Goal: Task Accomplishment & Management: Use online tool/utility

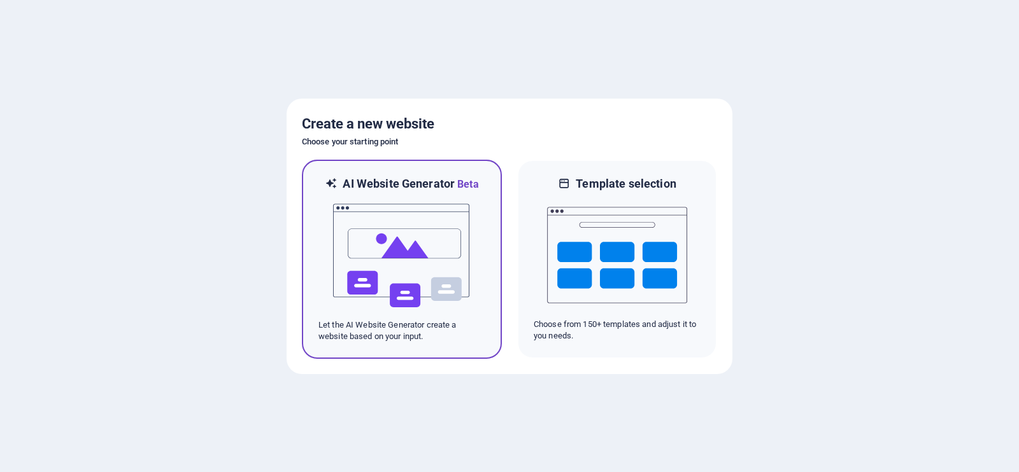
click at [433, 210] on img at bounding box center [402, 255] width 140 height 127
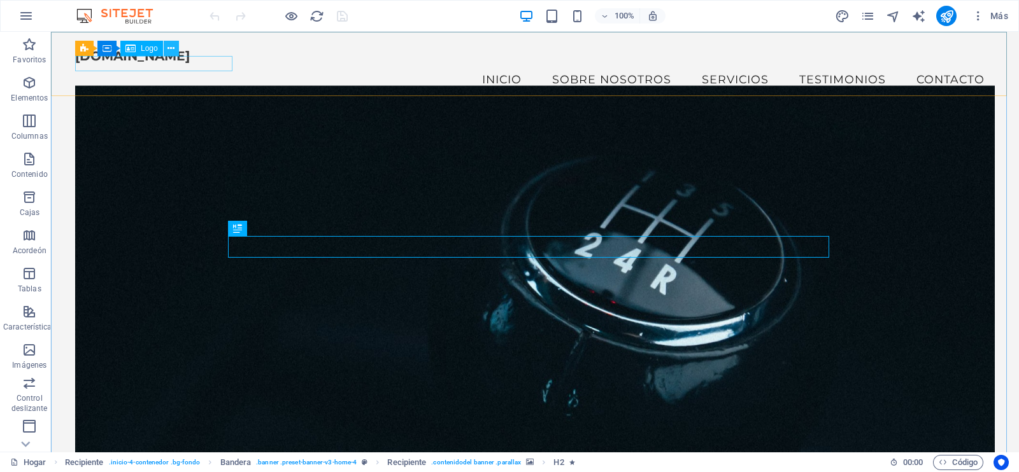
click at [167, 48] on icon at bounding box center [170, 48] width 7 height 13
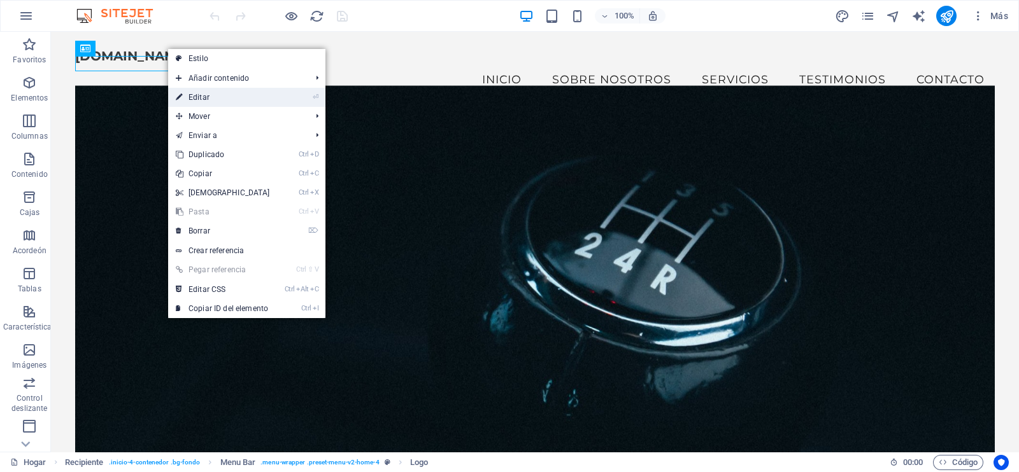
click at [213, 101] on link "⏎ Editar" at bounding box center [223, 97] width 110 height 19
select select "px"
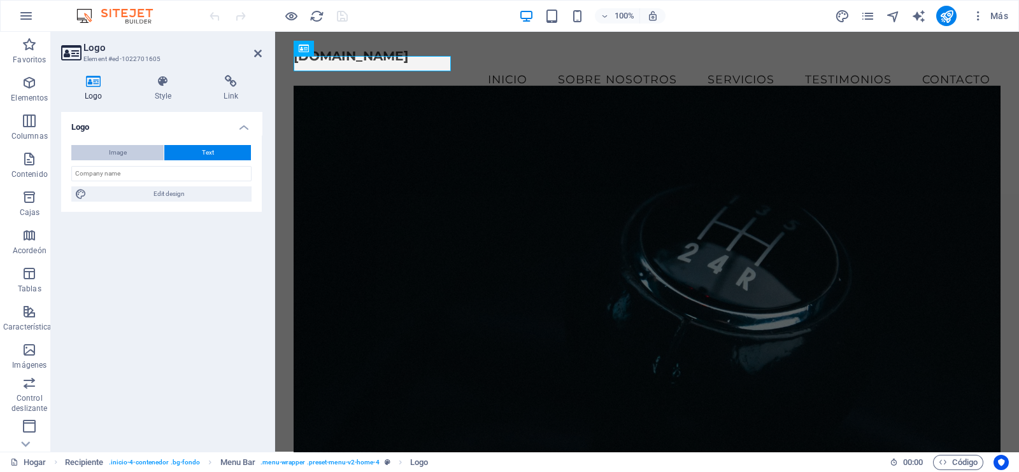
click at [138, 157] on button "Image" at bounding box center [117, 152] width 92 height 15
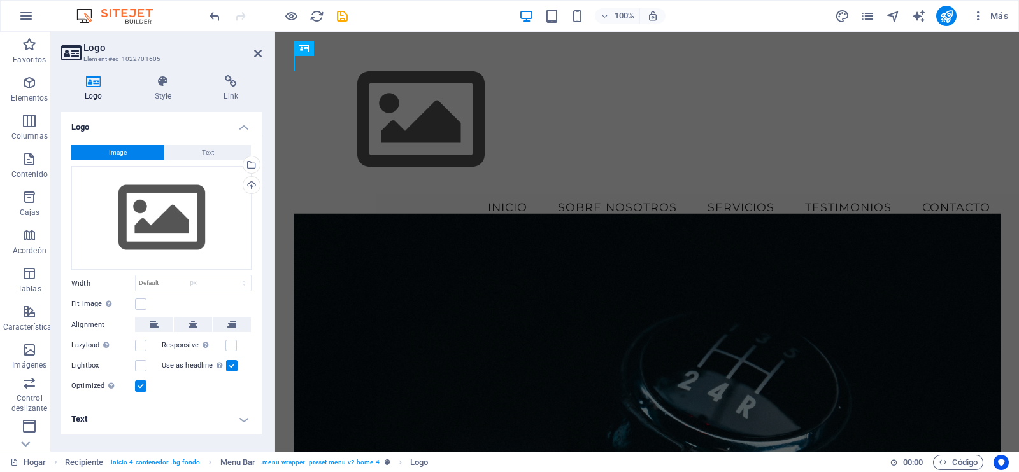
select select "DISABLED_OPTION_VALUE"
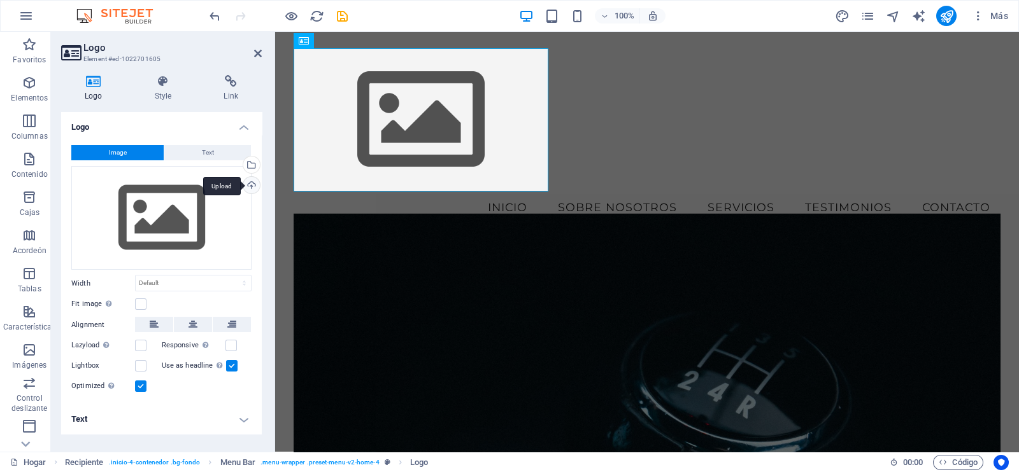
click at [253, 189] on div "Upload" at bounding box center [250, 186] width 19 height 19
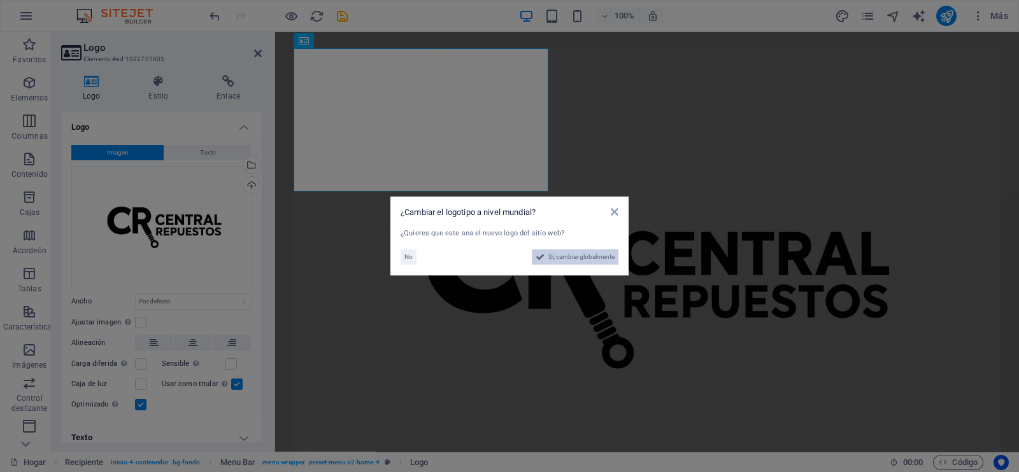
click at [583, 260] on span "Sí, cambiar globalmente" at bounding box center [581, 257] width 66 height 15
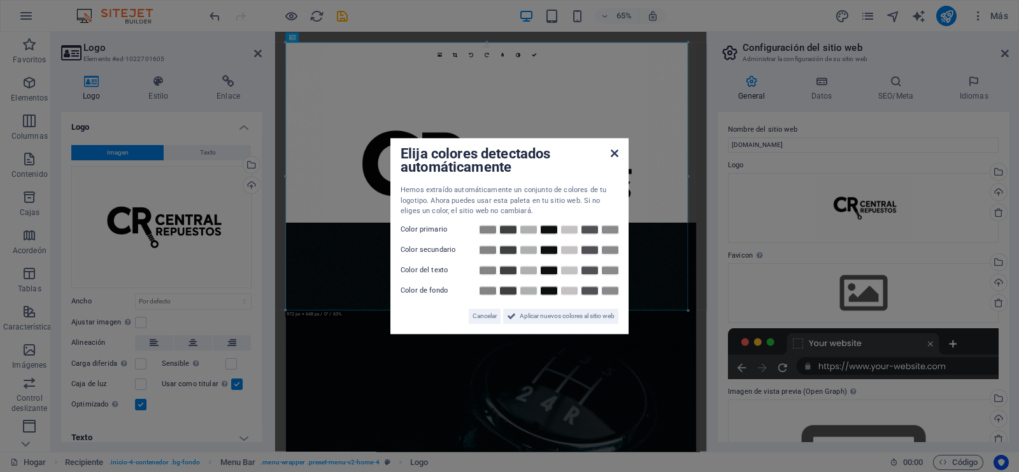
click at [614, 151] on icon at bounding box center [615, 153] width 8 height 10
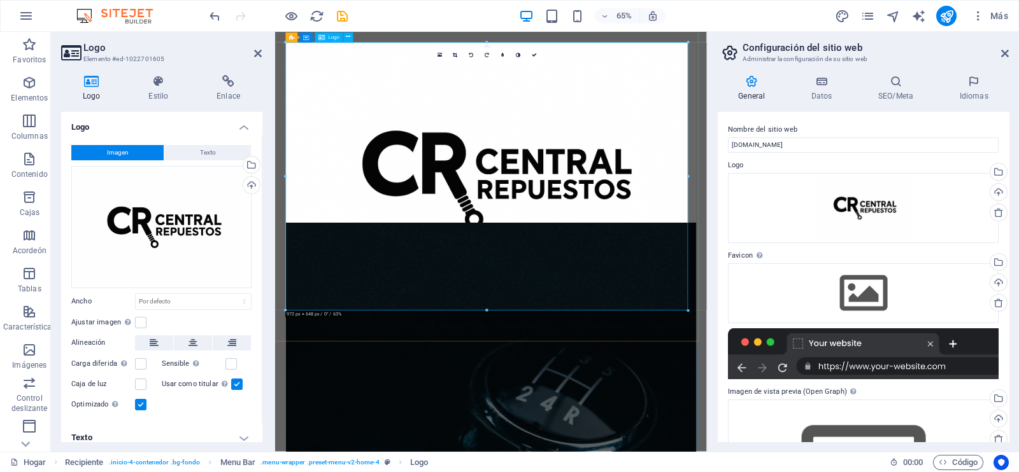
drag, startPoint x: 963, startPoint y: 342, endPoint x: 611, endPoint y: 262, distance: 360.3
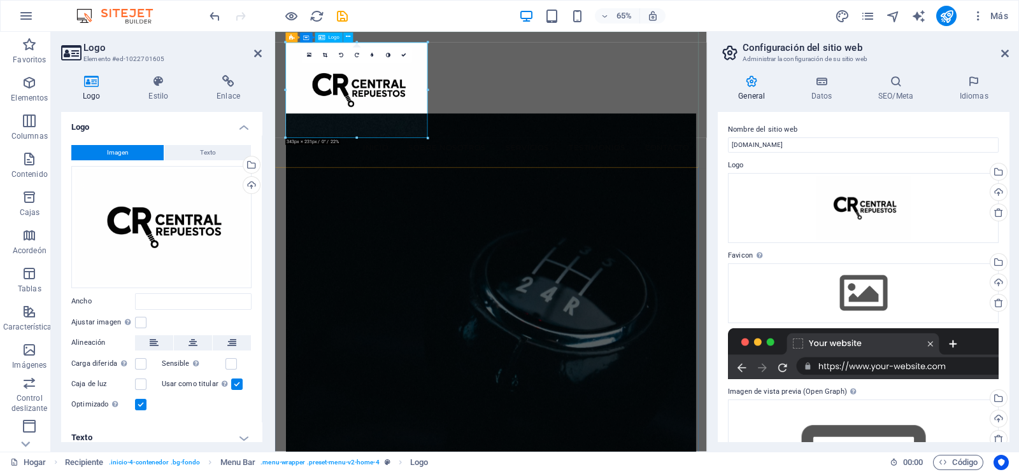
type input "343"
select select "px"
click at [321, 52] on link at bounding box center [326, 55] width 16 height 16
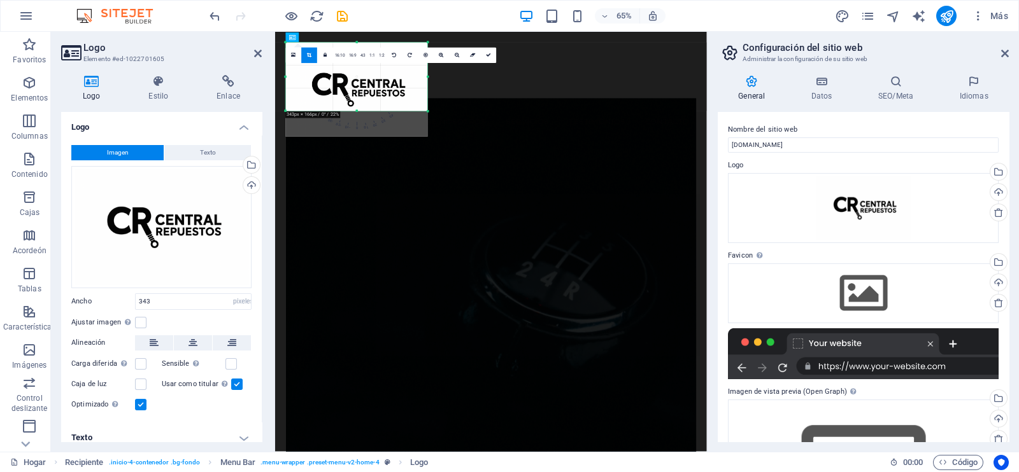
drag, startPoint x: 354, startPoint y: 137, endPoint x: 356, endPoint y: 97, distance: 40.2
click at [356, 97] on div "180 170 160 150 140 130 120 110 100 90 80 70 60 50 40 30 20 10 0 -10 -20 -30 -4…" at bounding box center [357, 77] width 142 height 69
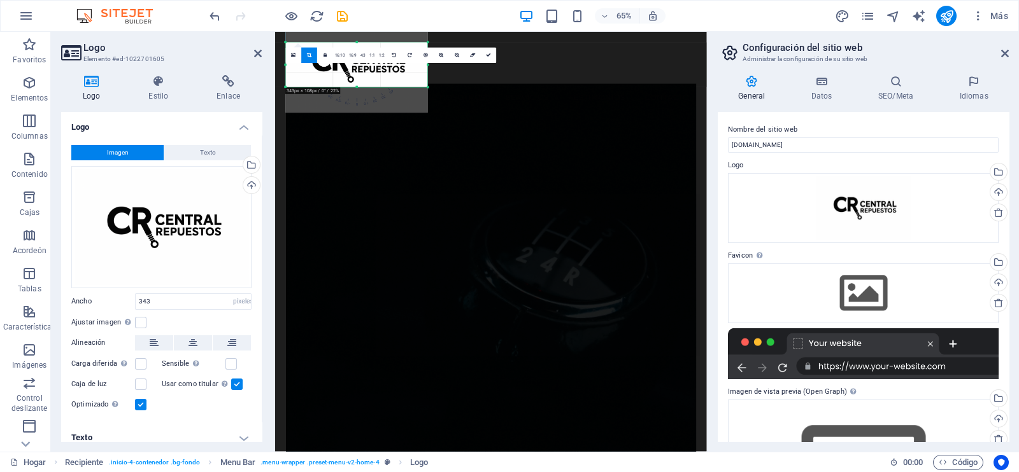
drag, startPoint x: 357, startPoint y: 42, endPoint x: 358, endPoint y: 79, distance: 36.9
click at [358, 79] on div "180 170 160 150 140 130 120 110 100 90 80 70 60 50 40 30 20 10 0 -10 -20 -30 -4…" at bounding box center [357, 65] width 142 height 45
drag, startPoint x: 492, startPoint y: 55, endPoint x: 347, endPoint y: 45, distance: 145.5
click at [492, 55] on link at bounding box center [489, 55] width 16 height 16
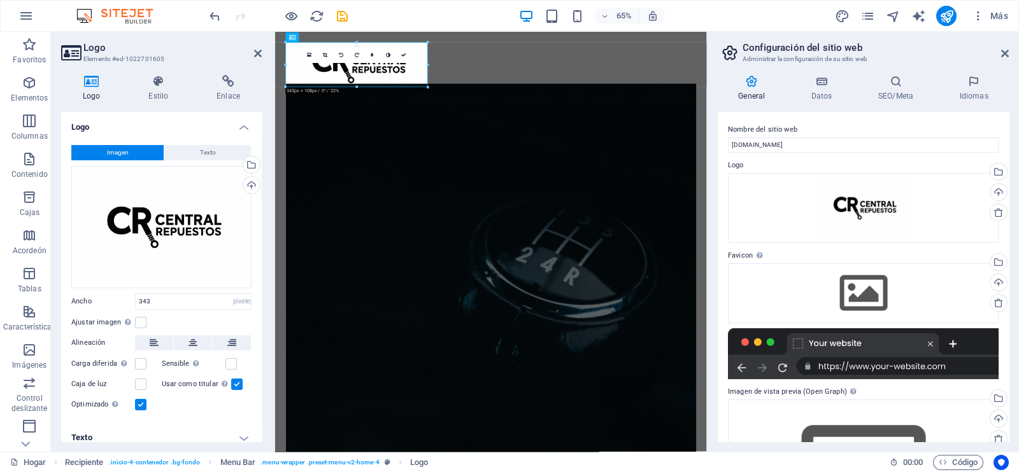
click at [686, 199] on figure at bounding box center [607, 405] width 631 height 588
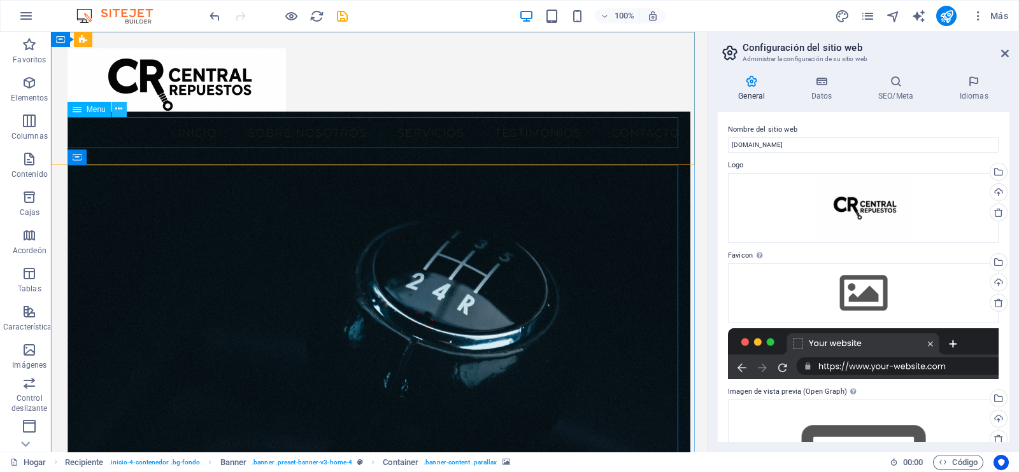
click at [122, 110] on icon at bounding box center [118, 108] width 7 height 13
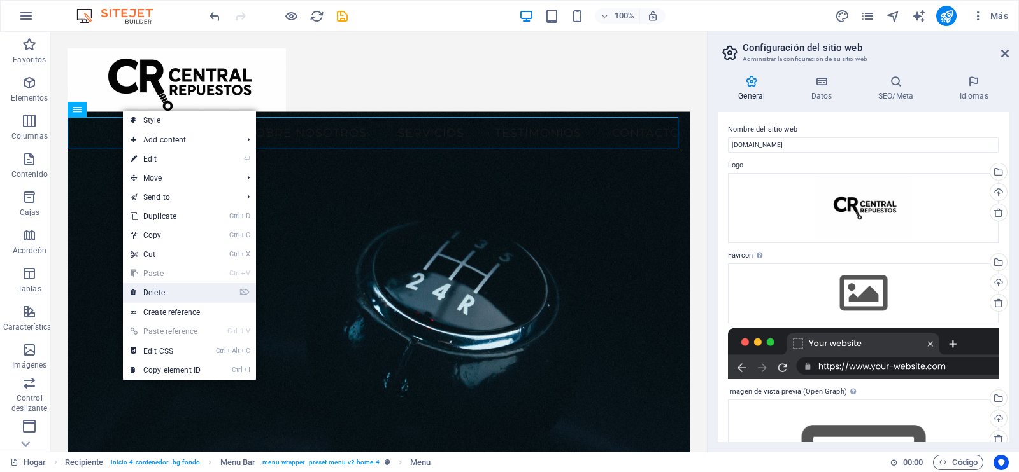
click at [197, 291] on link "⌦ Delete" at bounding box center [165, 292] width 85 height 19
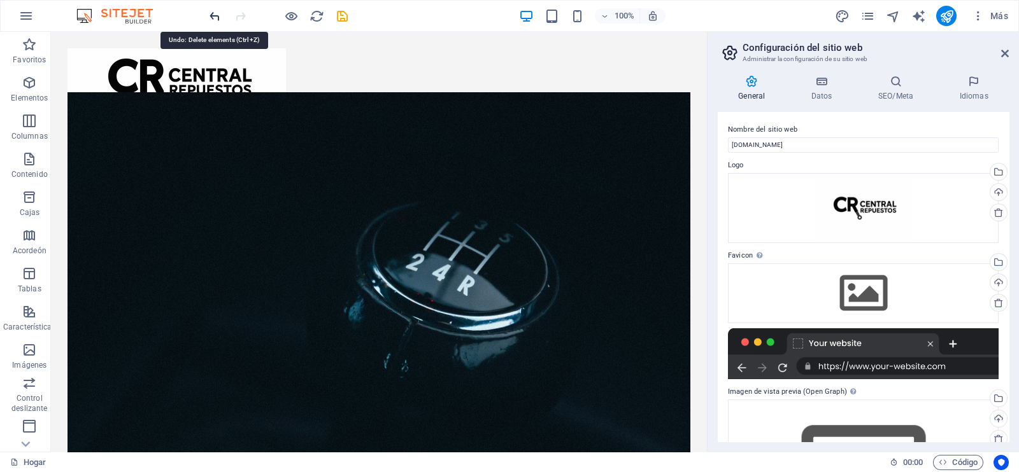
click at [213, 17] on icon "deshacer" at bounding box center [215, 16] width 15 height 15
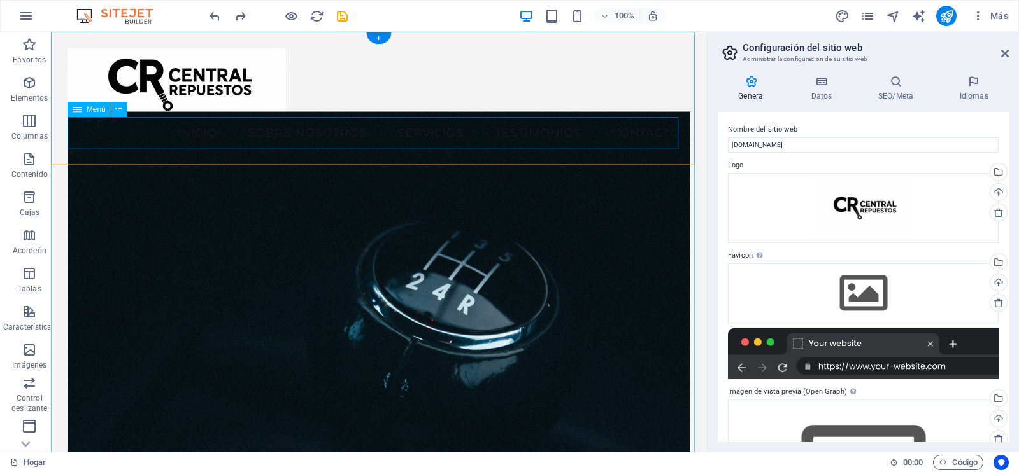
click at [262, 130] on nav "Inicio Sobre nosotros Servicios Testimonios Contacto" at bounding box center [378, 133] width 623 height 32
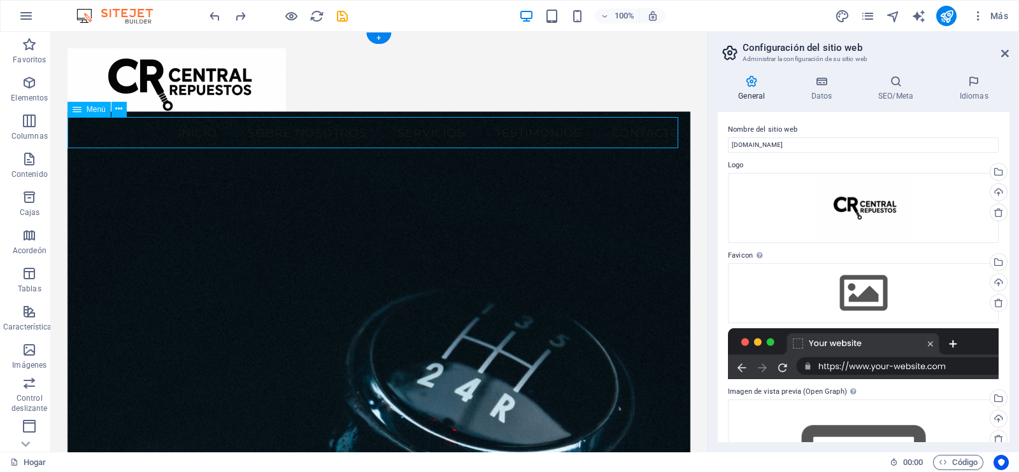
select select
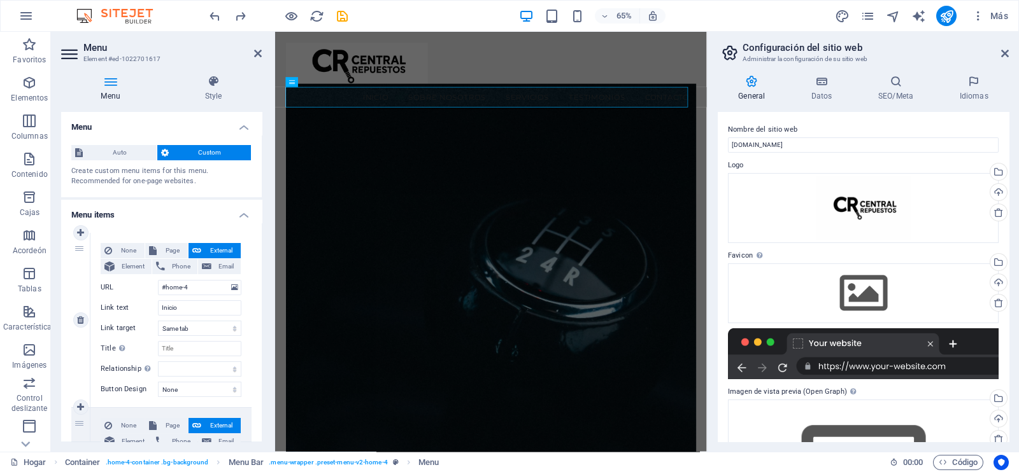
scroll to position [700, 0]
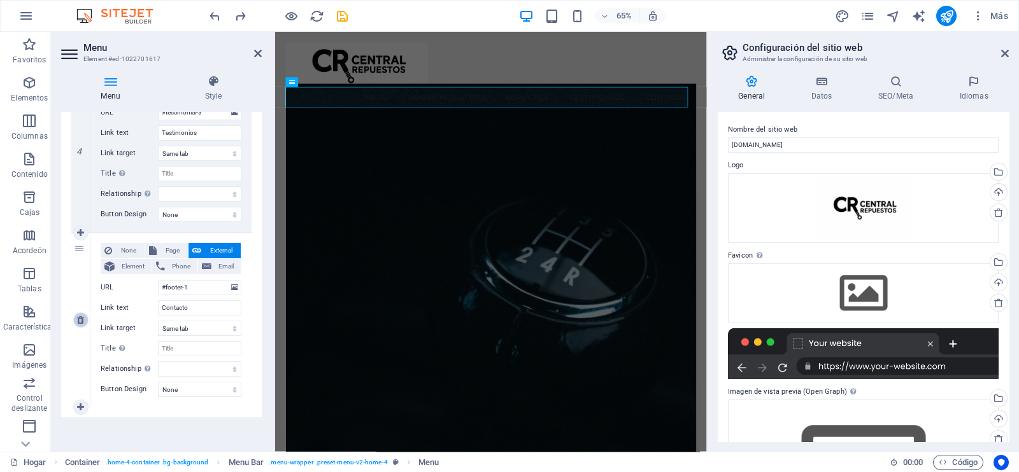
click at [81, 323] on link at bounding box center [80, 320] width 15 height 15
select select
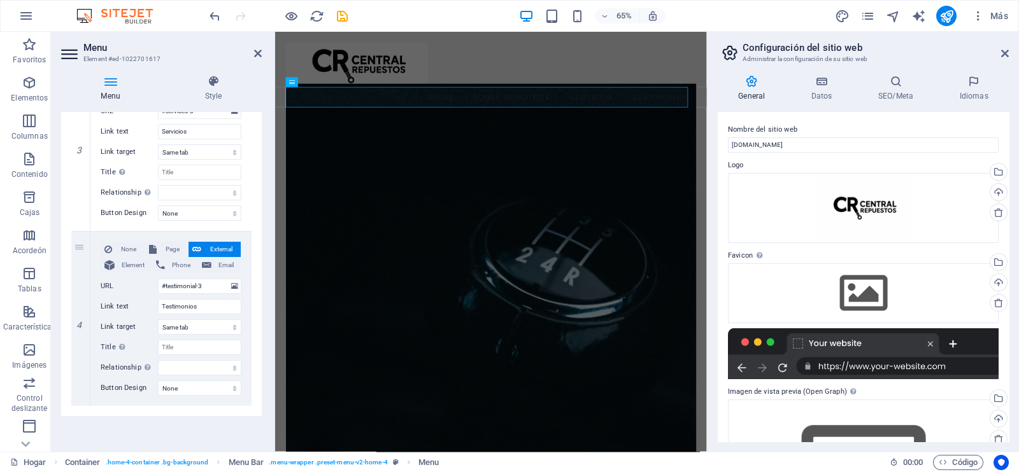
scroll to position [525, 0]
click at [0, 0] on link at bounding box center [0, 0] width 0 height 0
select select
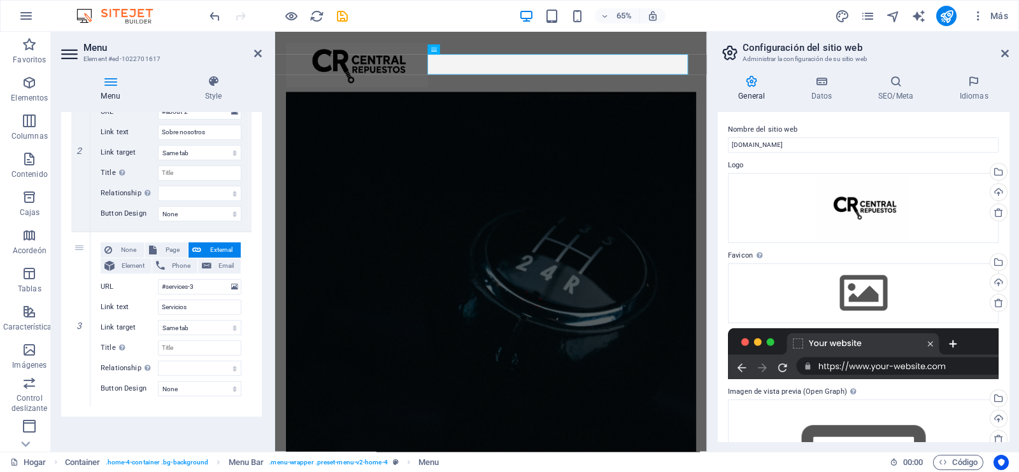
click at [0, 0] on link at bounding box center [0, 0] width 0 height 0
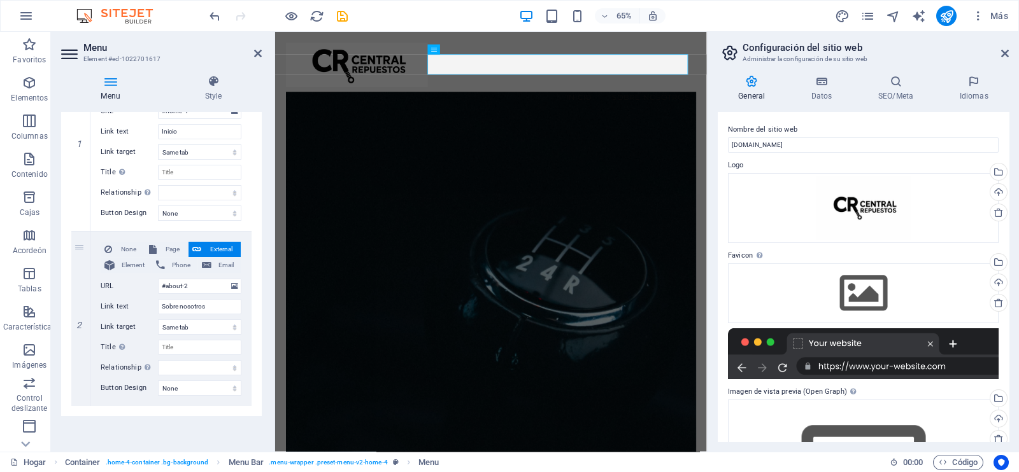
select select
click at [0, 0] on link at bounding box center [0, 0] width 0 height 0
select select
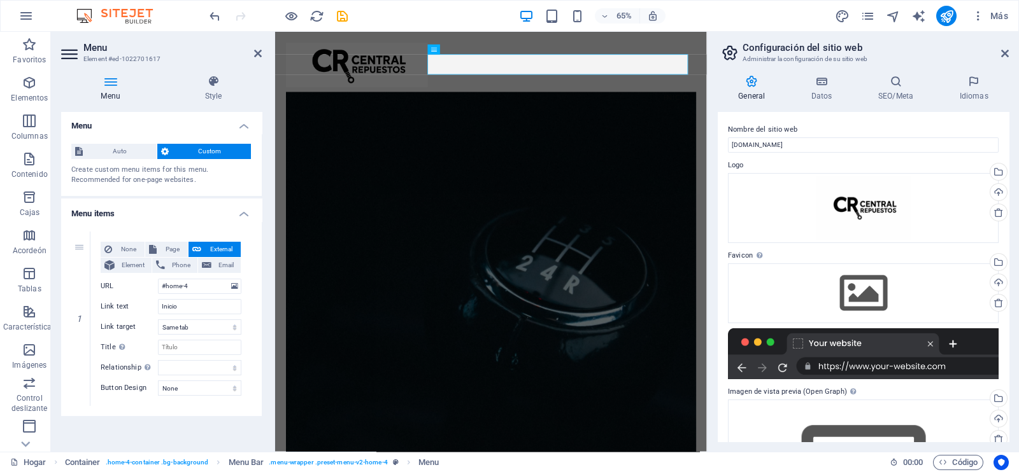
scroll to position [1, 0]
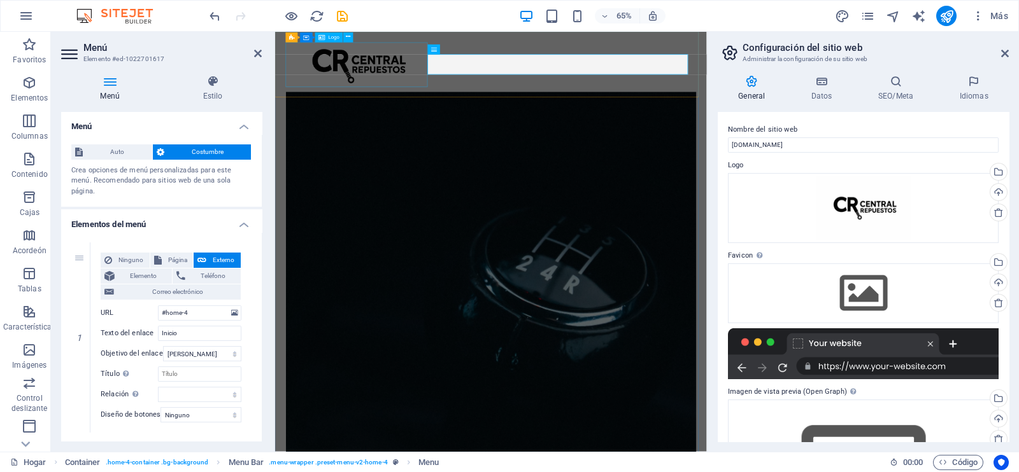
click at [448, 79] on div at bounding box center [607, 82] width 631 height 69
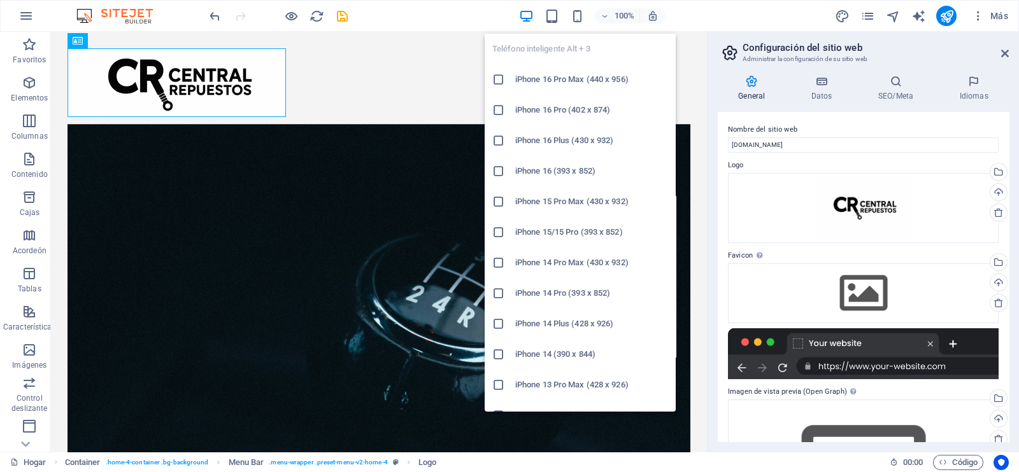
scroll to position [318, 0]
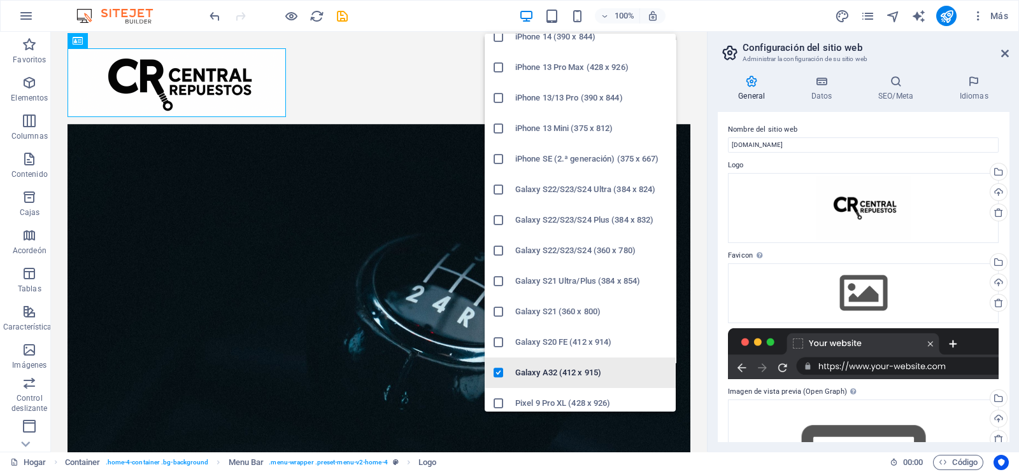
click at [560, 368] on font "Galaxy A32 (412 x 915)" at bounding box center [558, 373] width 86 height 10
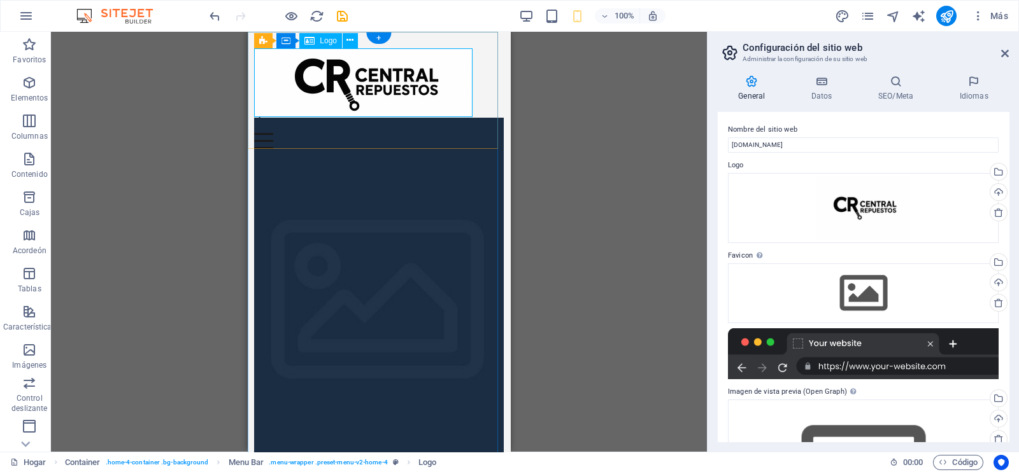
click at [448, 99] on div at bounding box center [378, 82] width 249 height 69
select select "px"
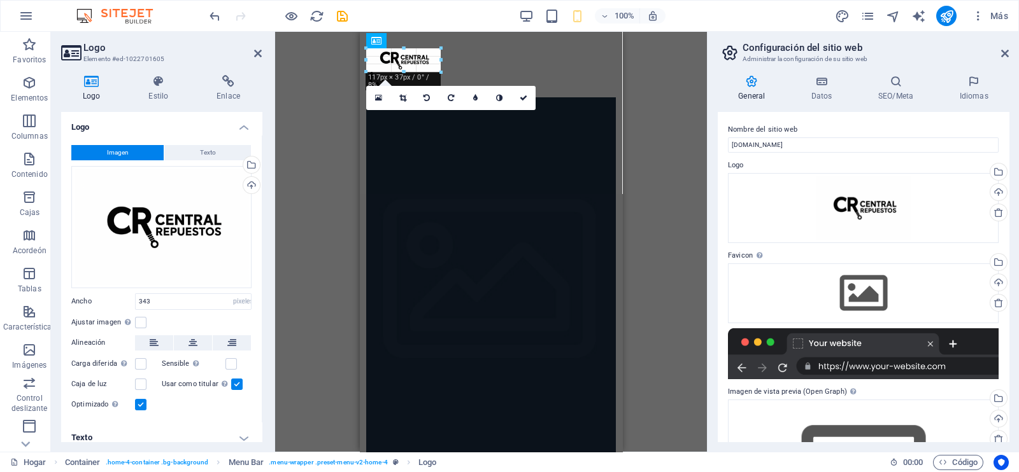
drag, startPoint x: 583, startPoint y: 119, endPoint x: 440, endPoint y: 58, distance: 155.2
type input "116"
click at [575, 97] on figure at bounding box center [490, 288] width 249 height 383
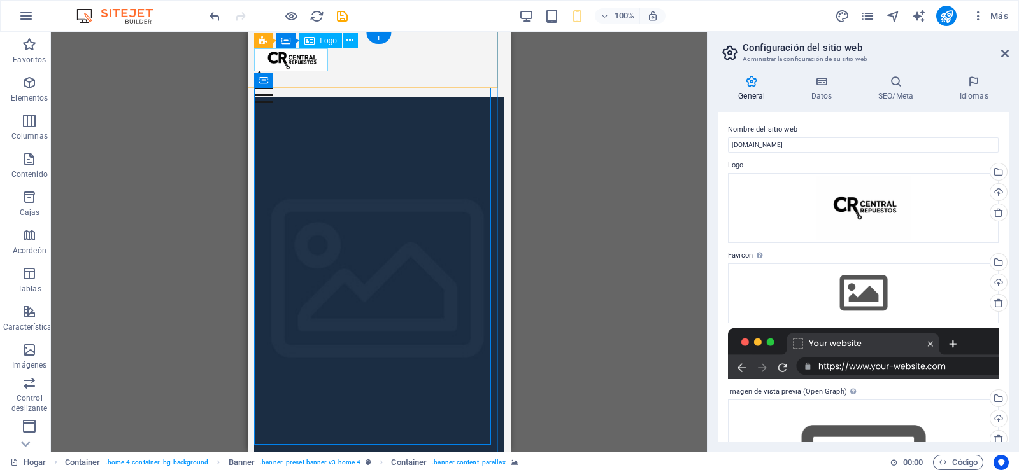
click at [320, 66] on div at bounding box center [378, 60] width 249 height 24
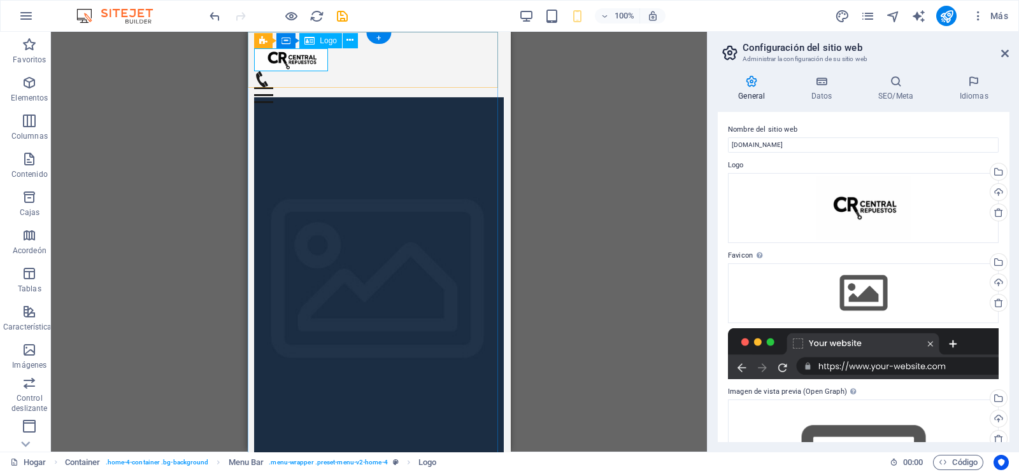
click at [314, 59] on div at bounding box center [378, 60] width 249 height 24
select select "px"
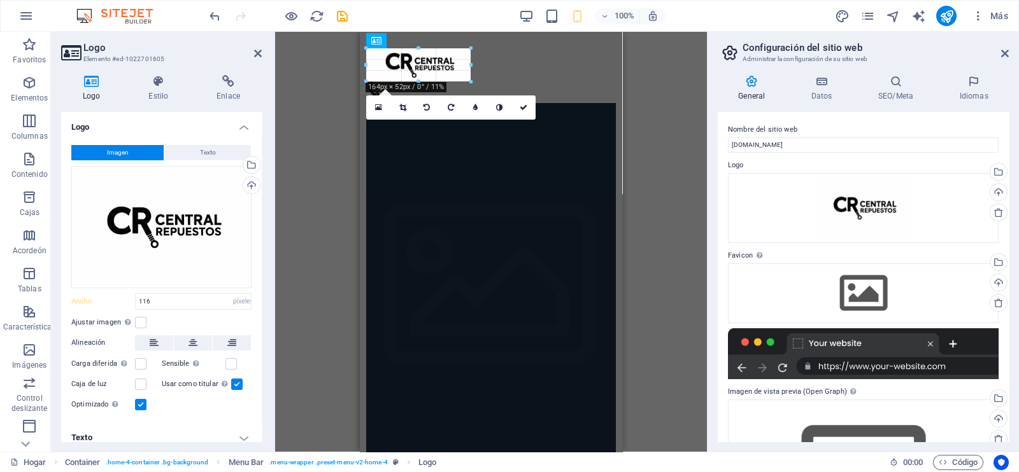
drag, startPoint x: 440, startPoint y: 74, endPoint x: 82, endPoint y: 52, distance: 358.5
type input "163"
click at [523, 104] on icon at bounding box center [523, 107] width 8 height 8
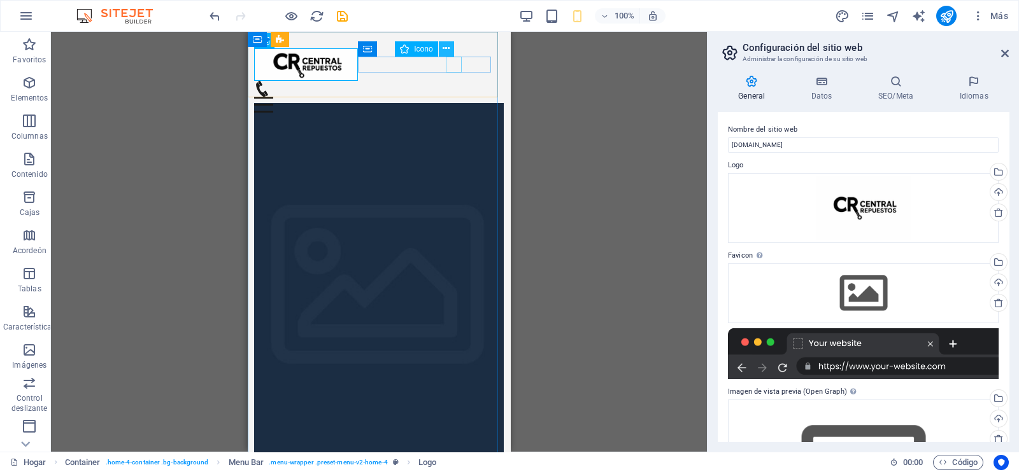
click at [448, 48] on icon at bounding box center [445, 48] width 7 height 13
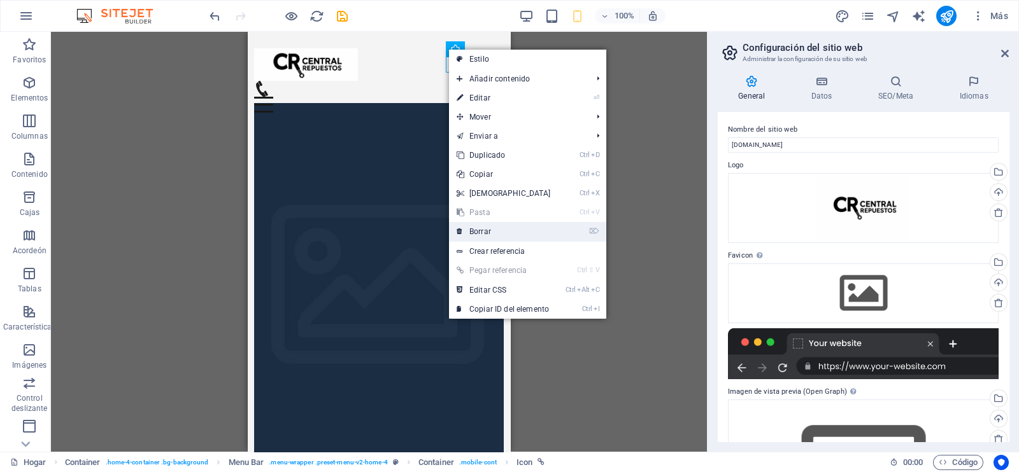
click at [477, 234] on font "Borrar" at bounding box center [480, 231] width 22 height 9
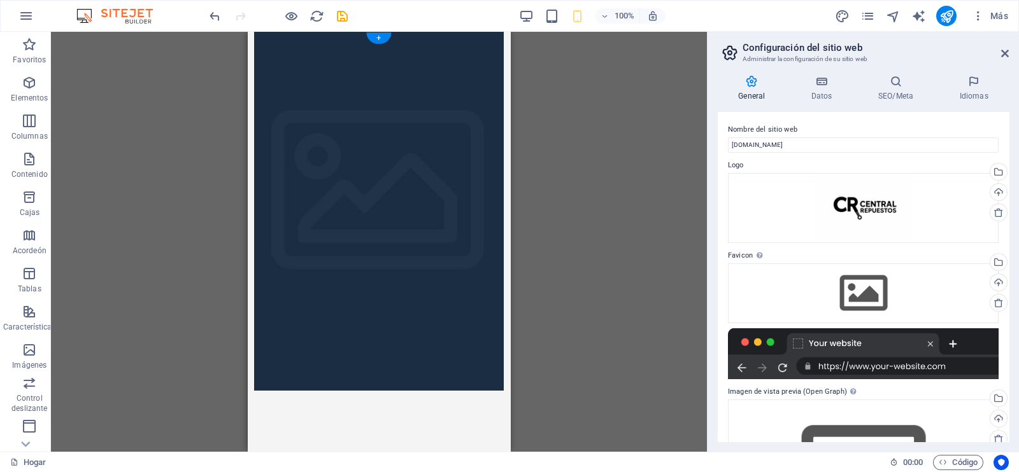
scroll to position [0, 0]
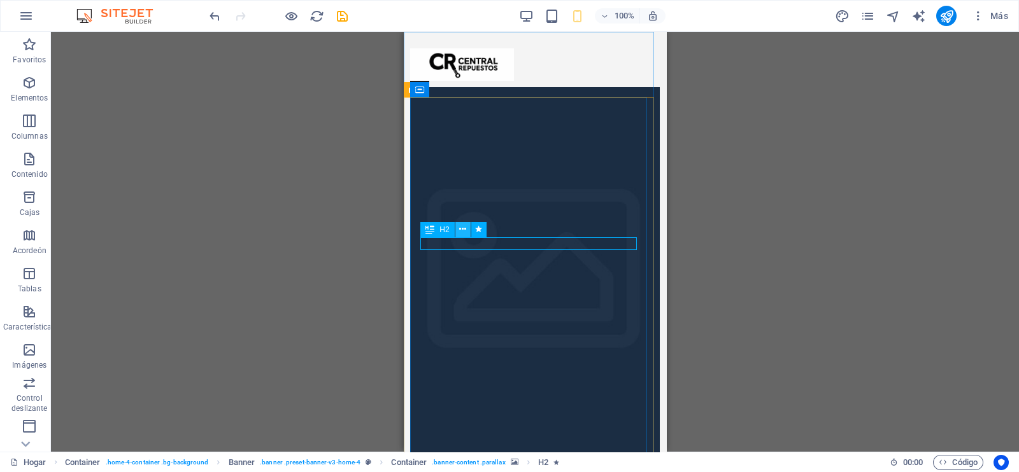
click at [462, 234] on icon at bounding box center [462, 229] width 7 height 13
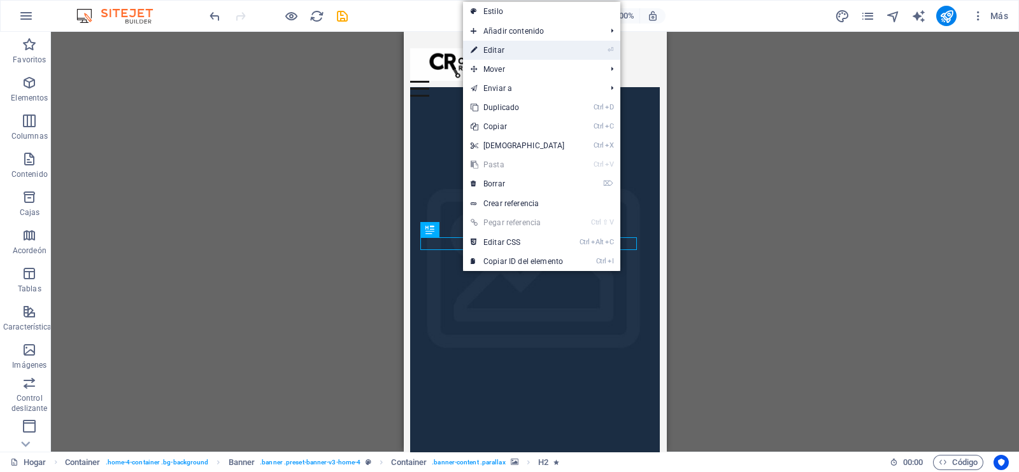
click at [507, 49] on link "⏎ Editar" at bounding box center [518, 50] width 110 height 19
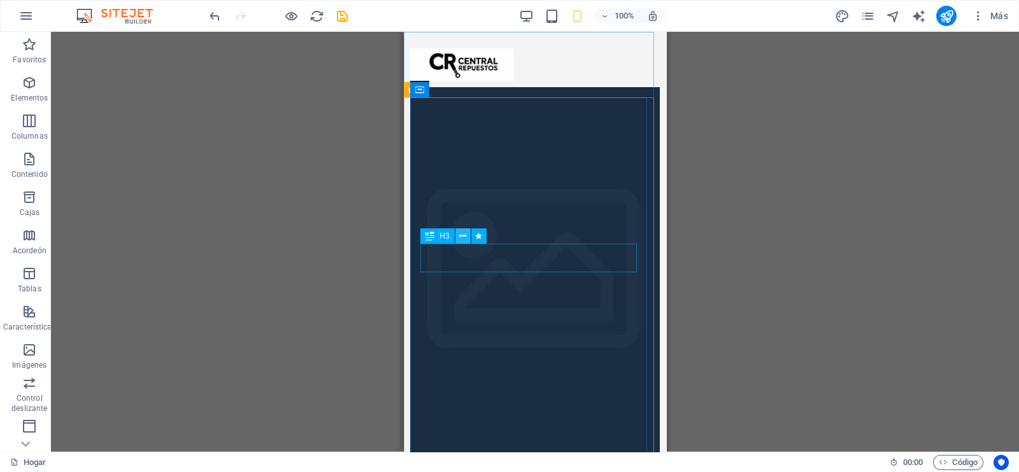
click at [464, 236] on icon at bounding box center [462, 236] width 7 height 13
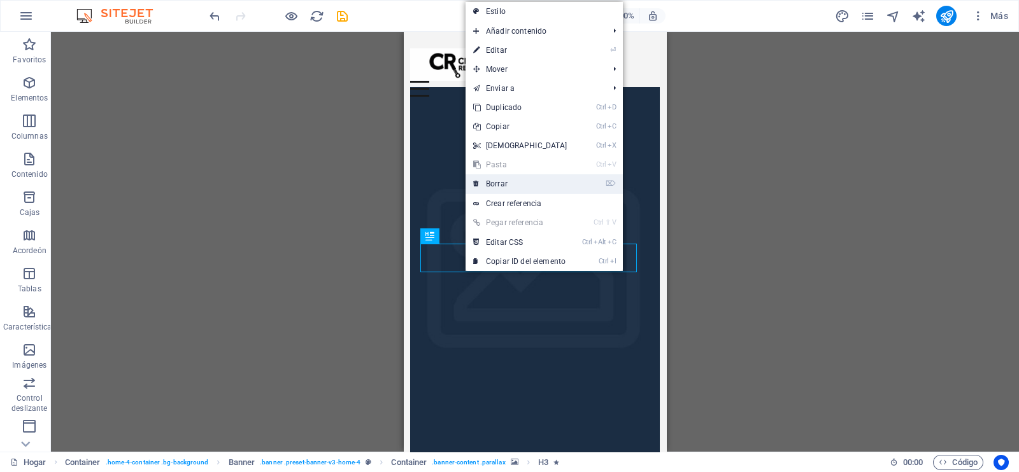
click at [537, 186] on link "⌦ Borrar" at bounding box center [520, 183] width 110 height 19
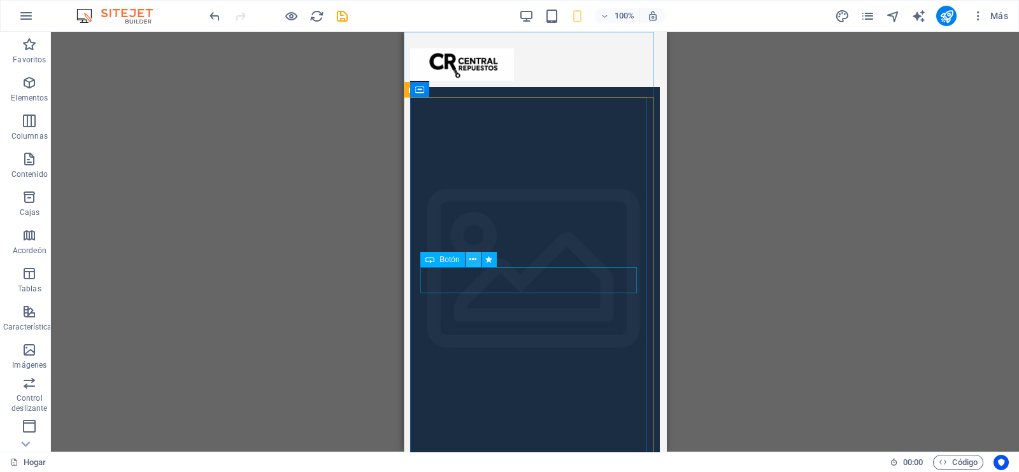
click at [472, 259] on icon at bounding box center [472, 259] width 7 height 13
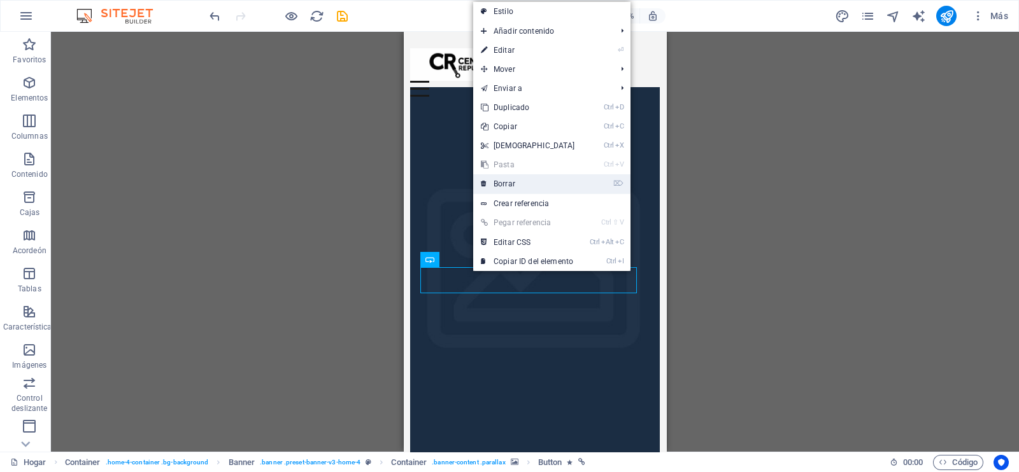
click at [520, 186] on link "⌦ Borrar" at bounding box center [528, 183] width 110 height 19
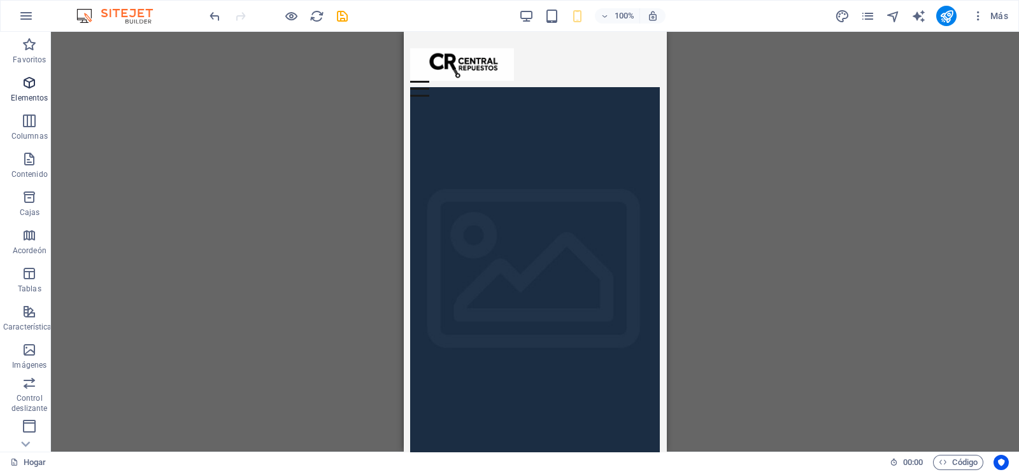
click at [22, 83] on icon "button" at bounding box center [29, 82] width 15 height 15
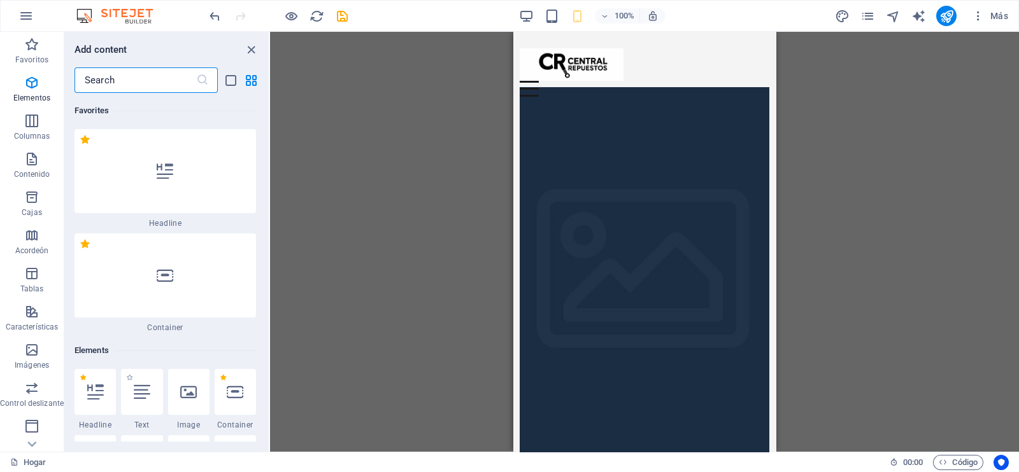
scroll to position [239, 0]
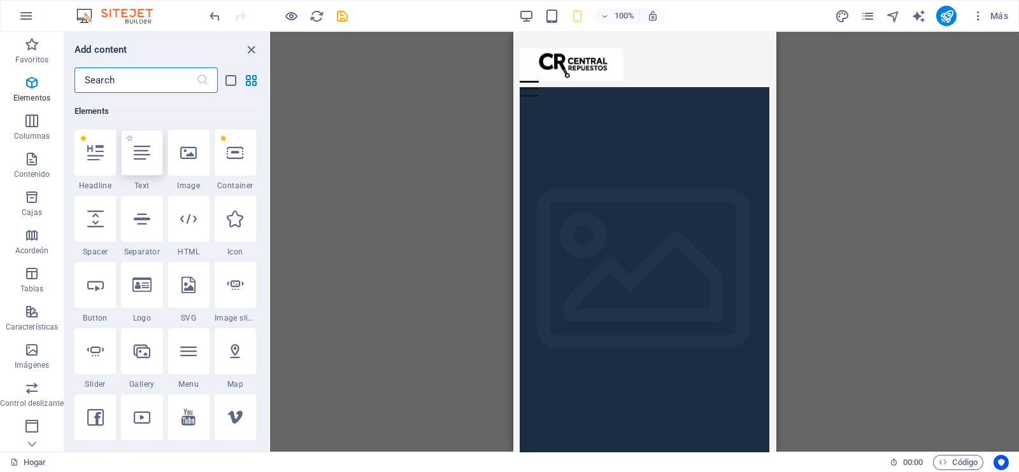
click at [148, 158] on icon at bounding box center [142, 153] width 17 height 17
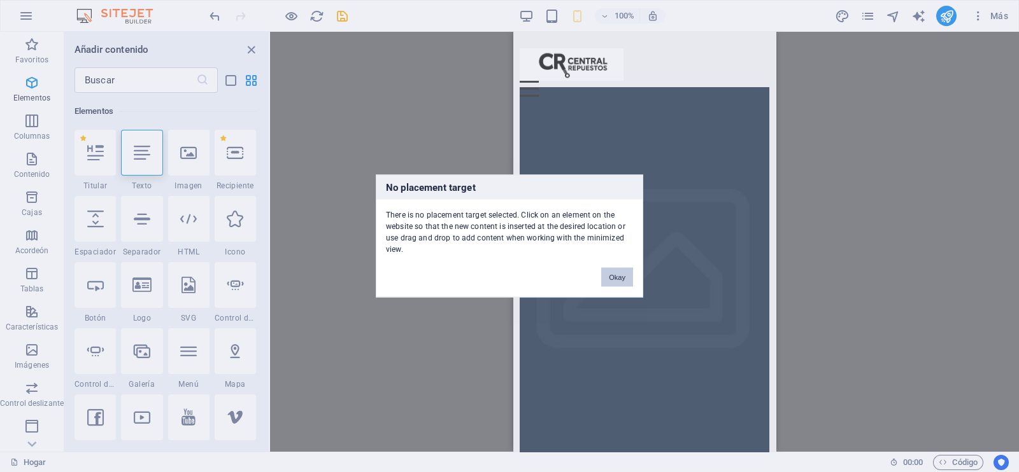
click at [619, 275] on button "Okay" at bounding box center [617, 277] width 32 height 19
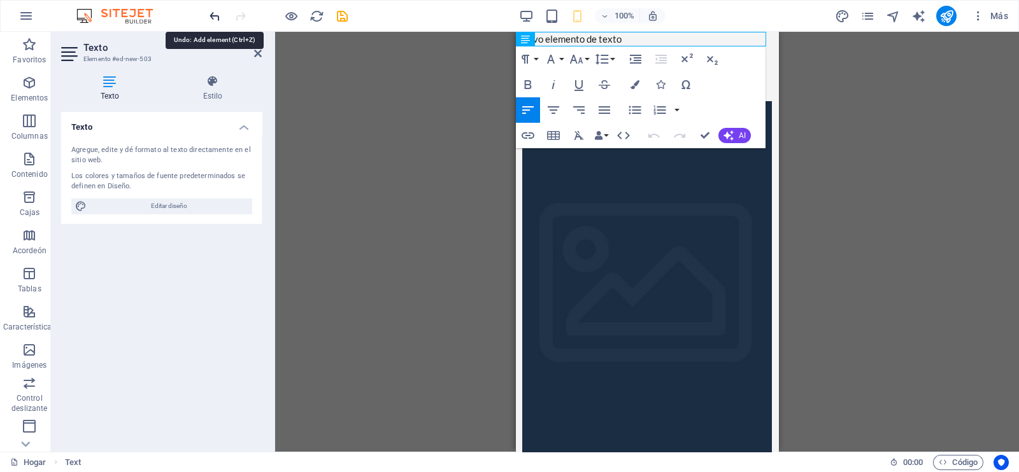
click at [212, 14] on icon "deshacer" at bounding box center [215, 16] width 15 height 15
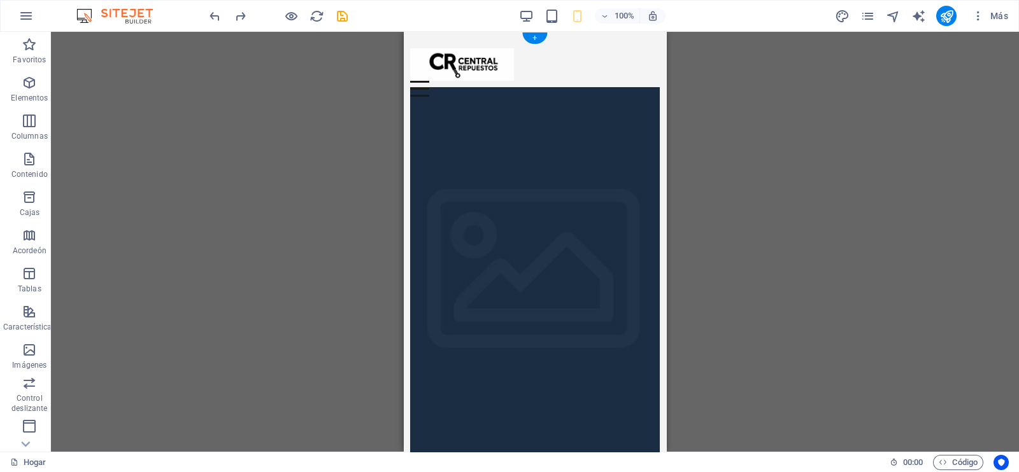
click at [523, 192] on figure at bounding box center [534, 278] width 249 height 383
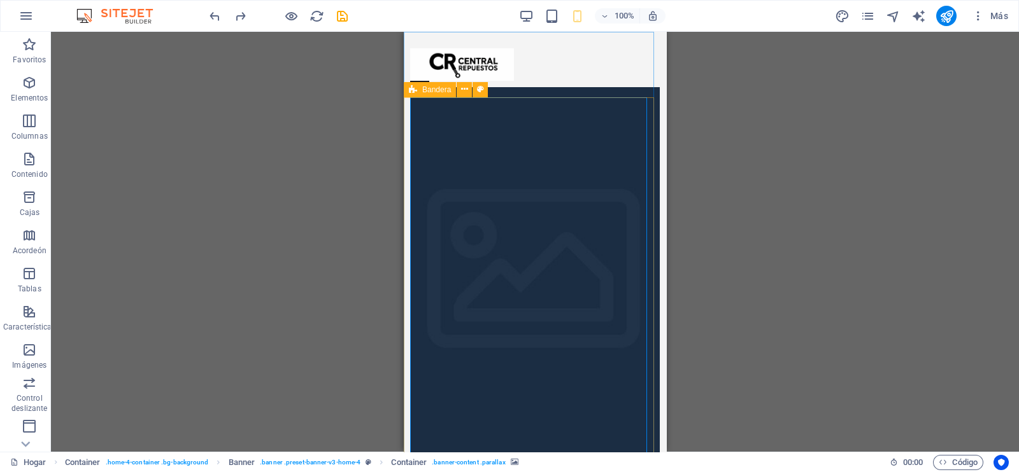
click at [417, 93] on div "Bandera" at bounding box center [430, 89] width 52 height 15
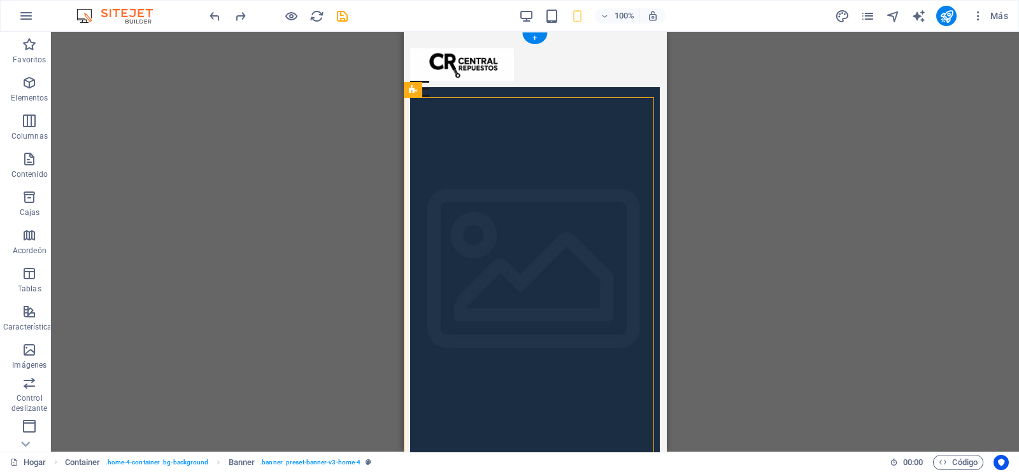
click at [423, 110] on figure at bounding box center [534, 278] width 249 height 383
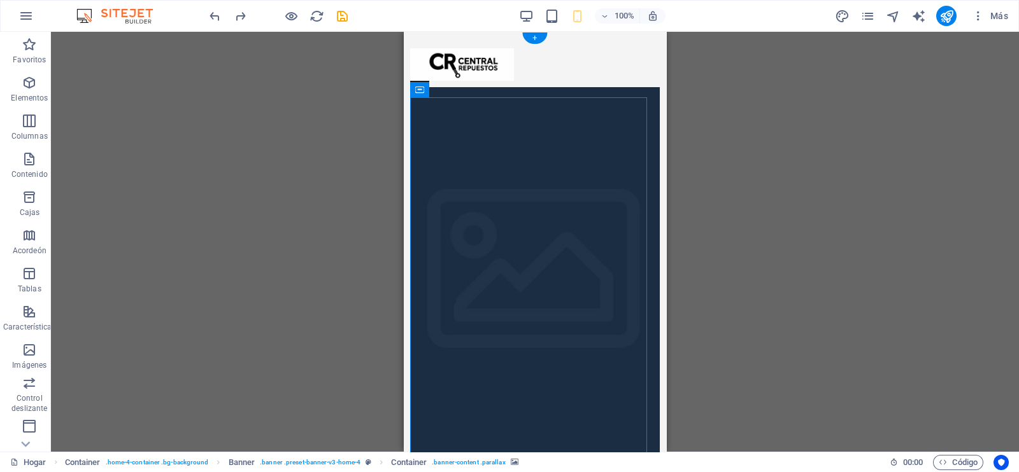
click at [0, 0] on font "Bandera" at bounding box center [0, 0] width 0 height 0
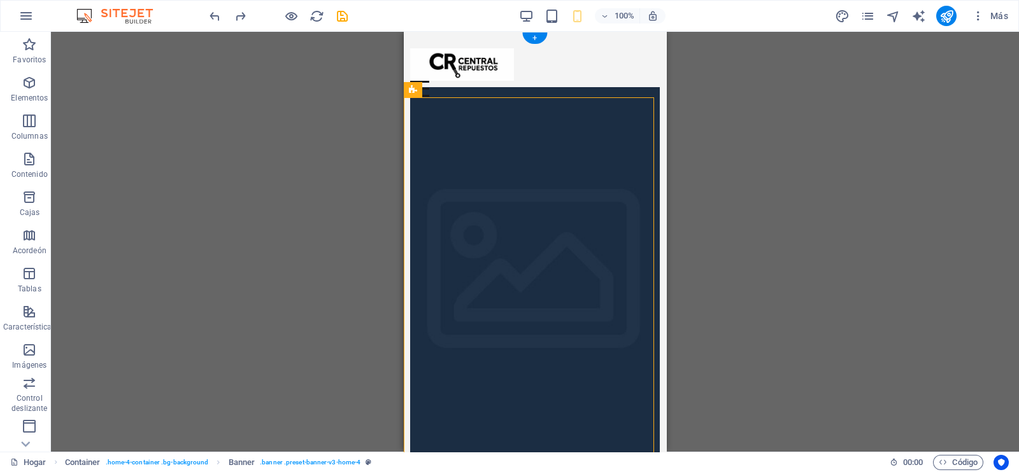
drag, startPoint x: 415, startPoint y: 74, endPoint x: 828, endPoint y: 128, distance: 416.0
click at [415, 74] on div at bounding box center [534, 64] width 249 height 32
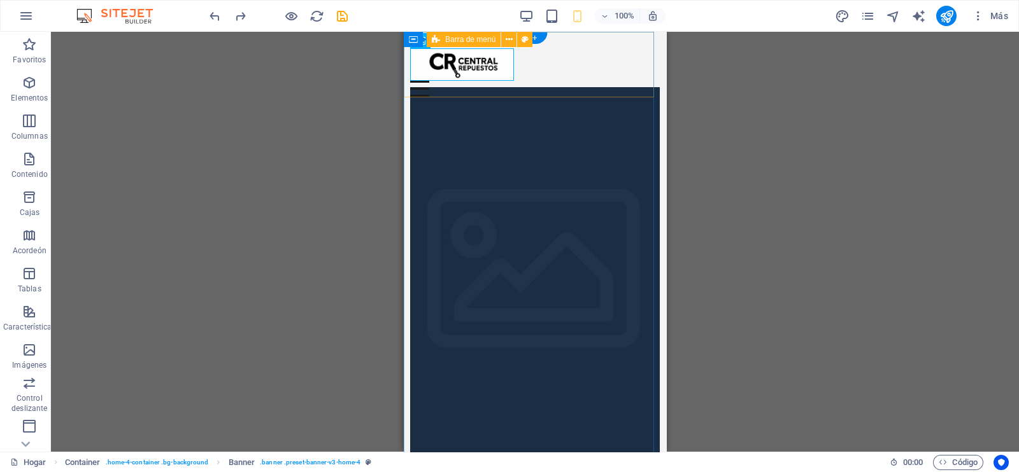
click at [417, 95] on div "Menú Inicio" at bounding box center [535, 72] width 262 height 81
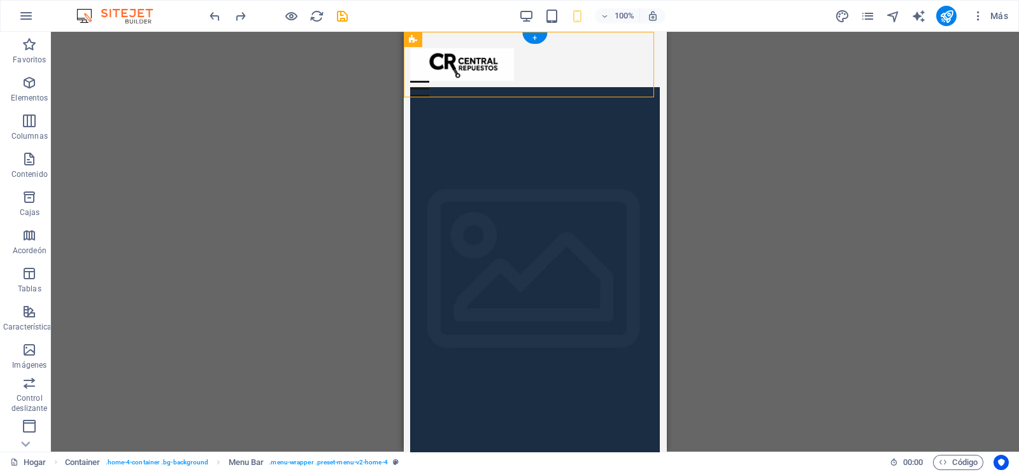
click at [417, 119] on figure at bounding box center [534, 278] width 249 height 383
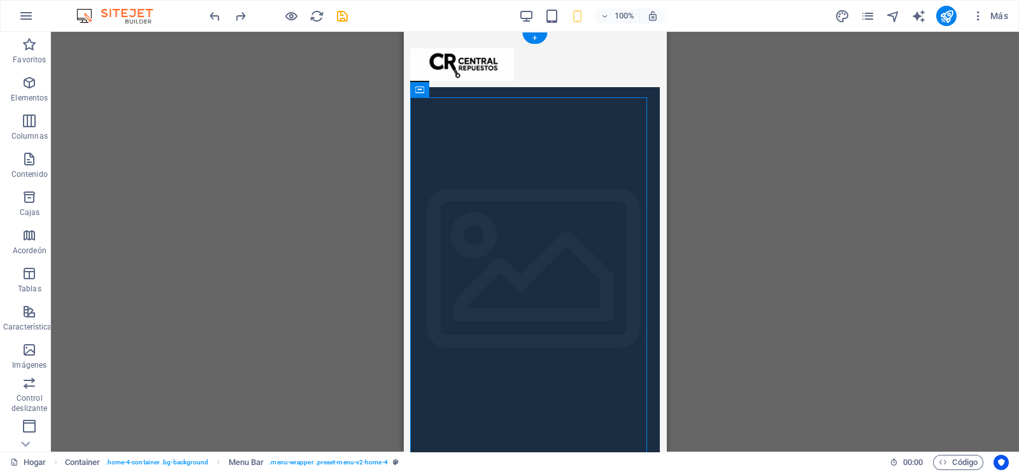
click at [417, 99] on figure at bounding box center [534, 278] width 249 height 383
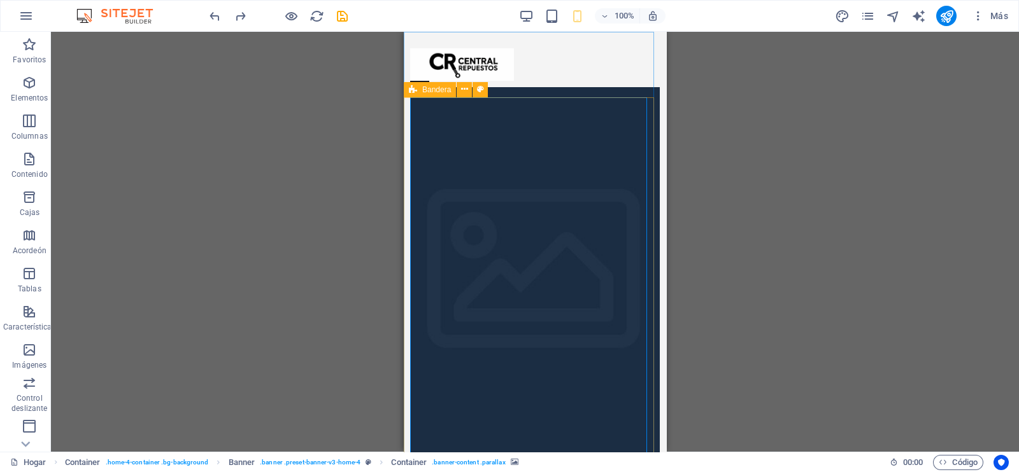
click at [418, 92] on div "Bandera" at bounding box center [430, 89] width 52 height 15
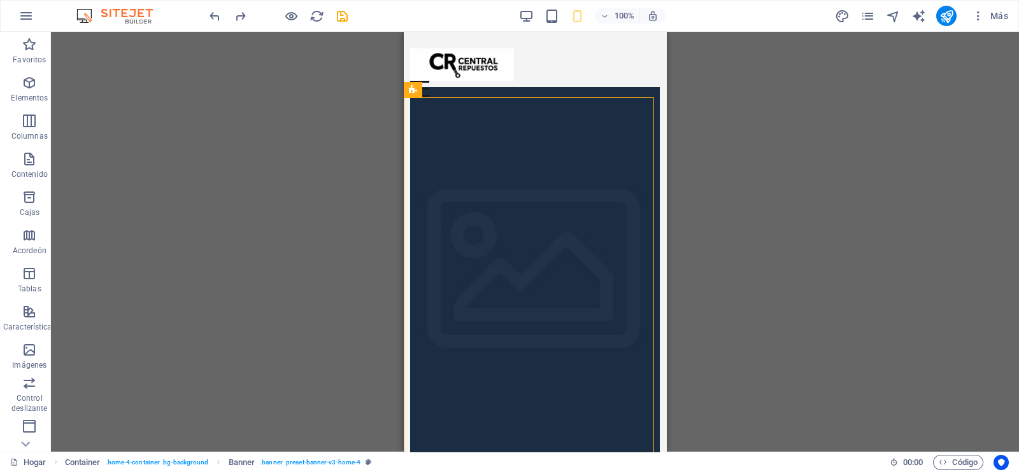
click at [609, 186] on figure at bounding box center [534, 278] width 249 height 383
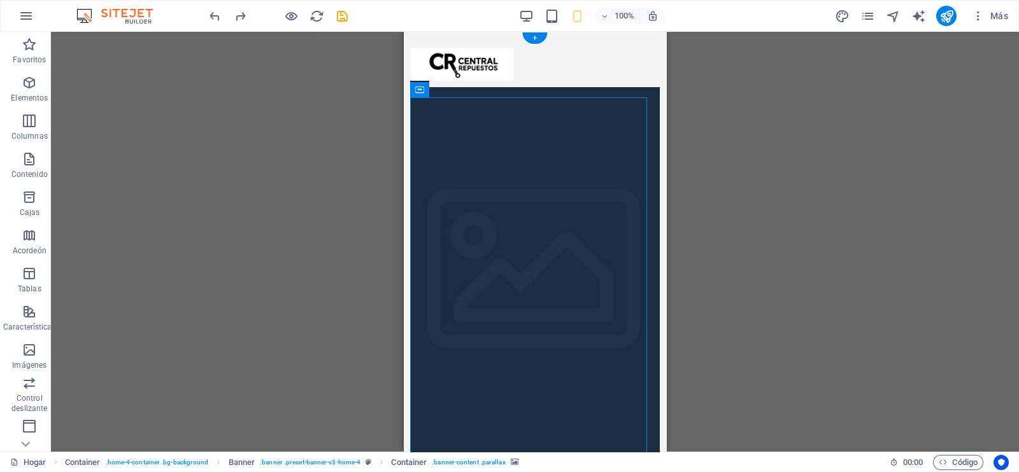
click at [505, 166] on figure at bounding box center [534, 278] width 249 height 383
drag, startPoint x: 505, startPoint y: 166, endPoint x: 548, endPoint y: 138, distance: 50.1
click at [505, 166] on figure at bounding box center [534, 278] width 249 height 383
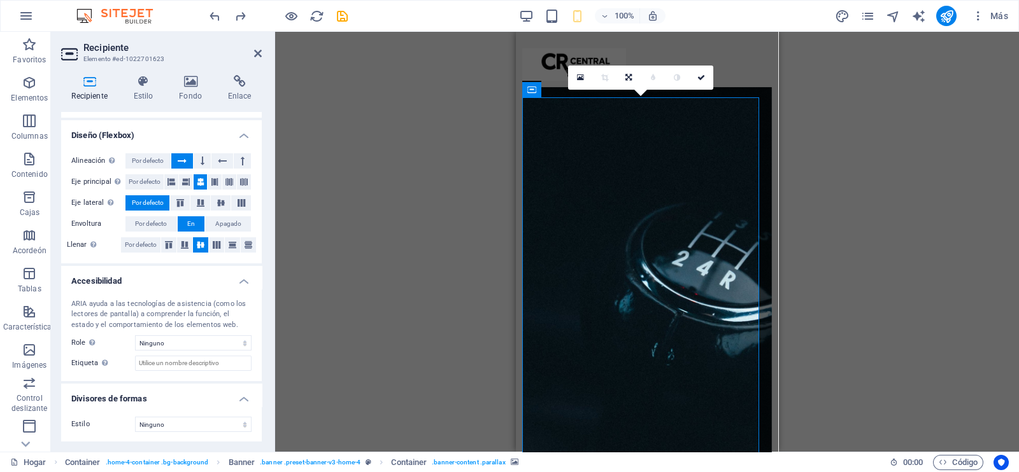
scroll to position [0, 0]
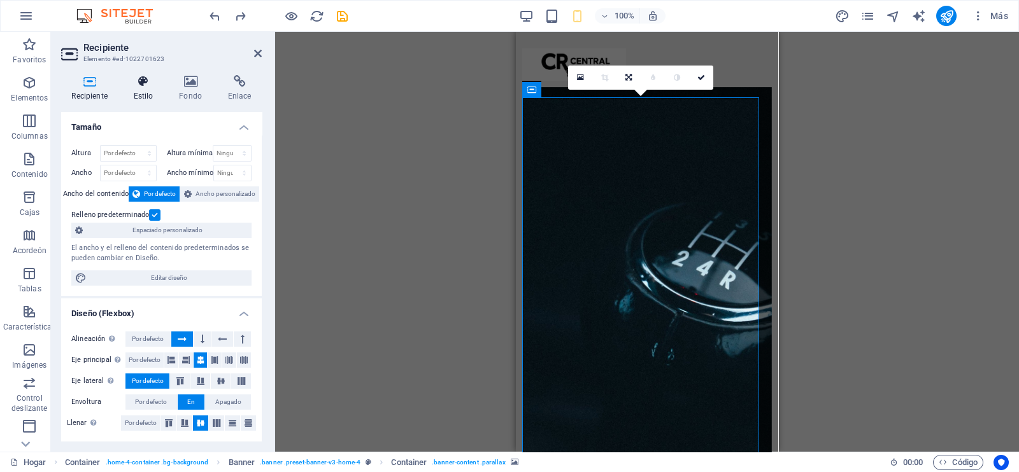
click at [155, 83] on icon at bounding box center [143, 81] width 41 height 13
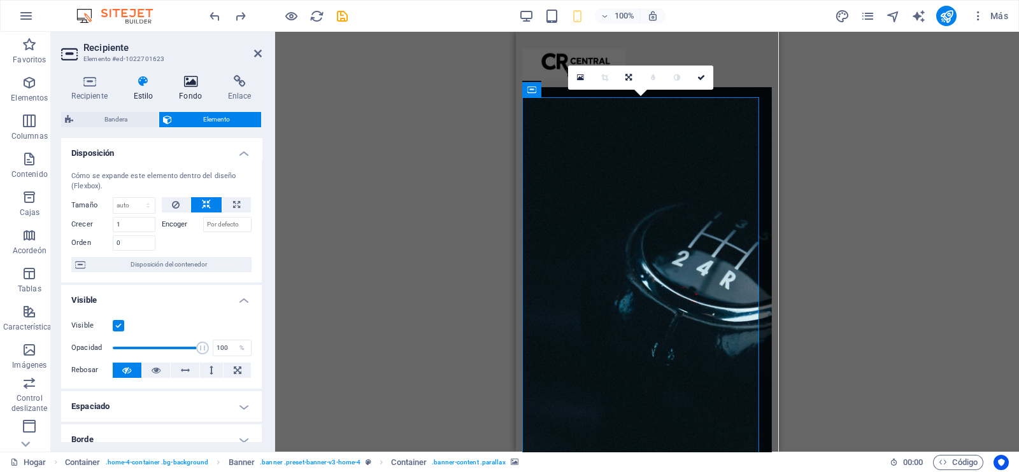
click at [200, 87] on icon at bounding box center [191, 81] width 44 height 13
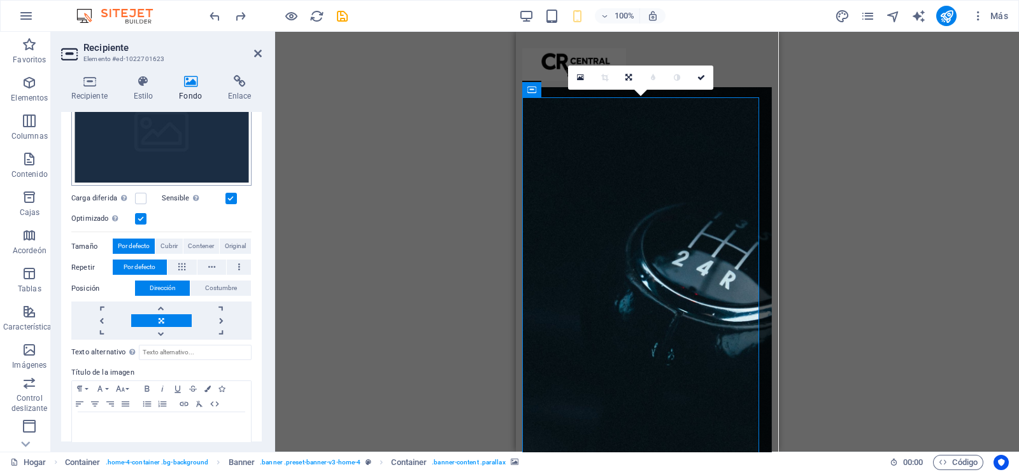
scroll to position [177, 0]
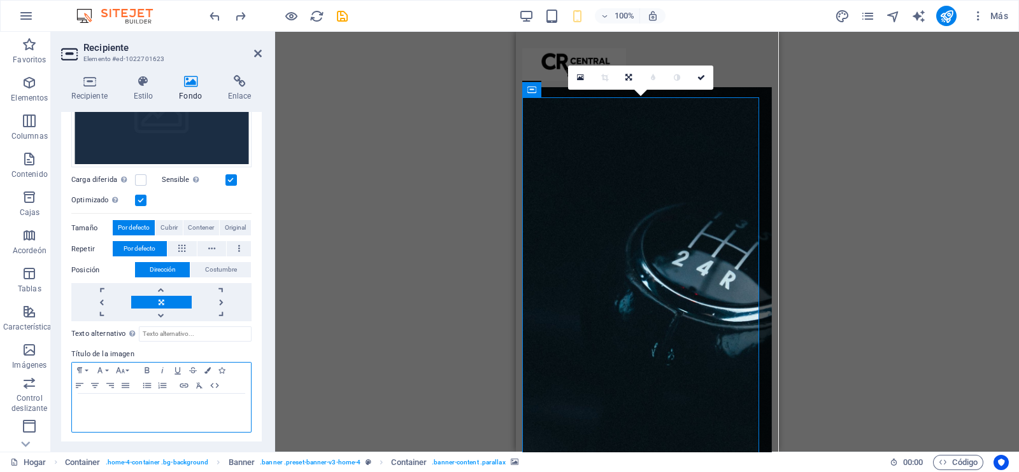
click at [127, 401] on p at bounding box center [161, 405] width 166 height 11
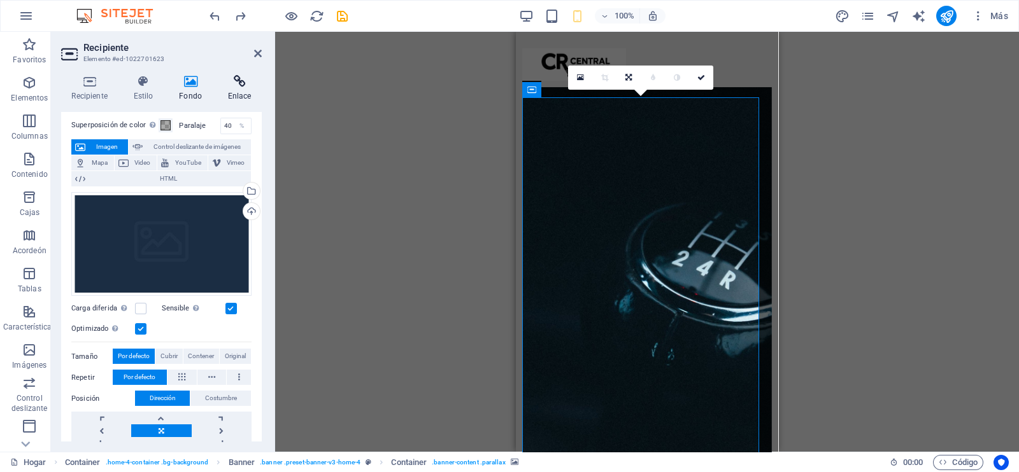
scroll to position [0, 0]
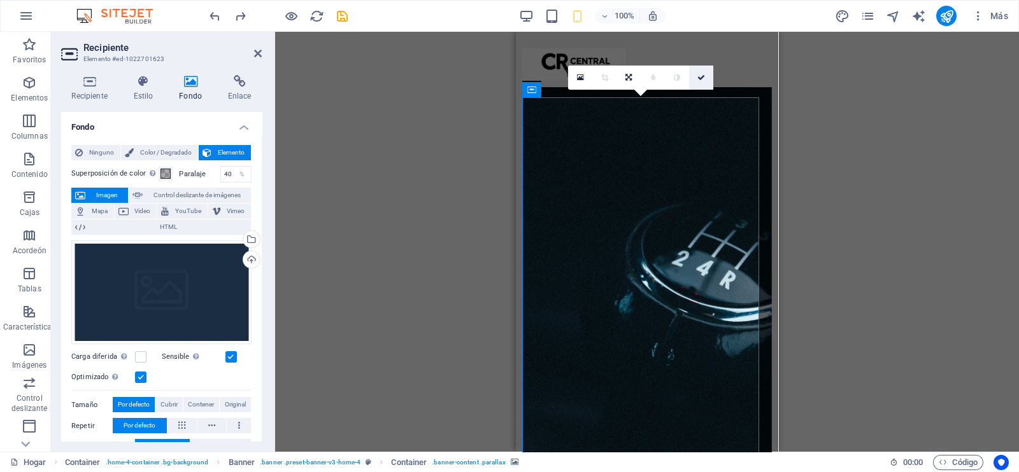
click at [697, 80] on icon at bounding box center [701, 78] width 8 height 8
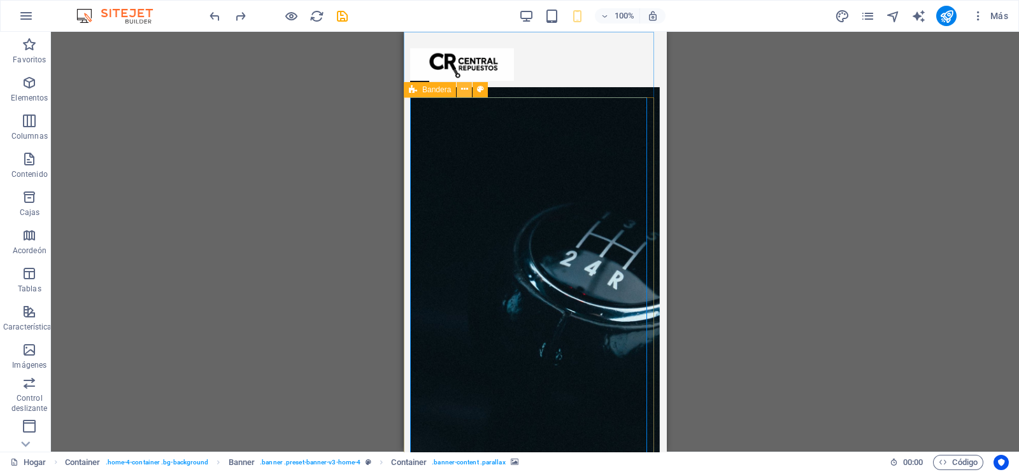
click at [464, 90] on icon at bounding box center [464, 89] width 7 height 13
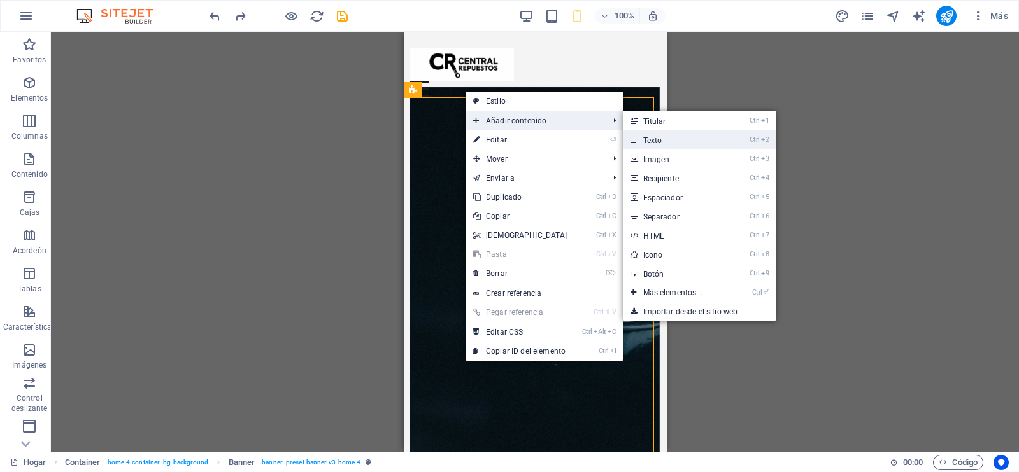
click at [630, 136] on icon at bounding box center [633, 140] width 6 height 19
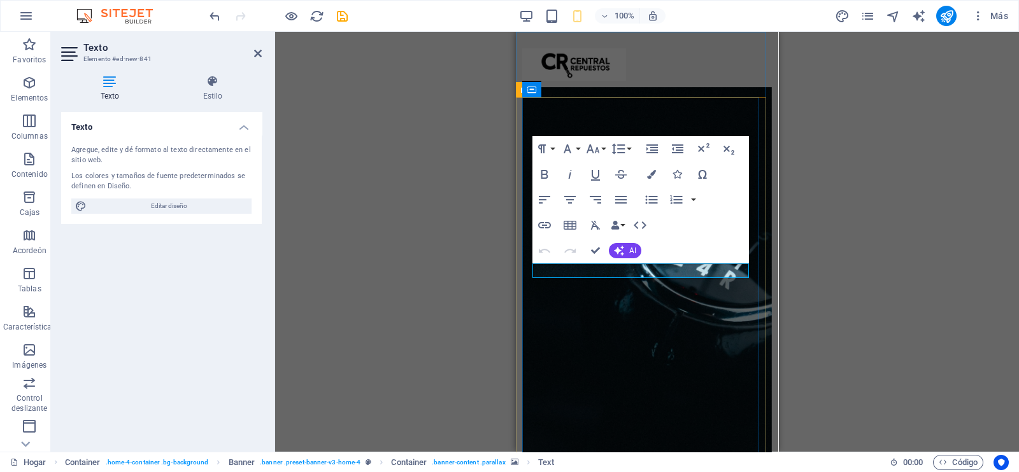
drag, startPoint x: 651, startPoint y: 269, endPoint x: 530, endPoint y: 272, distance: 120.4
click at [530, 272] on div "do" at bounding box center [646, 357] width 249 height 488
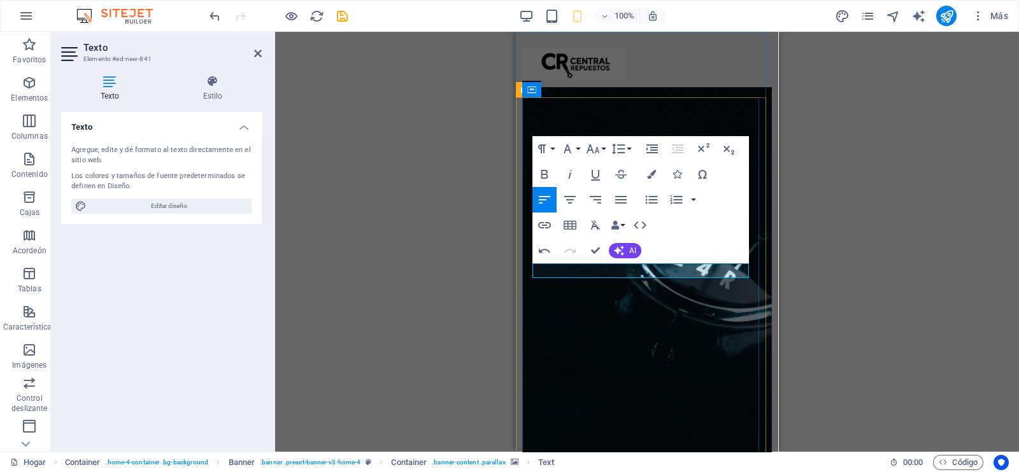
click at [656, 169] on button "Bandera" at bounding box center [651, 174] width 24 height 25
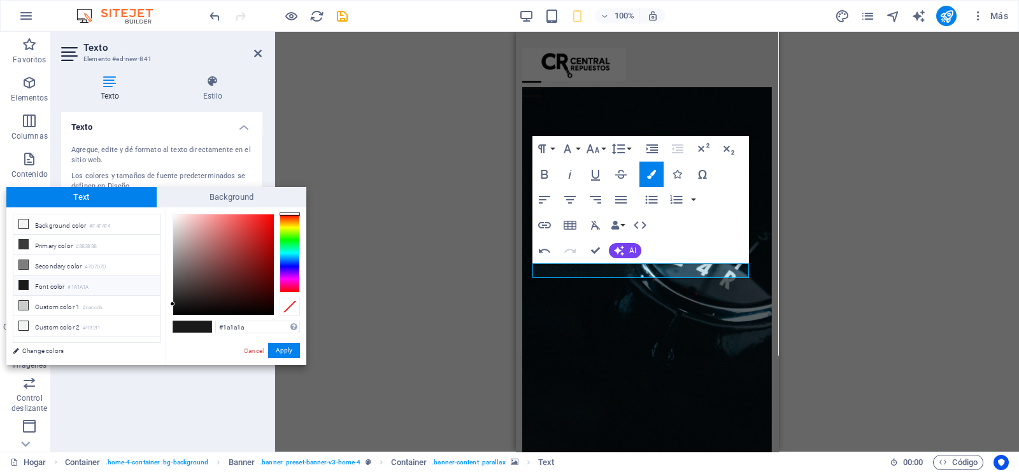
click at [173, 216] on div at bounding box center [223, 265] width 101 height 101
click at [283, 346] on button "Apply" at bounding box center [284, 350] width 32 height 15
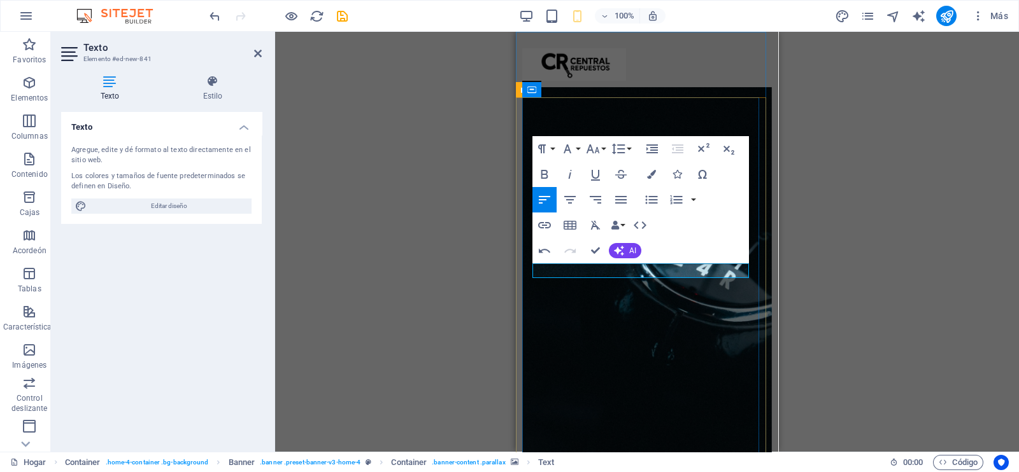
click at [656, 171] on icon "button" at bounding box center [651, 174] width 9 height 9
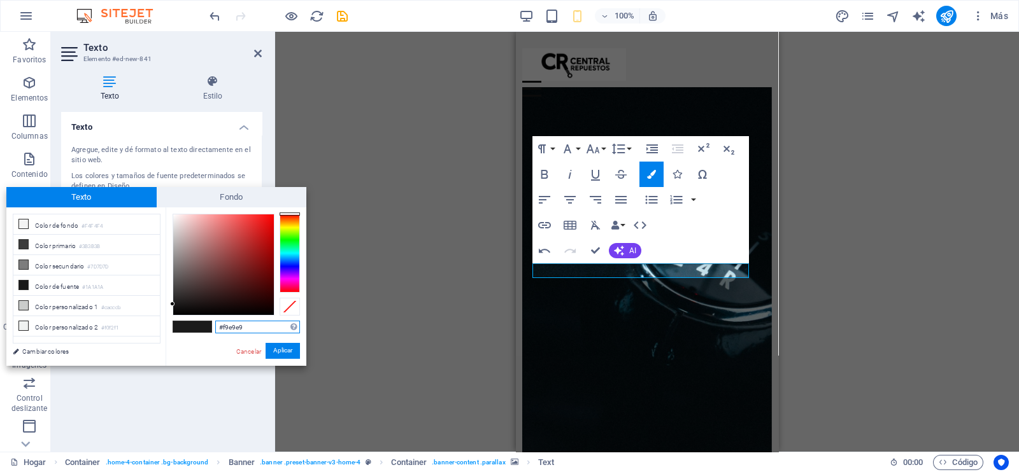
click at [179, 216] on div at bounding box center [223, 265] width 101 height 101
type input "#cdcdcd"
drag, startPoint x: 178, startPoint y: 216, endPoint x: 171, endPoint y: 234, distance: 19.4
click at [171, 234] on div at bounding box center [172, 233] width 4 height 4
click at [274, 355] on button "Aplicar" at bounding box center [282, 351] width 34 height 16
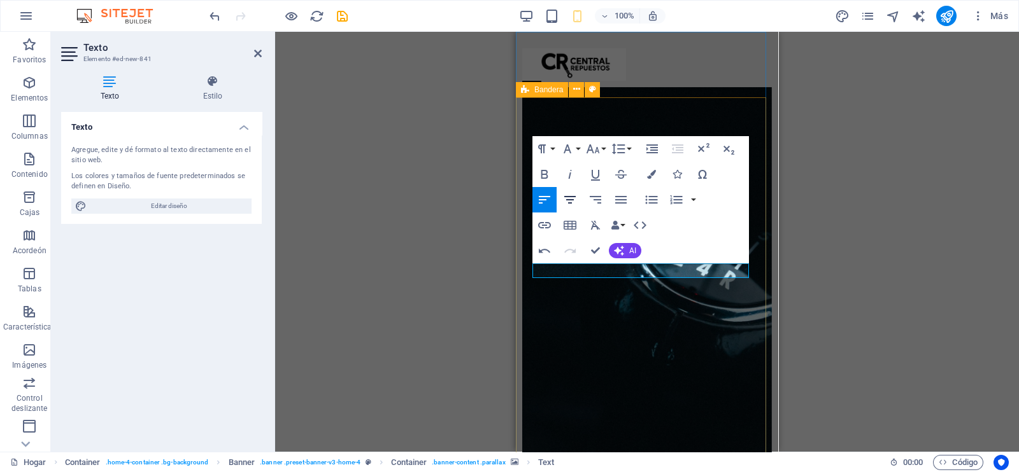
click at [565, 201] on icon "button" at bounding box center [569, 199] width 15 height 15
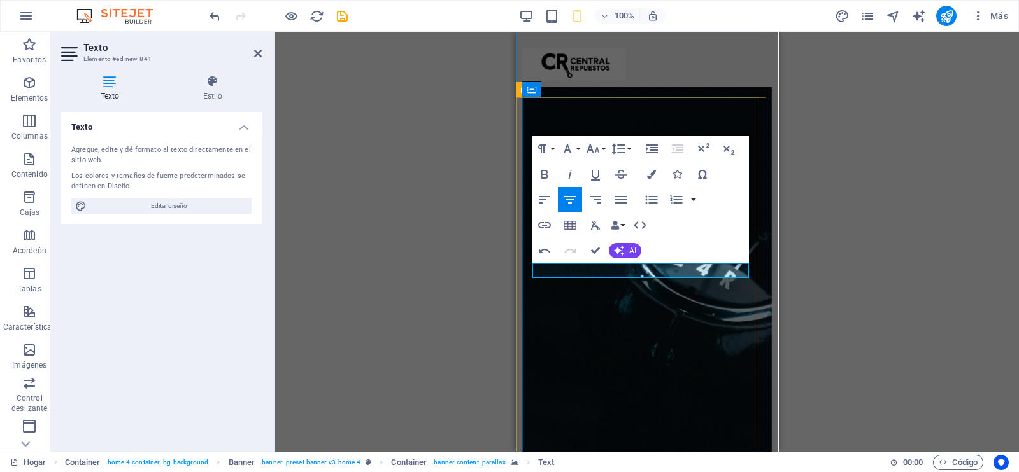
drag, startPoint x: 659, startPoint y: 272, endPoint x: 572, endPoint y: 272, distance: 87.2
click at [700, 232] on div "Formato de párrafo Normal Título 1 Título 2 Título 3 Título 4 Título 5 Título 6…" at bounding box center [640, 199] width 216 height 127
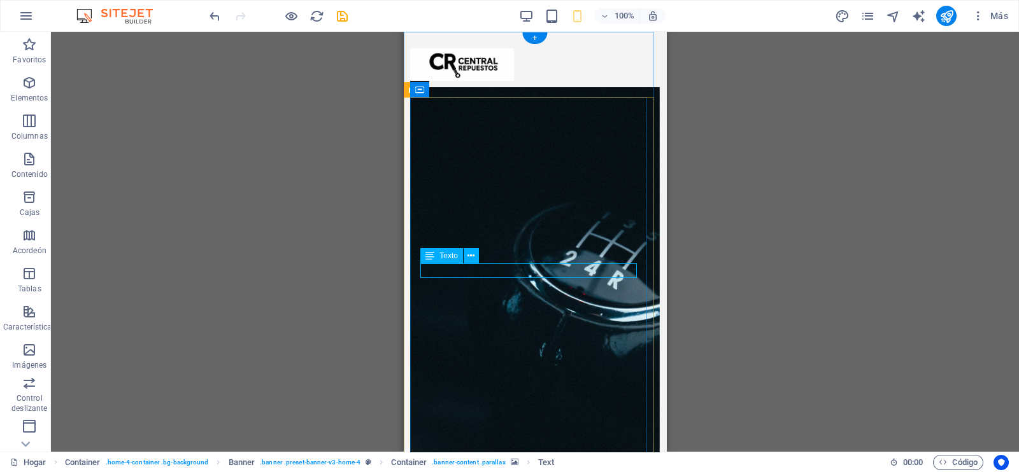
click at [413, 268] on figure at bounding box center [534, 278] width 249 height 383
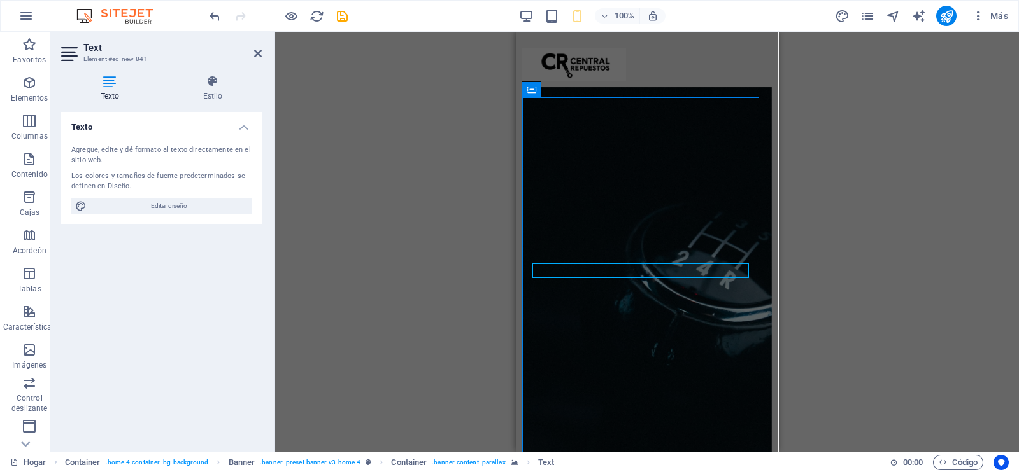
click at [525, 268] on figure at bounding box center [646, 278] width 249 height 383
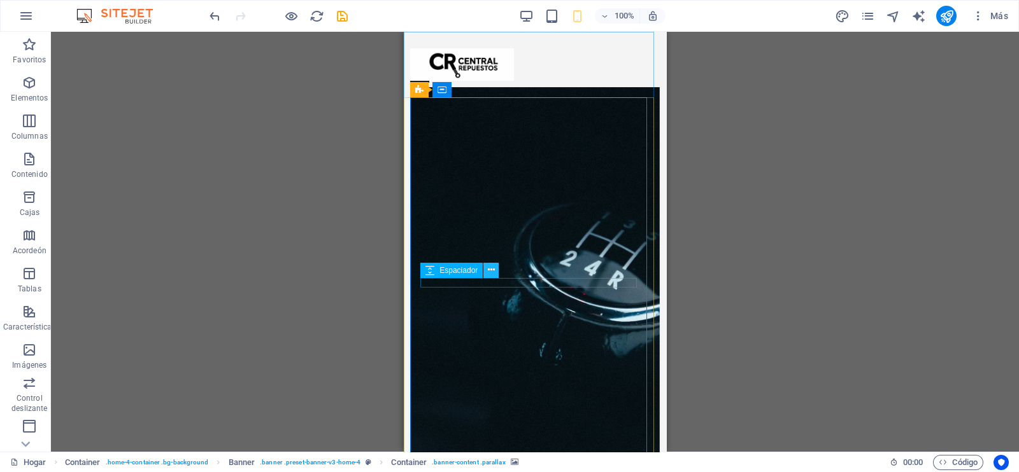
click at [493, 271] on icon at bounding box center [491, 270] width 7 height 13
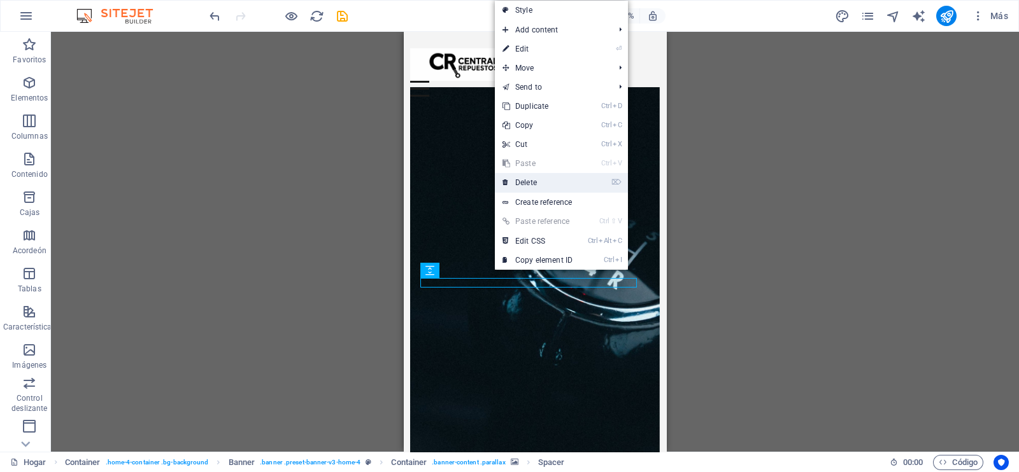
drag, startPoint x: 535, startPoint y: 183, endPoint x: 196, endPoint y: 153, distance: 340.0
click at [535, 182] on link "⌦ Delete" at bounding box center [537, 182] width 85 height 19
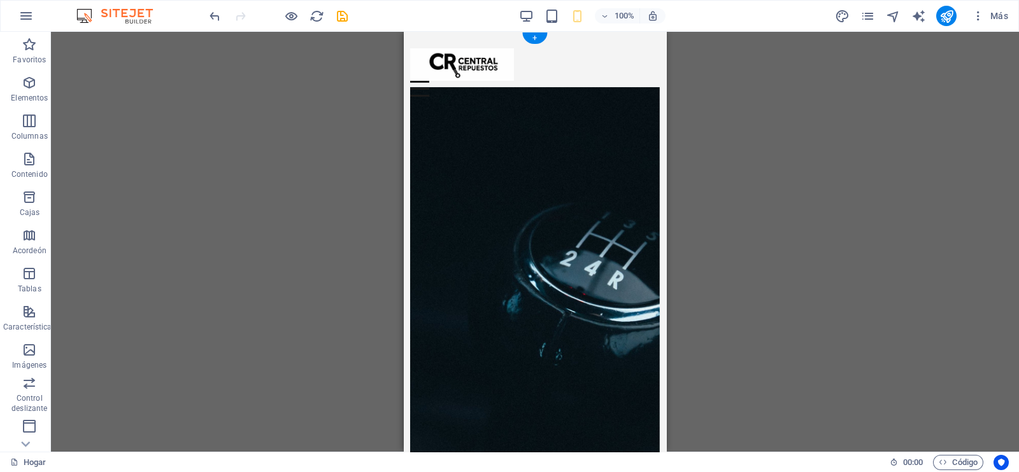
click at [472, 183] on figure at bounding box center [534, 278] width 249 height 383
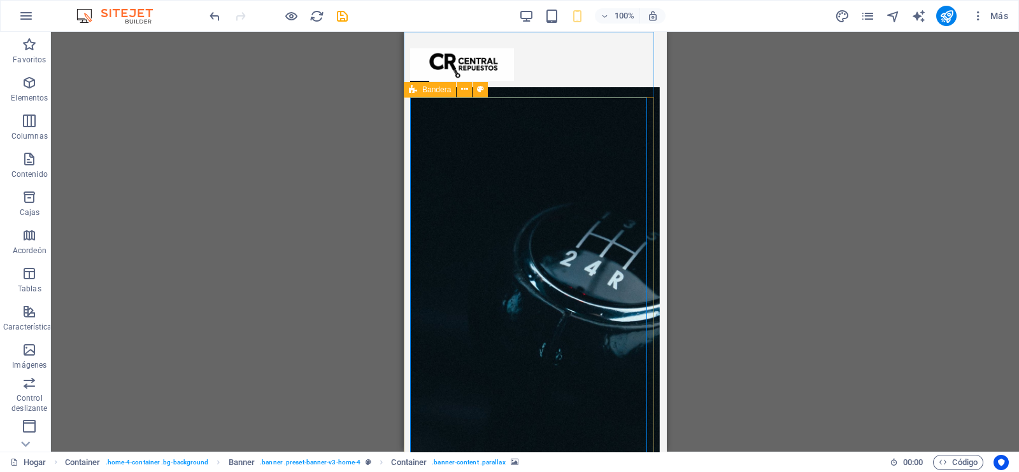
click at [423, 93] on font "Bandera" at bounding box center [436, 89] width 29 height 9
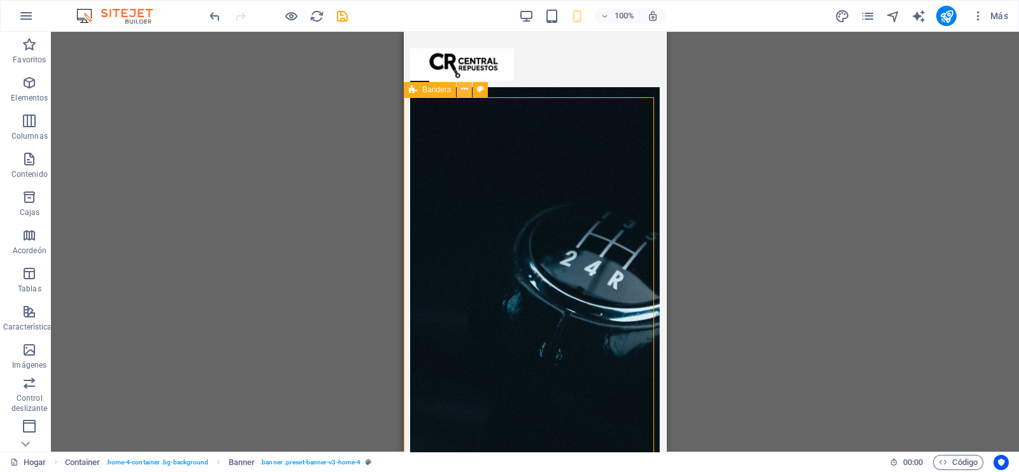
click at [463, 89] on icon at bounding box center [464, 89] width 7 height 13
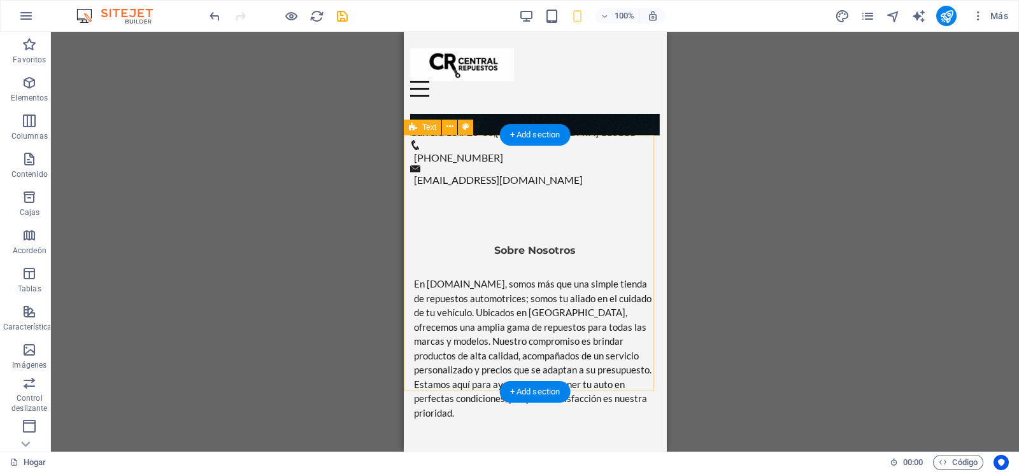
scroll to position [398, 0]
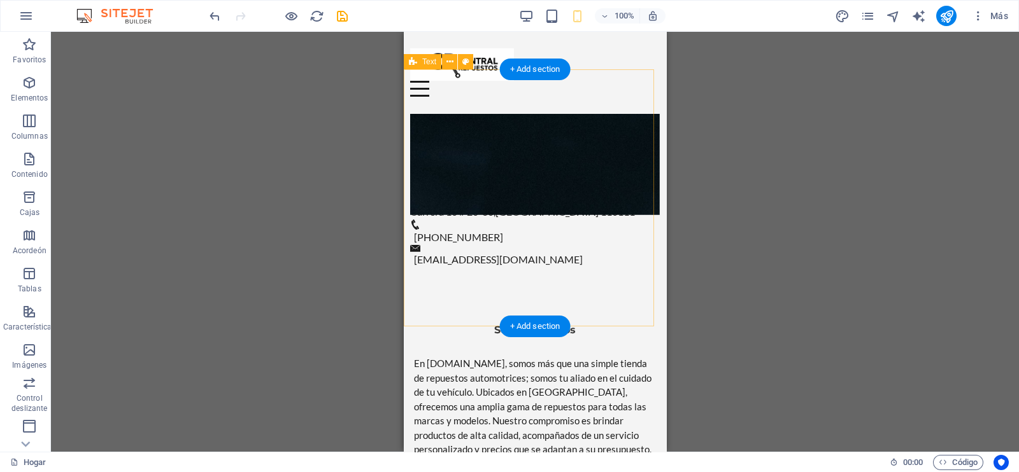
click at [432, 283] on div "Sobre Nosotros En Centralderepuesto.com, somos más que una simple tienda de rep…" at bounding box center [535, 411] width 262 height 257
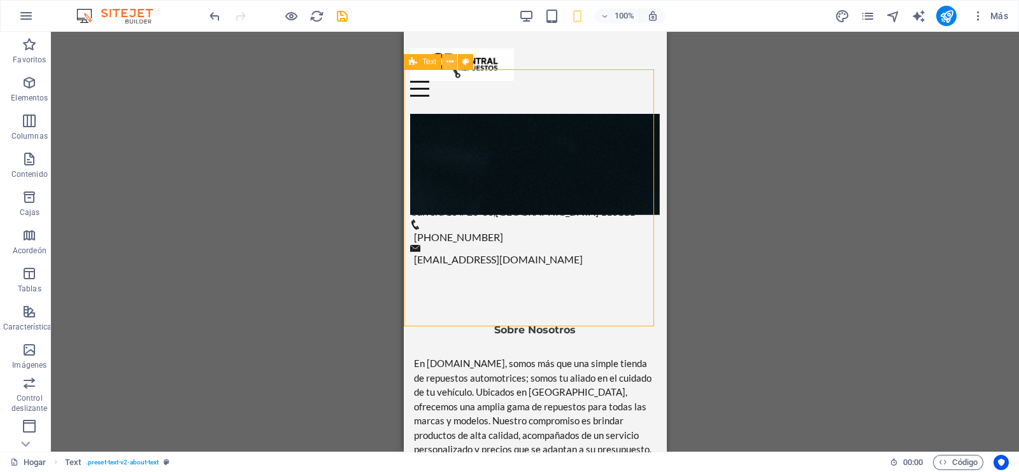
click at [448, 57] on icon at bounding box center [449, 61] width 7 height 13
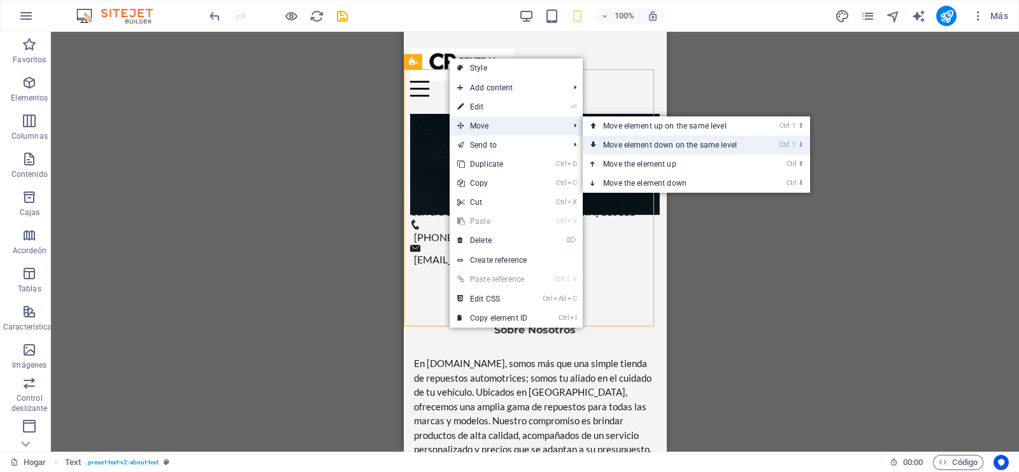
click at [594, 138] on icon at bounding box center [593, 145] width 6 height 19
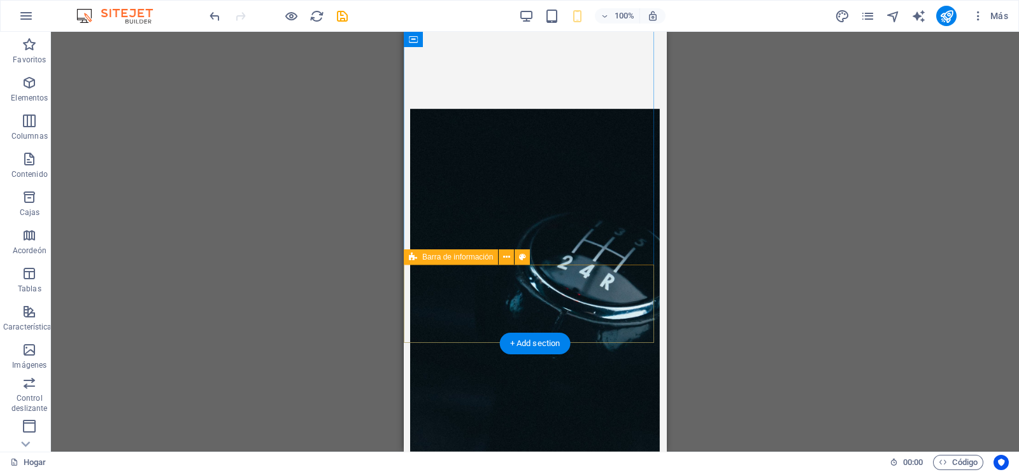
scroll to position [229, 0]
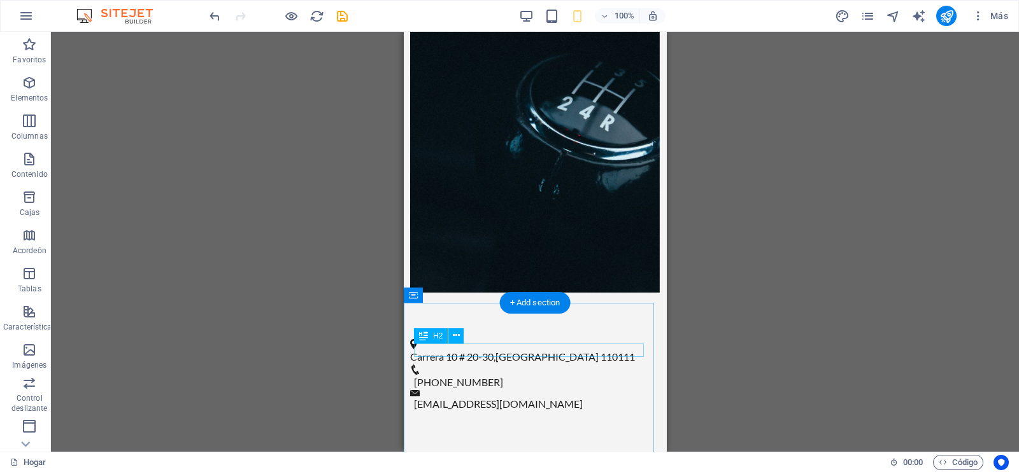
click at [503, 469] on div "Nuestros Servicios" at bounding box center [535, 475] width 242 height 13
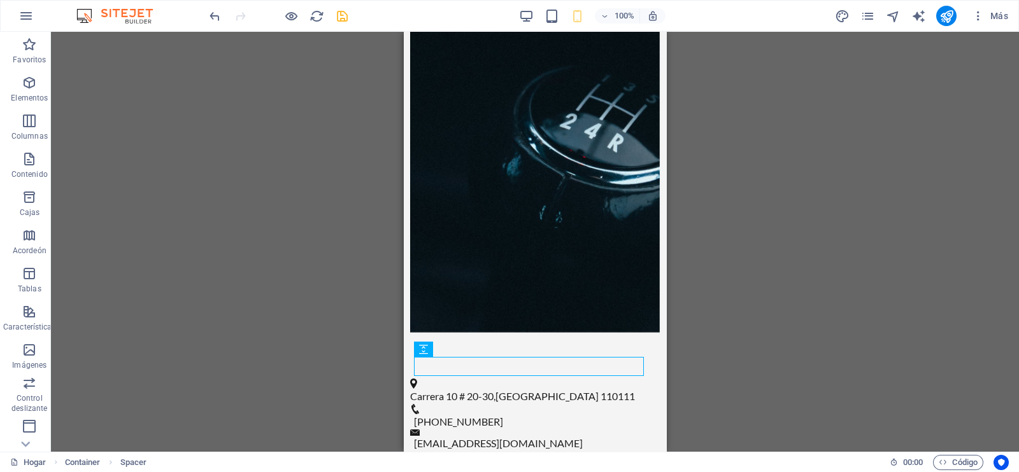
click at [344, 13] on icon "ahorrar" at bounding box center [342, 16] width 15 height 15
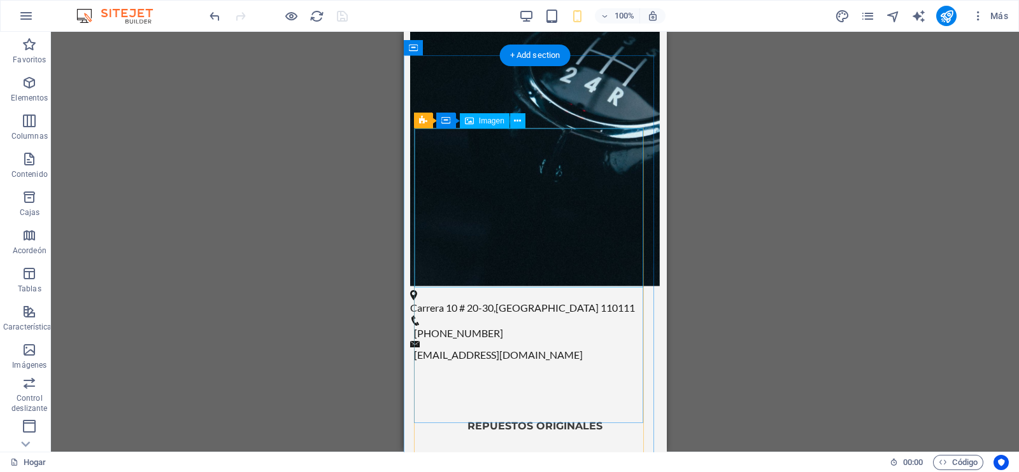
scroll to position [477, 0]
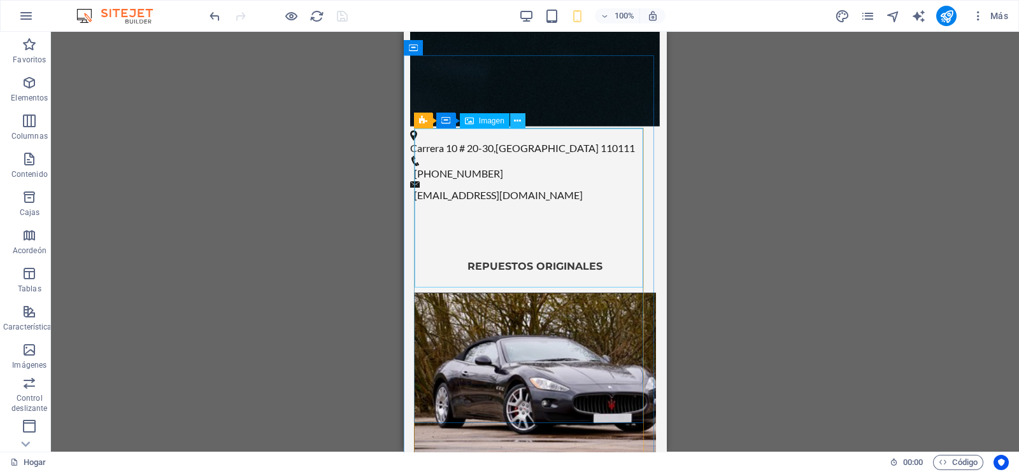
click at [515, 124] on icon at bounding box center [517, 121] width 7 height 13
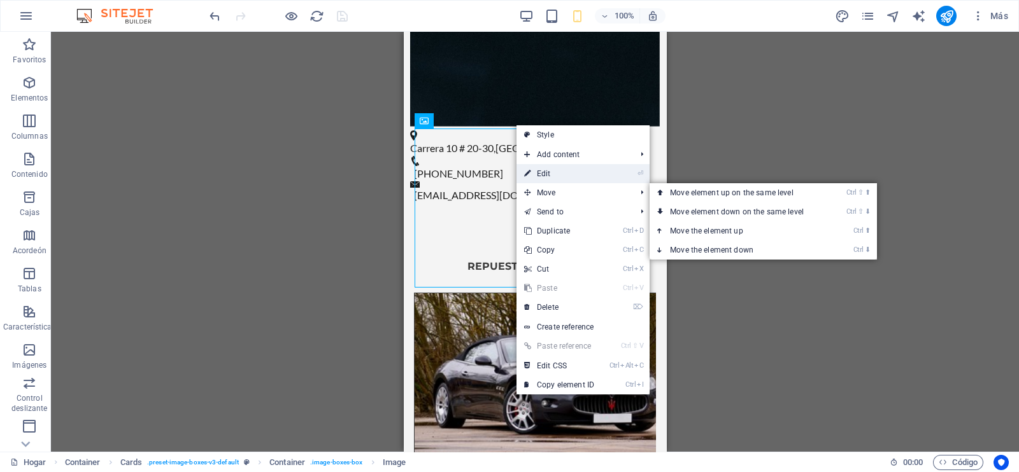
click at [551, 176] on link "⏎ Edit" at bounding box center [558, 173] width 85 height 19
select select "vw"
select select "px"
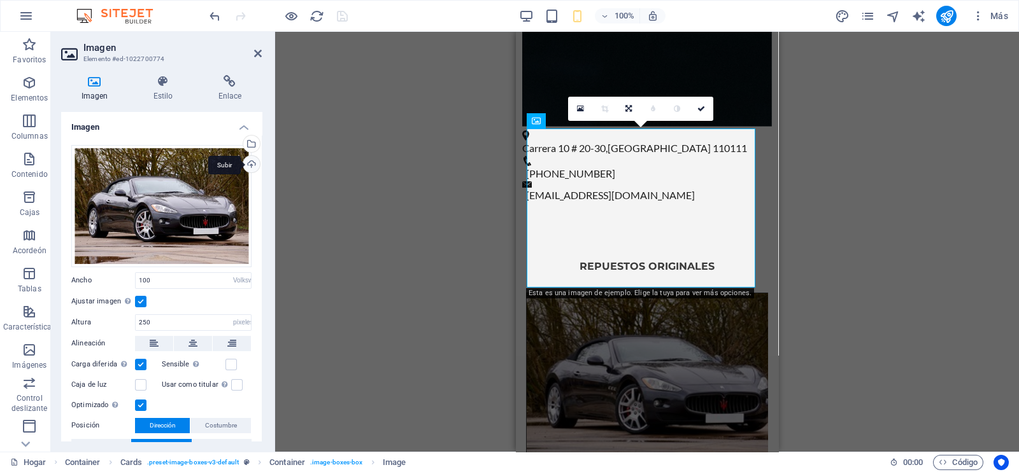
click at [247, 167] on div "Subir" at bounding box center [250, 165] width 19 height 19
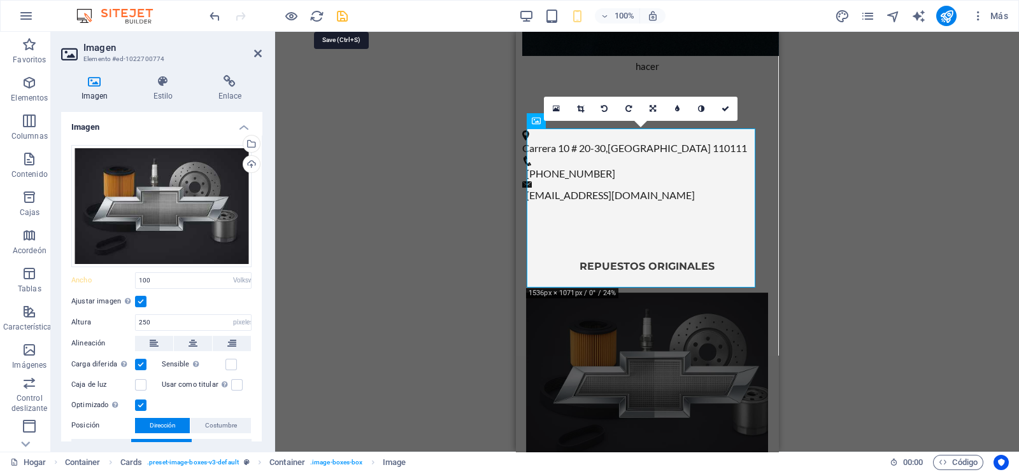
click at [341, 17] on icon "ahorrar" at bounding box center [342, 16] width 15 height 15
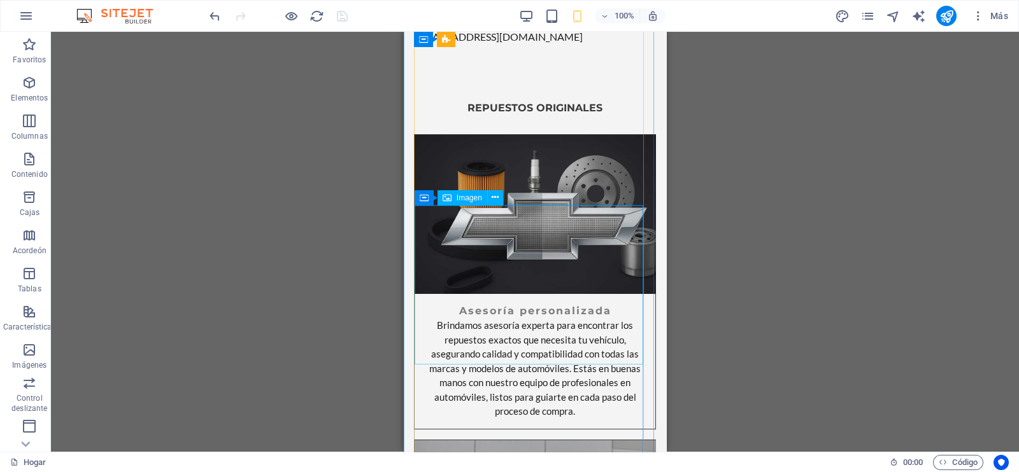
scroll to position [716, 0]
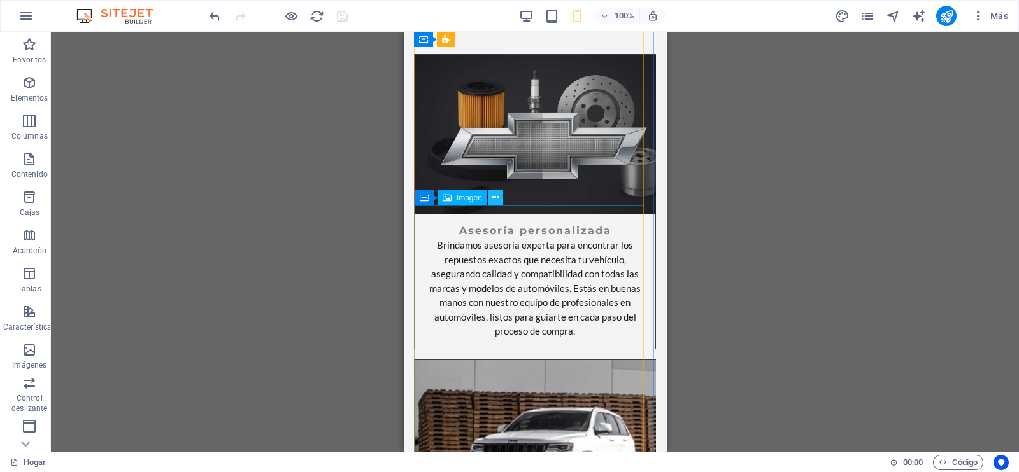
click at [491, 199] on icon at bounding box center [494, 197] width 7 height 13
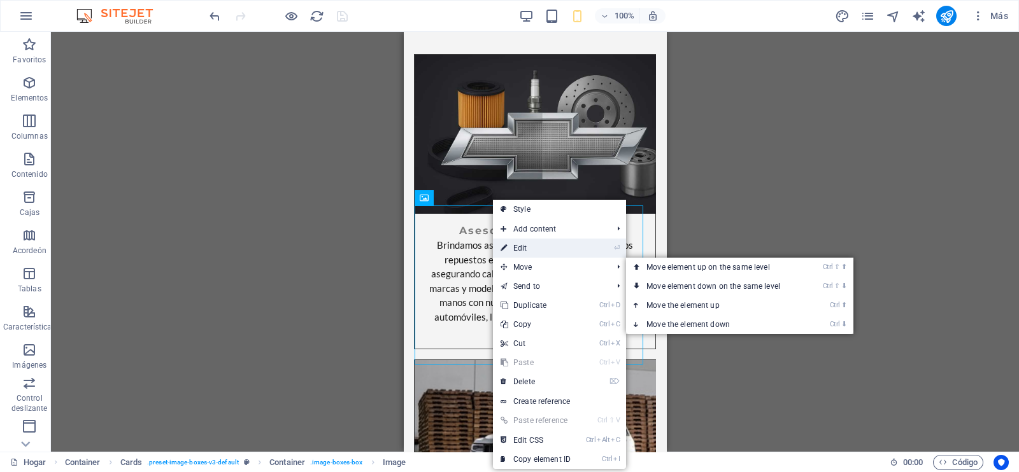
click at [521, 253] on link "⏎ Edit" at bounding box center [535, 248] width 85 height 19
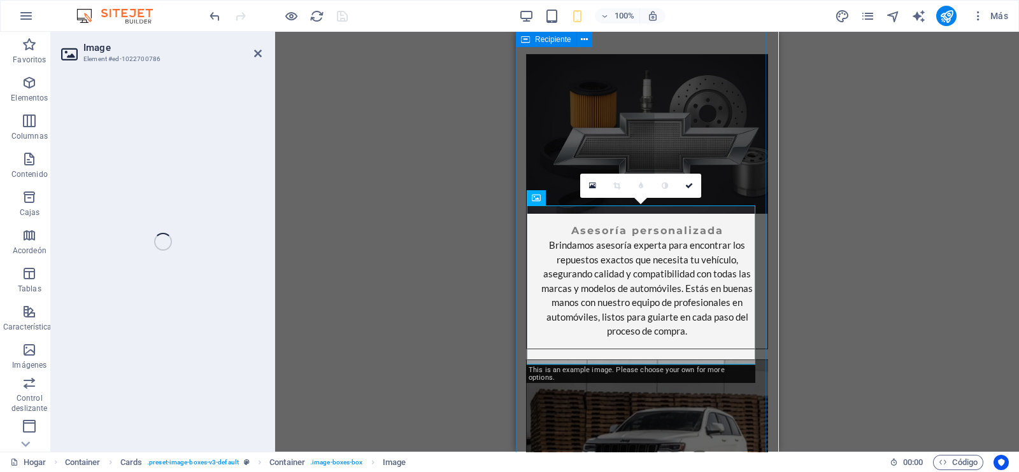
select select "vw"
select select "px"
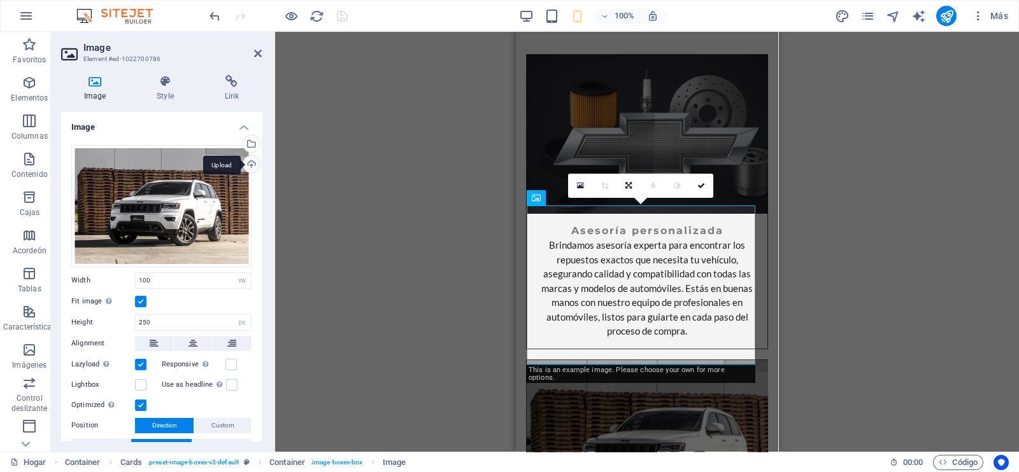
click at [245, 167] on div "Upload" at bounding box center [250, 165] width 19 height 19
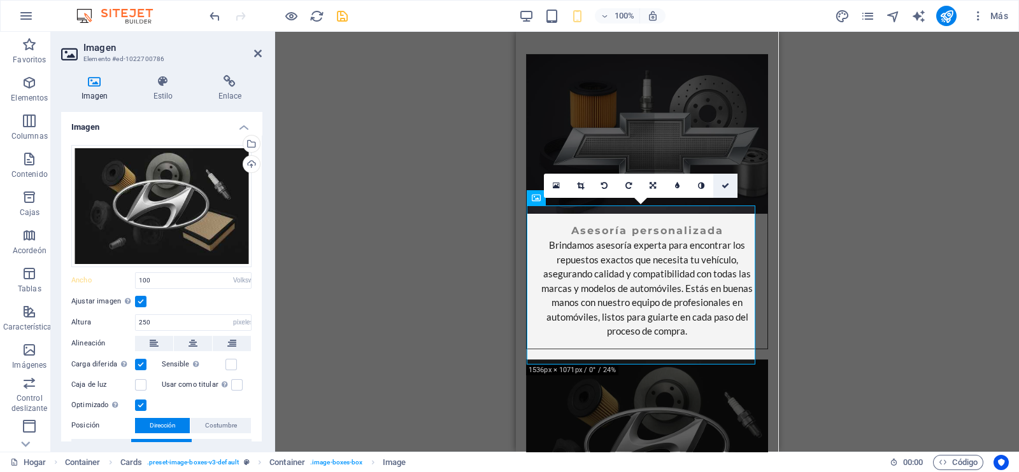
click at [729, 186] on icon at bounding box center [725, 186] width 8 height 8
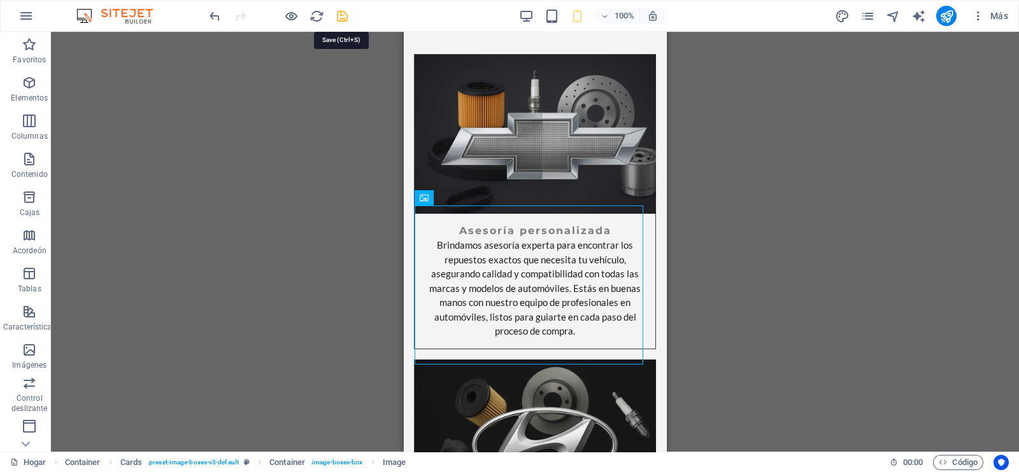
click at [335, 11] on icon "ahorrar" at bounding box center [342, 16] width 15 height 15
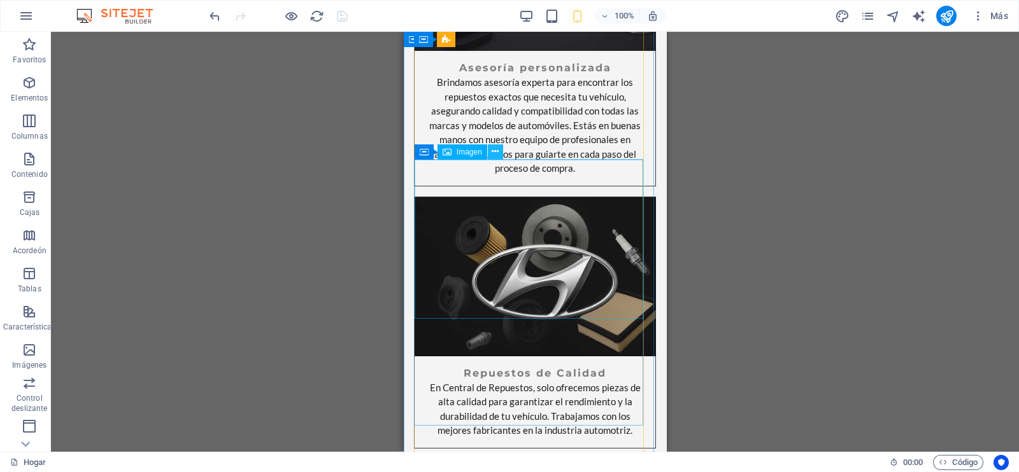
scroll to position [1034, 0]
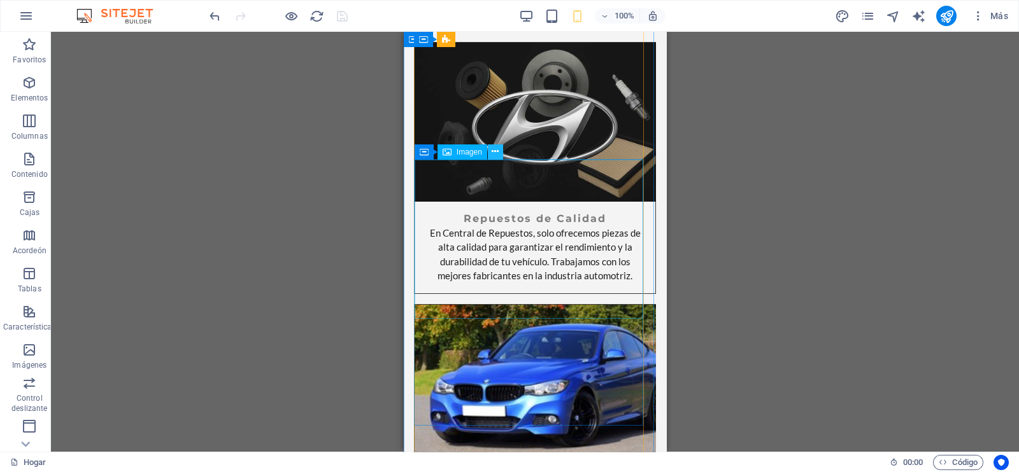
click at [490, 152] on button at bounding box center [495, 152] width 15 height 15
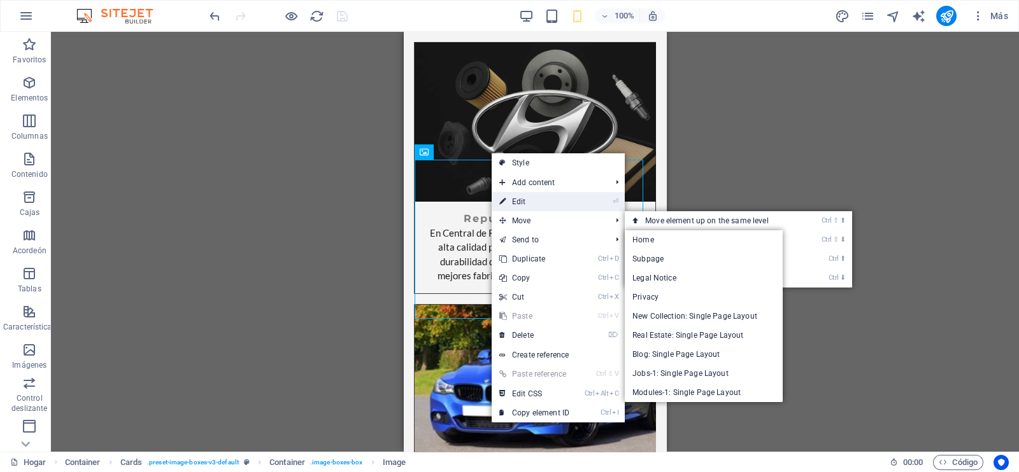
click at [530, 201] on link "⏎ Edit" at bounding box center [533, 201] width 85 height 19
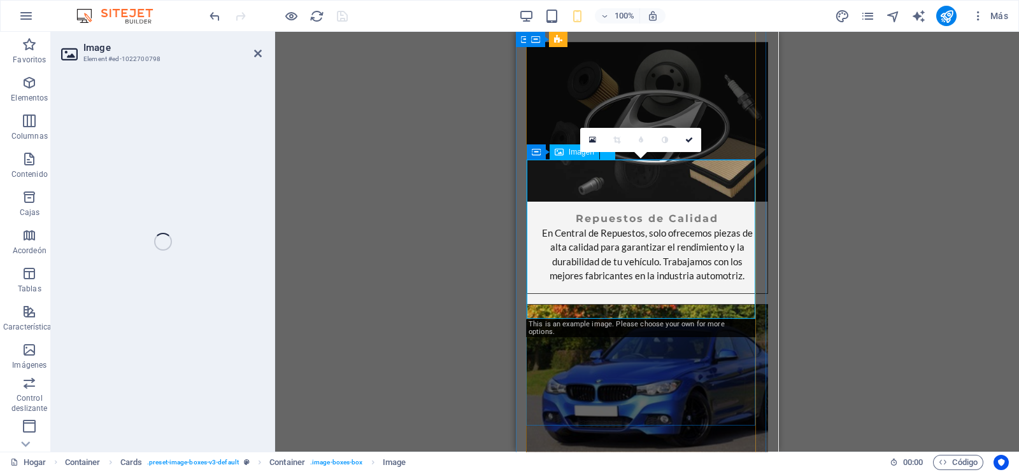
select select "vw"
select select "px"
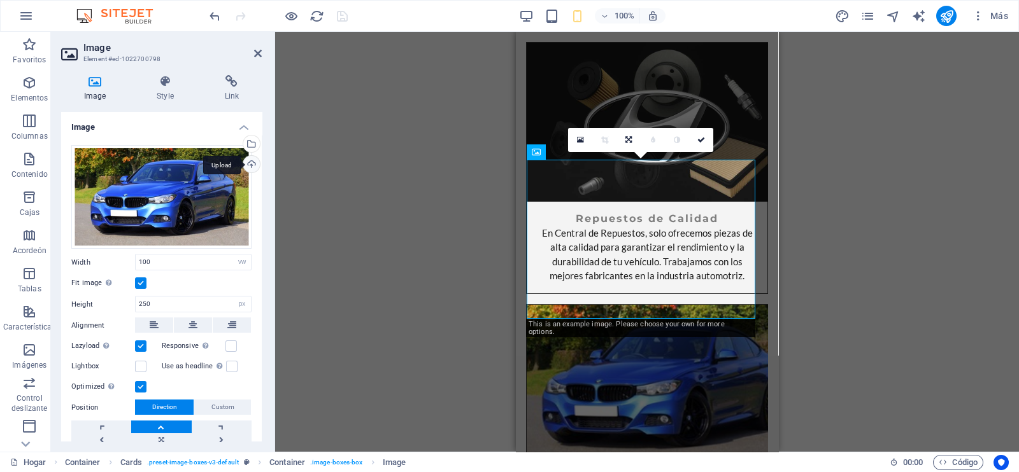
click at [250, 163] on div "Upload" at bounding box center [250, 165] width 19 height 19
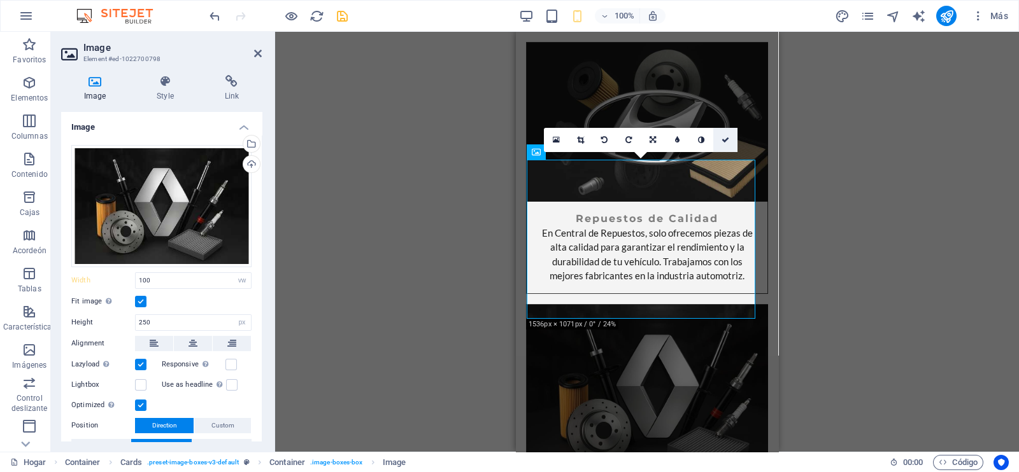
click at [724, 138] on icon at bounding box center [725, 140] width 8 height 8
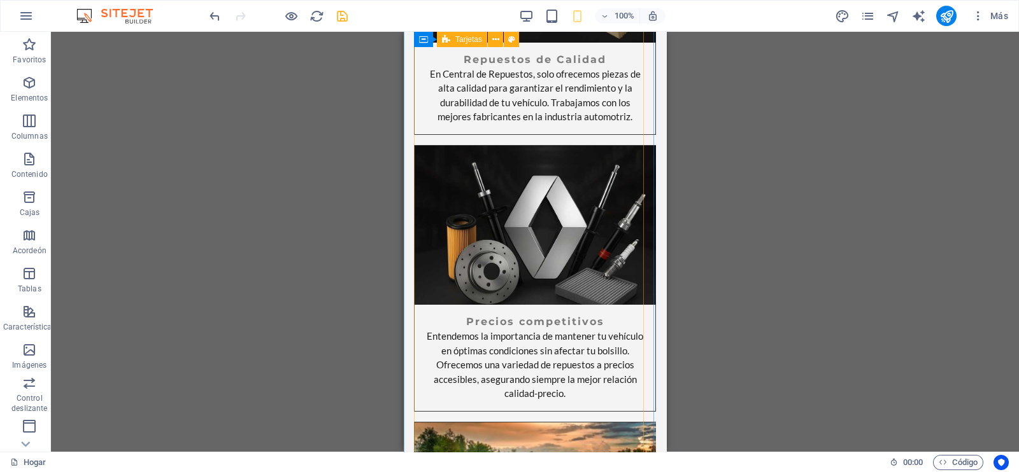
scroll to position [1273, 0]
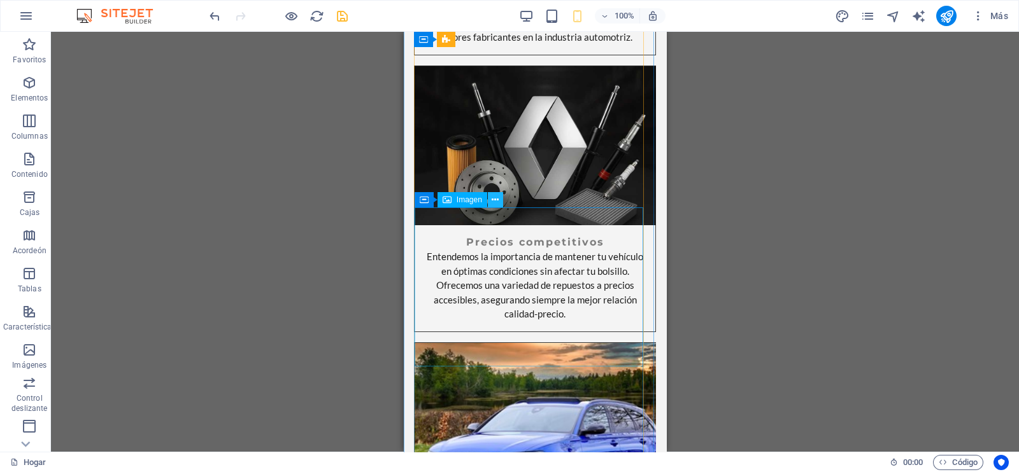
drag, startPoint x: 490, startPoint y: 202, endPoint x: 85, endPoint y: 178, distance: 405.6
click at [490, 202] on button at bounding box center [495, 199] width 15 height 15
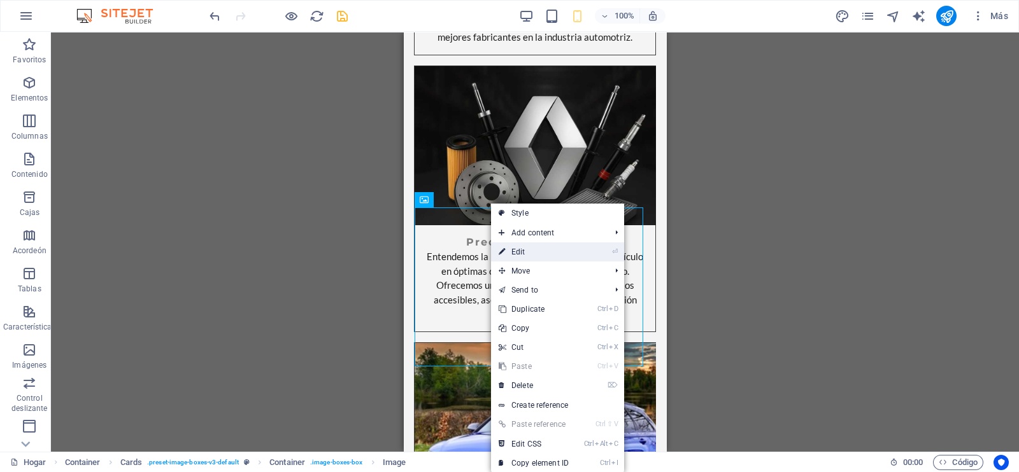
click at [530, 253] on link "⏎ Edit" at bounding box center [533, 252] width 85 height 19
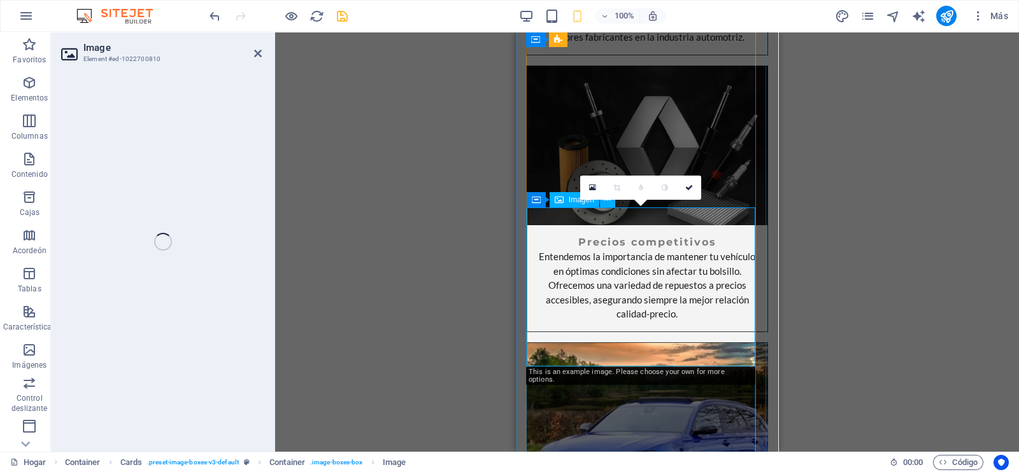
select select "vw"
select select "px"
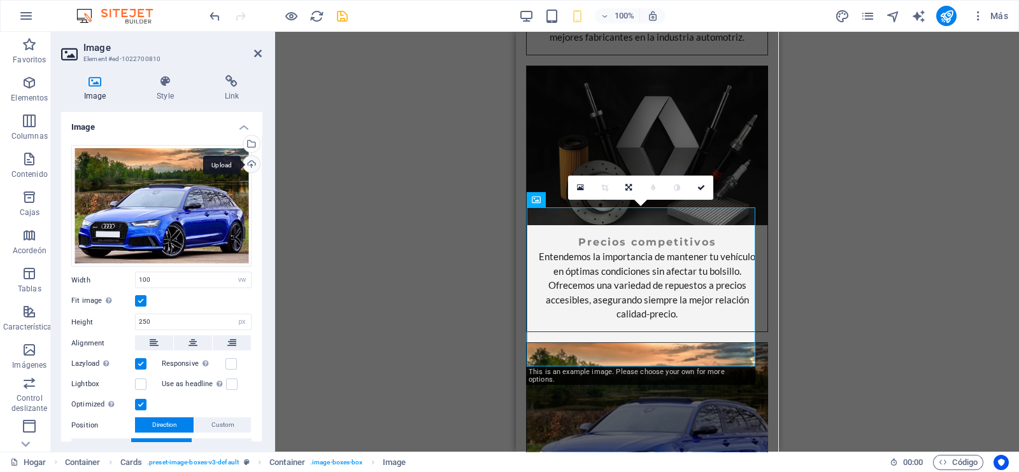
click at [247, 166] on div "Upload" at bounding box center [250, 165] width 19 height 19
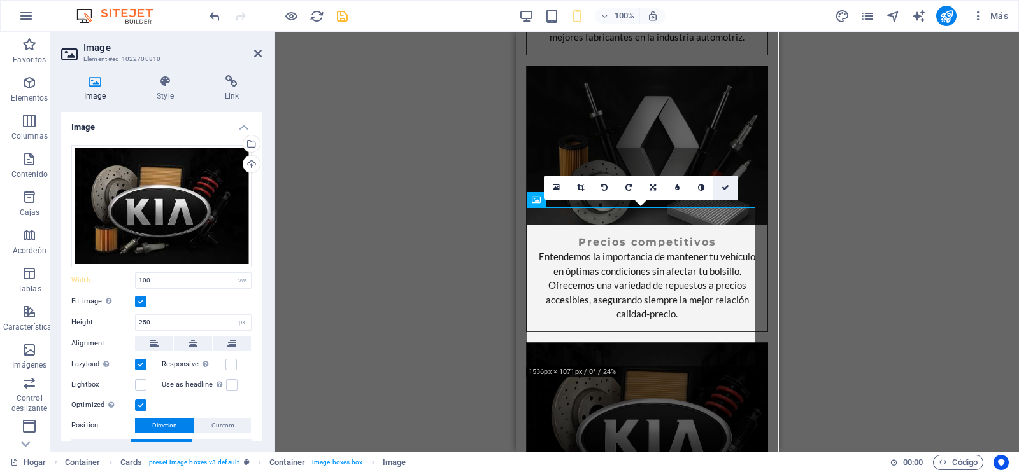
click at [724, 192] on link at bounding box center [725, 188] width 24 height 24
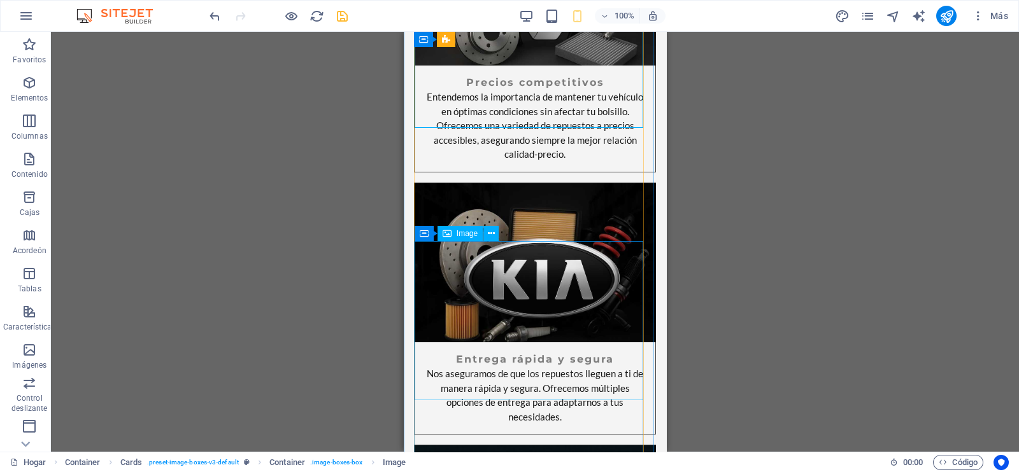
scroll to position [1512, 0]
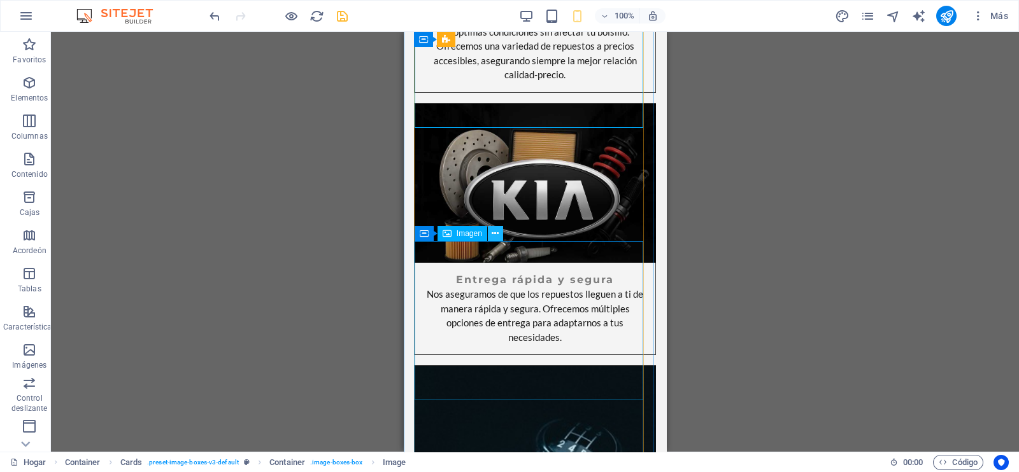
click at [488, 232] on button at bounding box center [495, 233] width 15 height 15
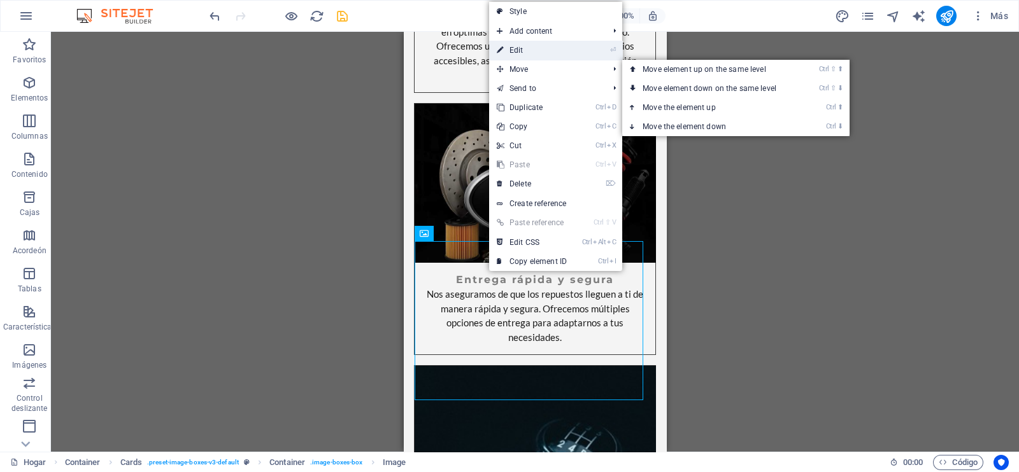
click at [533, 55] on link "⏎ Edit" at bounding box center [531, 50] width 85 height 19
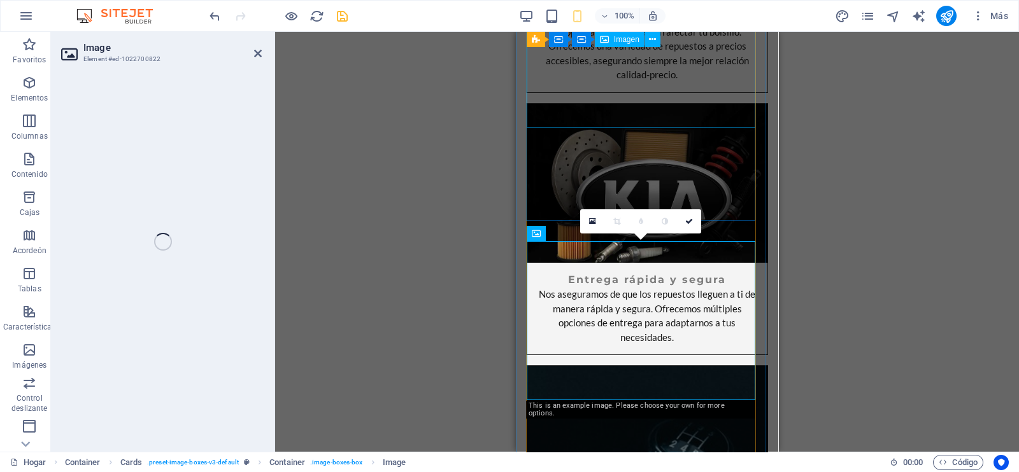
select select "vw"
select select "px"
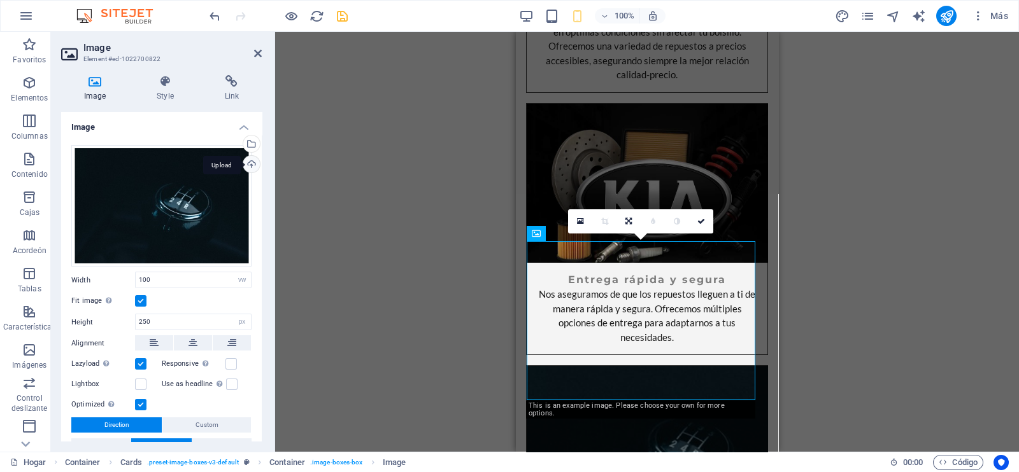
click at [248, 162] on div "Upload" at bounding box center [250, 165] width 19 height 19
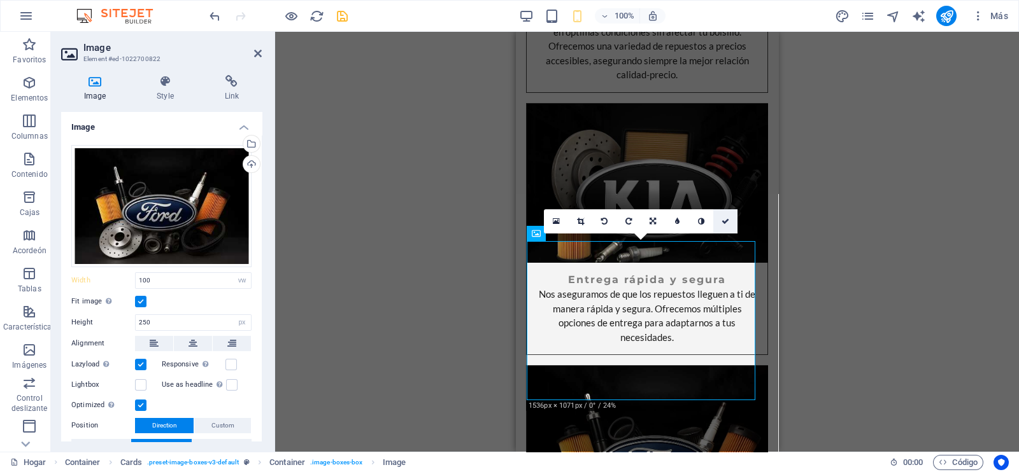
click at [726, 219] on icon at bounding box center [725, 222] width 8 height 8
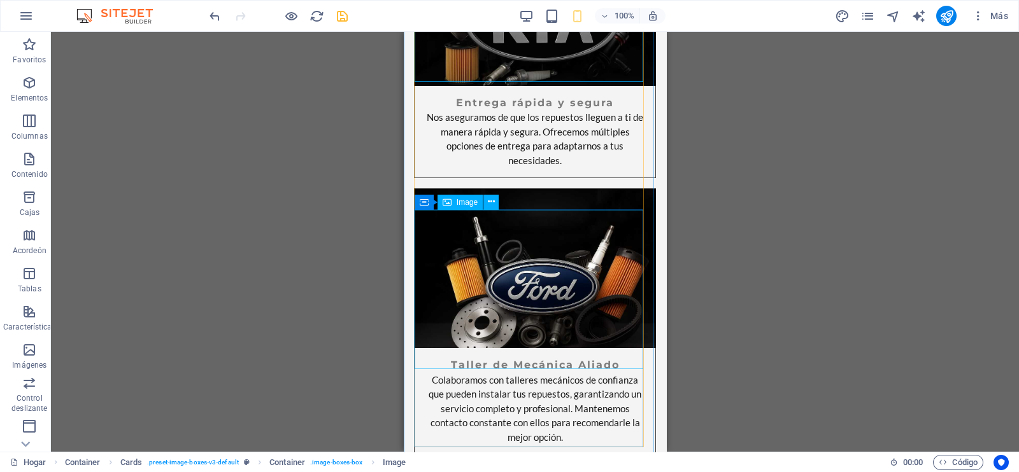
scroll to position [1830, 0]
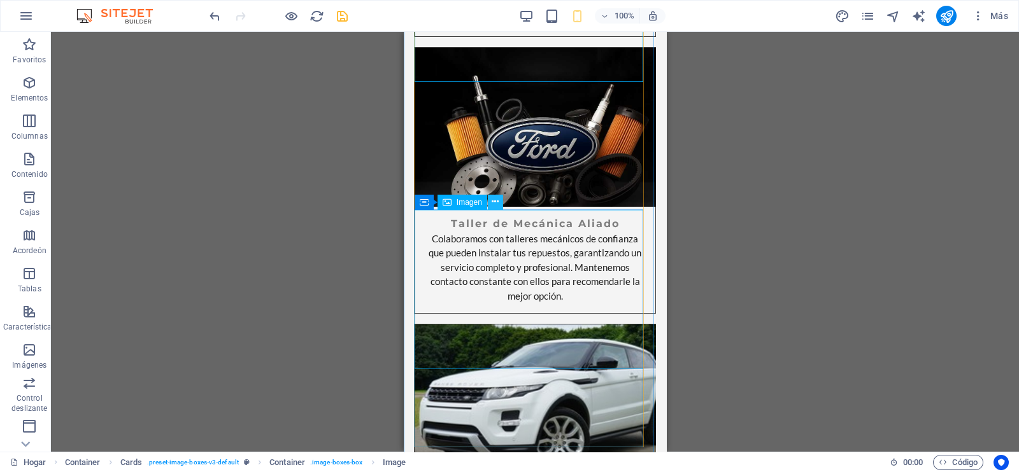
click at [497, 204] on icon at bounding box center [494, 201] width 7 height 13
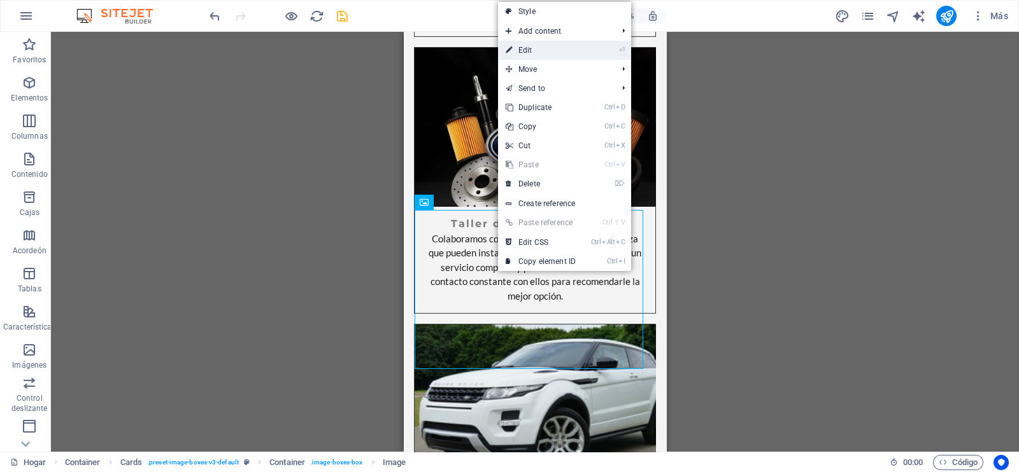
click at [529, 47] on link "⏎ Edit" at bounding box center [540, 50] width 85 height 19
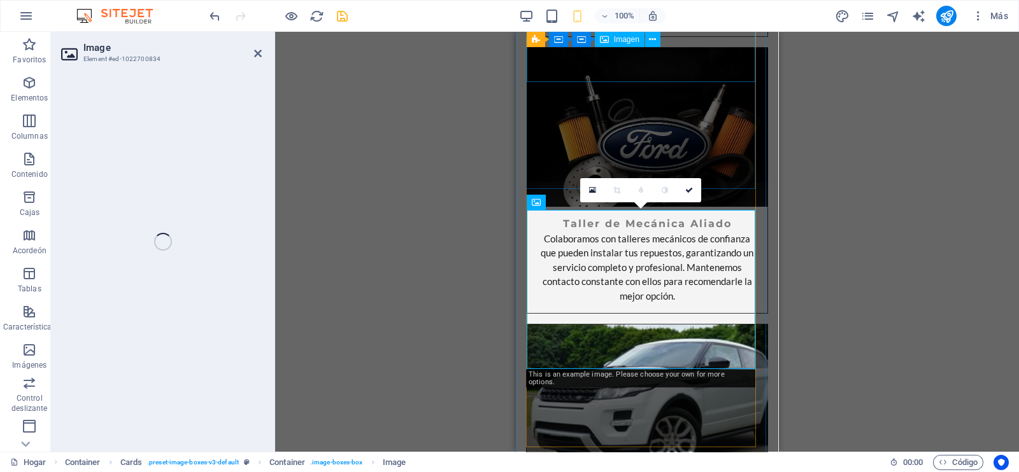
select select "vw"
select select "px"
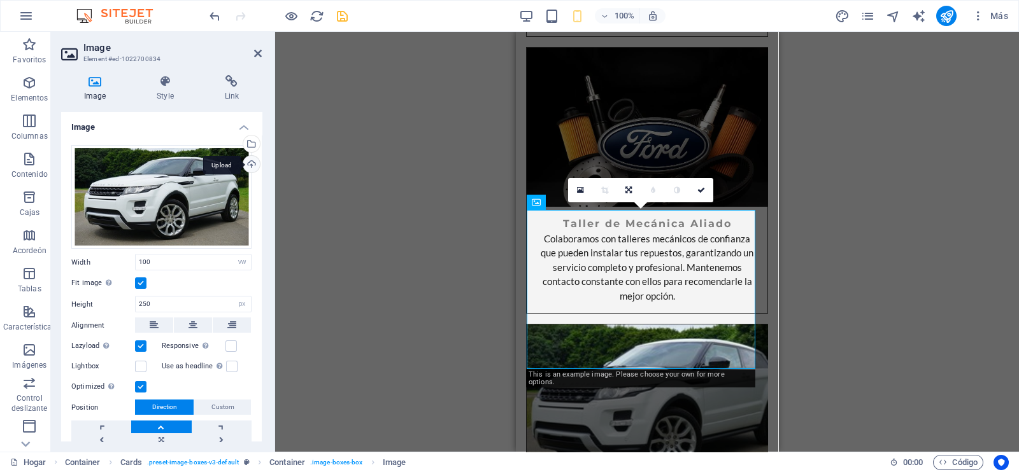
click at [245, 167] on div "Upload" at bounding box center [250, 165] width 19 height 19
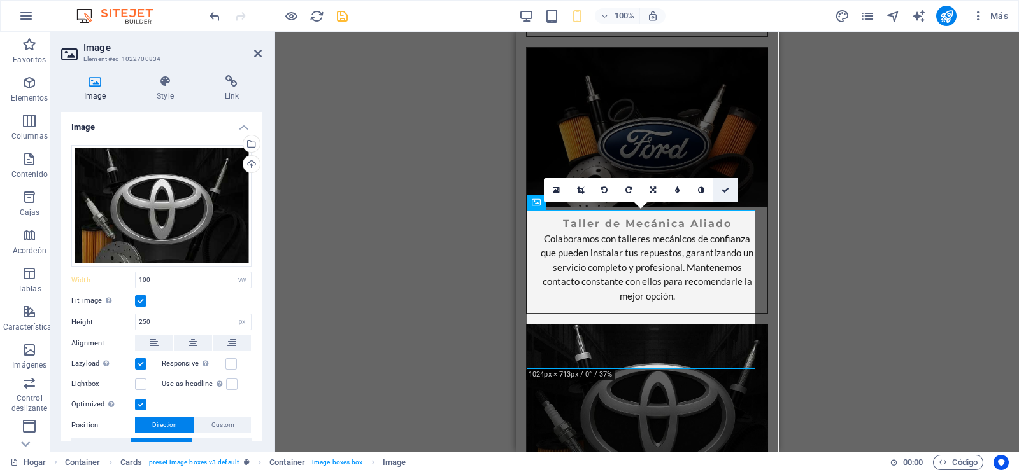
click at [732, 193] on link at bounding box center [725, 190] width 24 height 24
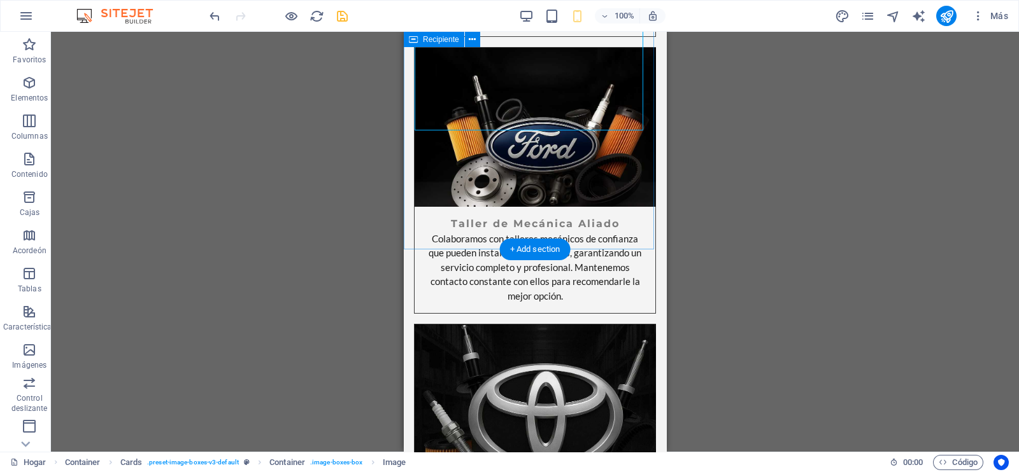
scroll to position [2068, 0]
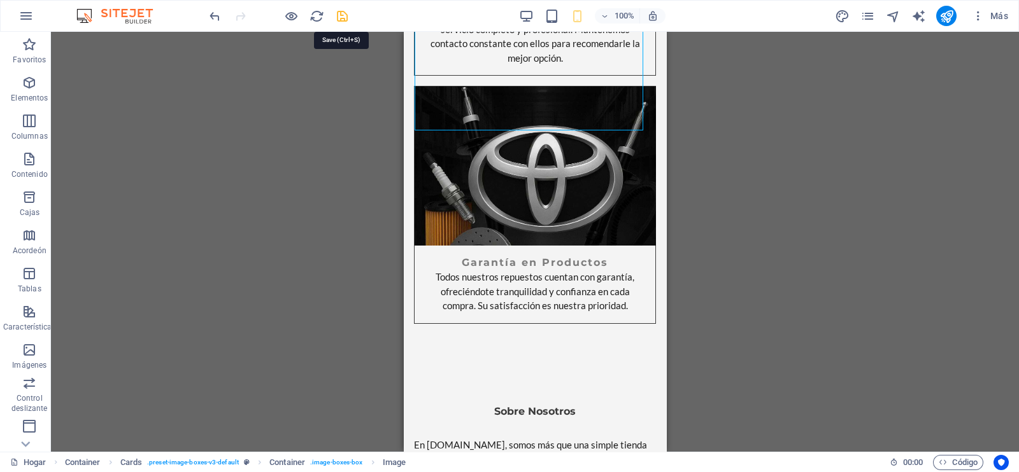
click at [344, 15] on icon "ahorrar" at bounding box center [342, 16] width 15 height 15
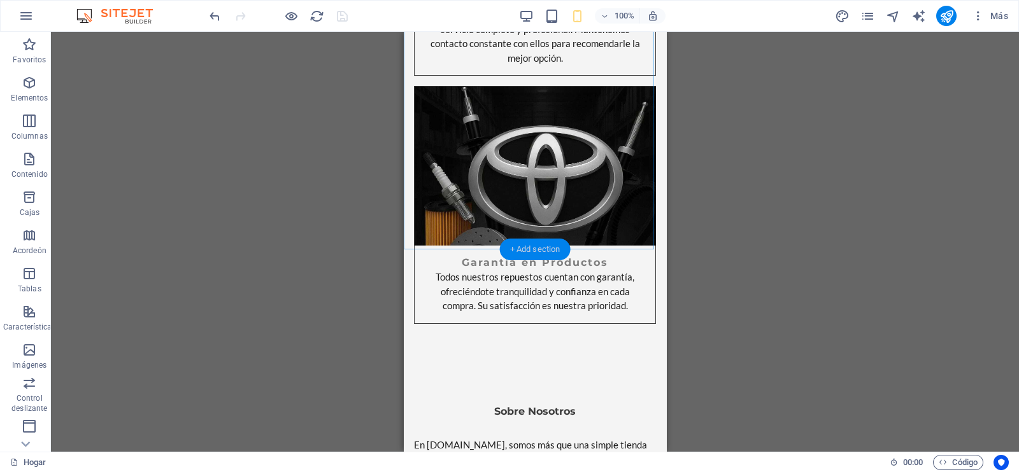
click at [541, 240] on div "+ Add section" at bounding box center [535, 250] width 71 height 22
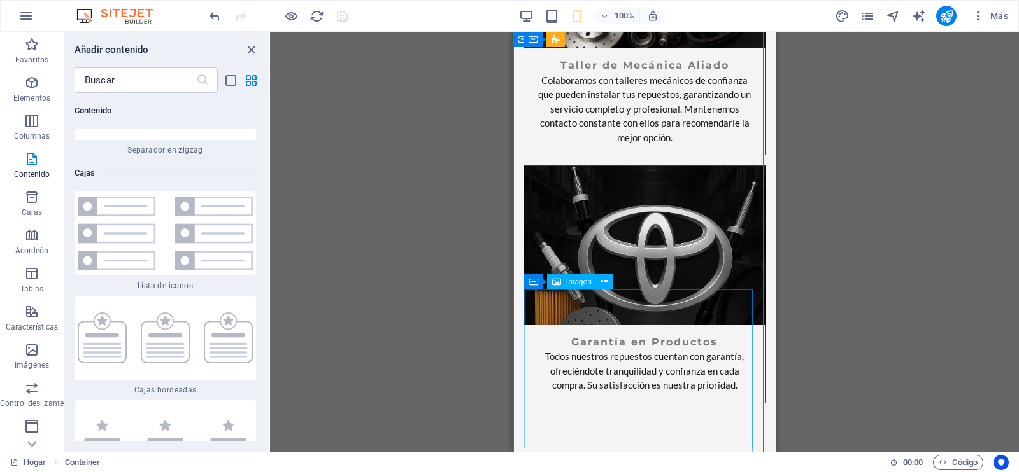
scroll to position [1751, 0]
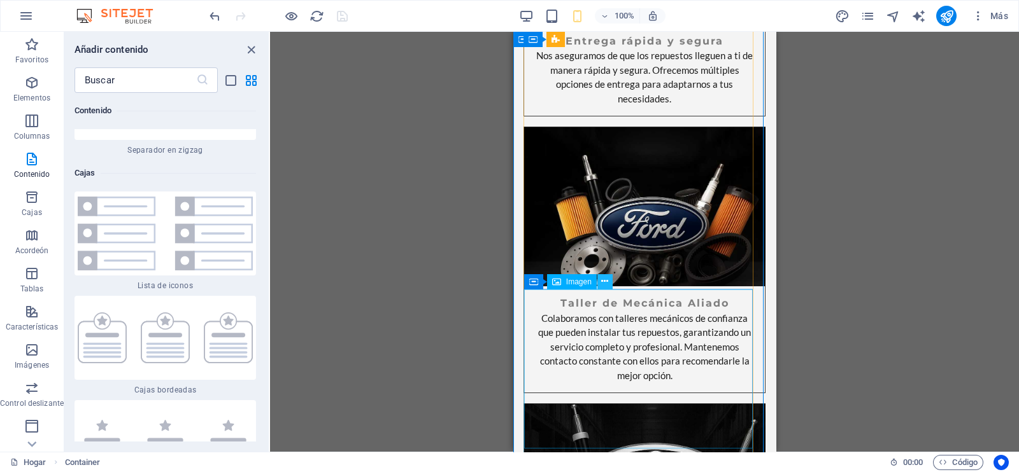
click at [603, 284] on icon at bounding box center [604, 281] width 7 height 13
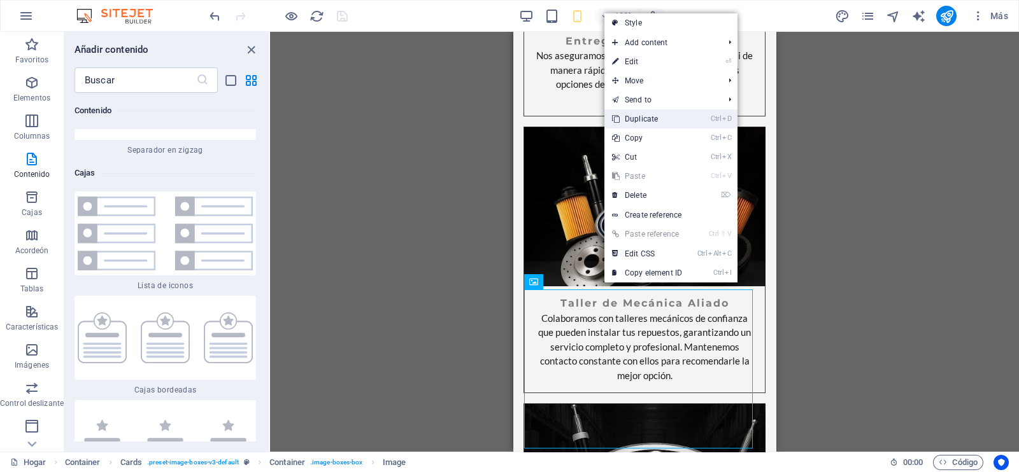
click at [642, 122] on link "Ctrl D Duplicate" at bounding box center [646, 119] width 85 height 19
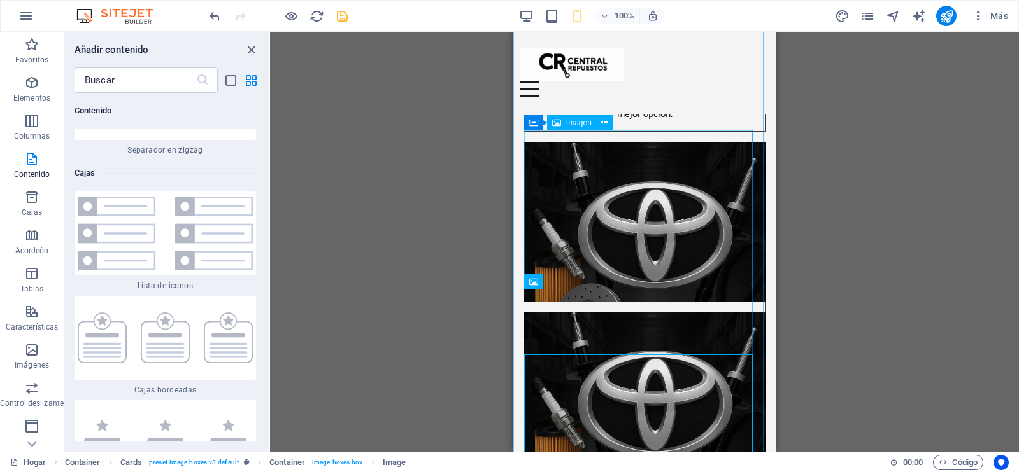
scroll to position [1844, 0]
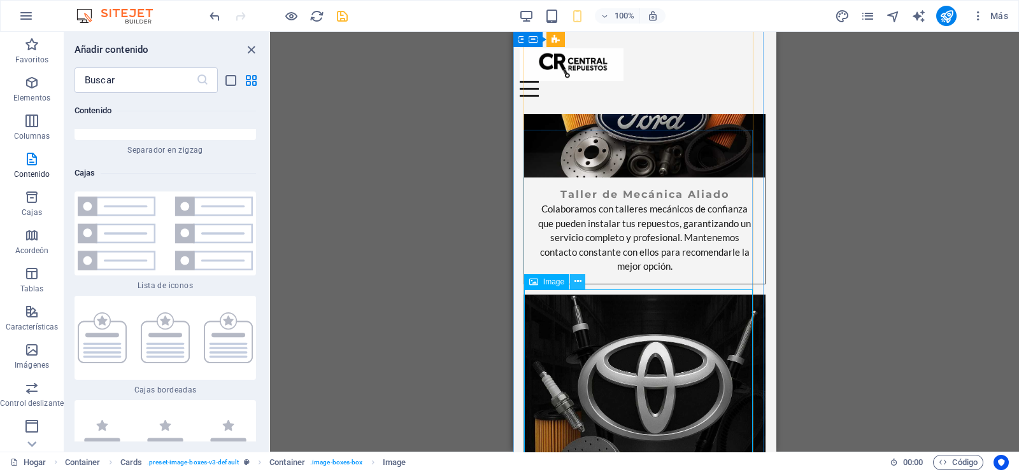
click at [583, 277] on button at bounding box center [577, 281] width 15 height 15
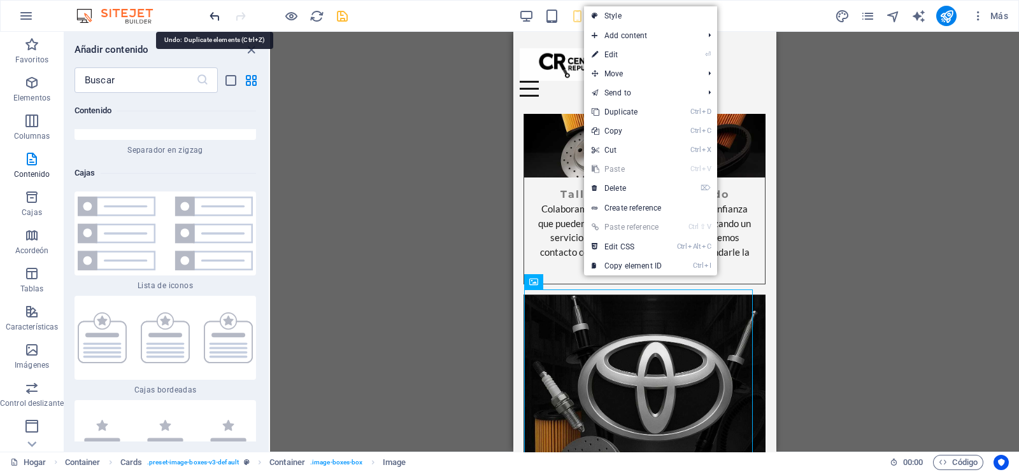
click at [213, 17] on icon "deshacer" at bounding box center [215, 16] width 15 height 15
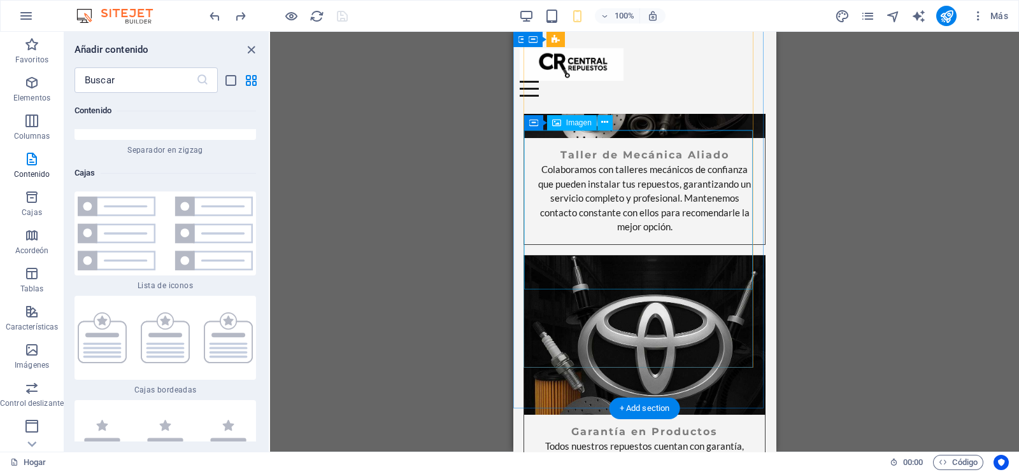
click at [596, 256] on figure at bounding box center [644, 335] width 241 height 159
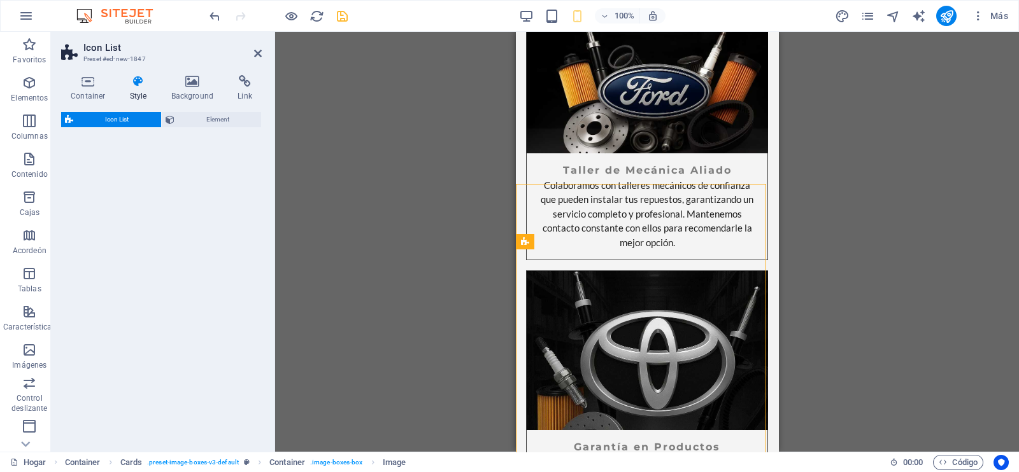
scroll to position [2068, 0]
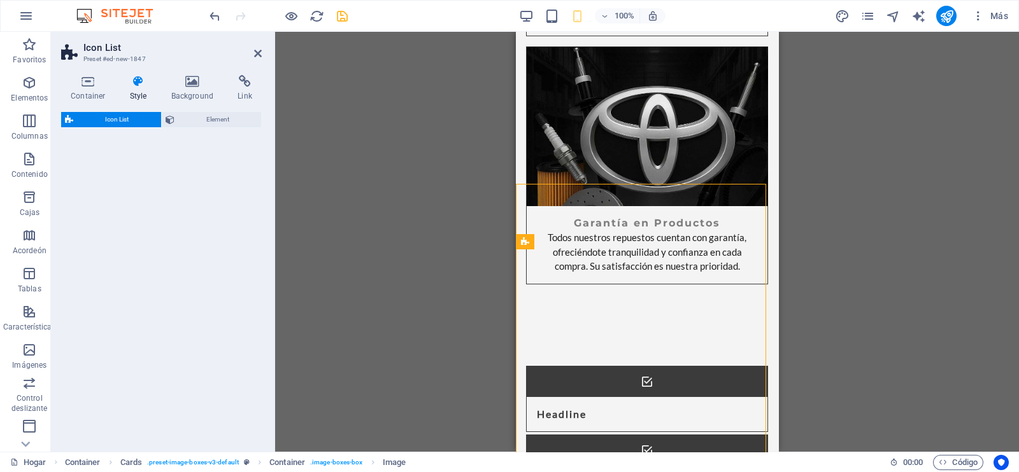
select select "rem"
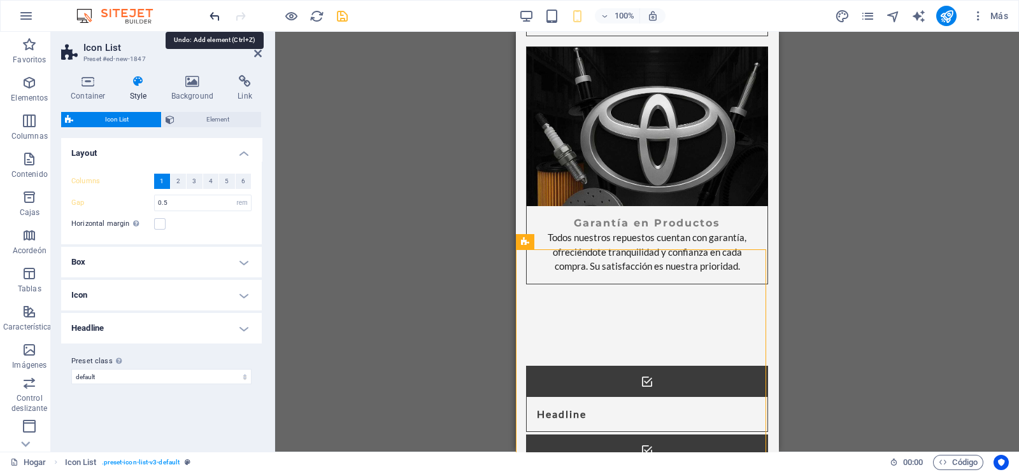
click at [210, 14] on icon "deshacer" at bounding box center [215, 16] width 15 height 15
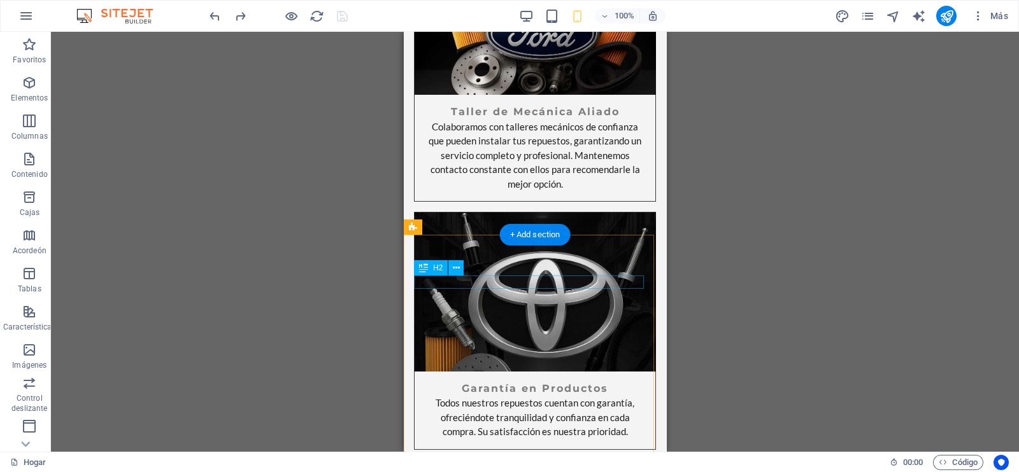
scroll to position [2083, 0]
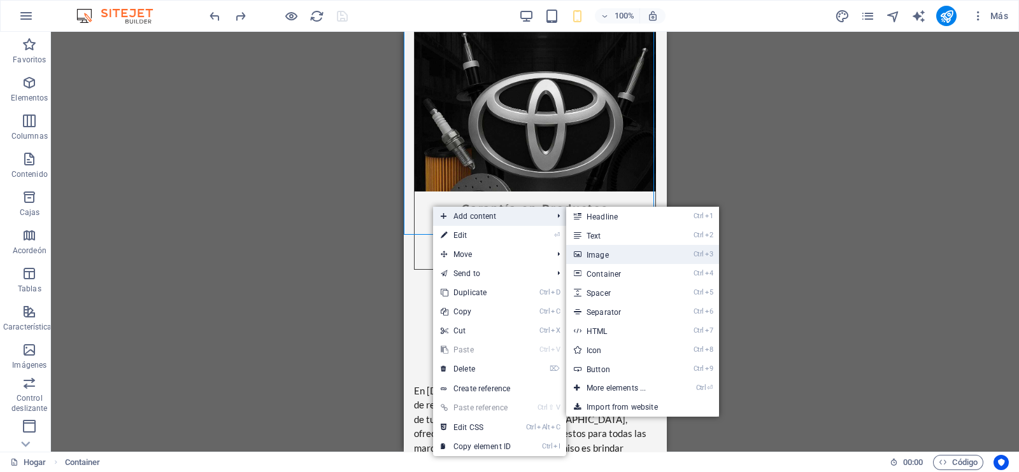
click at [608, 249] on link "Ctrl 3 Image" at bounding box center [618, 254] width 105 height 19
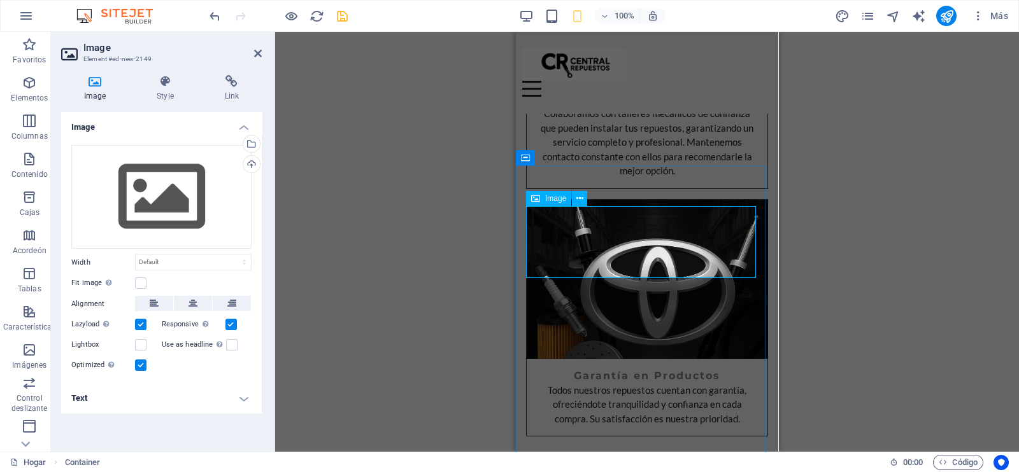
scroll to position [302, 0]
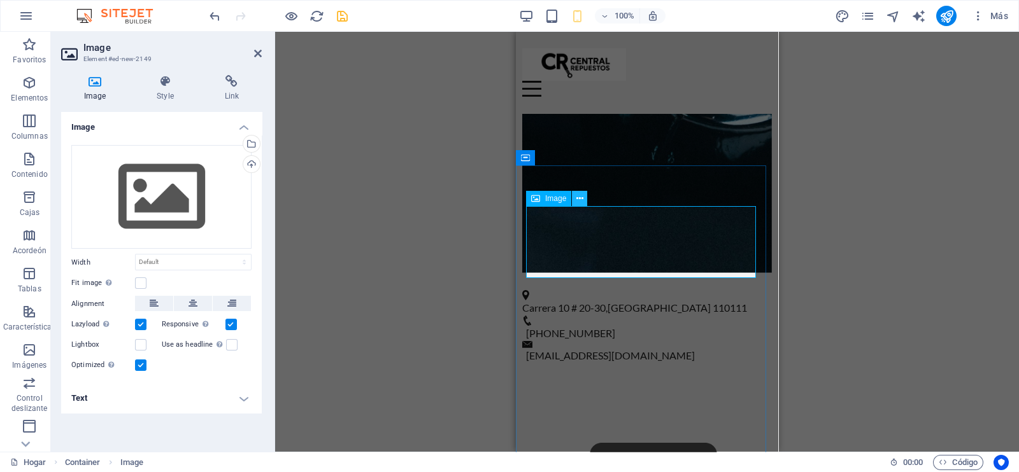
click at [577, 194] on icon at bounding box center [579, 198] width 7 height 13
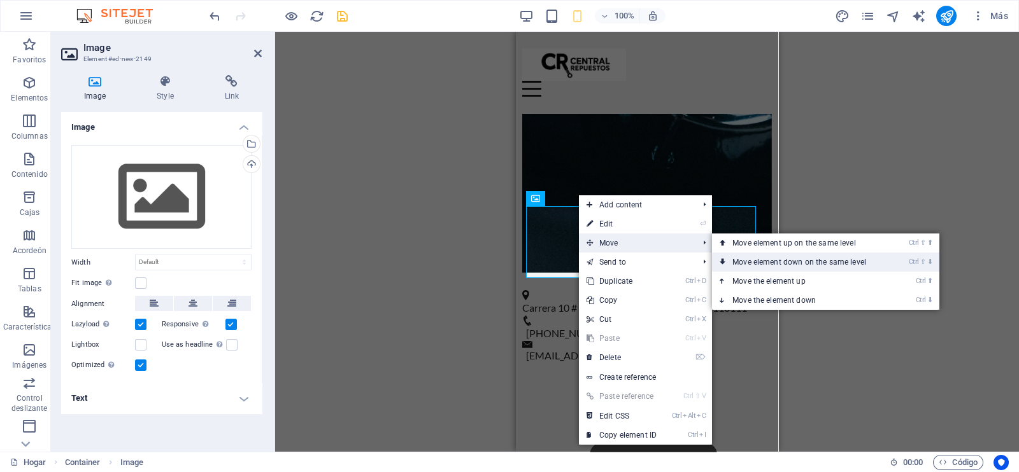
click at [767, 254] on link "Ctrl ⇧ ⬇ Move element down on the same level" at bounding box center [802, 262] width 180 height 19
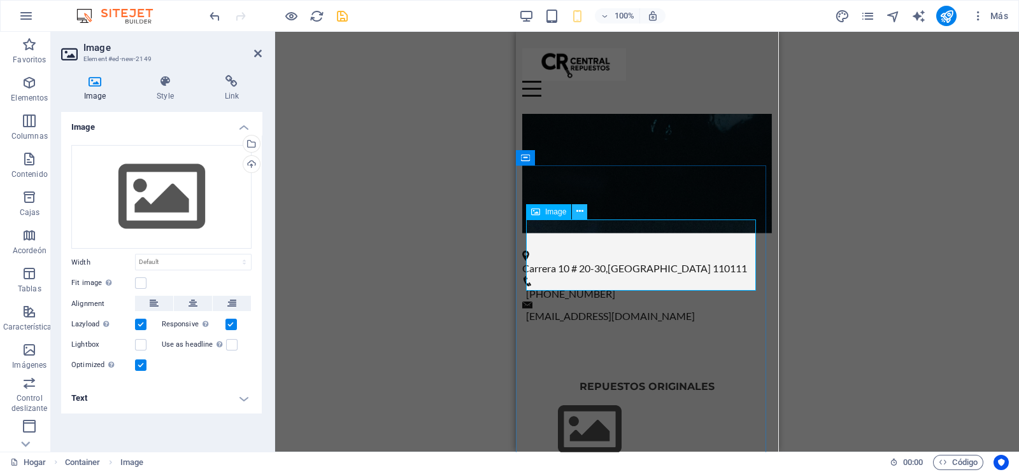
click at [583, 213] on icon at bounding box center [579, 211] width 7 height 13
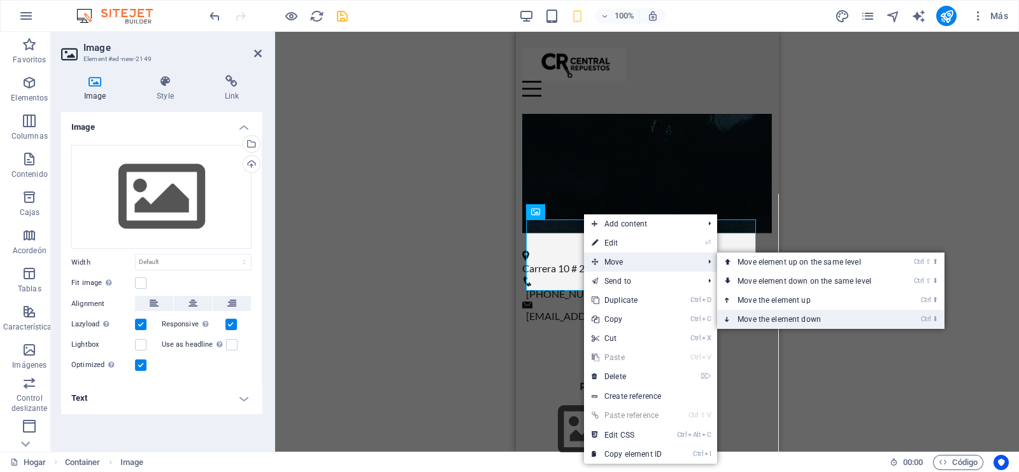
click at [751, 313] on link "Ctrl ⬇ Move the element down" at bounding box center [807, 319] width 180 height 19
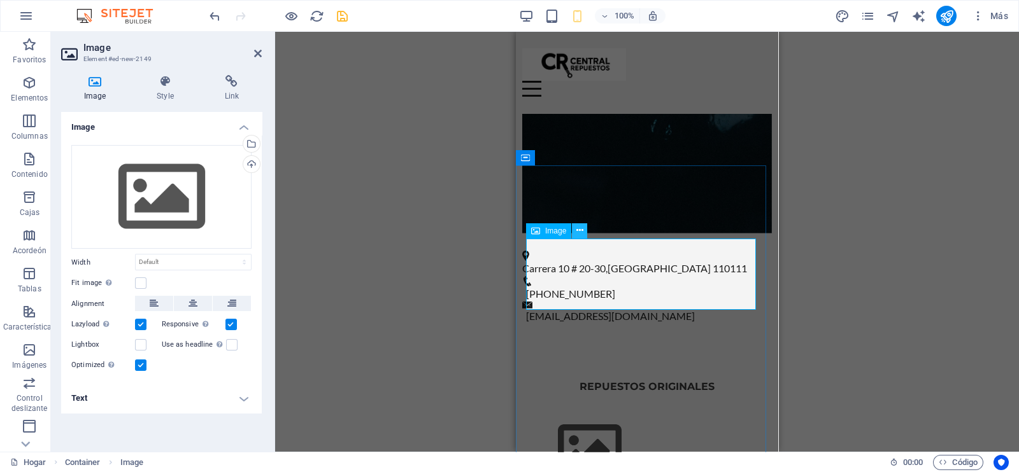
click at [580, 229] on icon at bounding box center [579, 230] width 7 height 13
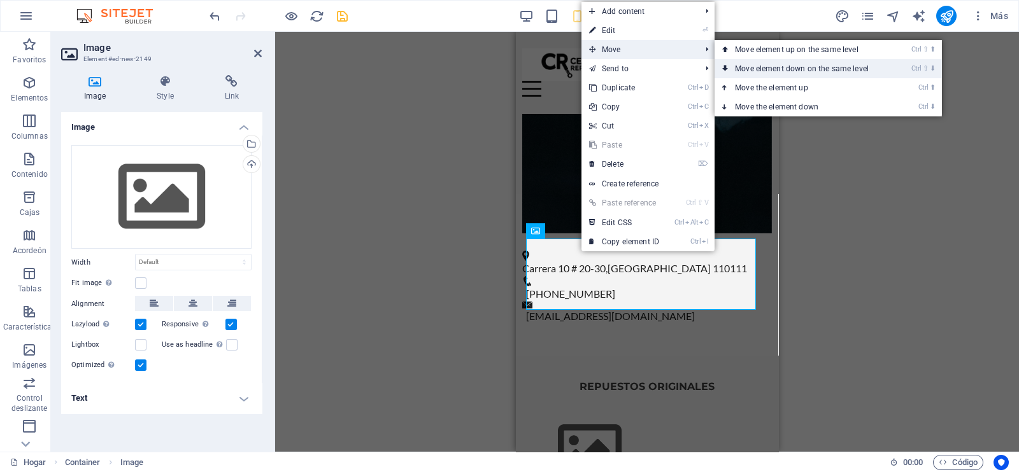
click at [728, 72] on icon at bounding box center [725, 68] width 6 height 19
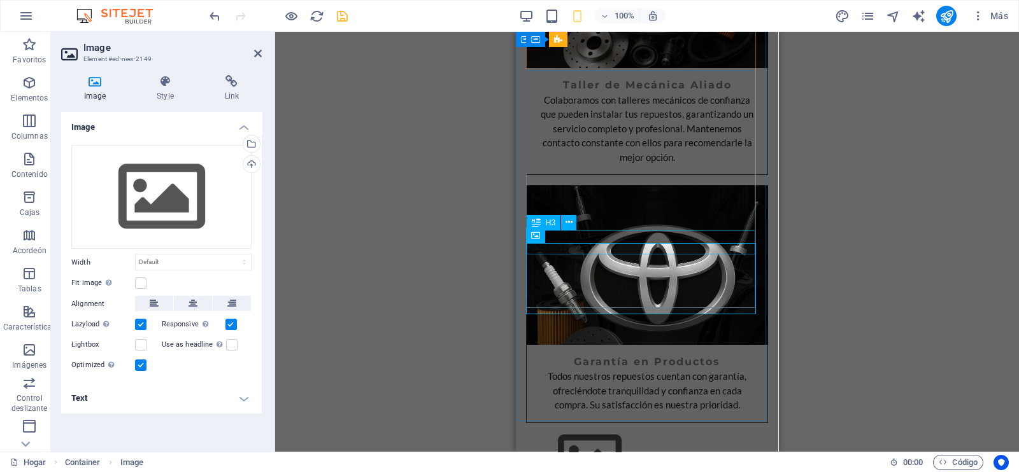
scroll to position [1991, 0]
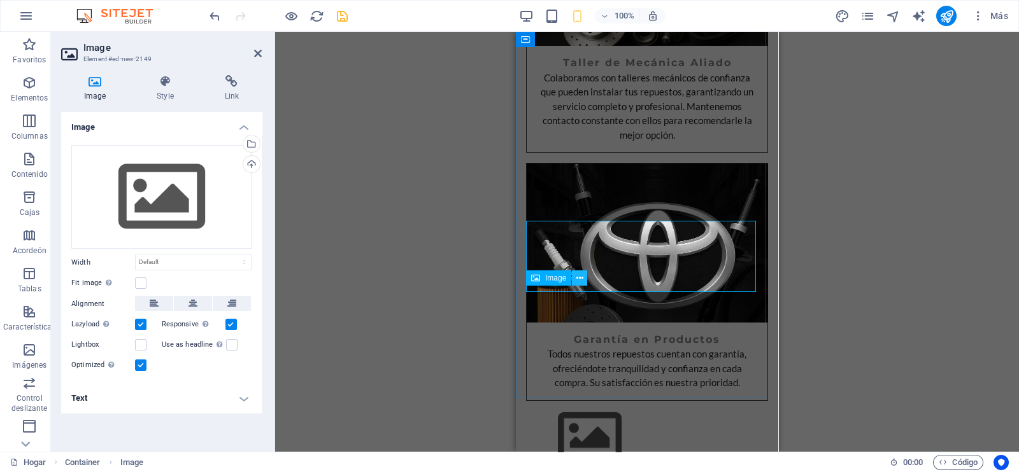
click at [583, 275] on icon at bounding box center [579, 278] width 7 height 13
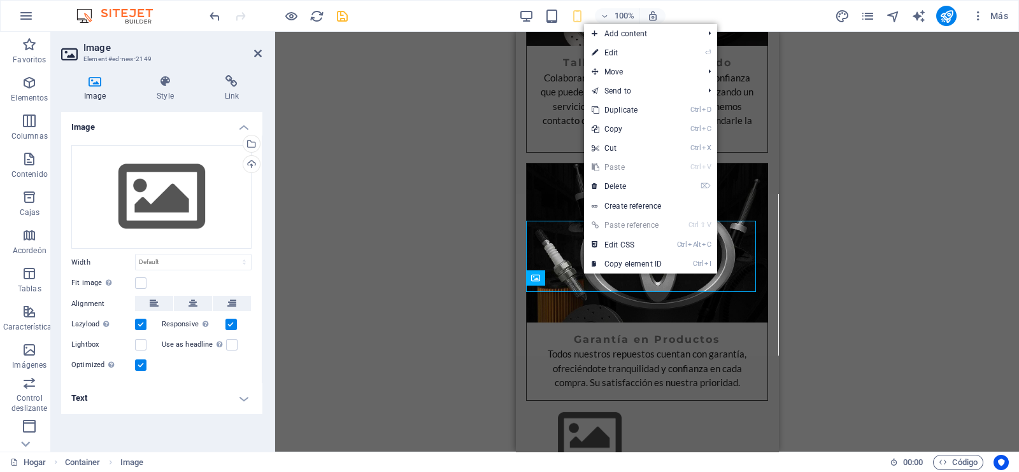
click at [262, 165] on div "Image Style Link Image Drag files here, click to choose files or select files f…" at bounding box center [161, 258] width 221 height 387
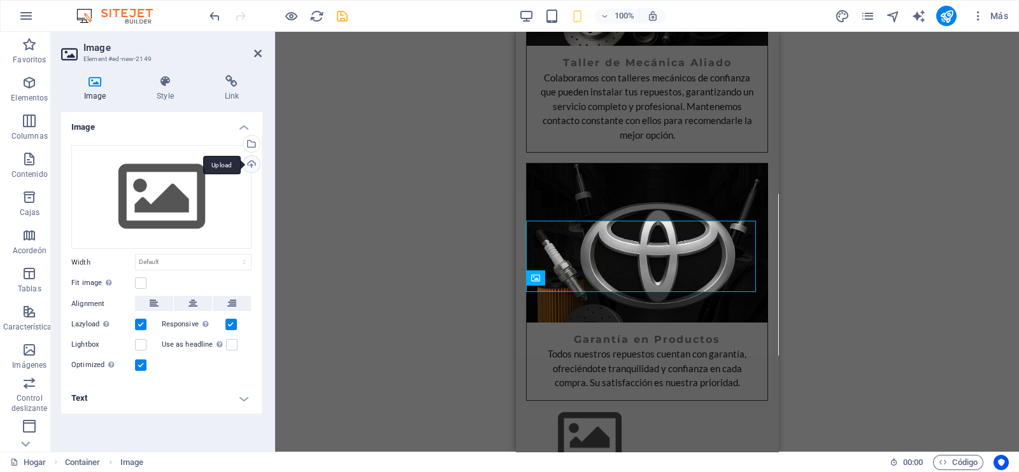
click at [255, 161] on div "Upload" at bounding box center [250, 165] width 19 height 19
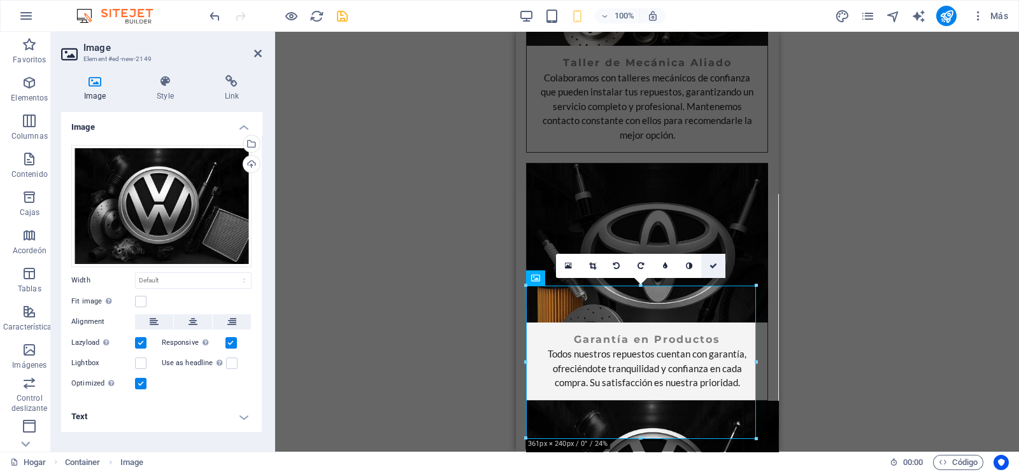
click at [713, 268] on icon at bounding box center [713, 266] width 8 height 8
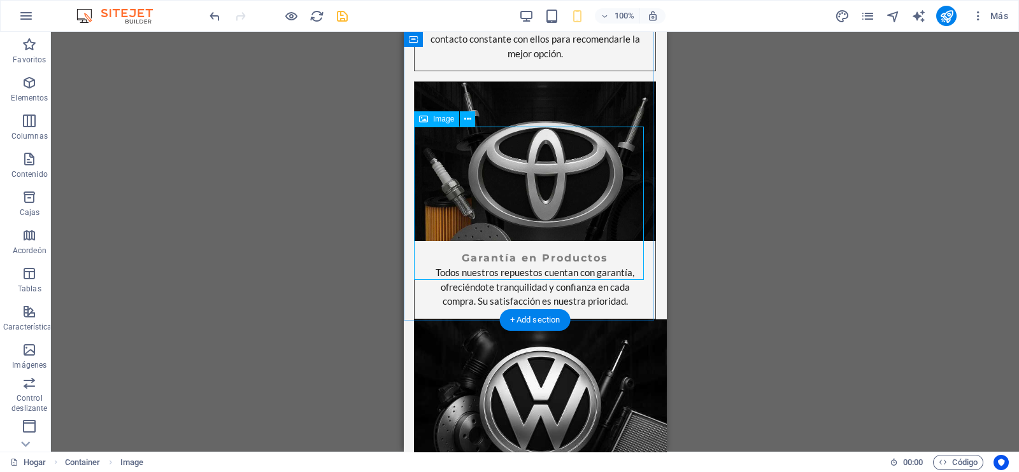
scroll to position [2151, 0]
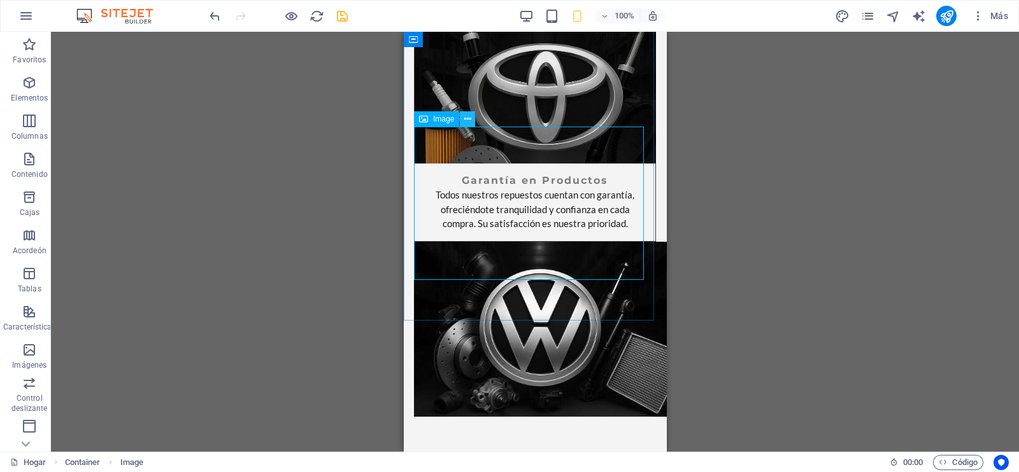
click at [468, 118] on icon at bounding box center [467, 119] width 7 height 13
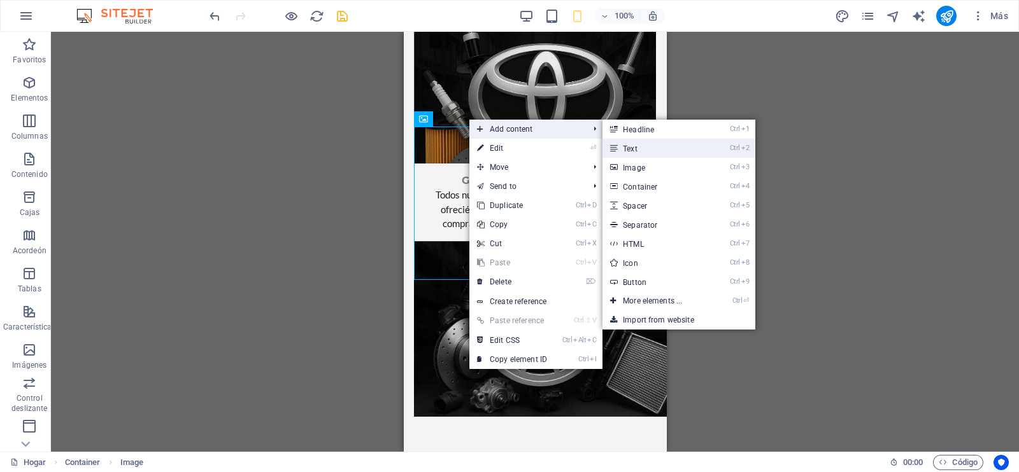
click at [616, 145] on icon at bounding box center [613, 148] width 6 height 19
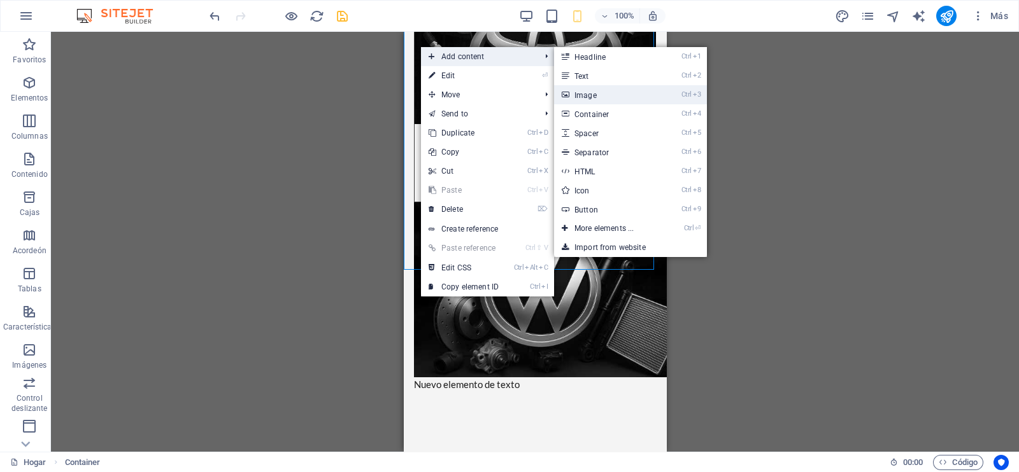
click at [573, 90] on link "Ctrl 3 Image" at bounding box center [606, 94] width 105 height 19
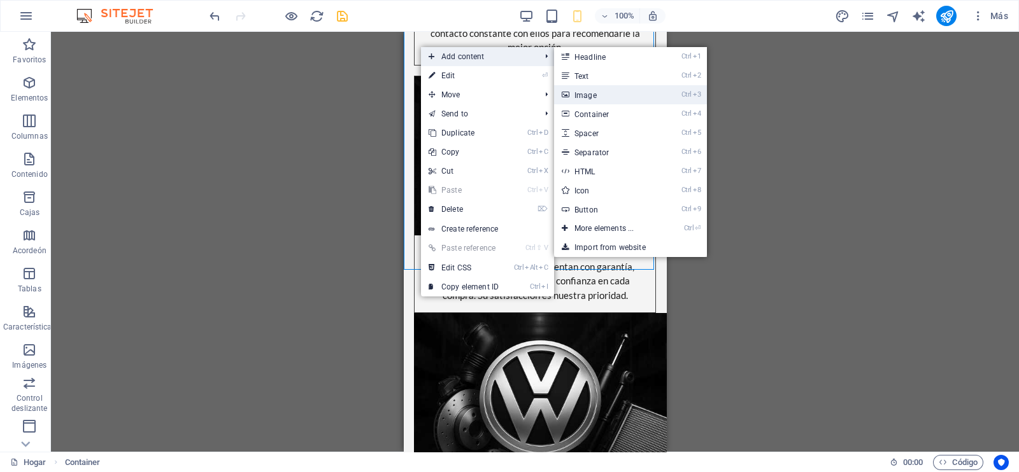
scroll to position [302, 0]
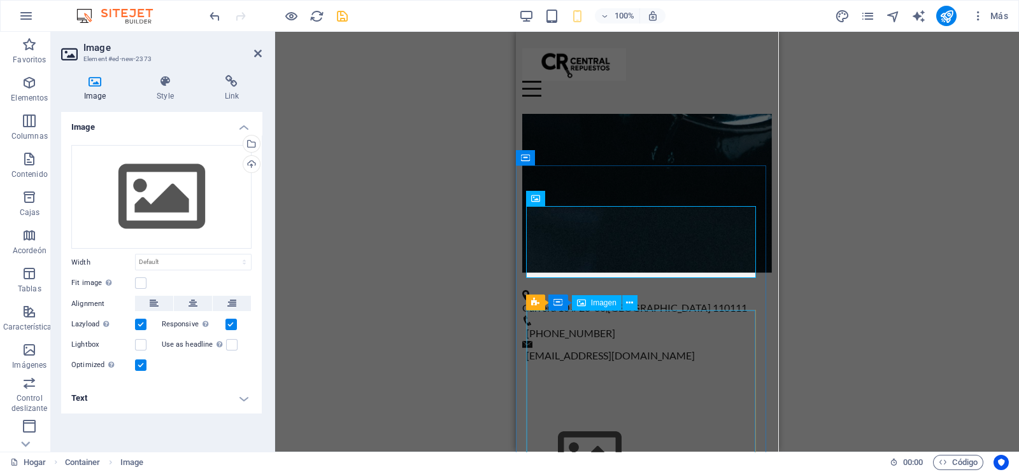
drag, startPoint x: 1068, startPoint y: 229, endPoint x: 555, endPoint y: 249, distance: 513.5
click at [582, 200] on icon at bounding box center [579, 198] width 7 height 13
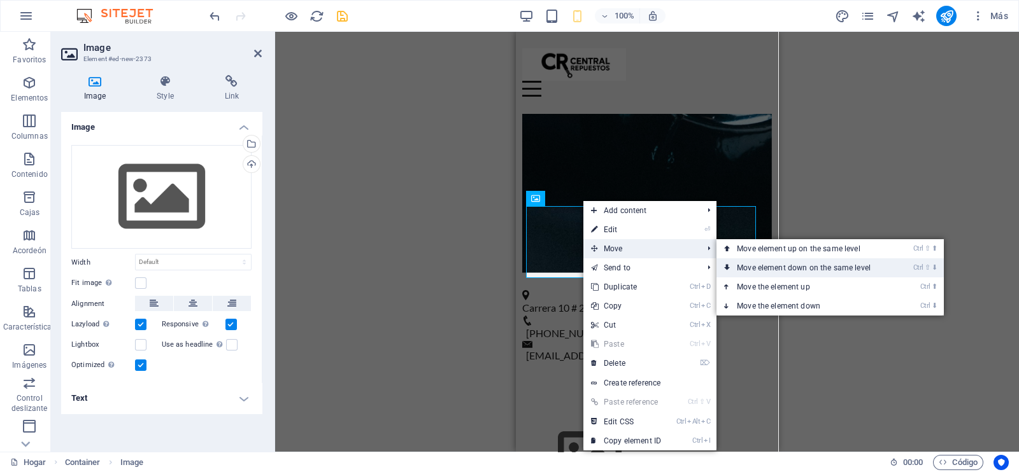
click at [732, 266] on link "Ctrl ⇧ ⬇ Move element down on the same level" at bounding box center [806, 267] width 180 height 19
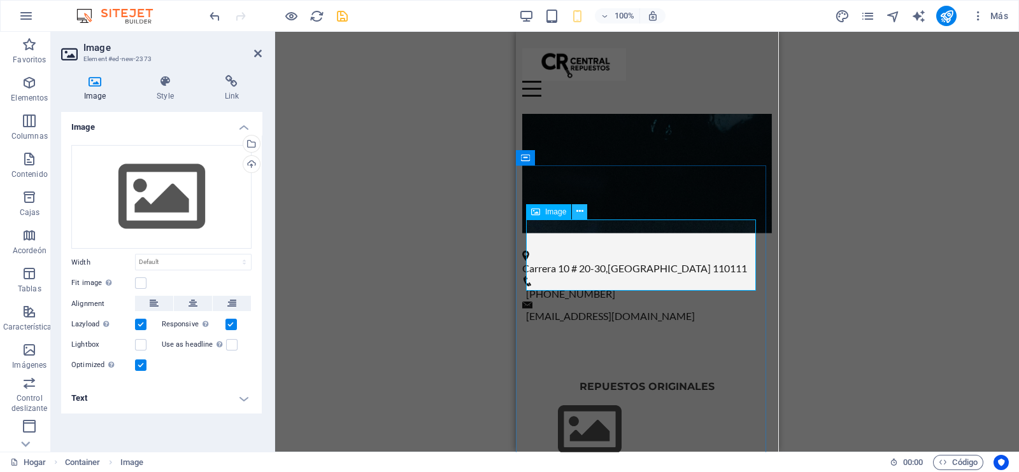
click at [585, 213] on button at bounding box center [579, 211] width 15 height 15
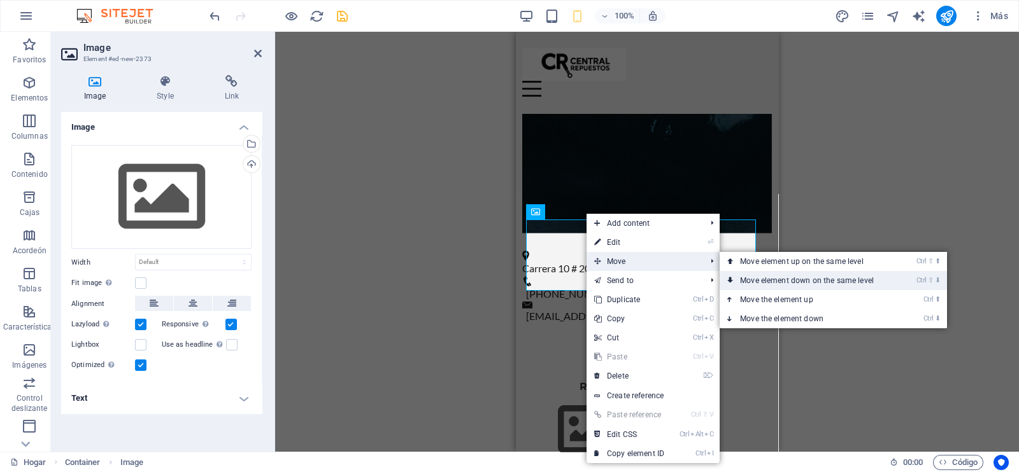
click at [737, 275] on link "Ctrl ⇧ ⬇ Move element down on the same level" at bounding box center [809, 280] width 180 height 19
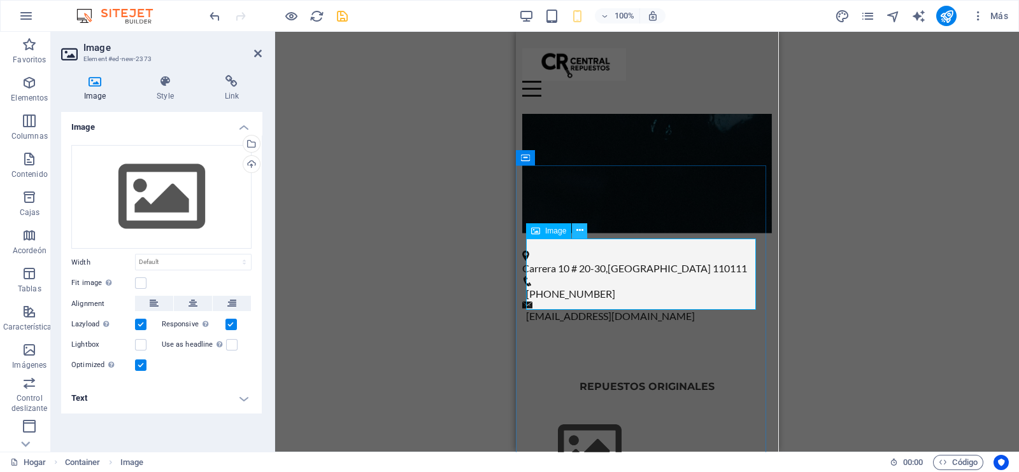
click at [583, 232] on icon at bounding box center [579, 230] width 7 height 13
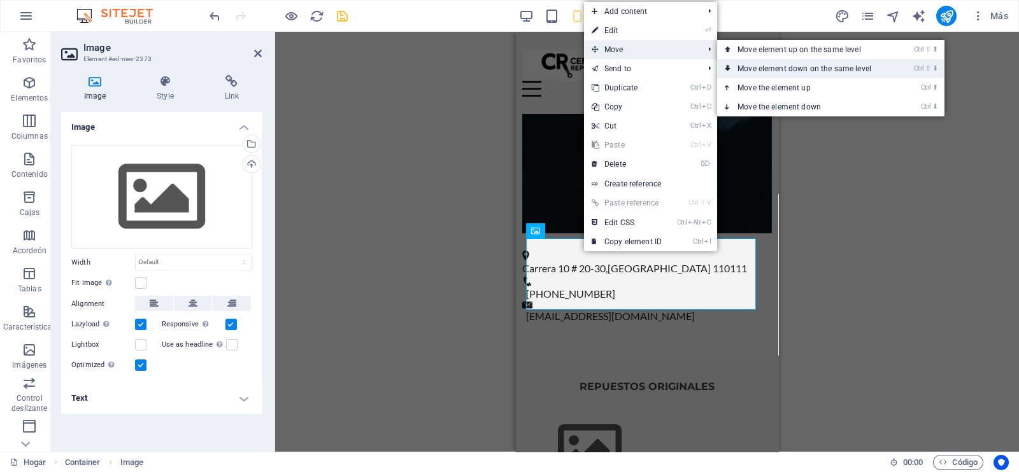
click at [734, 68] on link "Ctrl ⇧ ⬇ Move element down on the same level" at bounding box center [807, 68] width 180 height 19
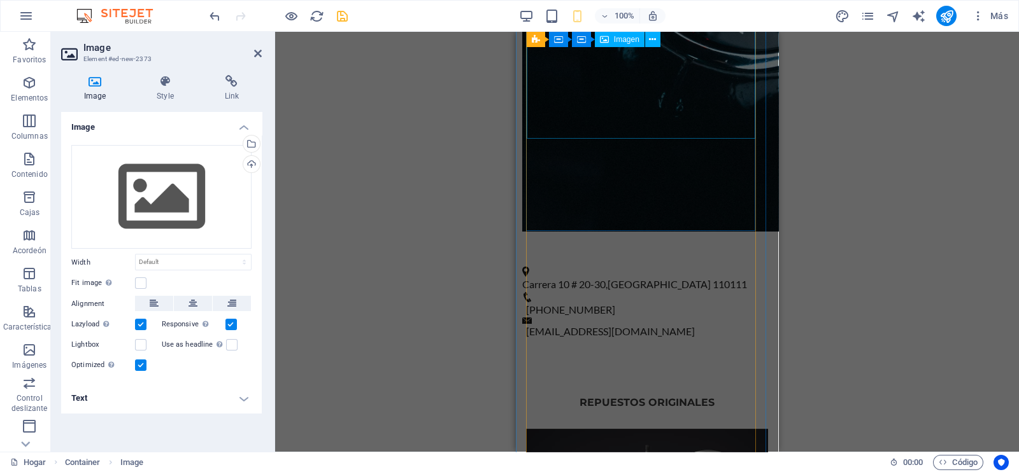
scroll to position [2071, 0]
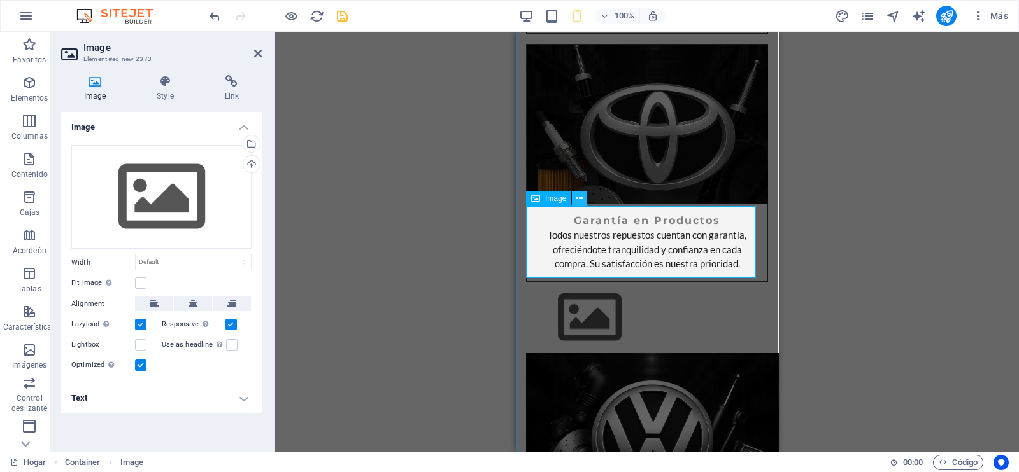
click at [579, 199] on icon at bounding box center [579, 198] width 7 height 13
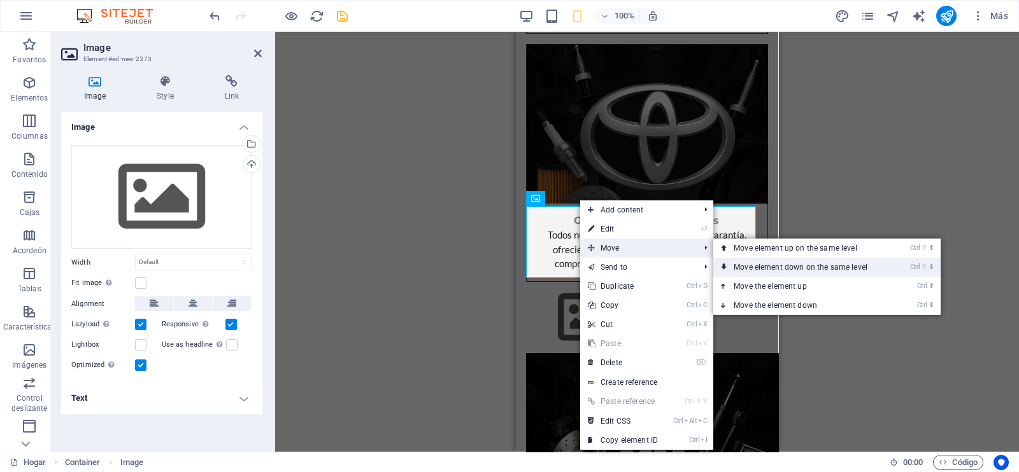
click at [742, 265] on link "Ctrl ⇧ ⬇ Move element down on the same level" at bounding box center [803, 267] width 180 height 19
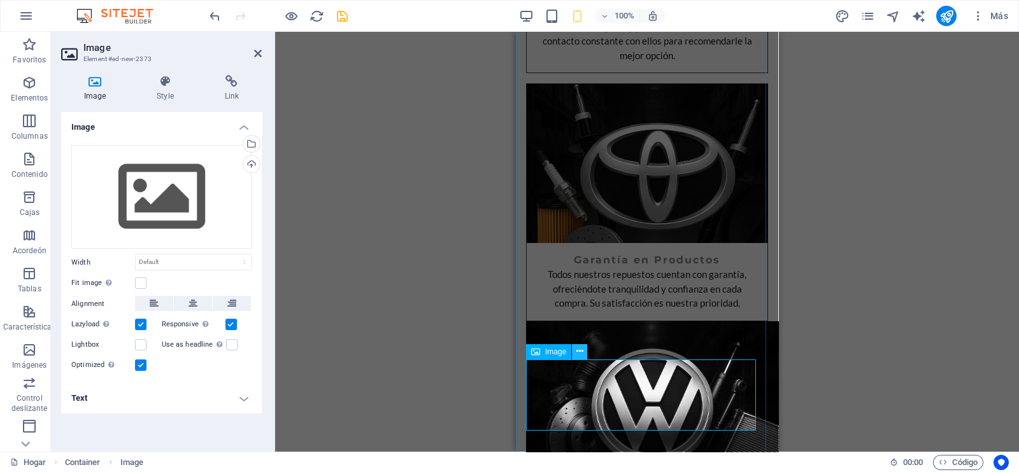
click at [583, 350] on button at bounding box center [579, 351] width 15 height 15
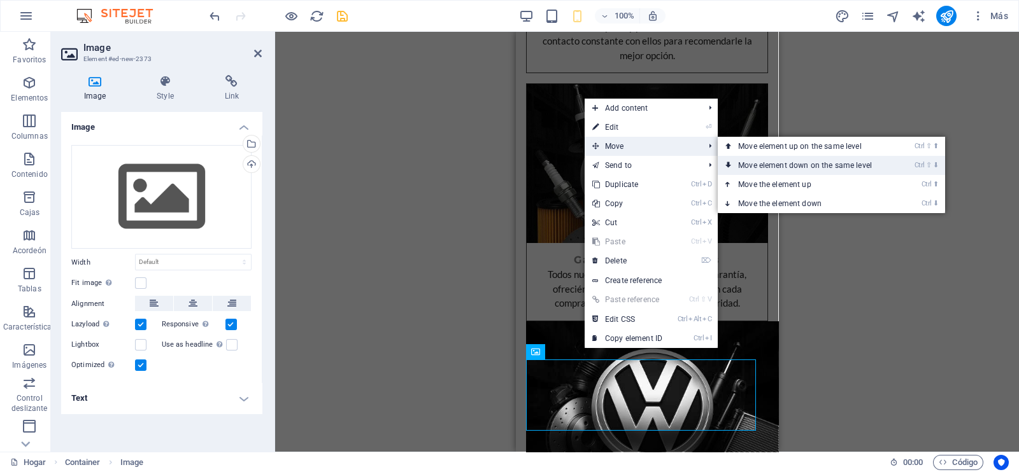
click at [741, 166] on link "Ctrl ⇧ ⬇ Move element down on the same level" at bounding box center [807, 165] width 180 height 19
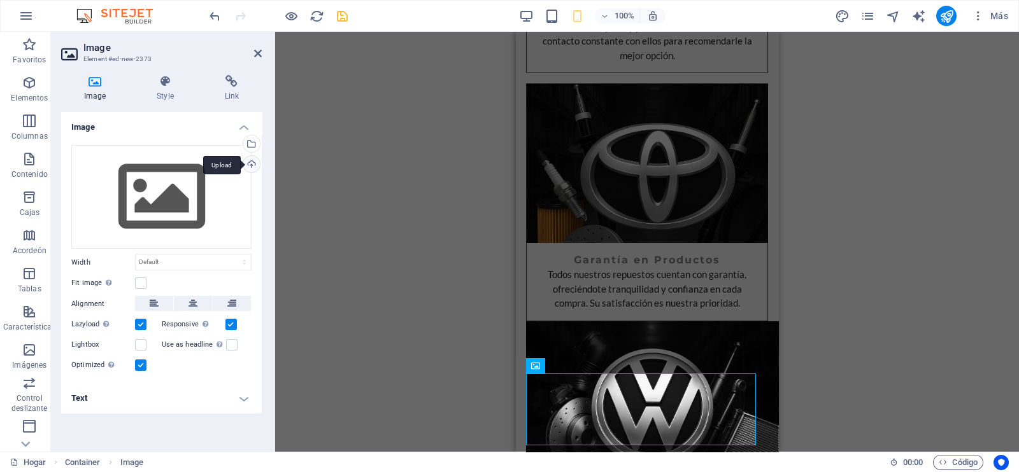
click at [241, 156] on div "Upload" at bounding box center [250, 165] width 19 height 19
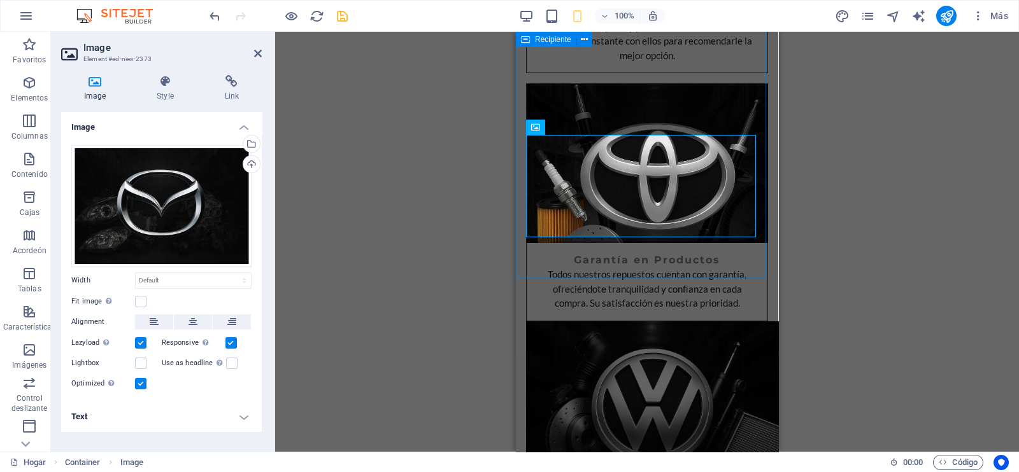
scroll to position [2310, 0]
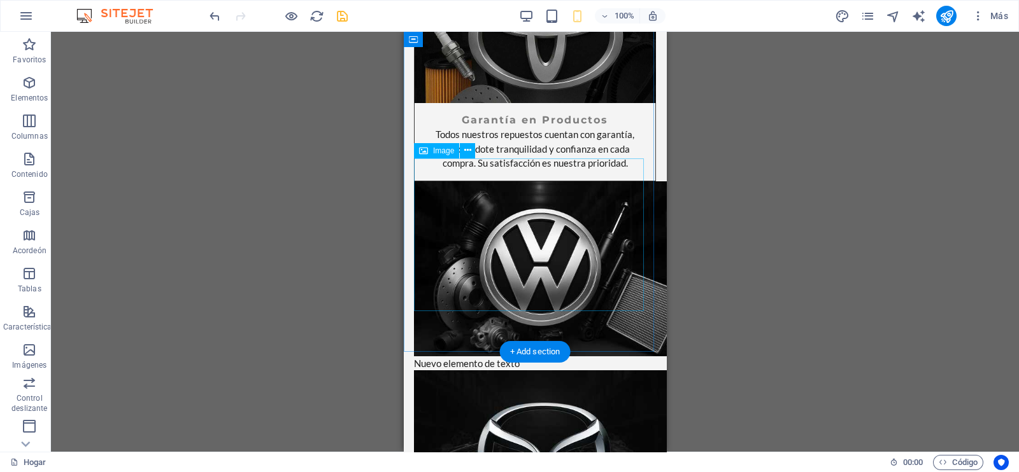
scroll to position [2286, 0]
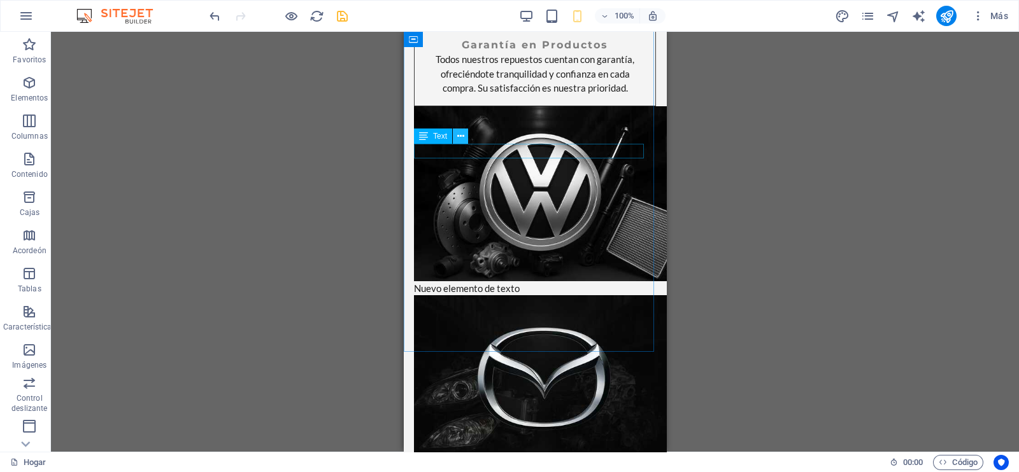
click at [465, 138] on button at bounding box center [460, 136] width 15 height 15
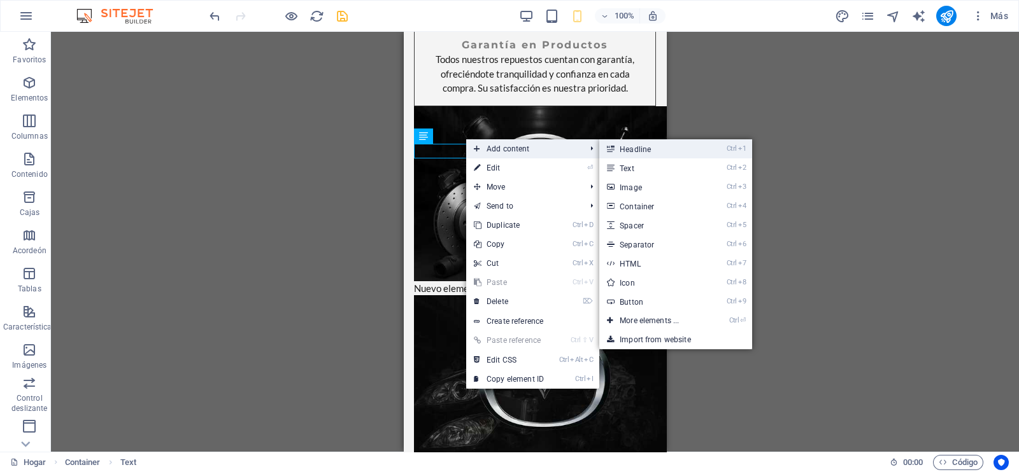
drag, startPoint x: 627, startPoint y: 151, endPoint x: 112, endPoint y: 119, distance: 516.0
click at [627, 151] on link "Ctrl 1 Headline" at bounding box center [651, 148] width 105 height 19
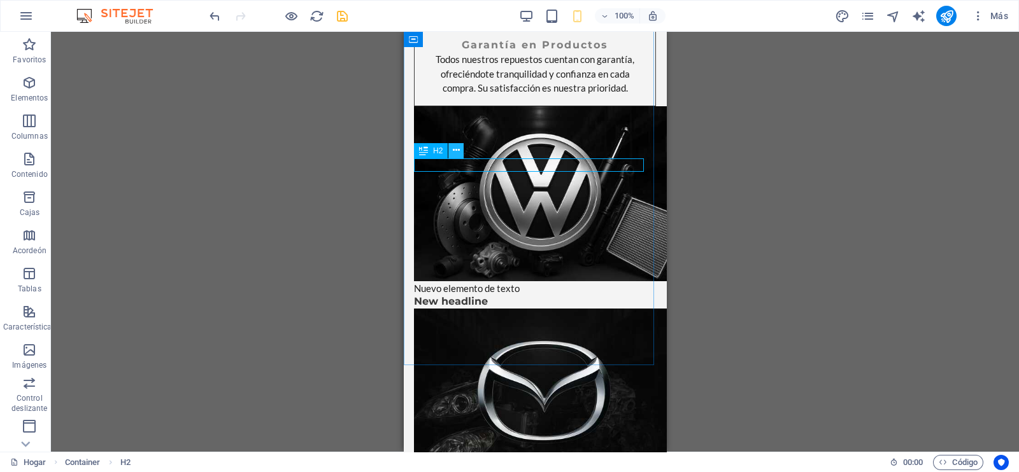
click at [454, 148] on icon at bounding box center [456, 150] width 7 height 13
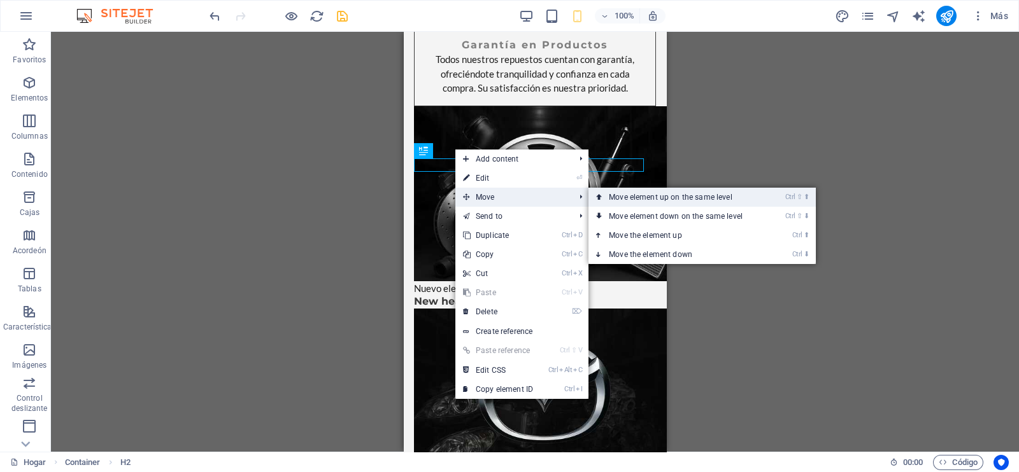
click at [600, 195] on icon at bounding box center [599, 197] width 6 height 19
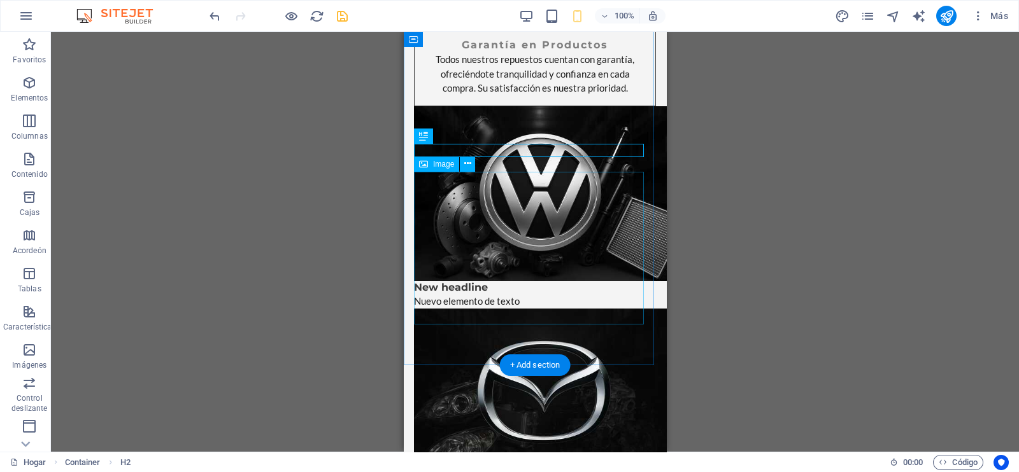
click at [425, 316] on figure at bounding box center [535, 396] width 242 height 175
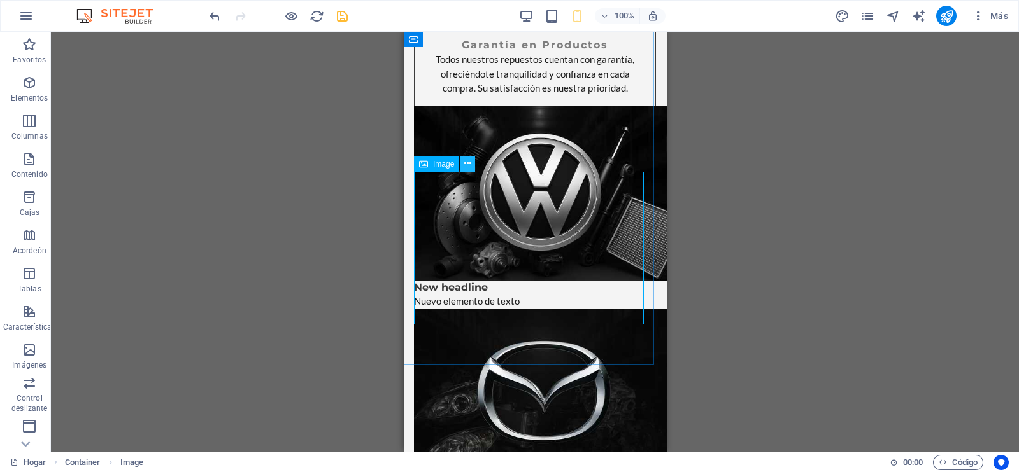
click at [471, 162] on button at bounding box center [467, 164] width 15 height 15
click at [516, 309] on figure at bounding box center [535, 396] width 242 height 175
click at [467, 170] on icon at bounding box center [467, 163] width 7 height 13
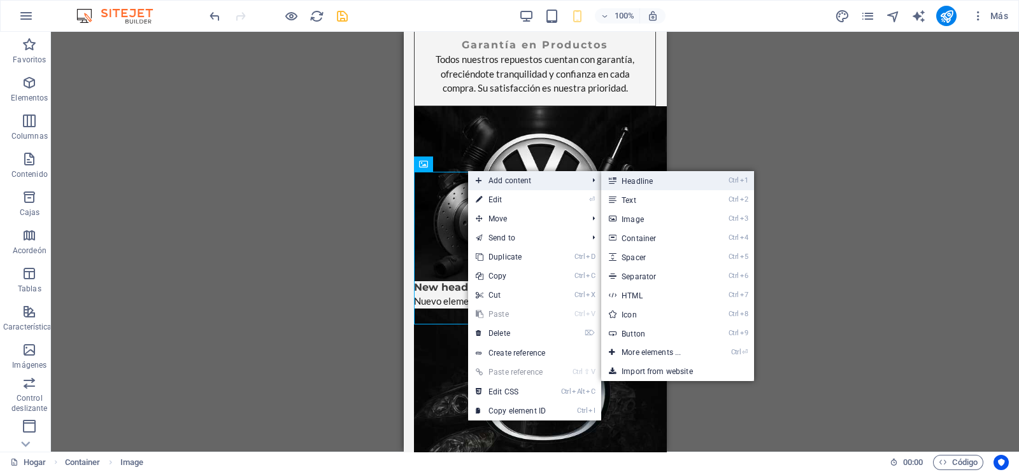
click at [615, 176] on icon at bounding box center [612, 180] width 6 height 19
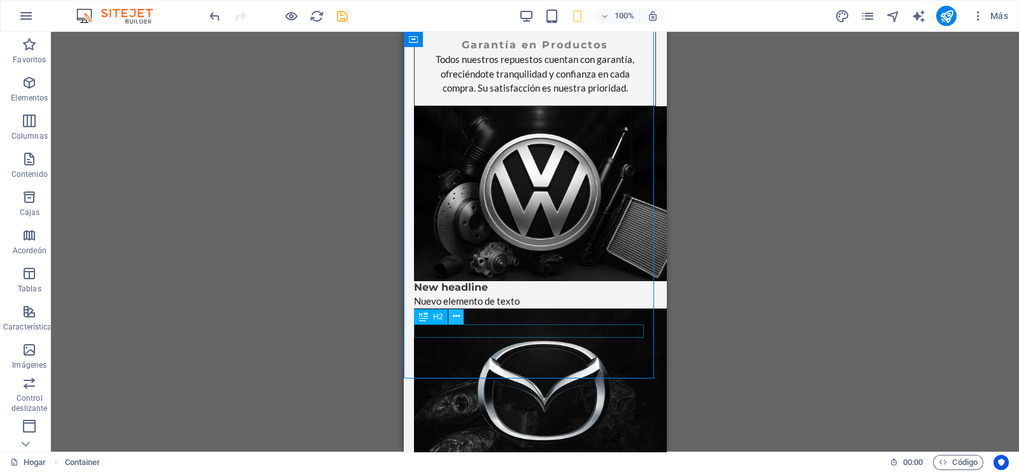
click at [458, 318] on icon at bounding box center [456, 316] width 7 height 13
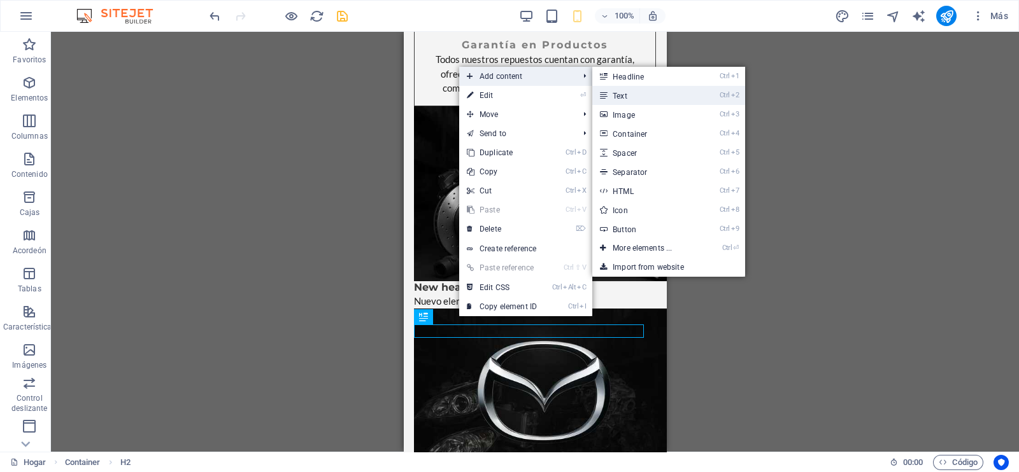
click at [618, 95] on link "Ctrl 2 Text" at bounding box center [644, 95] width 105 height 19
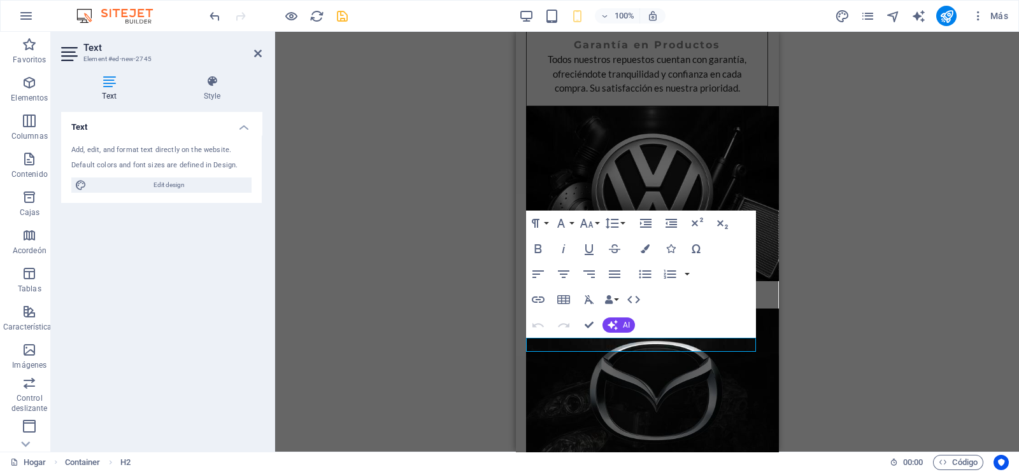
click at [341, 17] on icon "ahorrar" at bounding box center [342, 16] width 15 height 15
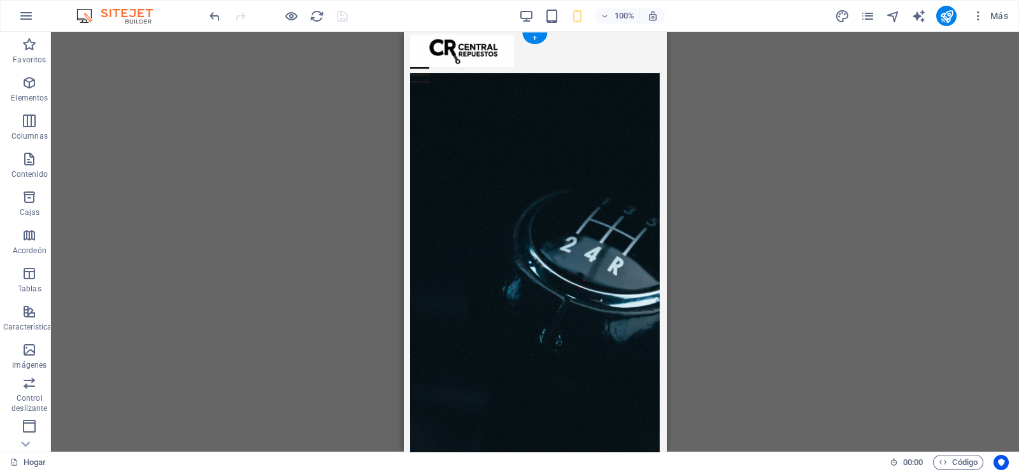
scroll to position [0, 0]
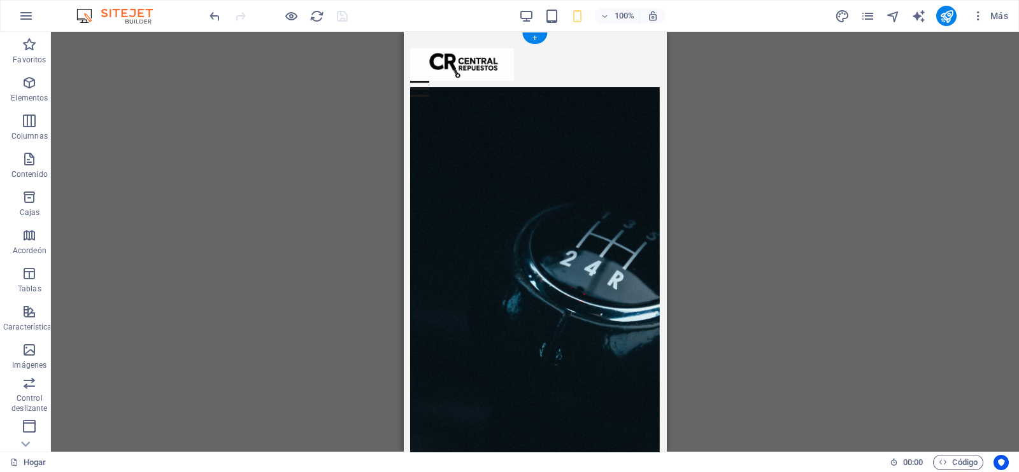
click at [568, 177] on figure at bounding box center [534, 278] width 249 height 383
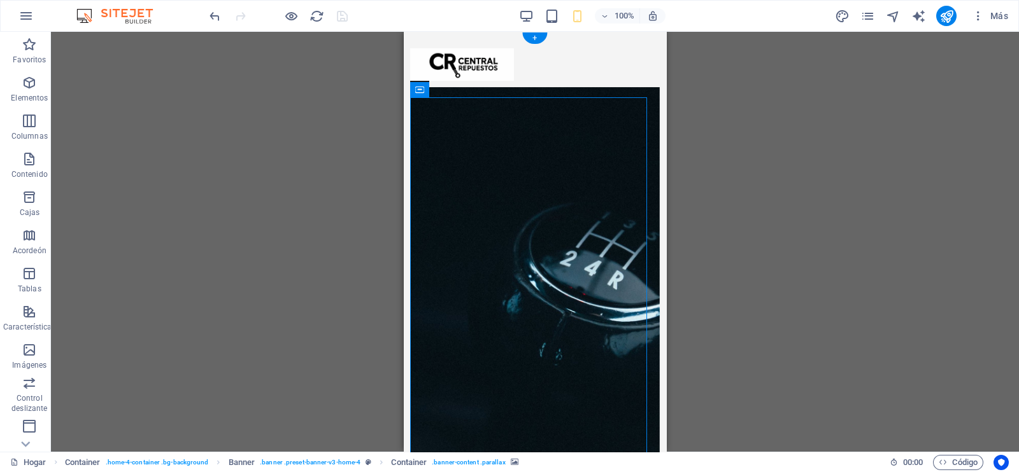
click at [465, 124] on figure at bounding box center [534, 278] width 249 height 383
drag, startPoint x: 465, startPoint y: 124, endPoint x: 878, endPoint y: 320, distance: 457.0
click at [465, 124] on figure at bounding box center [534, 278] width 249 height 383
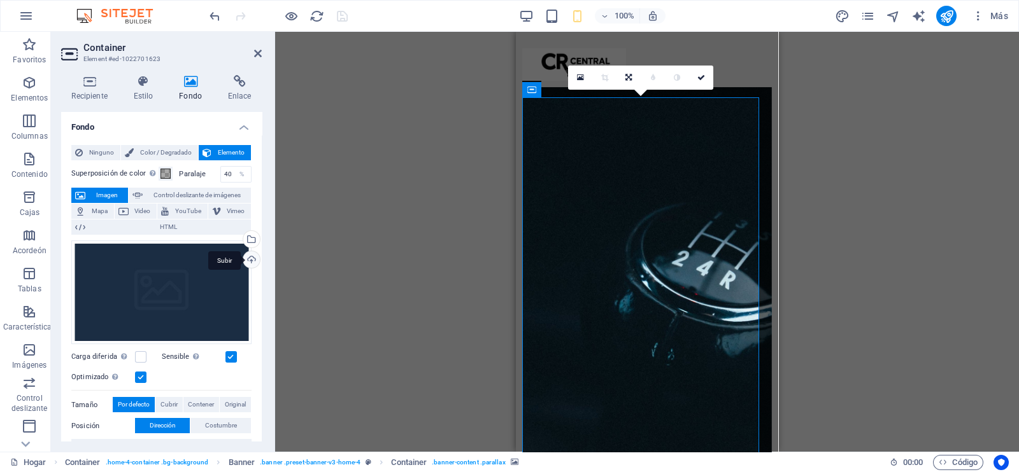
click at [244, 262] on div "Subir" at bounding box center [250, 260] width 19 height 19
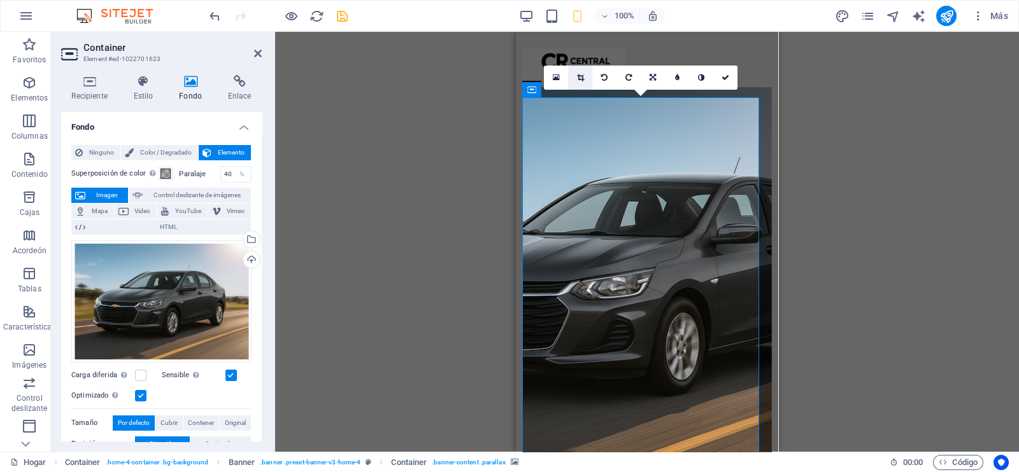
click at [579, 80] on icon at bounding box center [580, 78] width 7 height 8
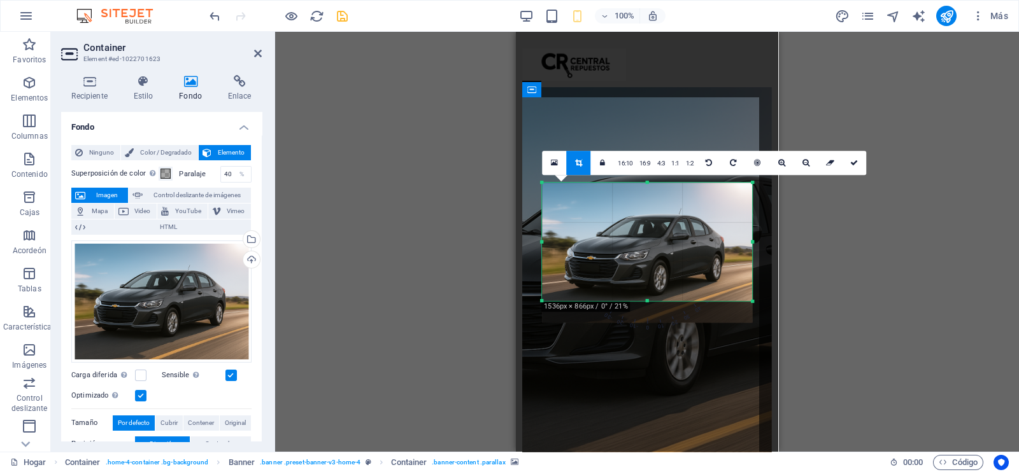
drag, startPoint x: 647, startPoint y: 313, endPoint x: 654, endPoint y: 291, distance: 23.0
click at [654, 291] on div "180 170 160 150 140 130 120 110 100 90 80 70 60 50 40 30 20 10 0 -10 -20 -30 -4…" at bounding box center [647, 242] width 210 height 118
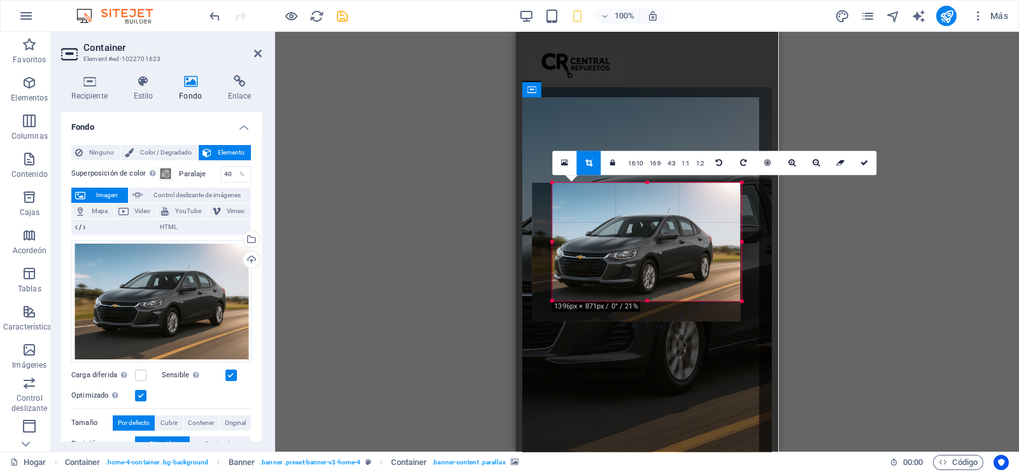
drag, startPoint x: 543, startPoint y: 239, endPoint x: 563, endPoint y: 242, distance: 20.5
click at [563, 242] on div "180 170 160 150 140 130 120 110 100 90 80 70 60 50 40 30 20 10 0 -10 -20 -30 -4…" at bounding box center [646, 242] width 189 height 118
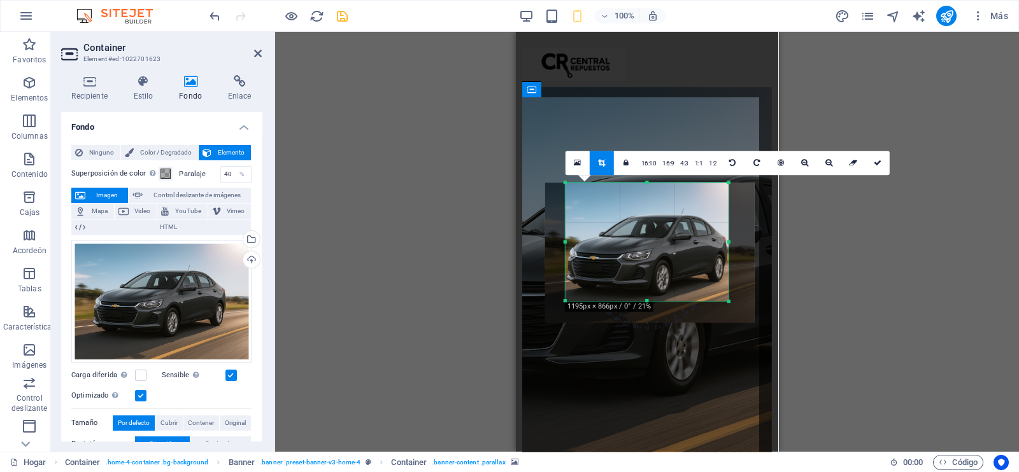
drag, startPoint x: 740, startPoint y: 242, endPoint x: 714, endPoint y: 244, distance: 26.2
click at [714, 244] on div "180 170 160 150 140 130 120 110 100 90 80 70 60 50 40 30 20 10 0 -10 -20 -30 -4…" at bounding box center [646, 242] width 163 height 118
click at [875, 166] on icon at bounding box center [877, 163] width 8 height 8
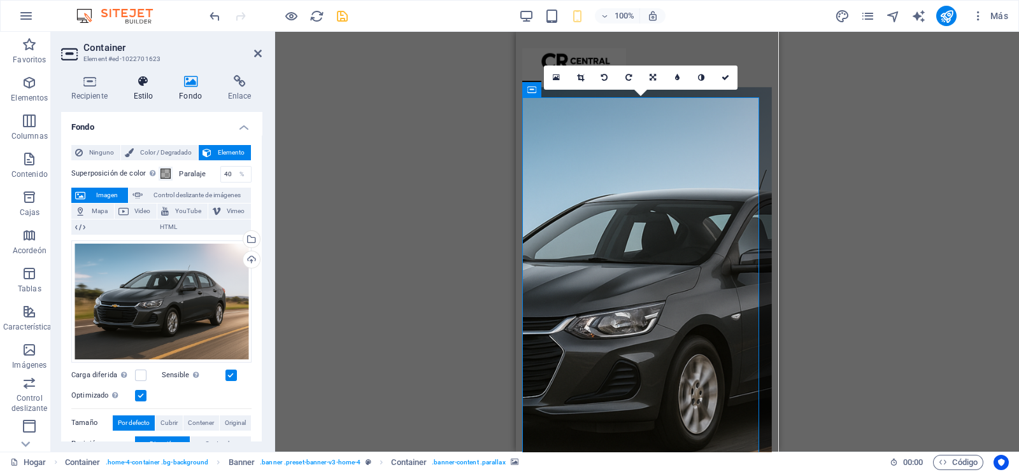
click at [145, 79] on icon at bounding box center [143, 81] width 41 height 13
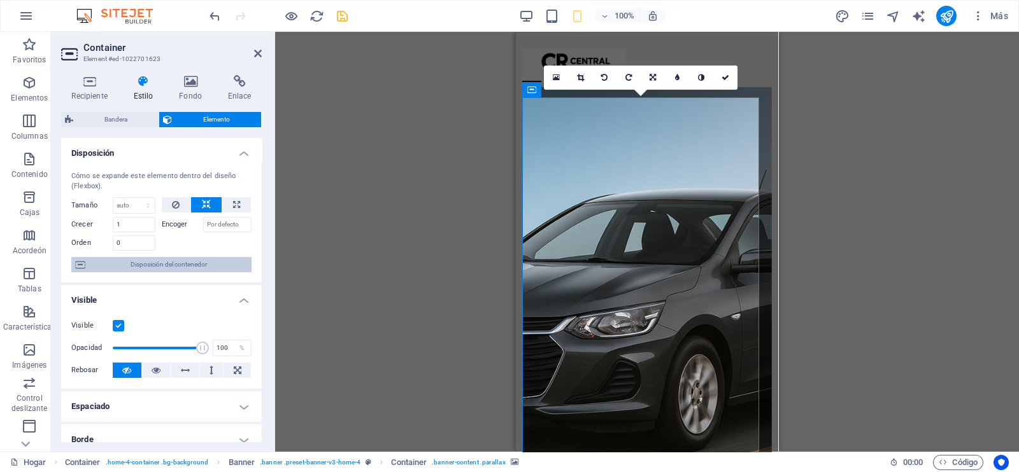
scroll to position [159, 0]
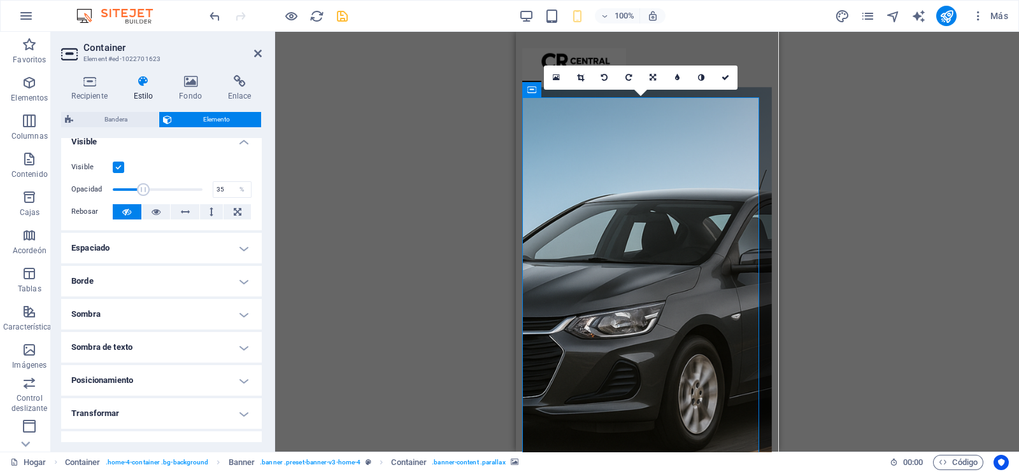
drag, startPoint x: 201, startPoint y: 185, endPoint x: 143, endPoint y: 183, distance: 58.0
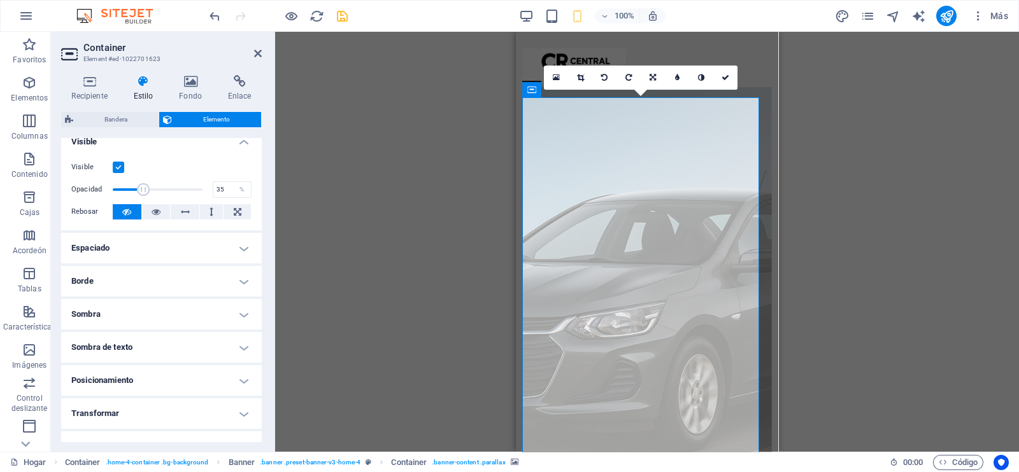
click at [143, 183] on span at bounding box center [143, 189] width 13 height 13
drag, startPoint x: 148, startPoint y: 183, endPoint x: 175, endPoint y: 189, distance: 28.0
click at [174, 189] on span at bounding box center [168, 189] width 13 height 13
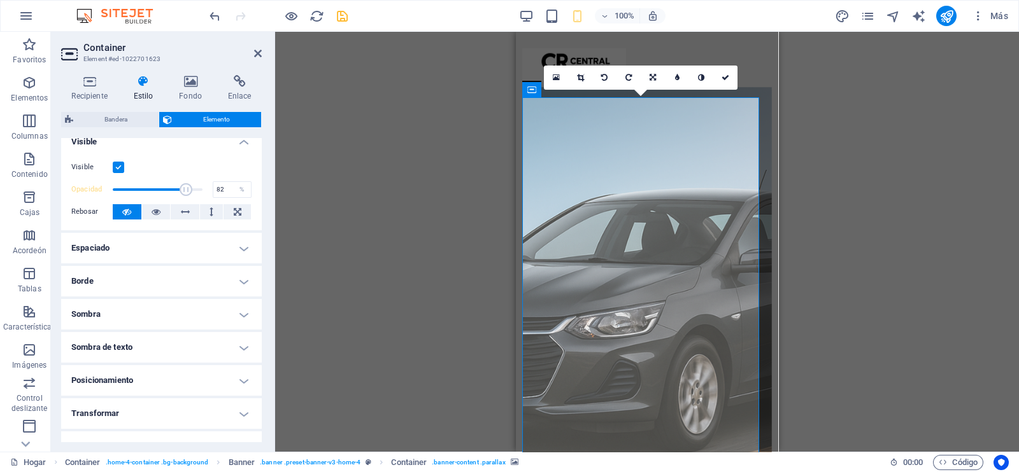
drag, startPoint x: 175, startPoint y: 189, endPoint x: 185, endPoint y: 190, distance: 9.6
click at [185, 190] on span at bounding box center [186, 189] width 13 height 13
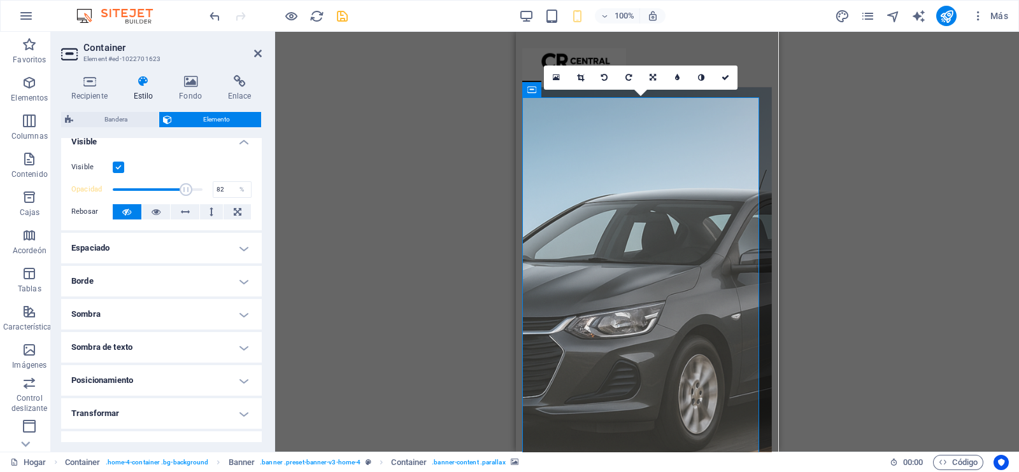
type input "84"
click at [187, 192] on span at bounding box center [187, 189] width 13 height 13
click at [140, 414] on h4 "Transformar" at bounding box center [161, 414] width 201 height 31
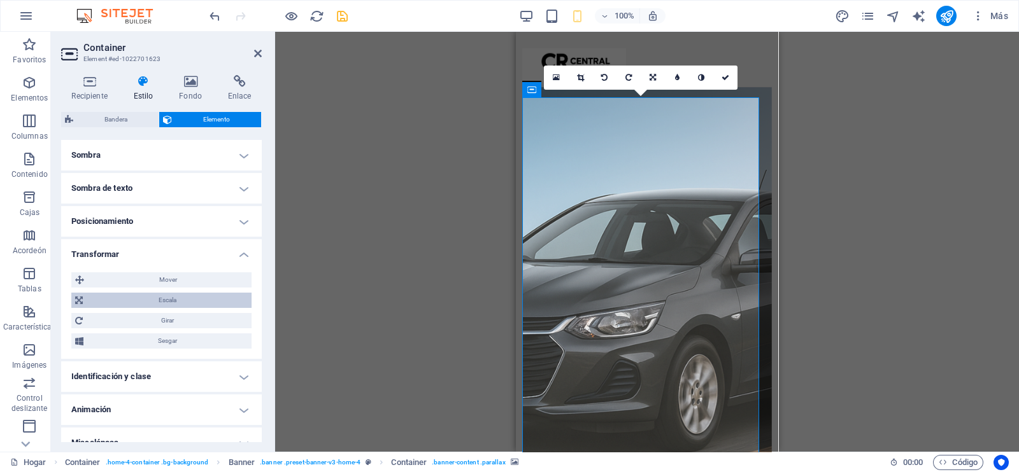
click at [179, 300] on span "Escala" at bounding box center [167, 300] width 161 height 15
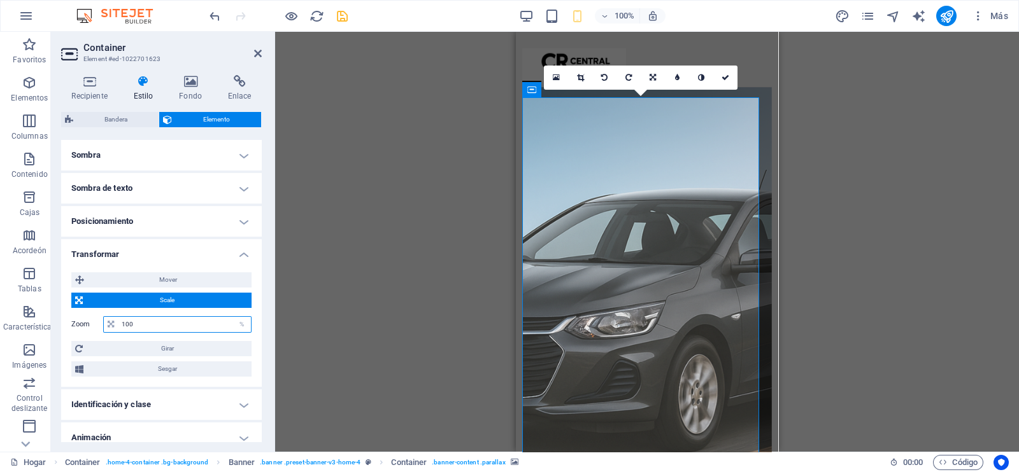
click at [111, 322] on div "100 %" at bounding box center [177, 324] width 148 height 17
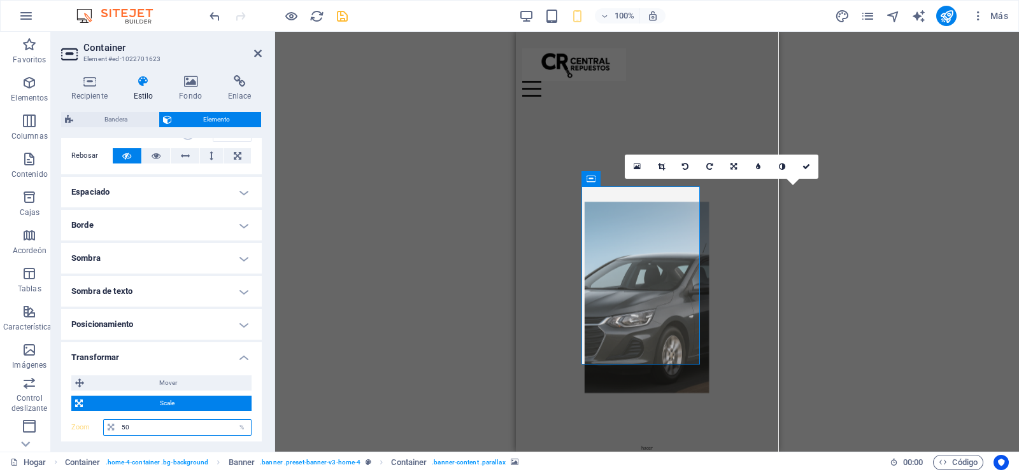
scroll to position [79, 0]
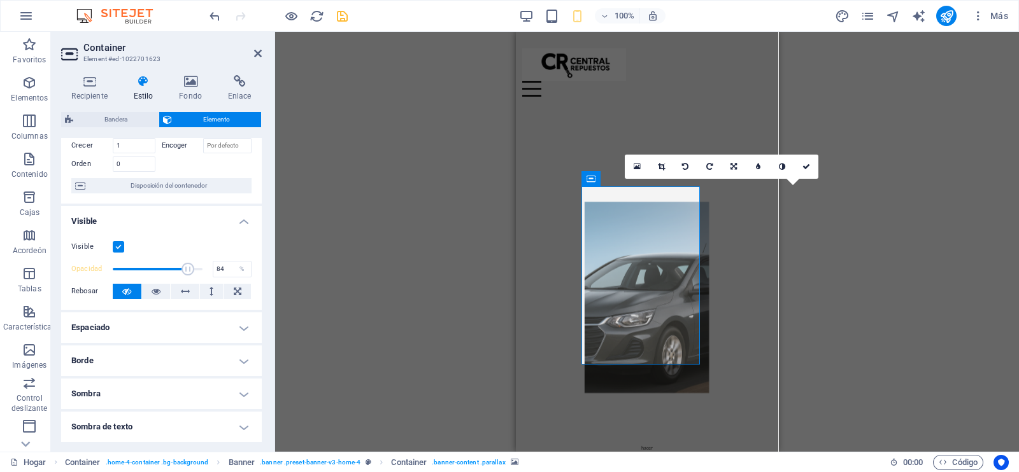
type input "50"
click at [107, 334] on h4 "Espaciado" at bounding box center [161, 328] width 201 height 31
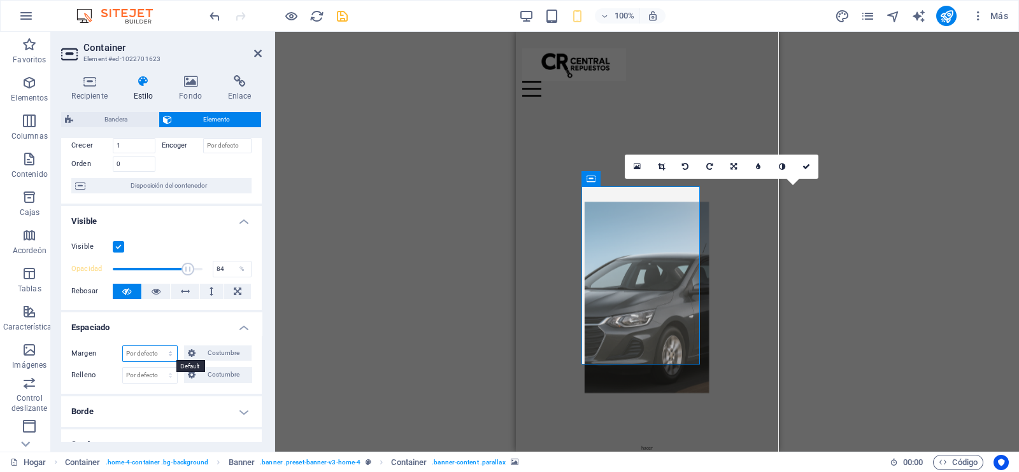
click at [157, 357] on select "Por defecto auto píxeles % movimiento rápido del ojo Volkswagen vh Costumbre" at bounding box center [150, 353] width 54 height 15
select select "%"
click at [163, 346] on select "Por defecto auto píxeles % movimiento rápido del ojo Volkswagen vh Costumbre" at bounding box center [150, 353] width 54 height 15
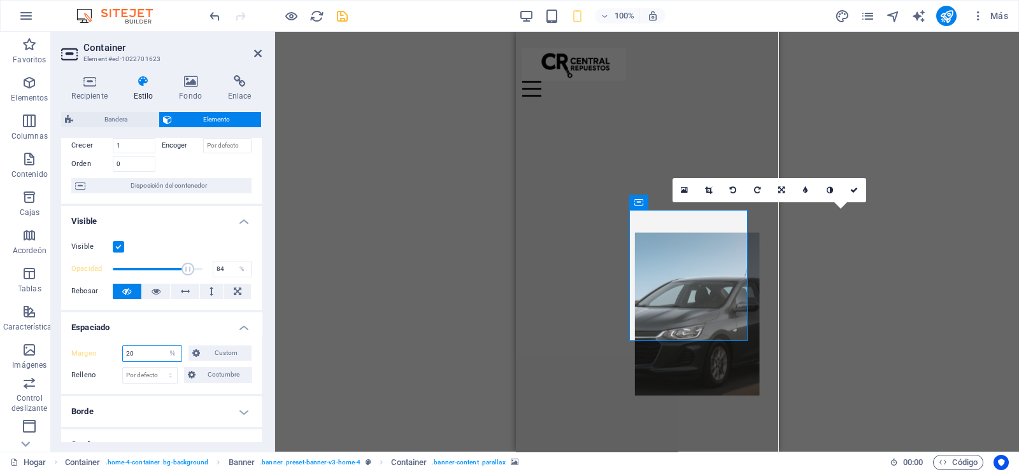
type input "2"
click at [212, 325] on h4 "Espaciado" at bounding box center [161, 324] width 201 height 23
click at [172, 316] on h4 "Espaciado" at bounding box center [161, 328] width 201 height 31
click at [140, 371] on select "Por defecto píxeles movimiento rápido del ojo % vh Volkswagen Costumbre" at bounding box center [150, 375] width 54 height 15
select select "%"
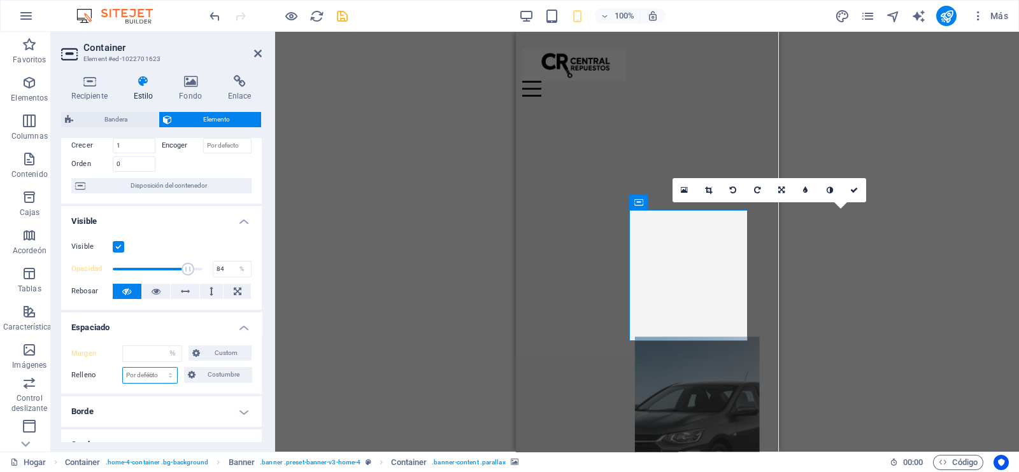
click at [163, 368] on select "Por defecto píxeles movimiento rápido del ojo % vh Volkswagen Costumbre" at bounding box center [150, 375] width 54 height 15
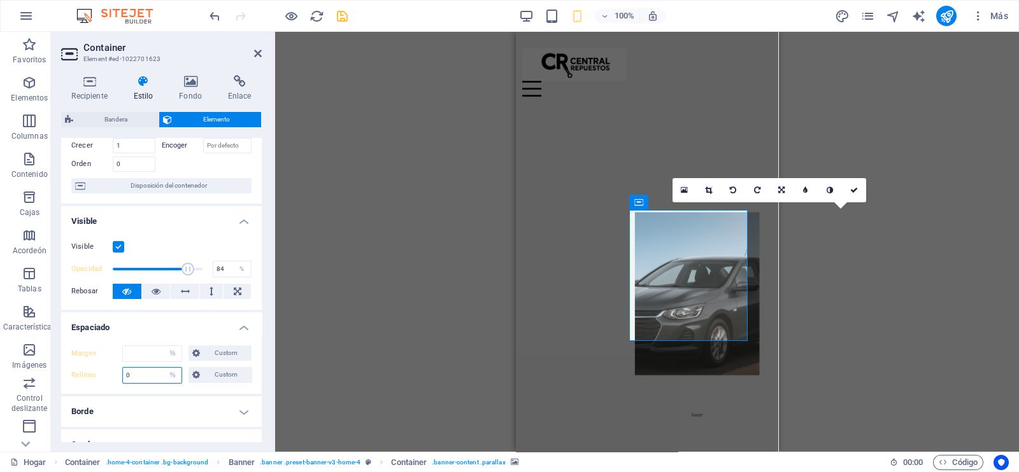
type input "0"
click at [187, 331] on h4 "Espaciado" at bounding box center [161, 324] width 201 height 23
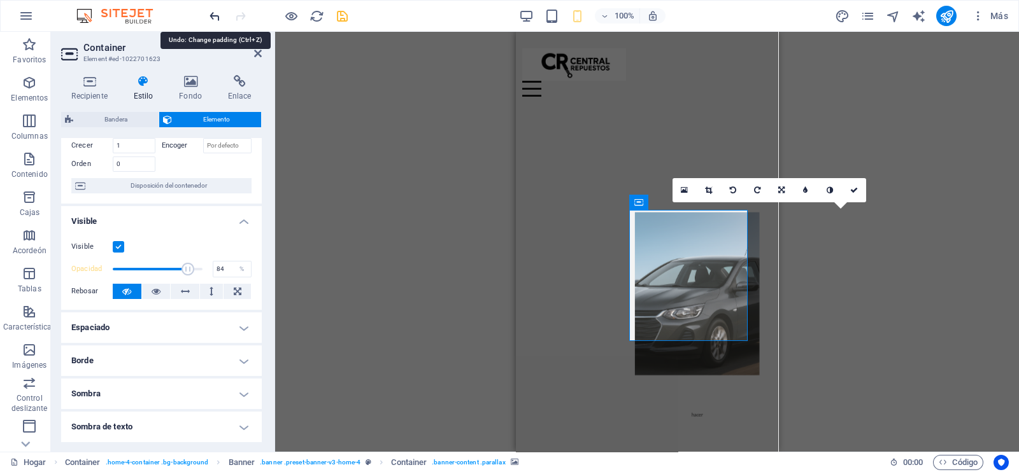
click at [216, 13] on icon "deshacer" at bounding box center [215, 16] width 15 height 15
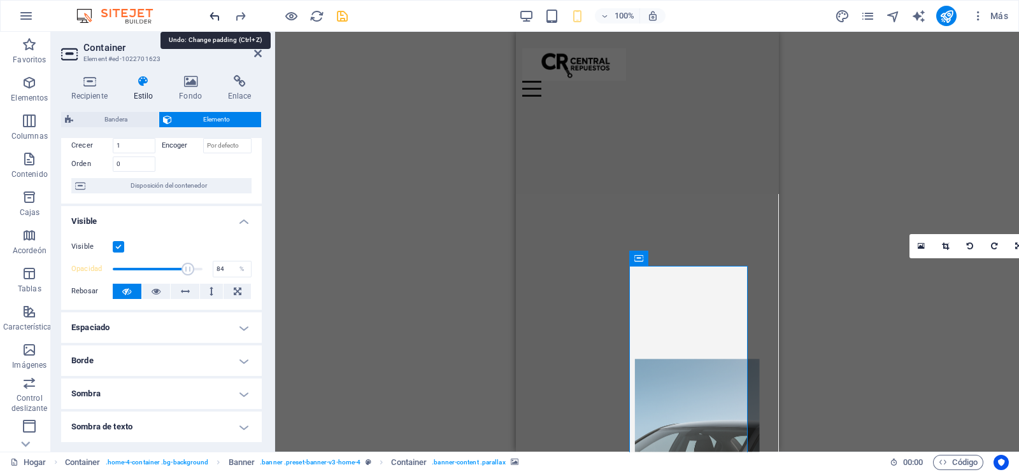
click at [216, 13] on icon "deshacer" at bounding box center [215, 16] width 15 height 15
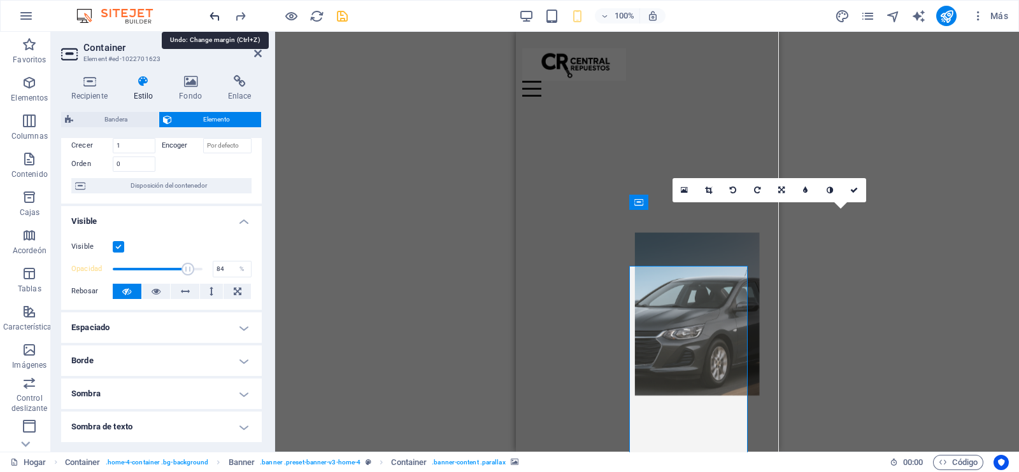
click at [216, 13] on icon "deshacer" at bounding box center [215, 16] width 15 height 15
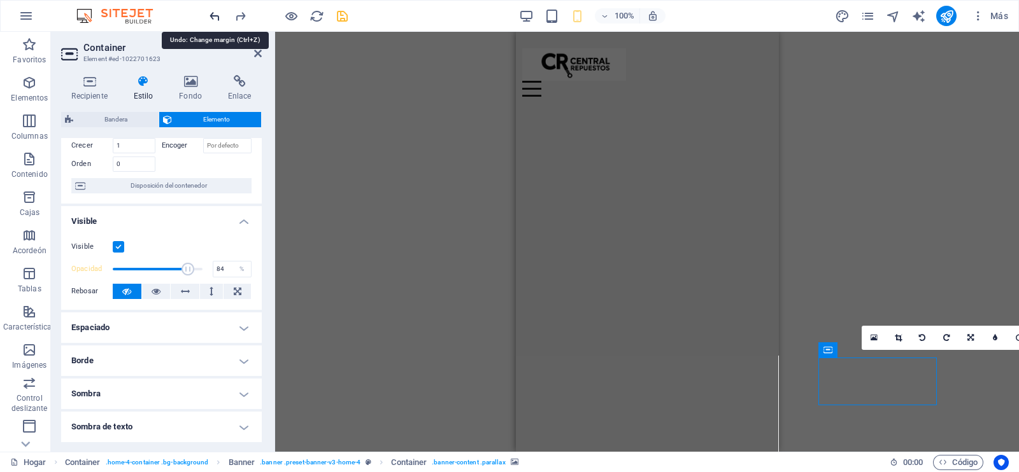
click at [216, 13] on icon "deshacer" at bounding box center [215, 16] width 15 height 15
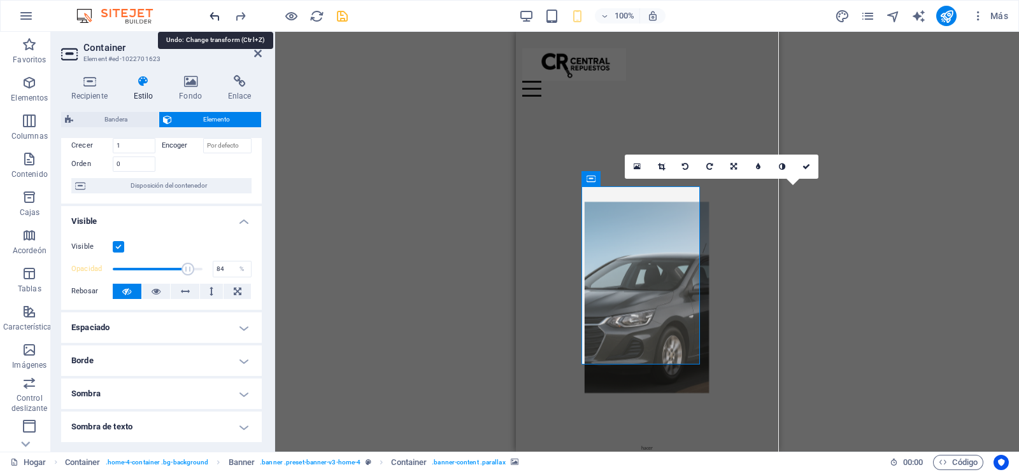
click at [216, 13] on icon "deshacer" at bounding box center [215, 16] width 15 height 15
type input "100"
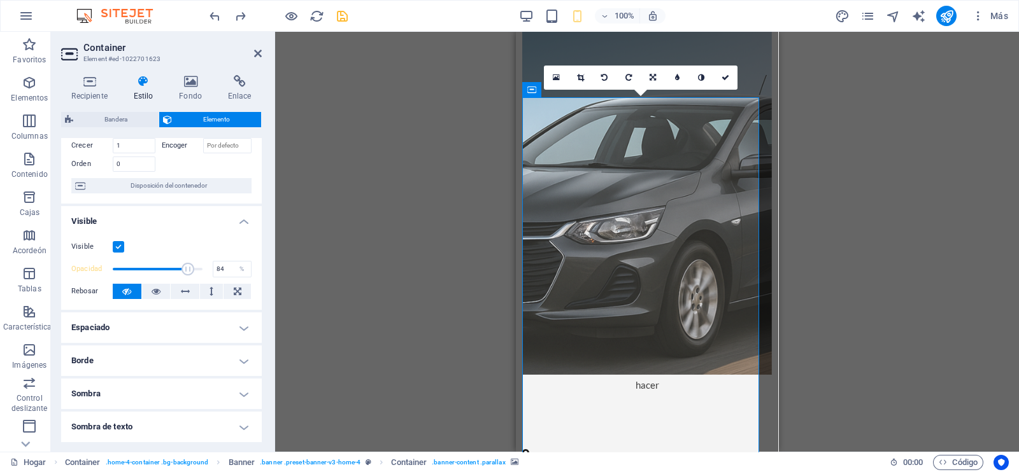
scroll to position [0, 0]
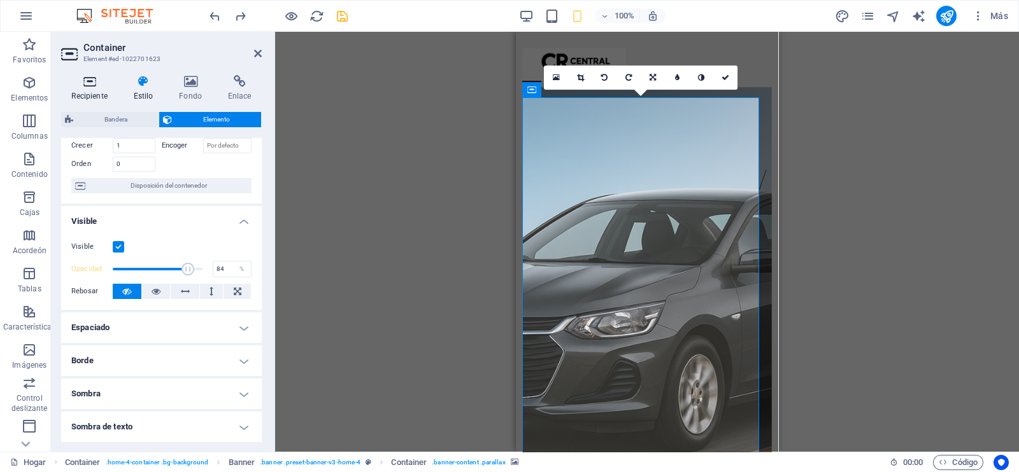
click at [92, 90] on h4 "Recipiente" at bounding box center [92, 88] width 62 height 27
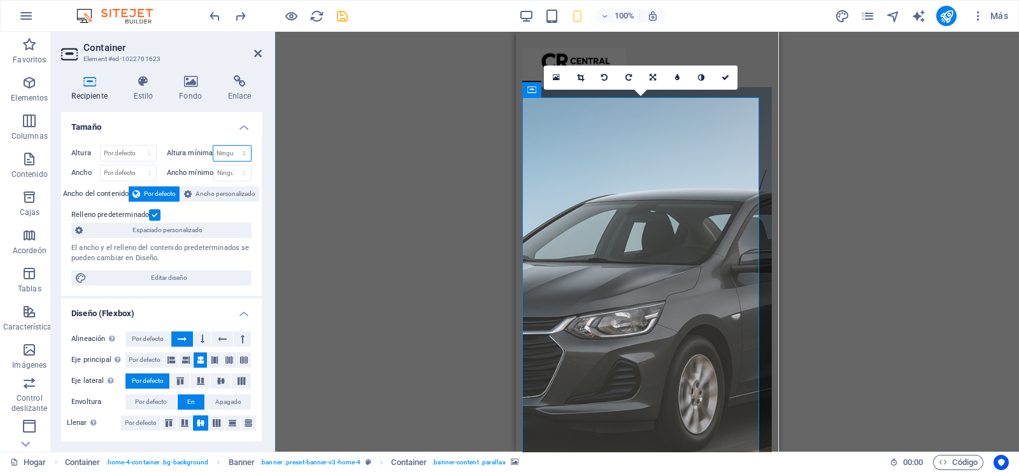
click at [223, 148] on select "Ninguno píxeles movimiento rápido del ojo % vh Volkswagen" at bounding box center [232, 153] width 38 height 15
select select "%"
click at [231, 146] on select "Ninguno píxeles movimiento rápido del ojo % vh Volkswagen" at bounding box center [232, 153] width 38 height 15
type input "60"
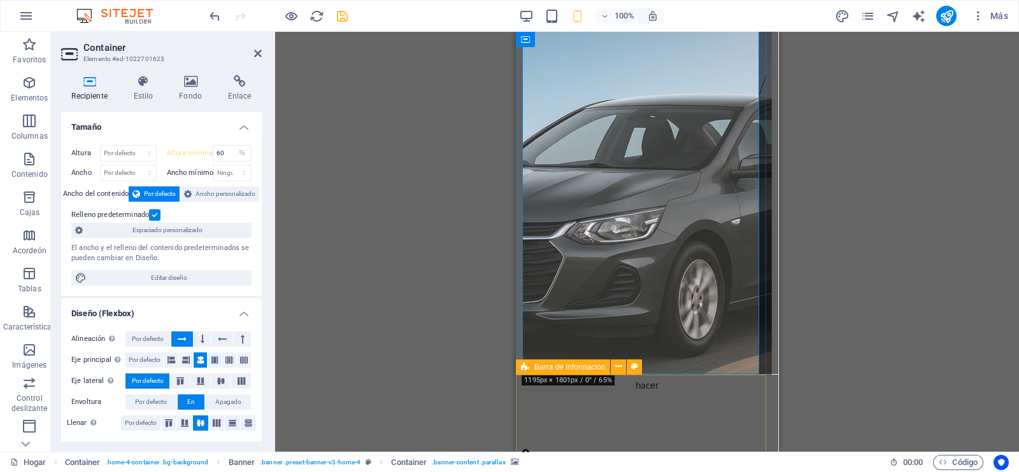
scroll to position [79, 0]
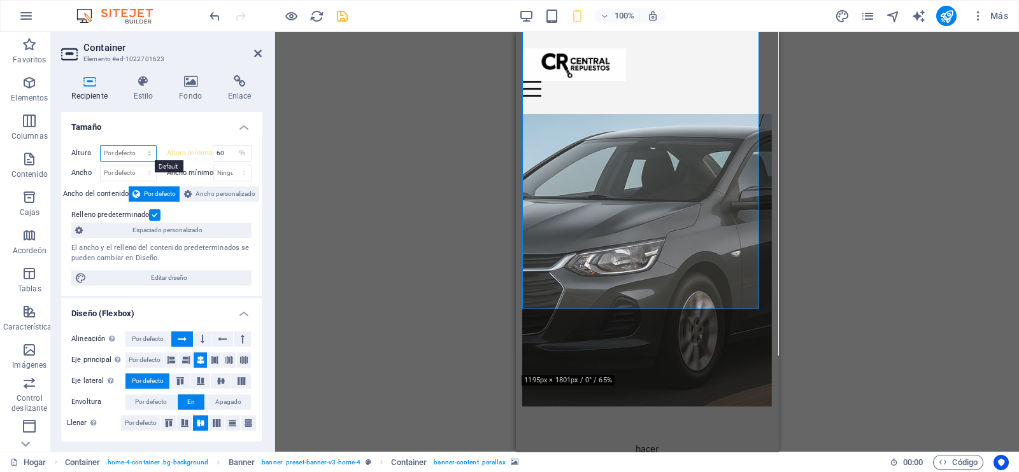
click at [136, 148] on select "Por defecto píxeles movimiento rápido del ojo % vh Volkswagen" at bounding box center [128, 153] width 55 height 15
select select "%"
click at [137, 146] on select "Por defecto píxeles movimiento rápido del ojo % vh Volkswagen" at bounding box center [128, 153] width 55 height 15
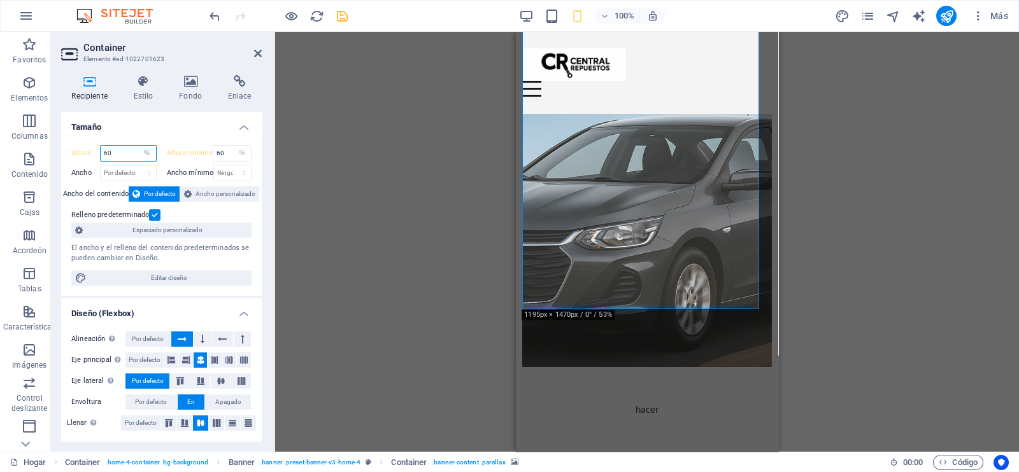
type input "6"
click at [168, 129] on h4 "Tamaño" at bounding box center [161, 123] width 201 height 23
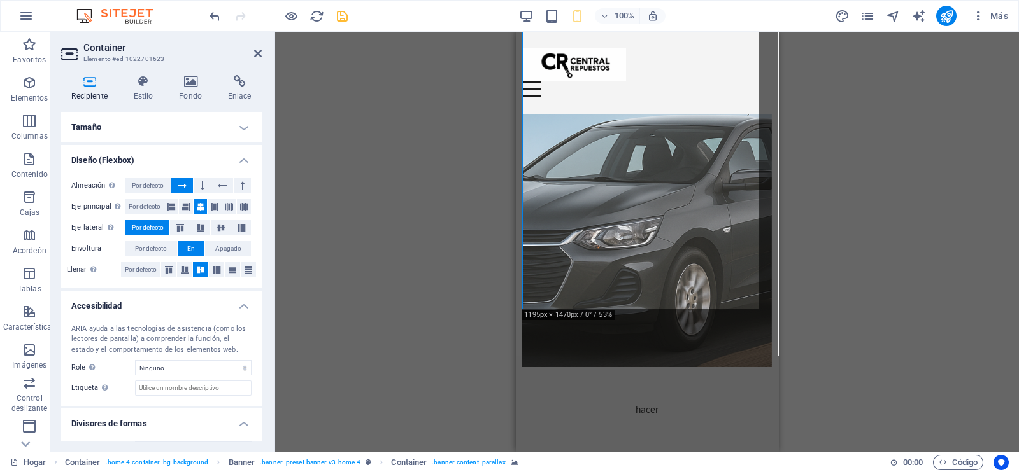
click at [164, 132] on h4 "Tamaño" at bounding box center [161, 127] width 201 height 31
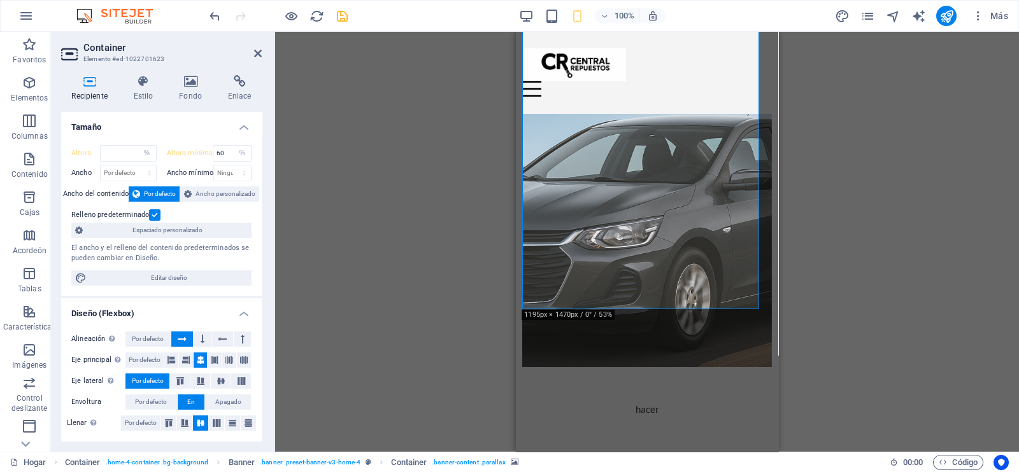
click at [167, 129] on h4 "Tamaño" at bounding box center [161, 123] width 201 height 23
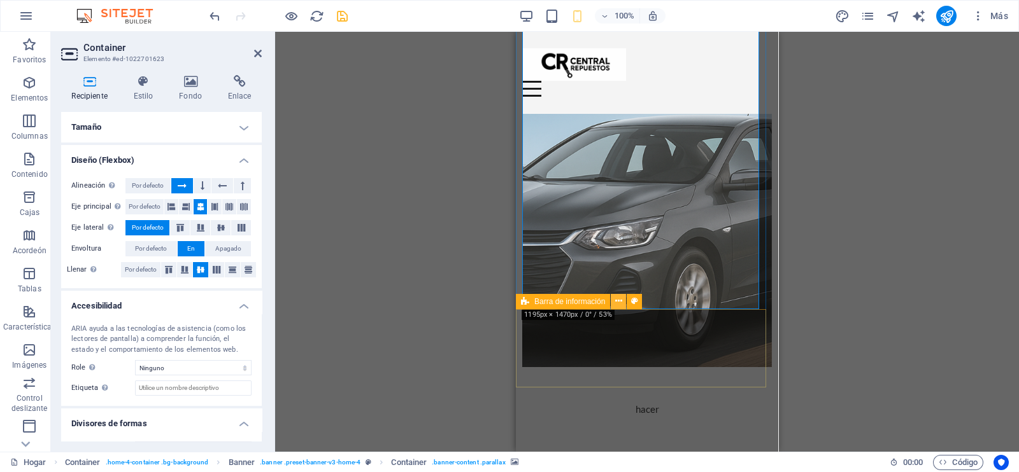
click at [616, 300] on icon at bounding box center [618, 301] width 7 height 13
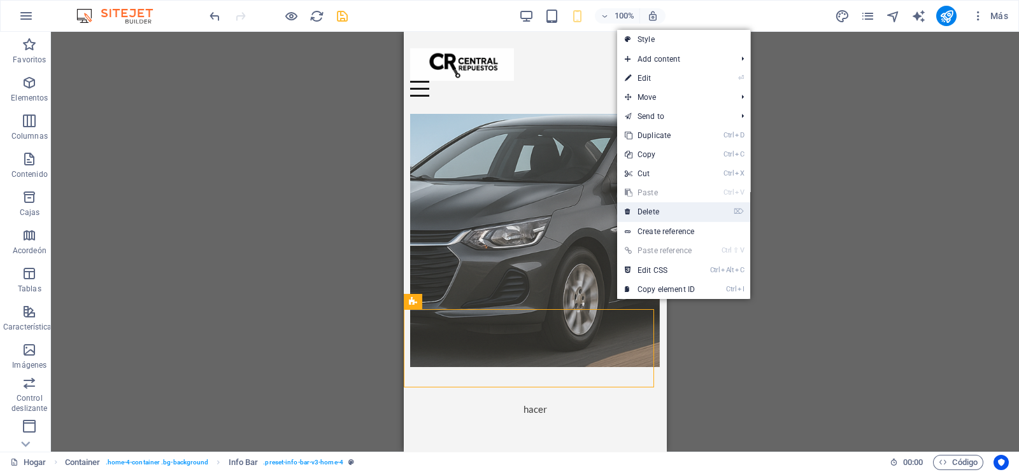
click at [667, 205] on link "⌦ Delete" at bounding box center [659, 211] width 85 height 19
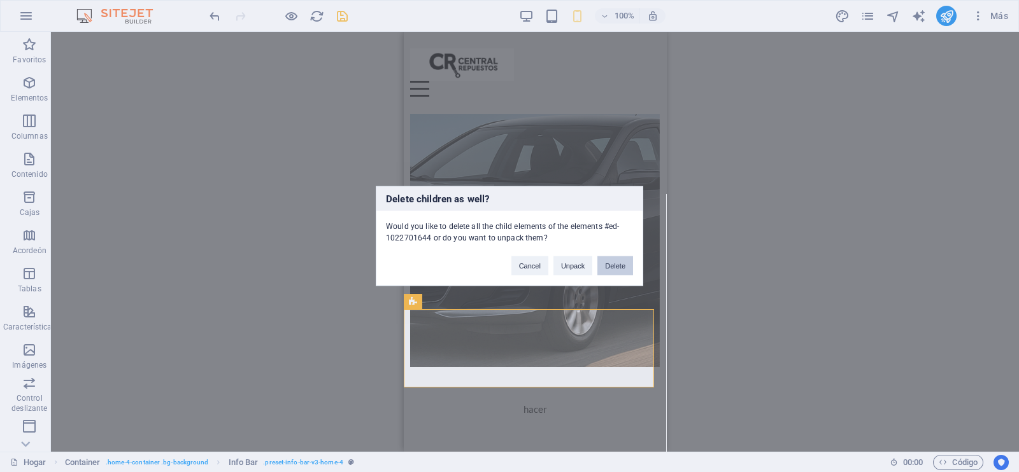
click at [614, 258] on button "Delete" at bounding box center [615, 266] width 36 height 19
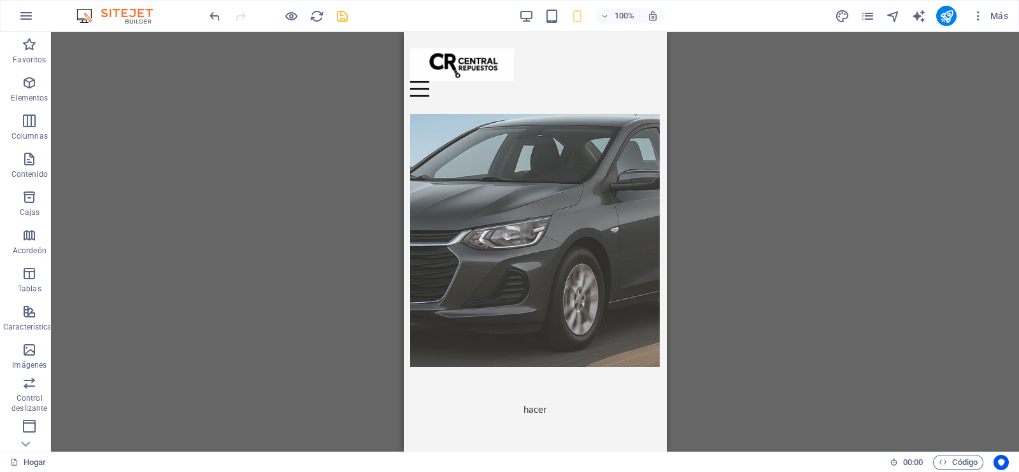
click at [341, 10] on icon "ahorrar" at bounding box center [342, 16] width 15 height 15
click at [482, 41] on icon at bounding box center [482, 40] width 7 height 13
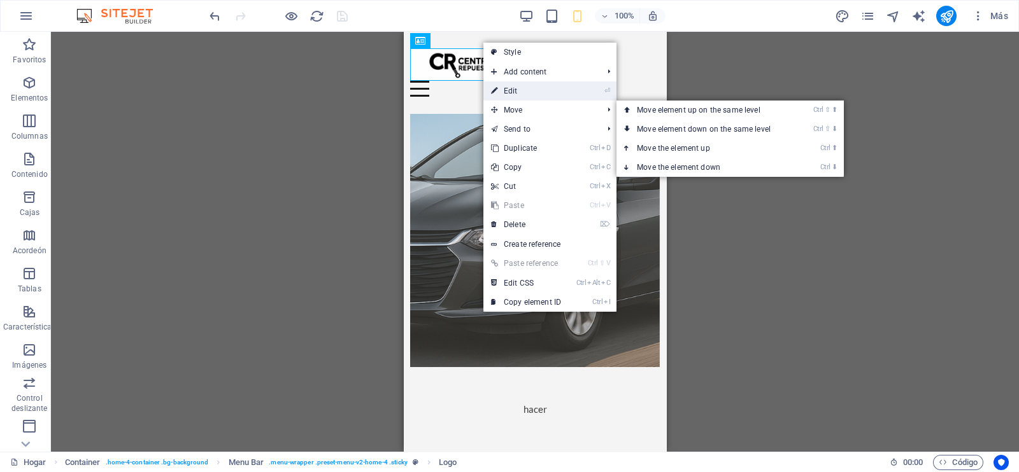
click at [560, 91] on link "⏎ Edit" at bounding box center [525, 90] width 85 height 19
select select "px"
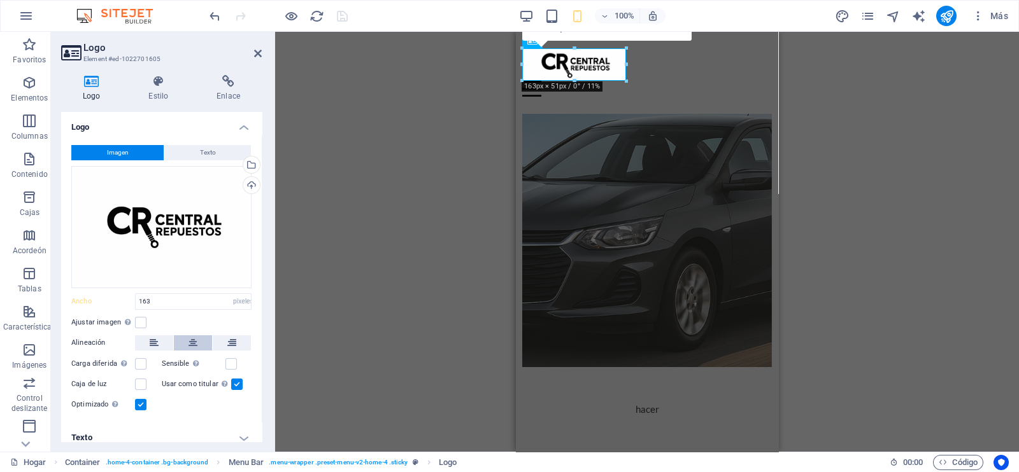
scroll to position [9, 0]
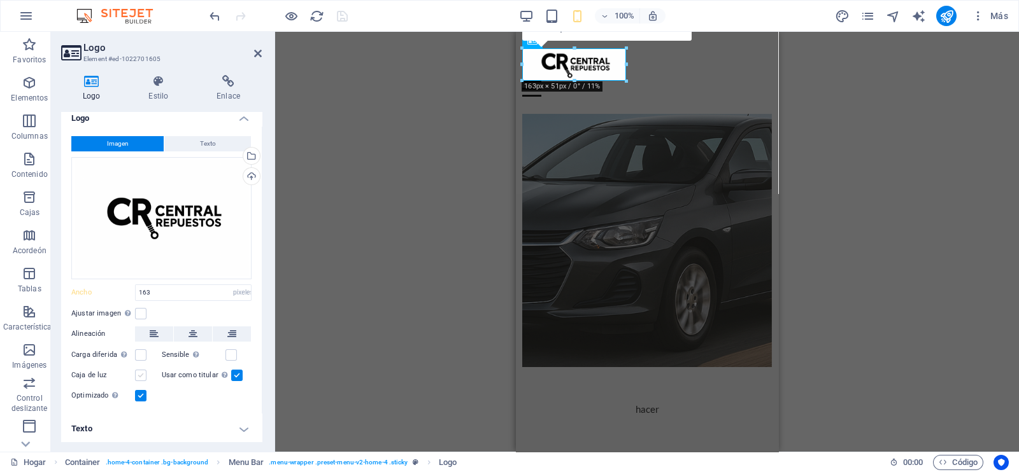
click at [141, 372] on label at bounding box center [140, 375] width 11 height 11
click at [0, 0] on input "Caja de luz" at bounding box center [0, 0] width 0 height 0
click at [141, 373] on label at bounding box center [140, 375] width 11 height 11
click at [0, 0] on input "Caja de luz" at bounding box center [0, 0] width 0 height 0
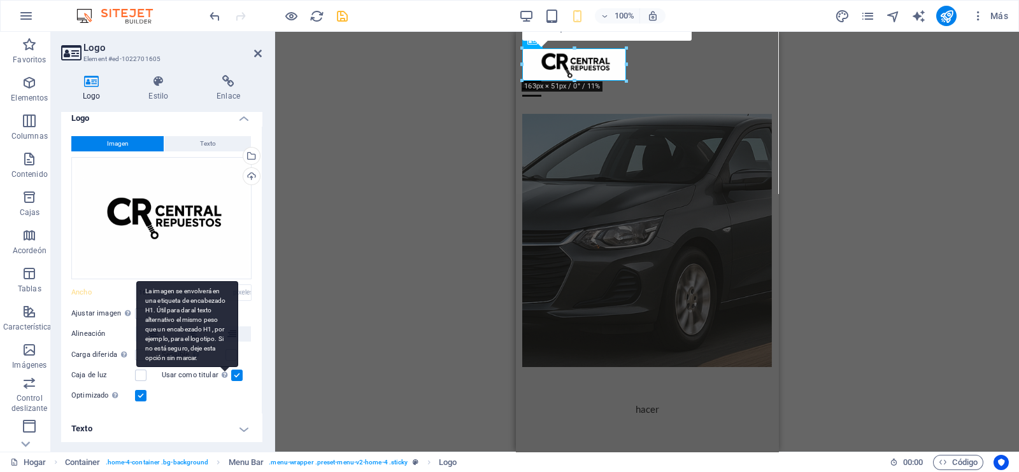
scroll to position [0, 0]
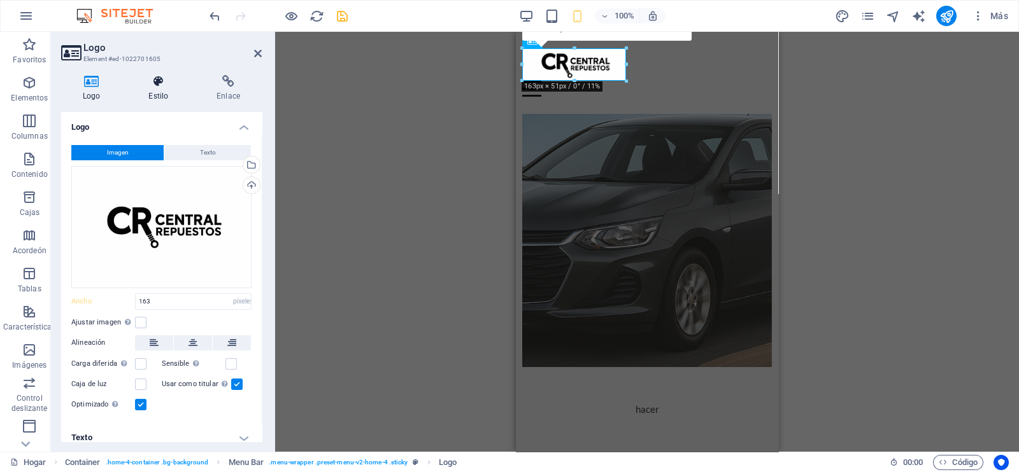
click at [151, 94] on font "Estilo" at bounding box center [158, 96] width 20 height 9
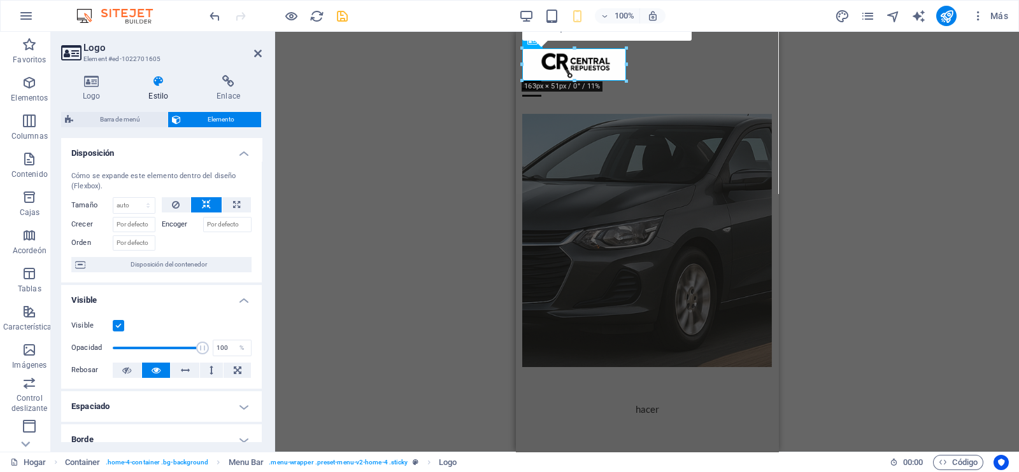
scroll to position [79, 0]
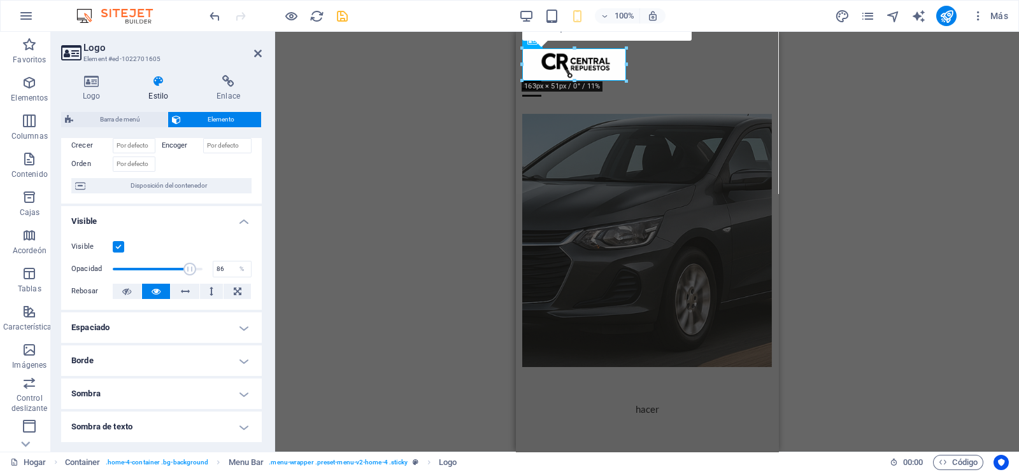
drag, startPoint x: 202, startPoint y: 269, endPoint x: 184, endPoint y: 266, distance: 18.0
click at [185, 267] on span at bounding box center [189, 269] width 13 height 13
type input "66"
click at [171, 265] on span at bounding box center [158, 269] width 90 height 19
click at [668, 92] on div "Menú Inicio" at bounding box center [647, 72] width 262 height 81
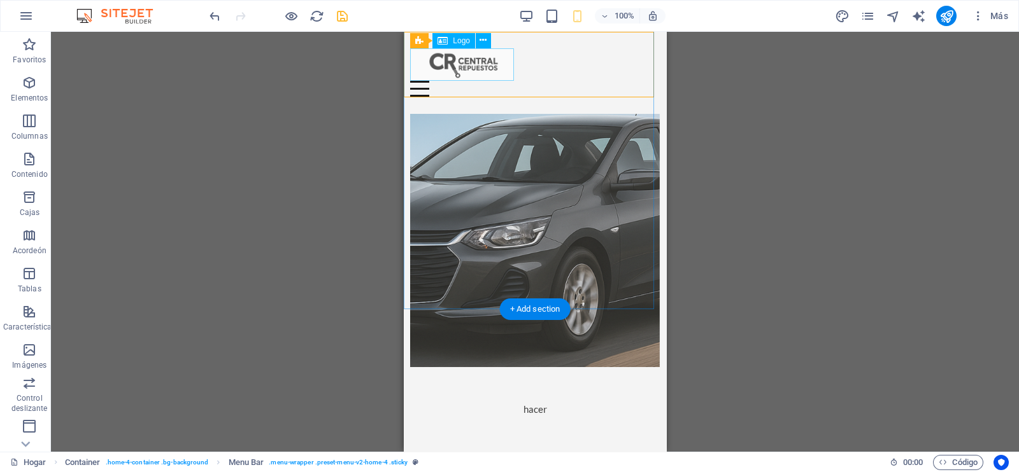
click at [491, 76] on div at bounding box center [534, 64] width 249 height 32
click at [491, 76] on div "H2 Recipiente Container Bandera Recipiente Barra de menú Menu Bar Logo Menú Rec…" at bounding box center [535, 242] width 968 height 420
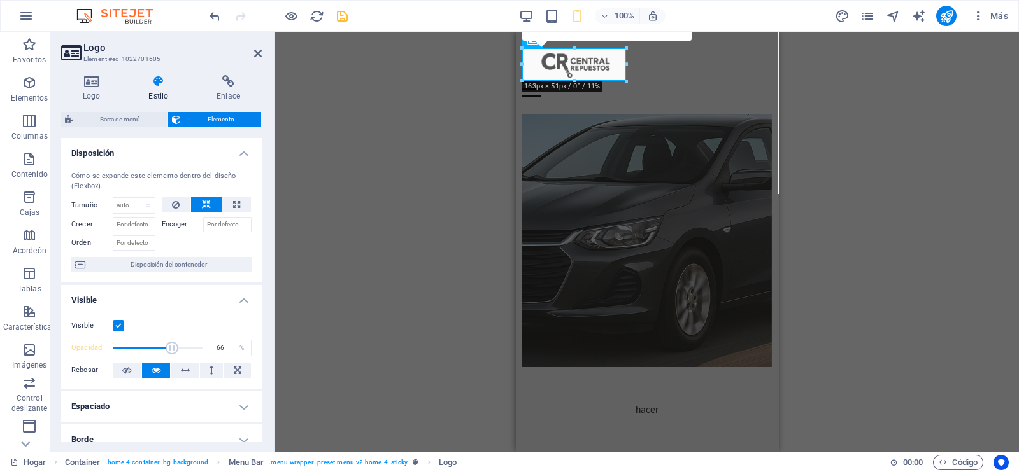
click at [201, 347] on div "Opacidad 66 %" at bounding box center [161, 348] width 180 height 19
type input "99"
click at [199, 348] on span at bounding box center [158, 348] width 90 height 19
click at [637, 81] on div "Menú" at bounding box center [646, 89] width 249 height 16
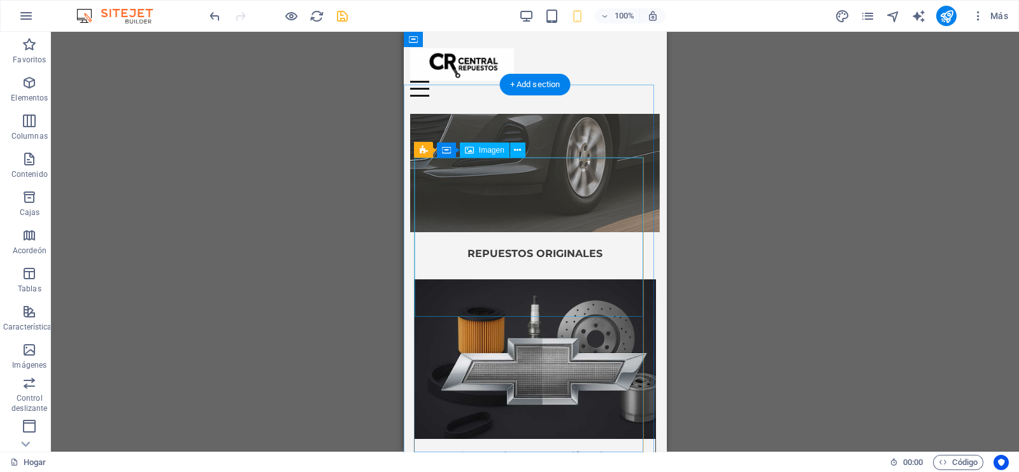
scroll to position [332, 0]
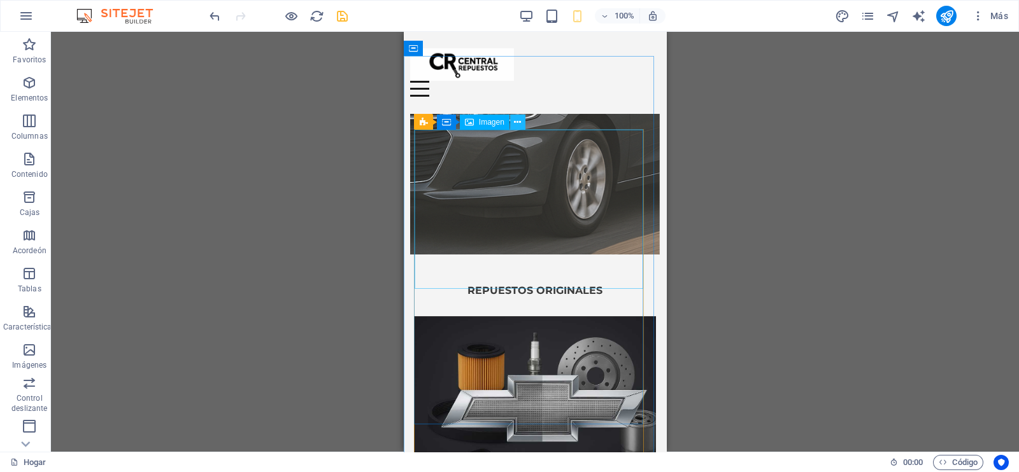
click at [514, 116] on icon at bounding box center [517, 122] width 7 height 13
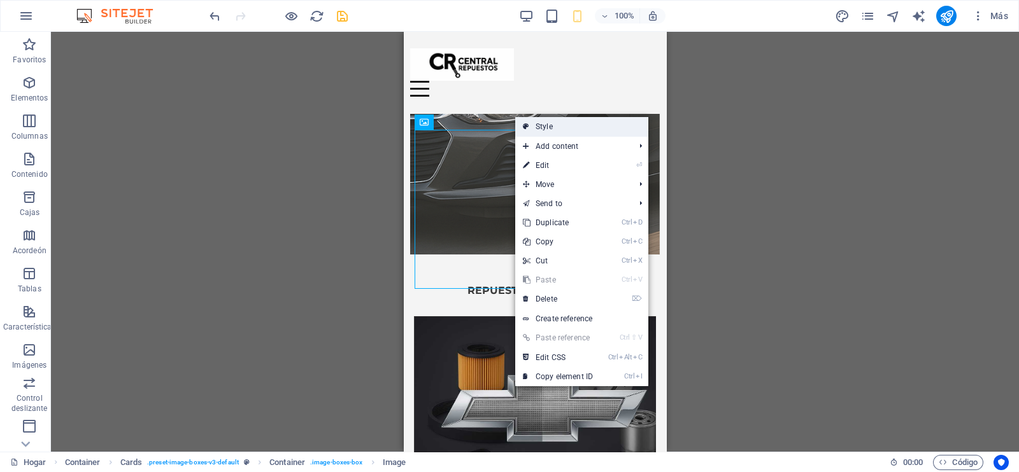
click at [548, 124] on link "Style" at bounding box center [581, 126] width 133 height 19
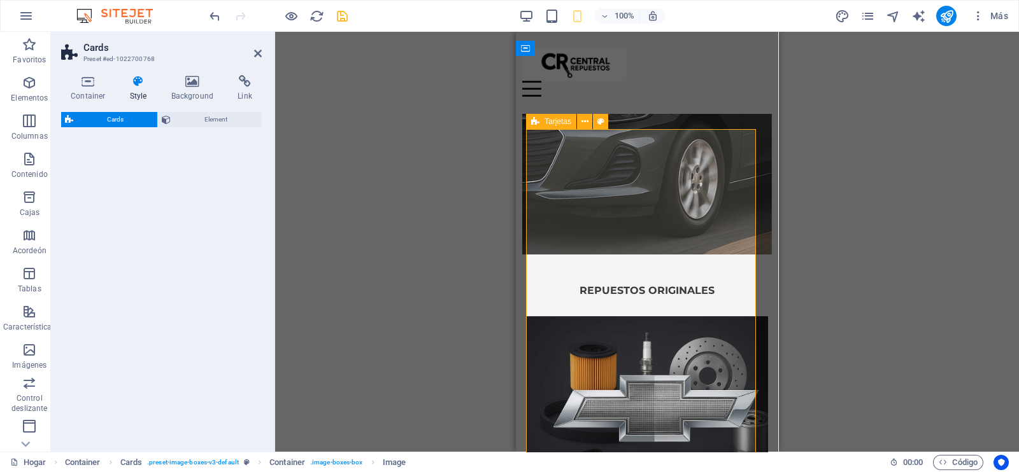
select select "rem"
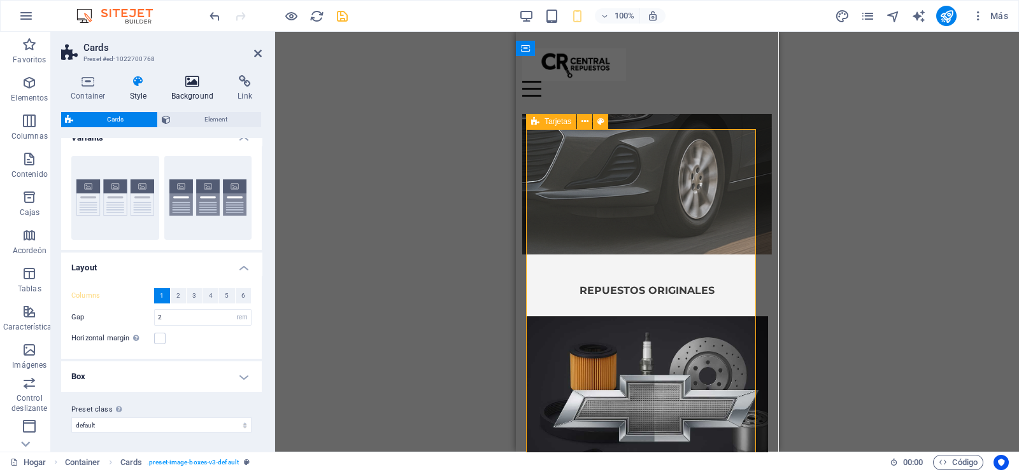
scroll to position [0, 0]
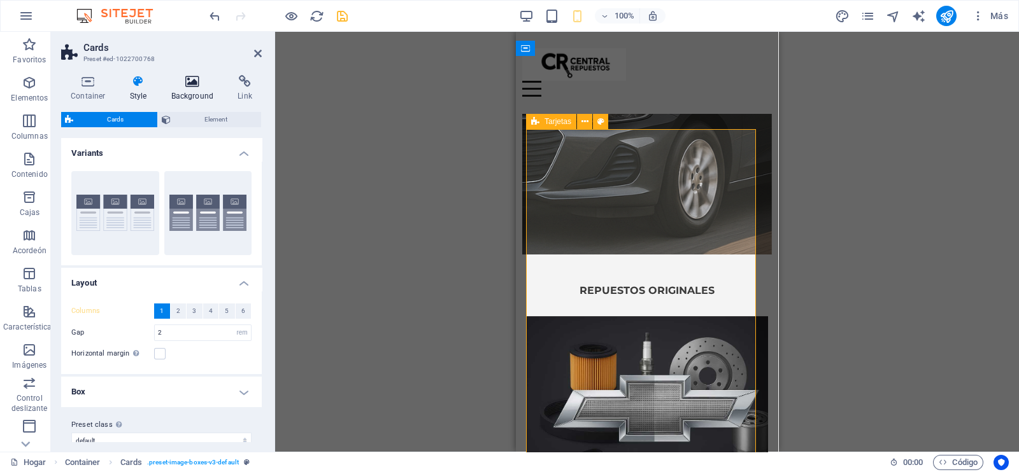
click at [182, 88] on h4 "Background" at bounding box center [195, 88] width 67 height 27
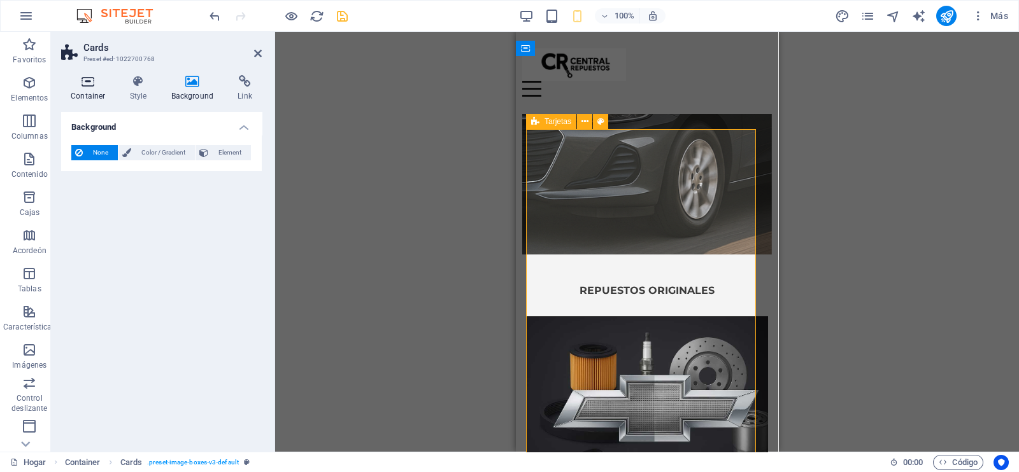
click at [87, 81] on icon at bounding box center [88, 81] width 54 height 13
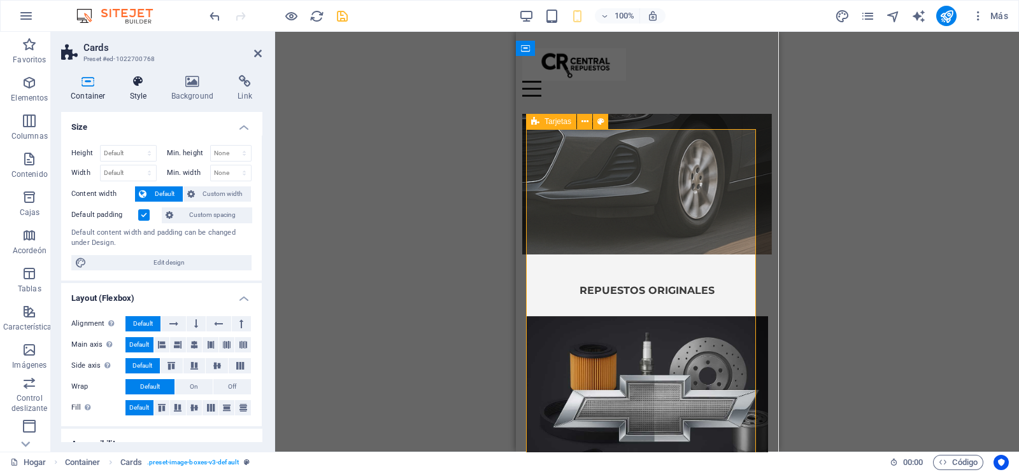
click at [145, 93] on h4 "Style" at bounding box center [140, 88] width 41 height 27
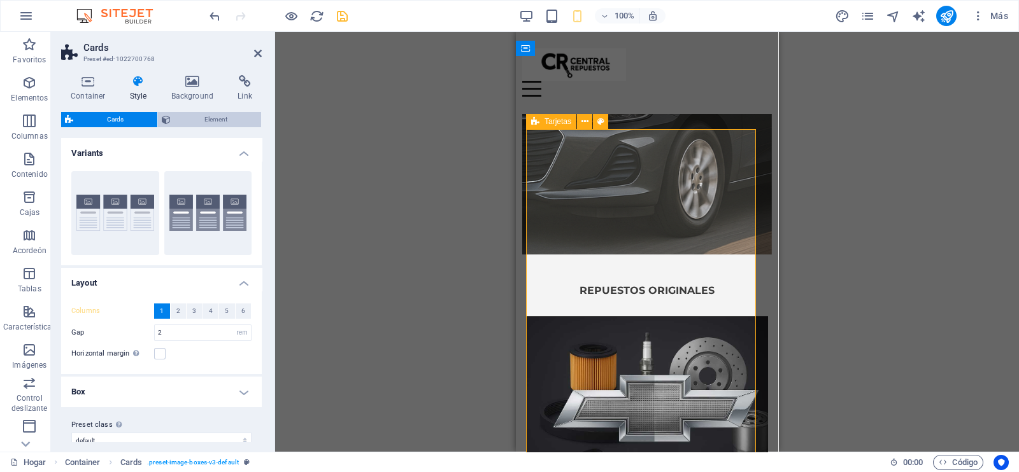
click at [202, 115] on span "Element" at bounding box center [215, 119] width 83 height 15
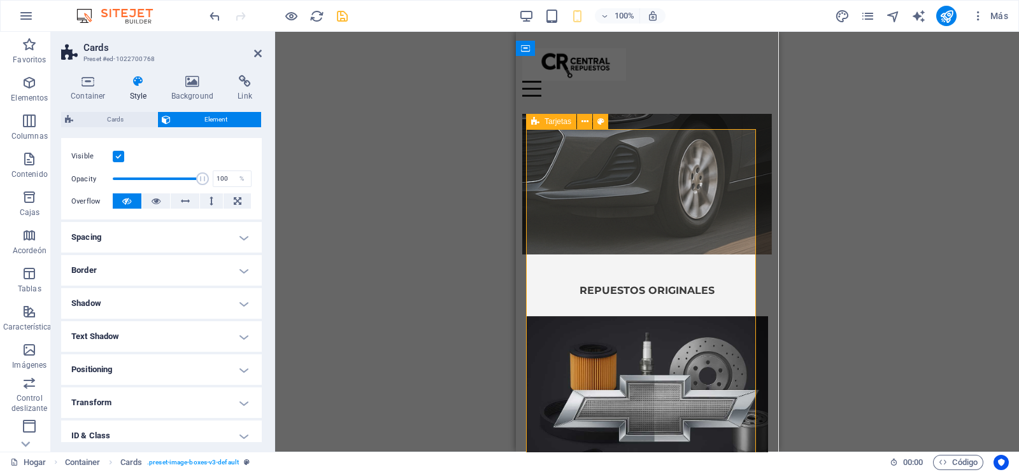
scroll to position [234, 0]
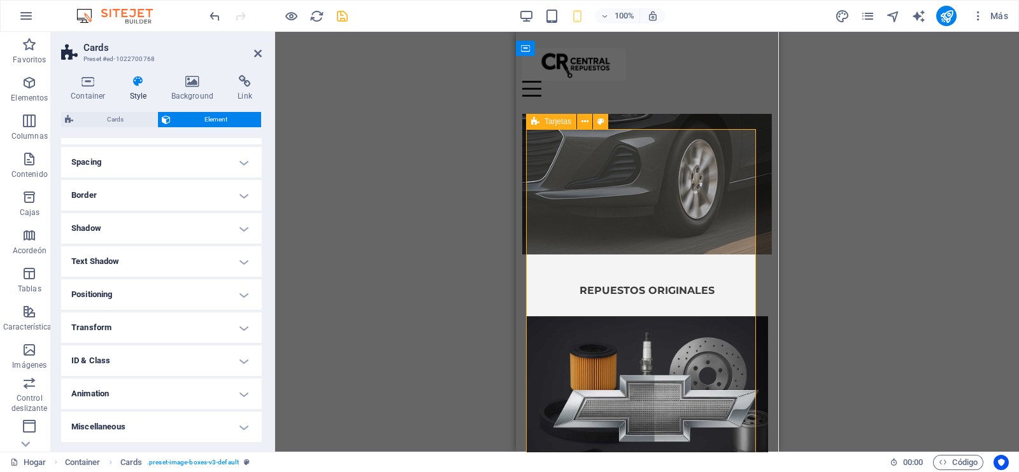
click at [146, 390] on h4 "Animation" at bounding box center [161, 394] width 201 height 31
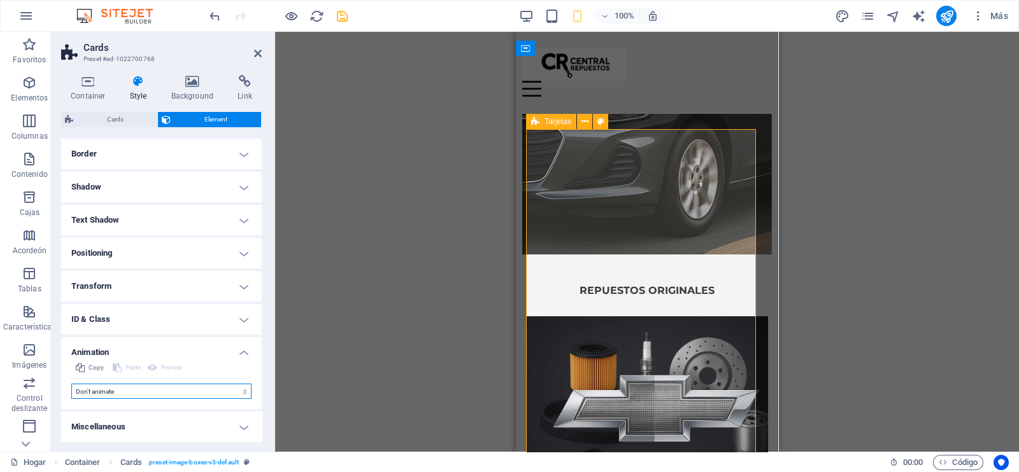
click at [150, 388] on select "Don't animate Show / Hide Slide up/down Zoom in/out Slide left to right Slide r…" at bounding box center [161, 391] width 180 height 15
select select "fade"
click at [71, 384] on select "Don't animate Show / Hide Slide up/down Zoom in/out Slide left to right Slide r…" at bounding box center [161, 391] width 180 height 15
select select "scroll"
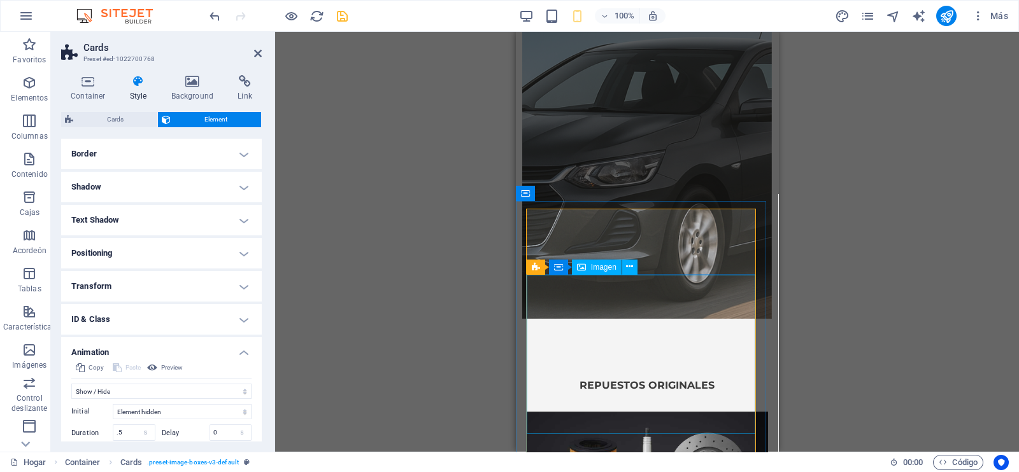
scroll to position [332, 0]
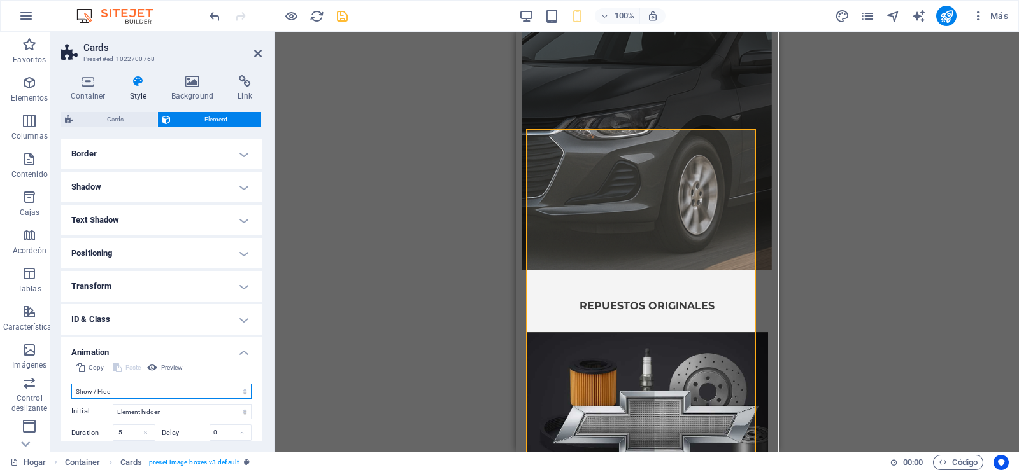
click at [159, 386] on select "Don't animate Show / Hide Slide up/down Zoom in/out Slide left to right Slide r…" at bounding box center [161, 391] width 180 height 15
select select "overlay"
click at [71, 384] on select "Don't animate Show / Hide Slide up/down Zoom in/out Slide left to right Slide r…" at bounding box center [161, 391] width 180 height 15
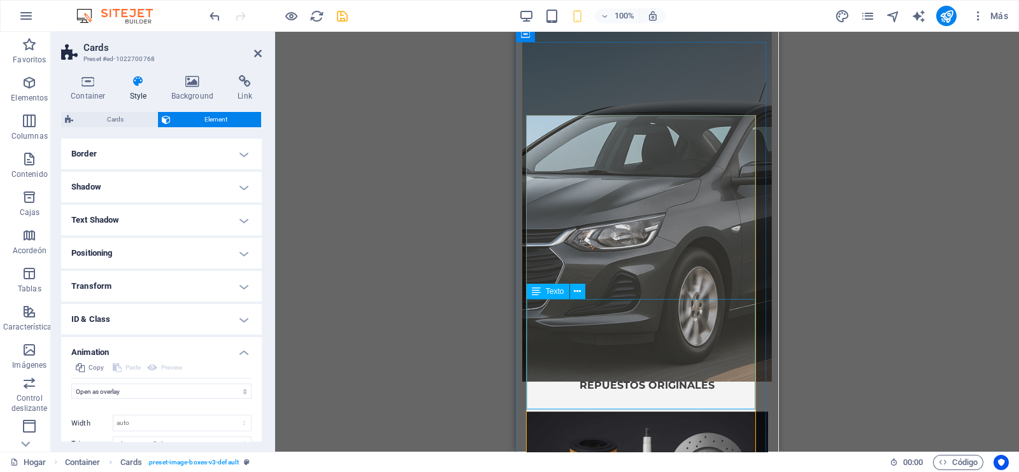
scroll to position [412, 0]
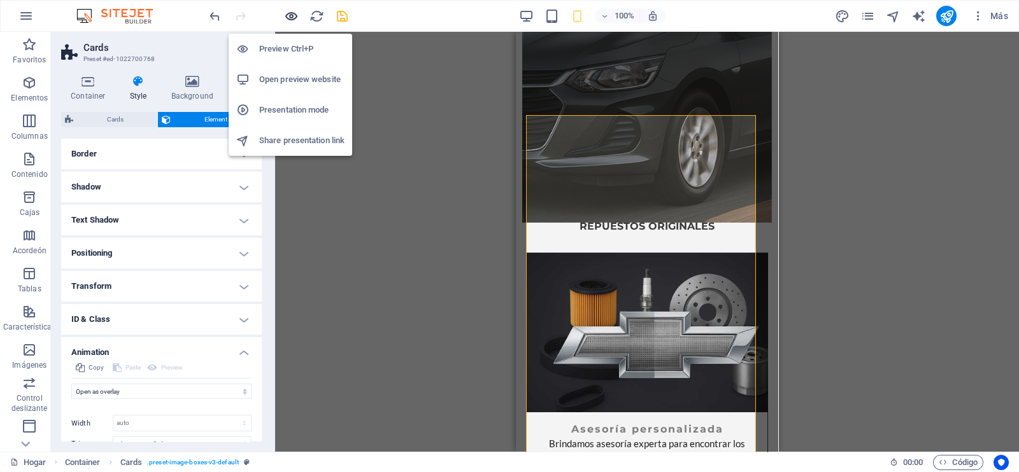
click at [286, 16] on icon "button" at bounding box center [291, 16] width 15 height 15
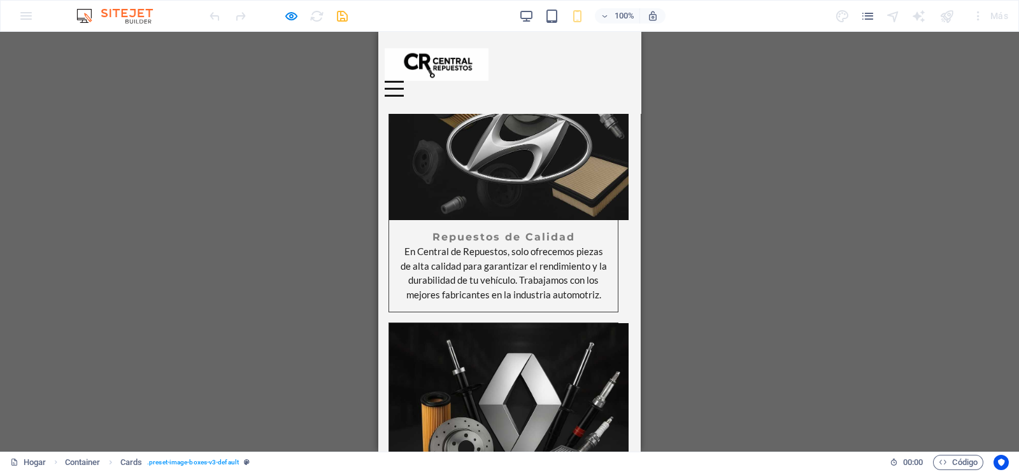
scroll to position [0, 0]
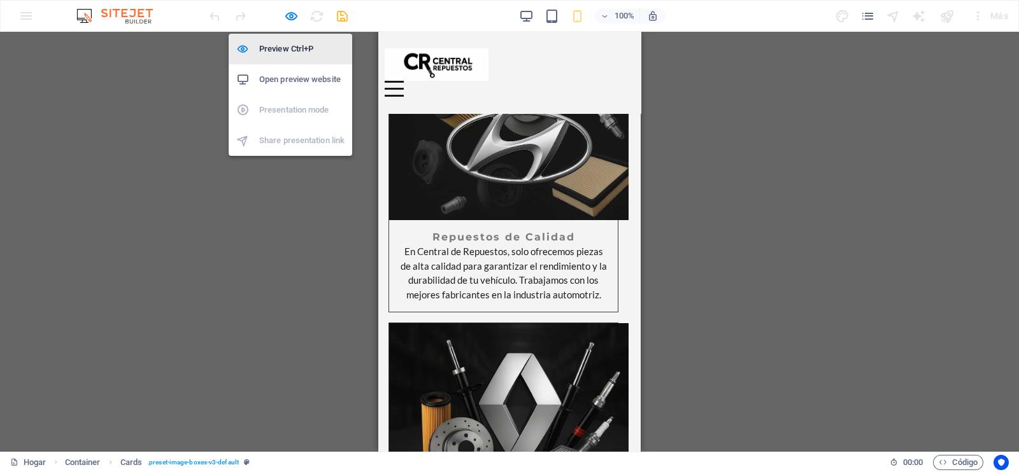
click at [290, 46] on h6 "Preview Ctrl+P" at bounding box center [301, 48] width 85 height 15
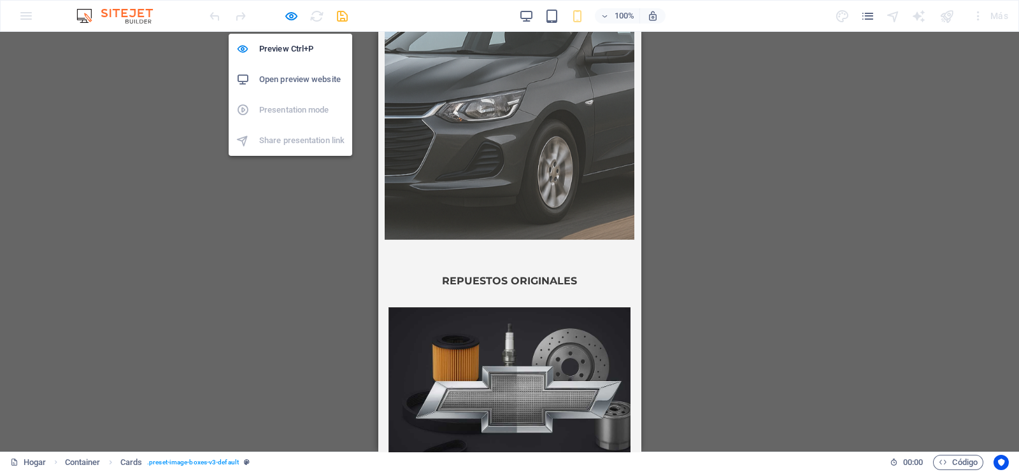
select select "overlay"
select select "scroll"
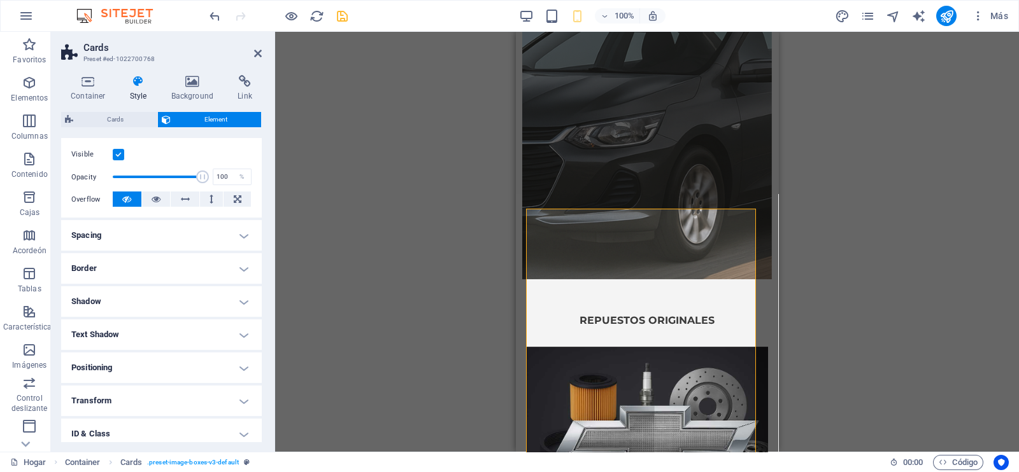
scroll to position [355, 0]
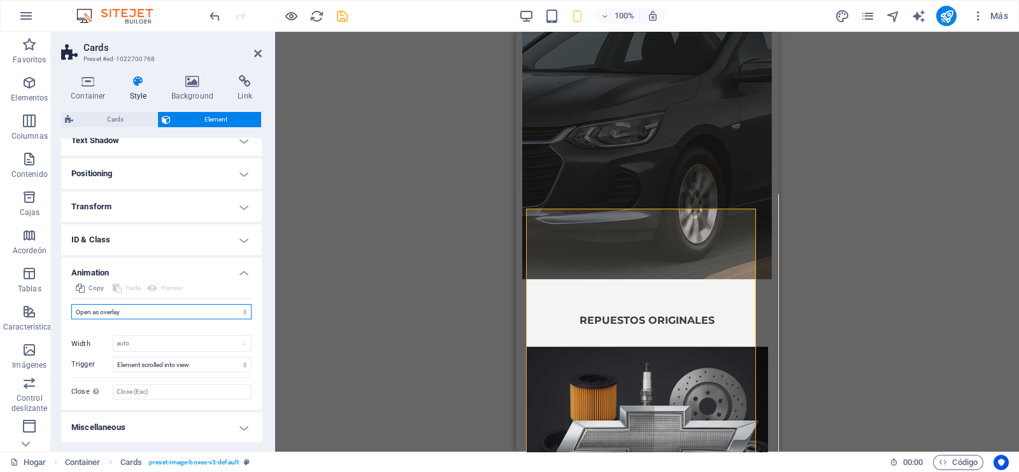
click at [142, 308] on select "Don't animate Show / Hide Slide up/down Zoom in/out Slide left to right Slide r…" at bounding box center [161, 311] width 180 height 15
select select "fade"
click at [71, 304] on select "Don't animate Show / Hide Slide up/down Zoom in/out Slide left to right Slide r…" at bounding box center [161, 311] width 180 height 15
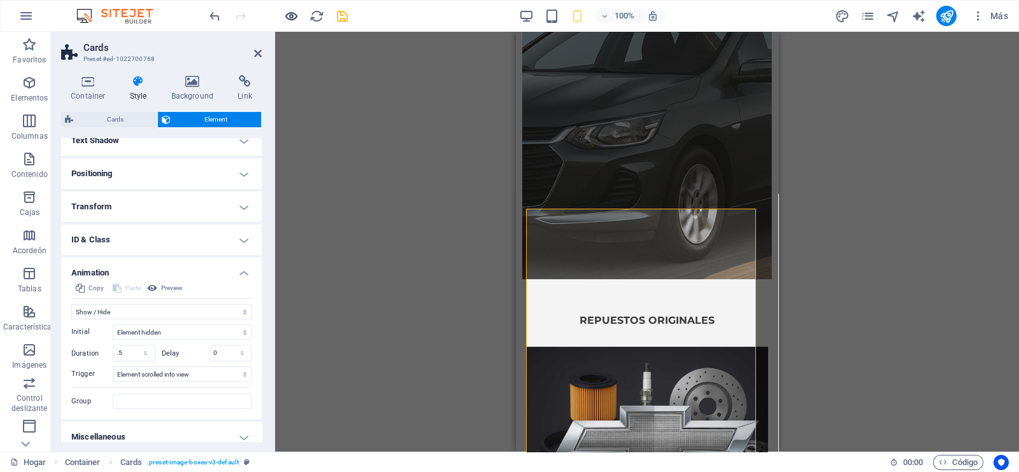
click at [288, 15] on icon "button" at bounding box center [291, 16] width 15 height 15
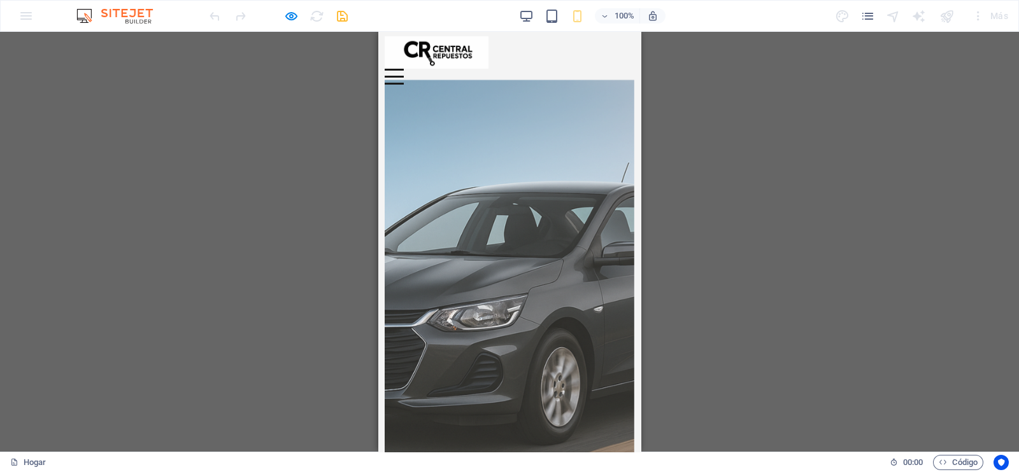
scroll to position [0, 0]
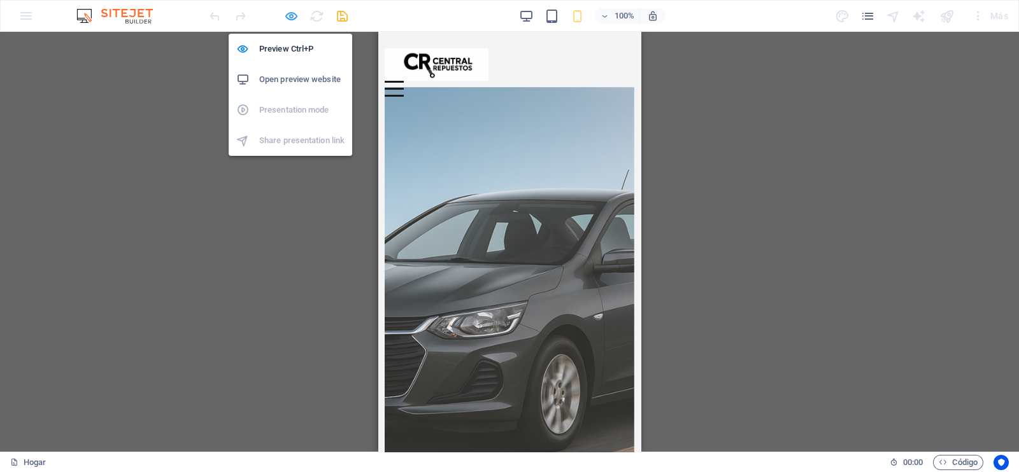
click at [290, 13] on icon "button" at bounding box center [291, 16] width 15 height 15
select select "fade"
select select "s"
select select "scroll"
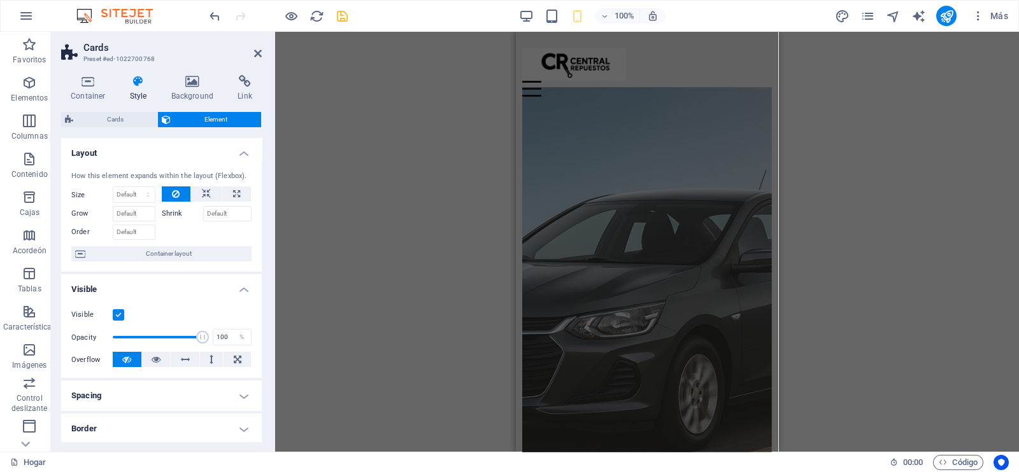
scroll to position [364, 0]
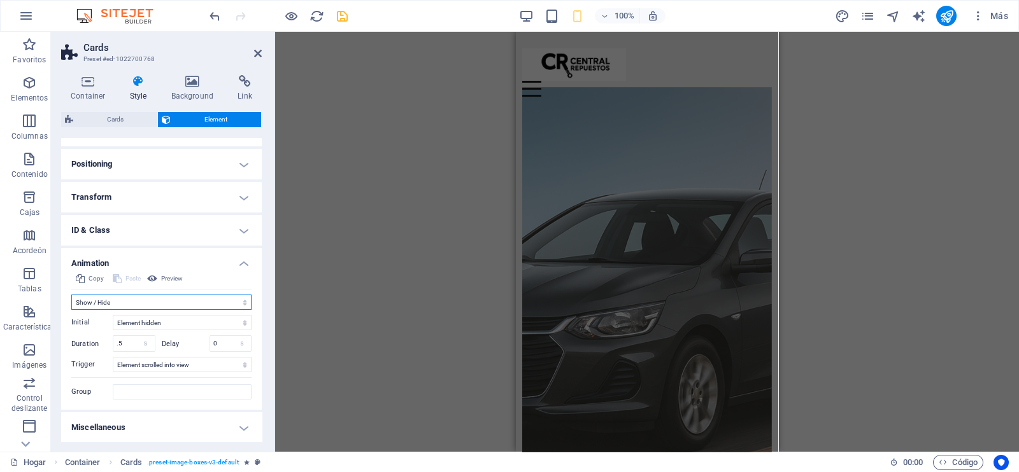
click at [171, 300] on select "Don't animate Show / Hide Slide up/down Zoom in/out Slide left to right Slide r…" at bounding box center [161, 302] width 180 height 15
select select "none"
click at [71, 310] on select "Don't animate Show / Hide Slide up/down Zoom in/out Slide left to right Slide r…" at bounding box center [161, 302] width 180 height 15
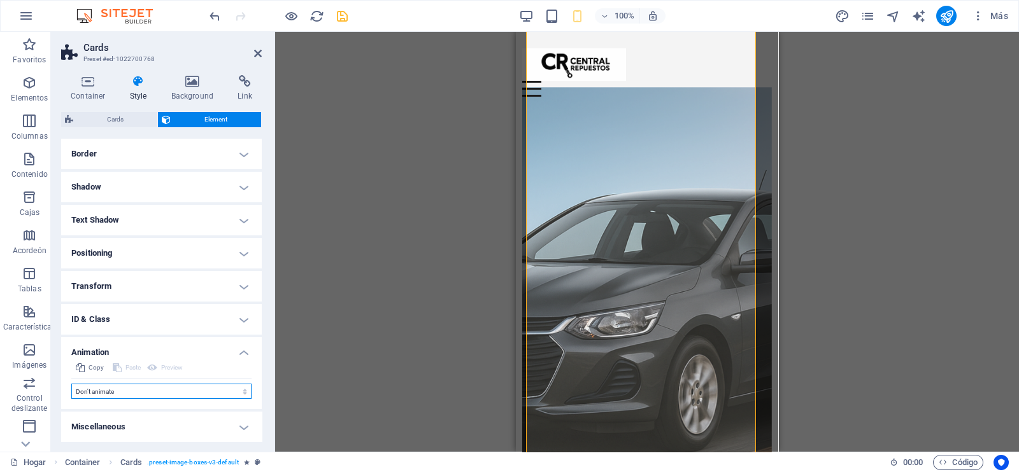
scroll to position [1121, 0]
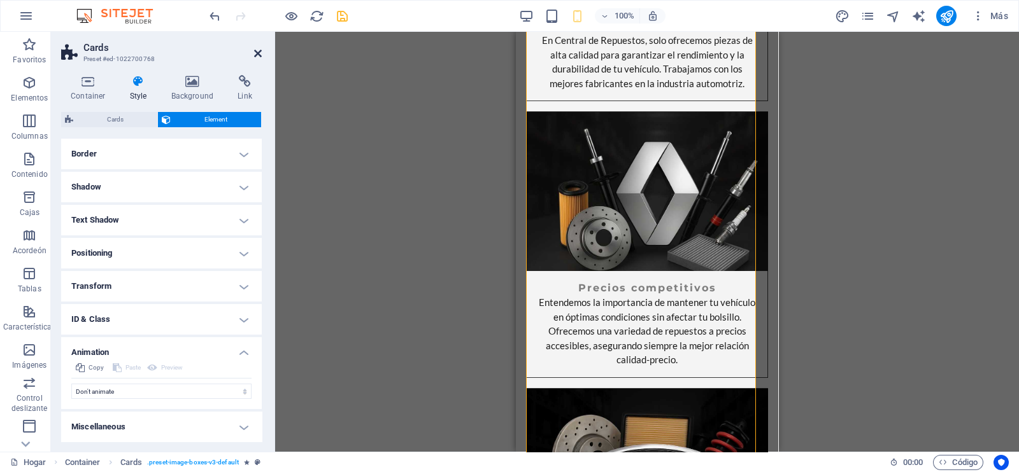
drag, startPoint x: 255, startPoint y: 53, endPoint x: 122, endPoint y: 265, distance: 250.8
click at [255, 53] on icon at bounding box center [258, 53] width 8 height 10
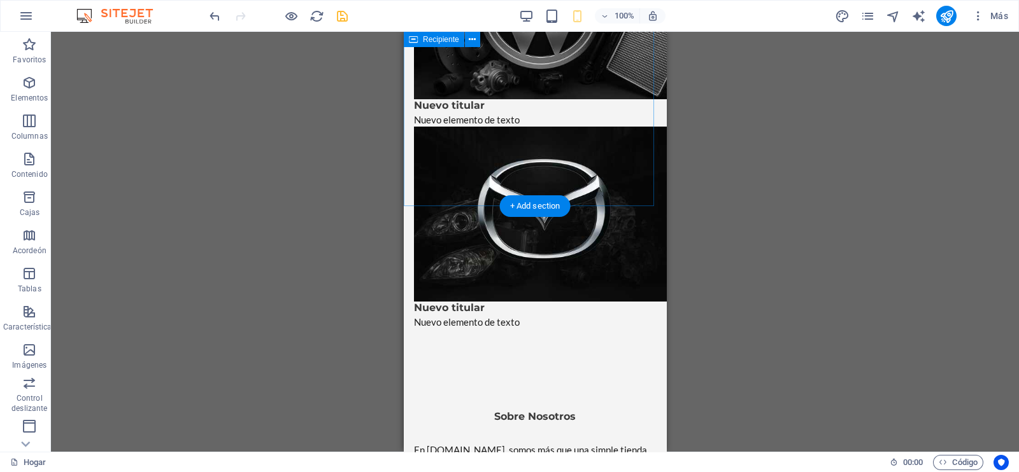
scroll to position [2394, 0]
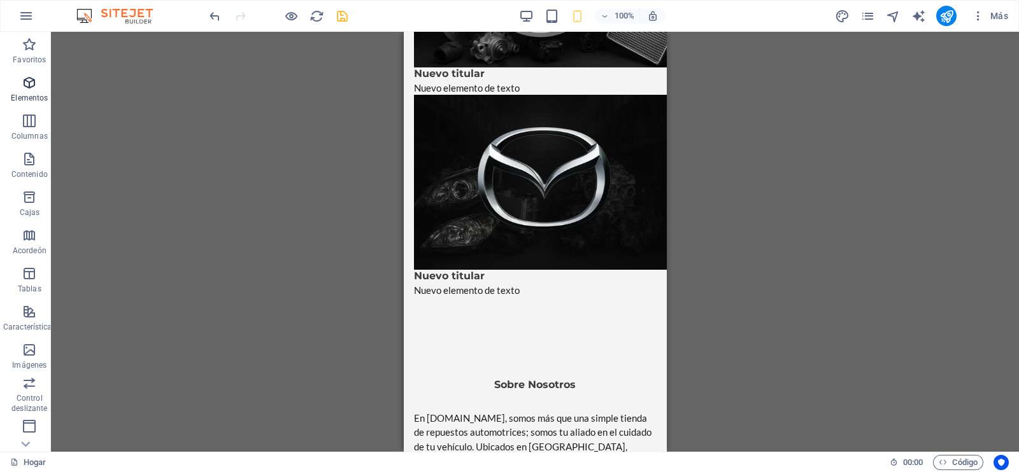
click at [32, 88] on icon "button" at bounding box center [29, 82] width 15 height 15
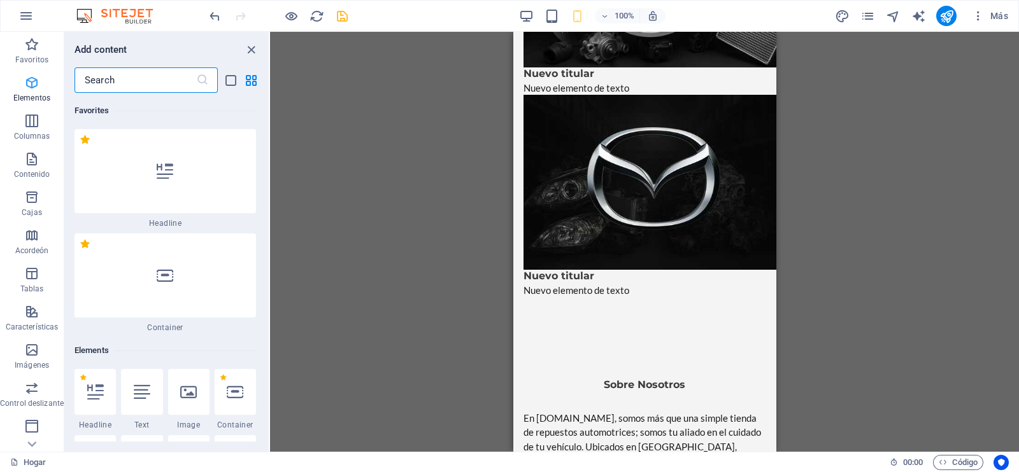
scroll to position [239, 0]
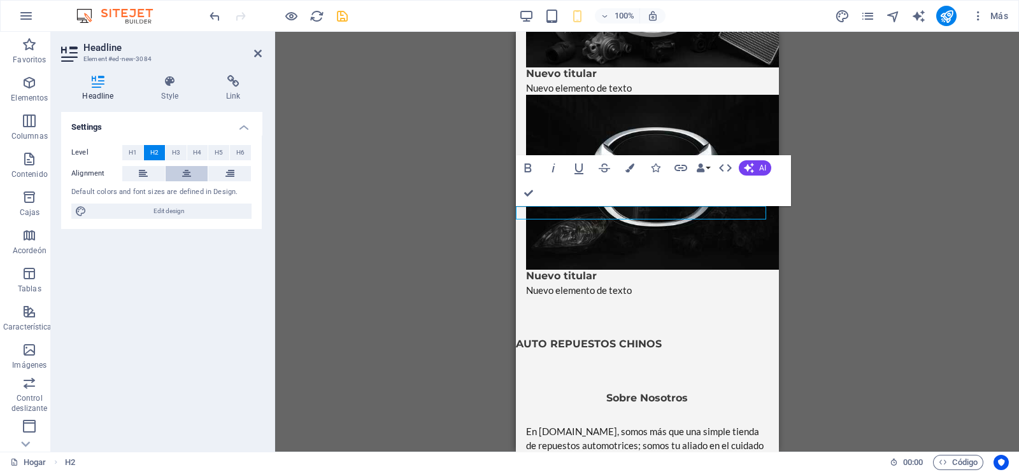
click at [190, 172] on icon at bounding box center [186, 173] width 9 height 15
click at [200, 150] on span "H4" at bounding box center [197, 152] width 8 height 15
click at [160, 148] on button "H2" at bounding box center [154, 152] width 21 height 15
click at [127, 151] on button "H1" at bounding box center [132, 152] width 21 height 15
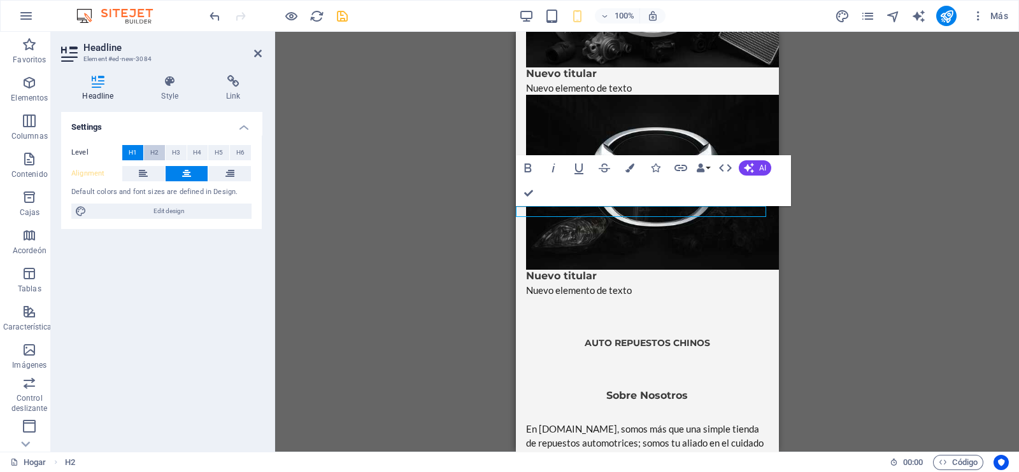
click at [153, 153] on span "H2" at bounding box center [154, 152] width 8 height 15
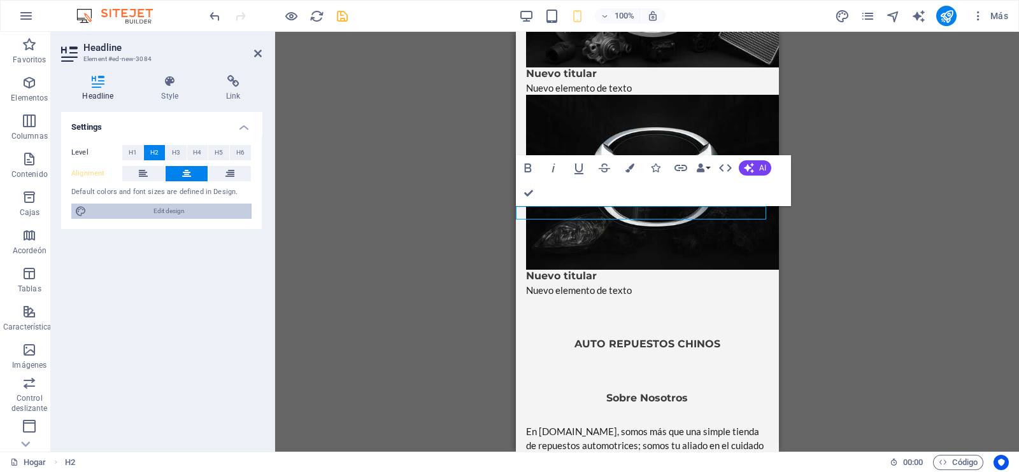
click at [201, 211] on span "Edit design" at bounding box center [168, 211] width 157 height 15
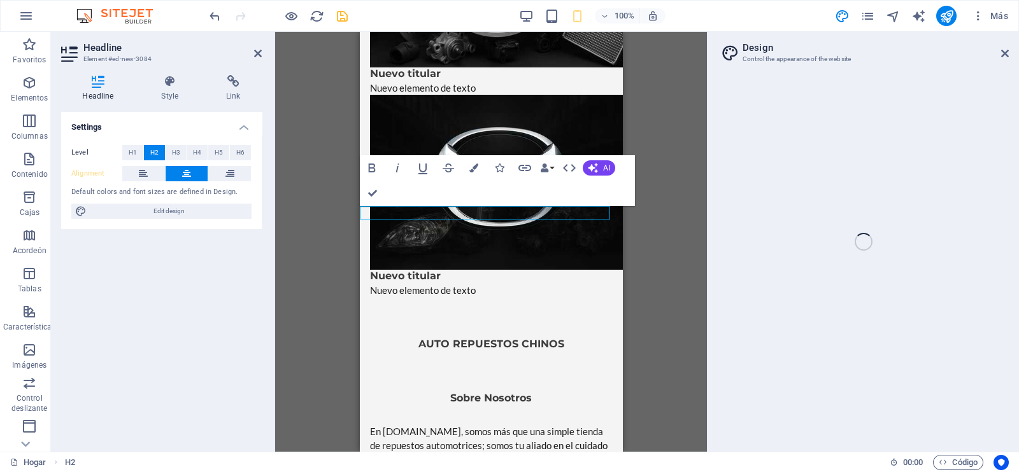
click at [556, 338] on h2 "AUTO REPUESTOS CHINOS" at bounding box center [491, 344] width 262 height 13
select select "px"
select select "200"
select select "px"
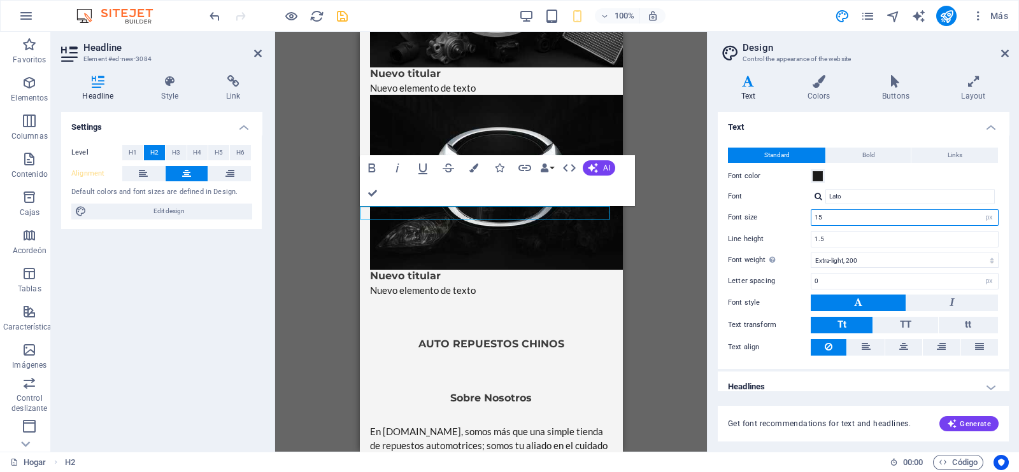
click at [831, 214] on input "15" at bounding box center [904, 217] width 187 height 15
drag, startPoint x: 821, startPoint y: 216, endPoint x: 810, endPoint y: 218, distance: 11.0
click at [811, 218] on input "15" at bounding box center [904, 217] width 187 height 15
type input "1"
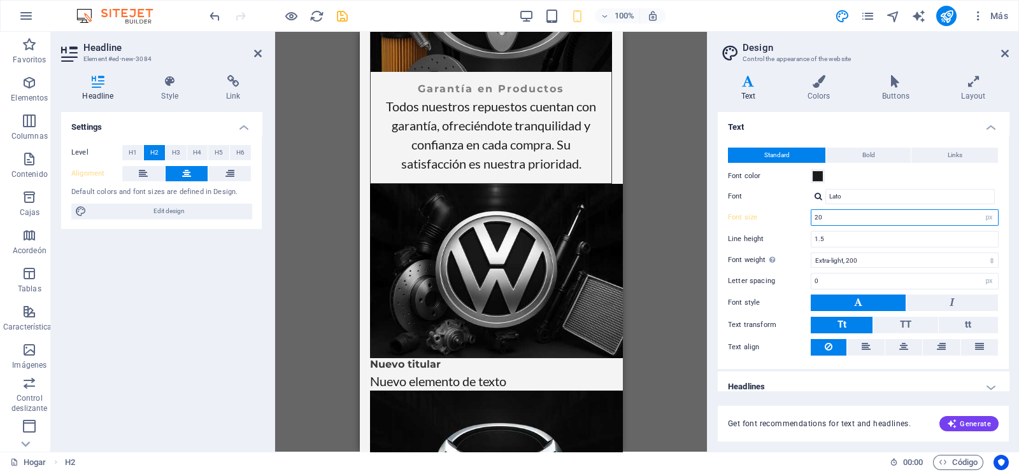
scroll to position [2743, 0]
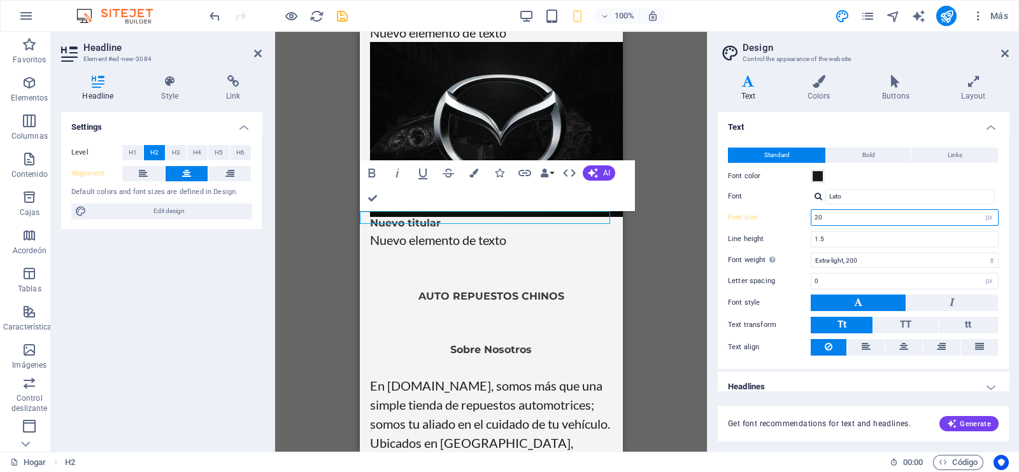
type input "2"
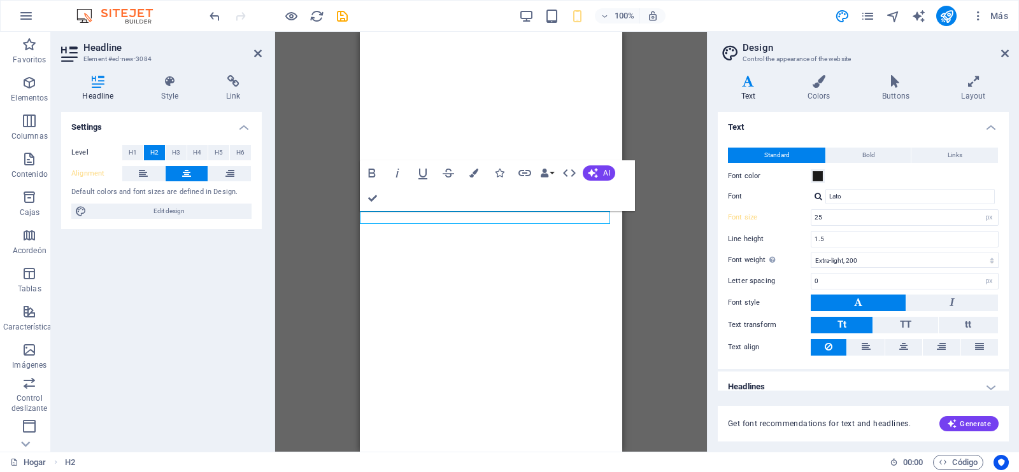
select select "px"
select select "200"
select select "px"
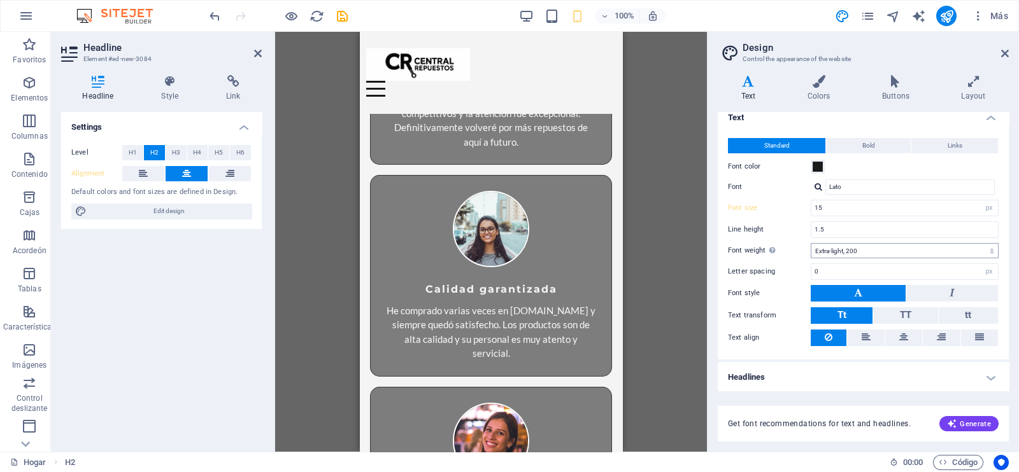
scroll to position [2394, 0]
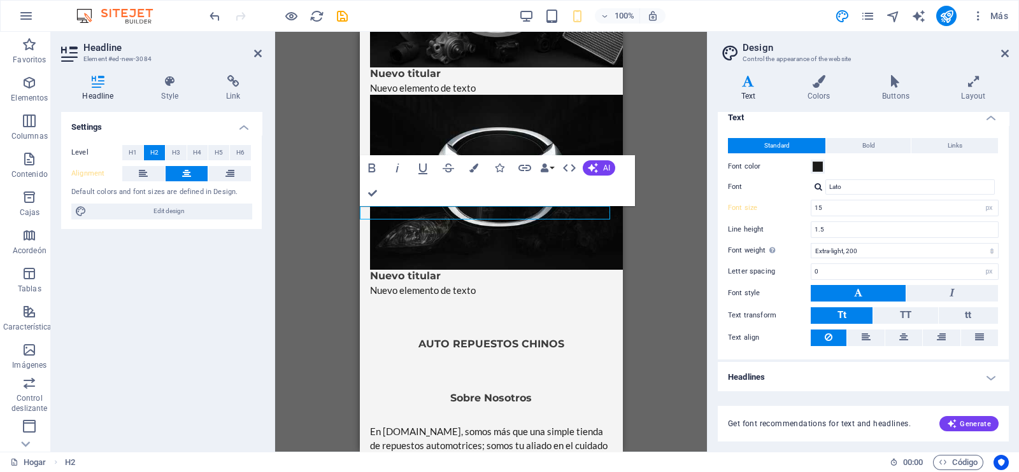
click at [981, 374] on h4 "Headlines" at bounding box center [862, 377] width 291 height 31
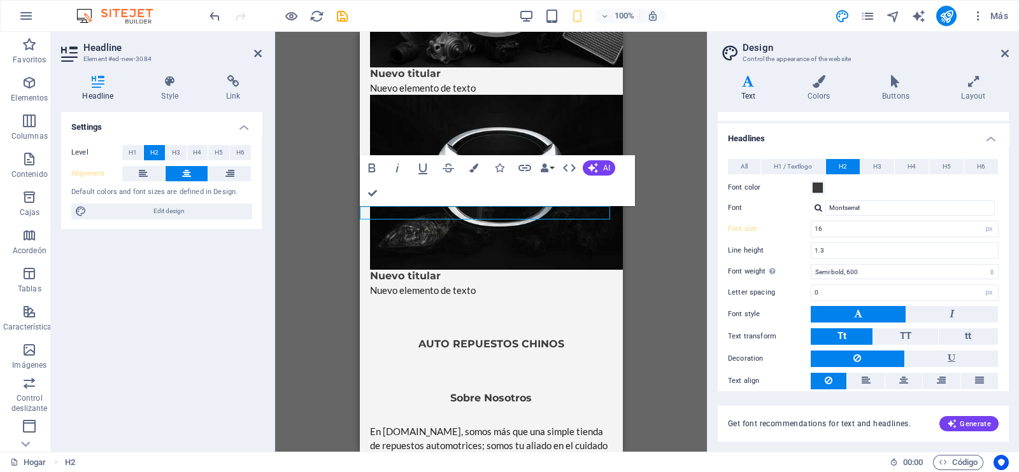
click at [548, 338] on h2 "AUTO REPUESTOS CHINOS" at bounding box center [491, 344] width 262 height 13
click at [571, 338] on h2 "AUTO REPUESTOS CHINOS" at bounding box center [491, 344] width 262 height 13
drag, startPoint x: 571, startPoint y: 211, endPoint x: 417, endPoint y: 208, distance: 154.1
click at [417, 338] on h2 "AUTO REPUESTOS CHINOS" at bounding box center [491, 344] width 262 height 13
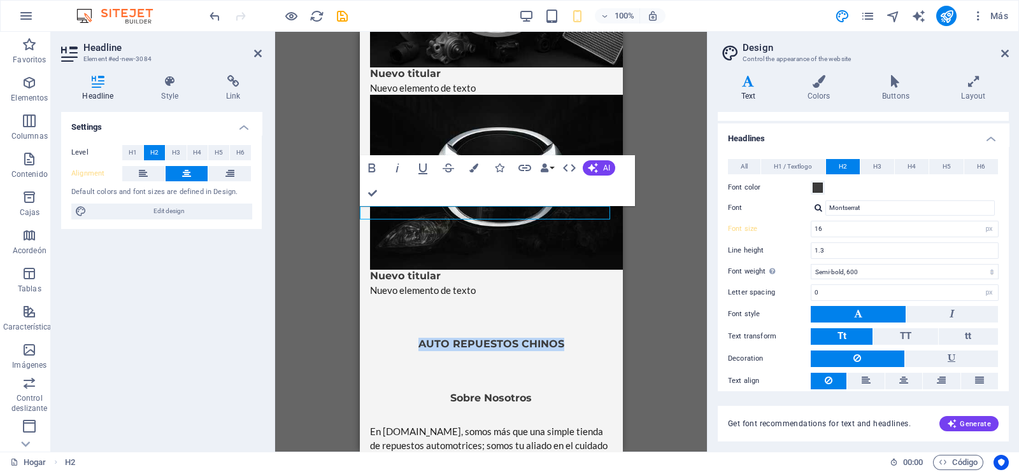
drag, startPoint x: 411, startPoint y: 211, endPoint x: 558, endPoint y: 213, distance: 146.4
click at [558, 338] on h2 "AUTO REPUESTOS CHINOS" at bounding box center [491, 344] width 262 height 13
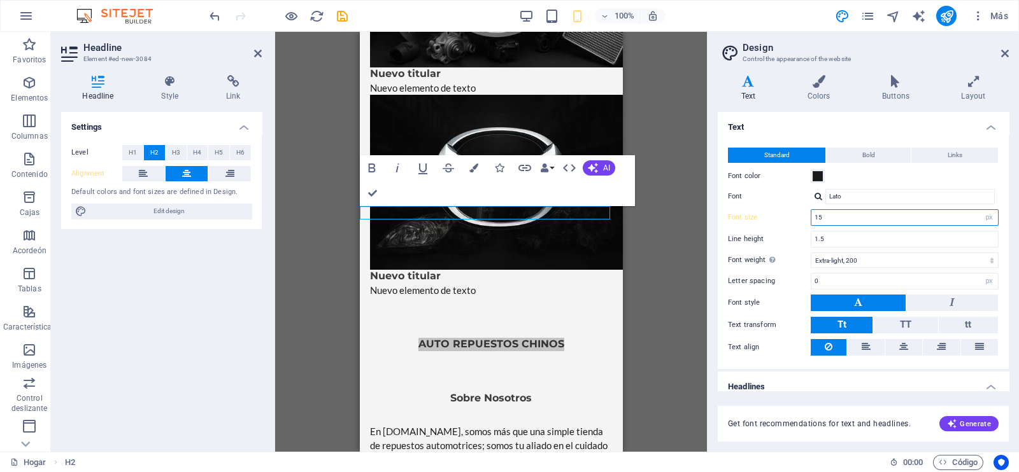
click at [779, 215] on div "Font size 15 rem px" at bounding box center [863, 217] width 271 height 17
type input "15"
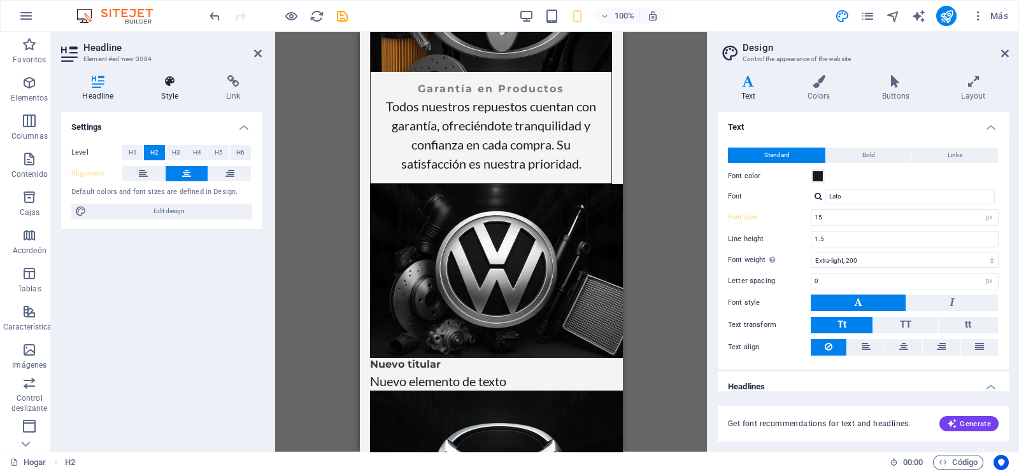
click at [180, 92] on h4 "Style" at bounding box center [172, 88] width 65 height 27
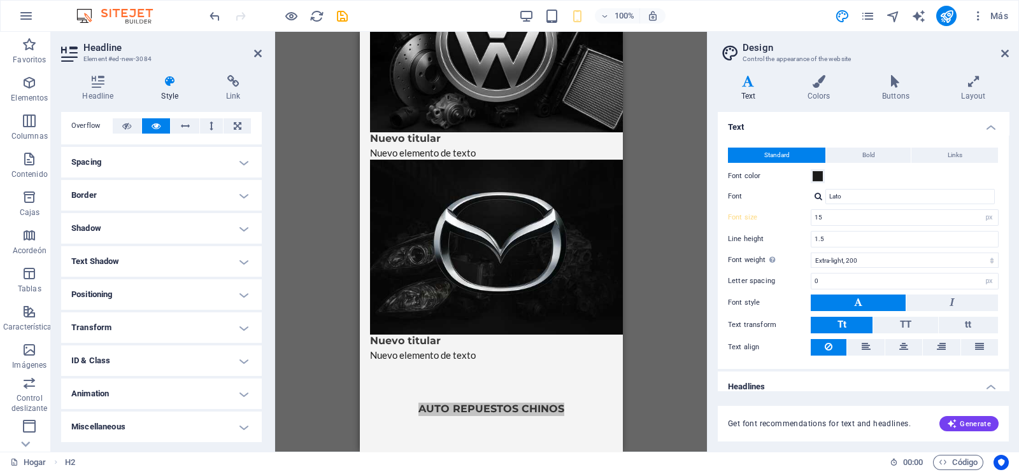
scroll to position [2394, 0]
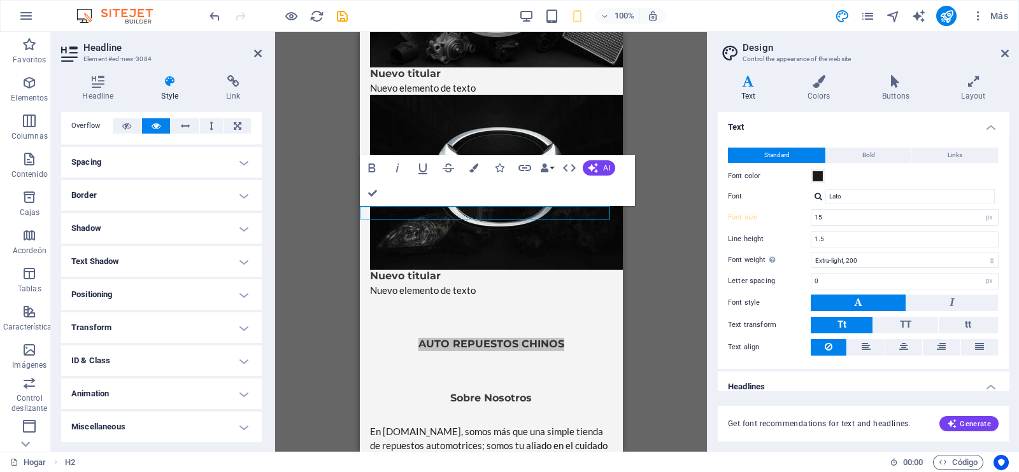
click at [130, 327] on h4 "Transform" at bounding box center [161, 328] width 201 height 31
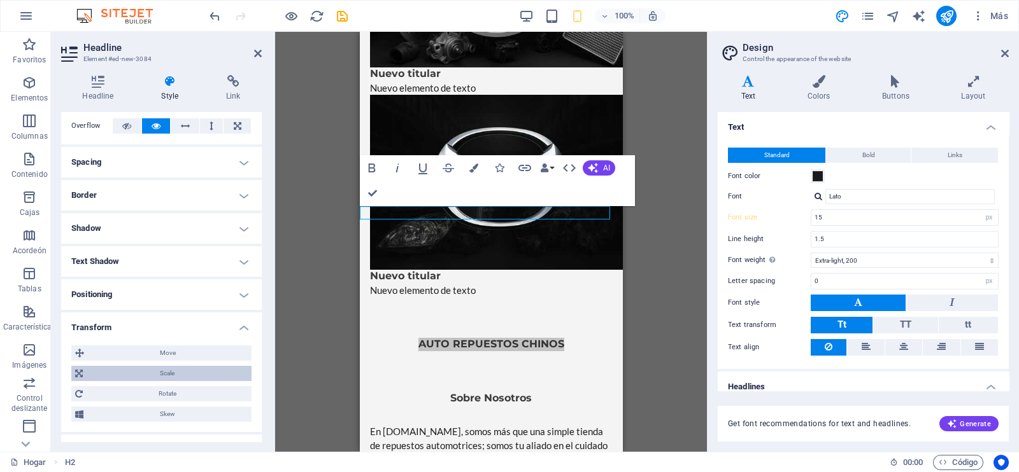
click at [155, 372] on span "Scale" at bounding box center [167, 373] width 161 height 15
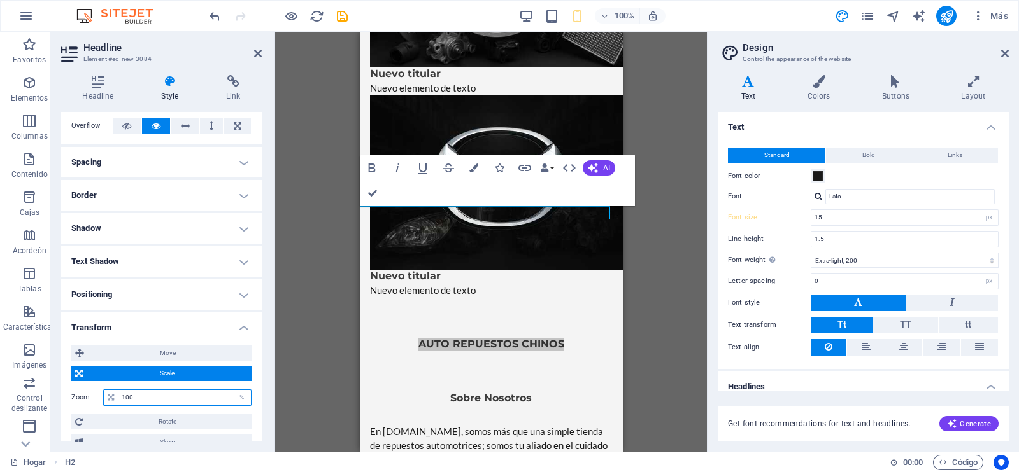
drag, startPoint x: 145, startPoint y: 396, endPoint x: 126, endPoint y: 396, distance: 19.1
click at [126, 396] on input "100" at bounding box center [184, 397] width 132 height 15
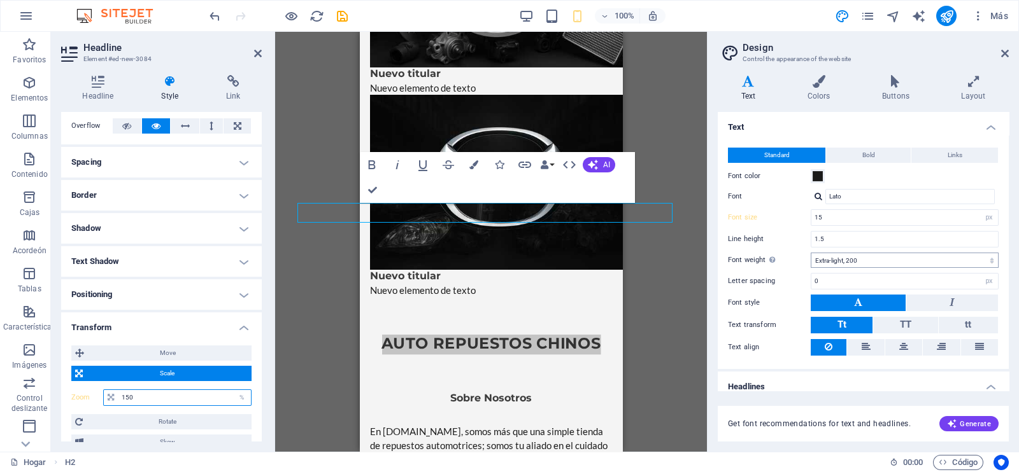
type input "150"
click at [845, 260] on select "Thin, 100 Extra-light, 200 Light, 300 Regular, 400 Medium, 500 Semi-bold, 600 B…" at bounding box center [904, 260] width 188 height 15
click at [810, 253] on select "Thin, 100 Extra-light, 200 Light, 300 Regular, 400 Medium, 500 Semi-bold, 600 B…" at bounding box center [904, 260] width 188 height 15
click at [838, 260] on select "Thin, 100 Extra-light, 200 Light, 300 Regular, 400 Medium, 500 Semi-bold, 600 B…" at bounding box center [904, 260] width 188 height 15
select select "200"
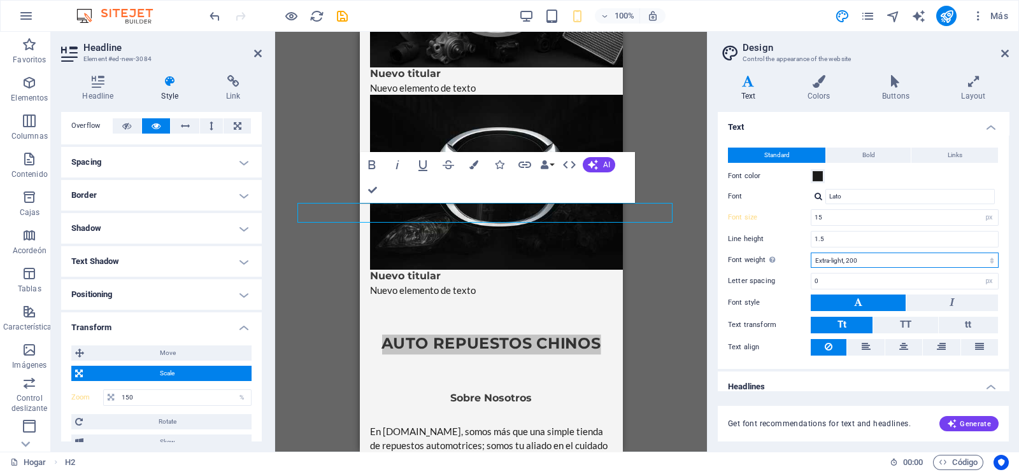
click at [810, 253] on select "Thin, 100 Extra-light, 200 Light, 300 Regular, 400 Medium, 500 Semi-bold, 600 B…" at bounding box center [904, 260] width 188 height 15
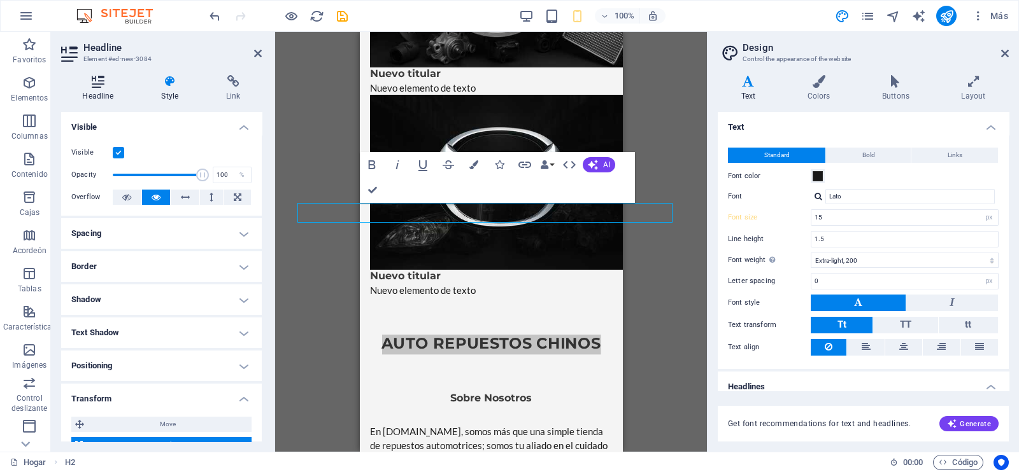
click at [101, 87] on icon at bounding box center [98, 81] width 74 height 13
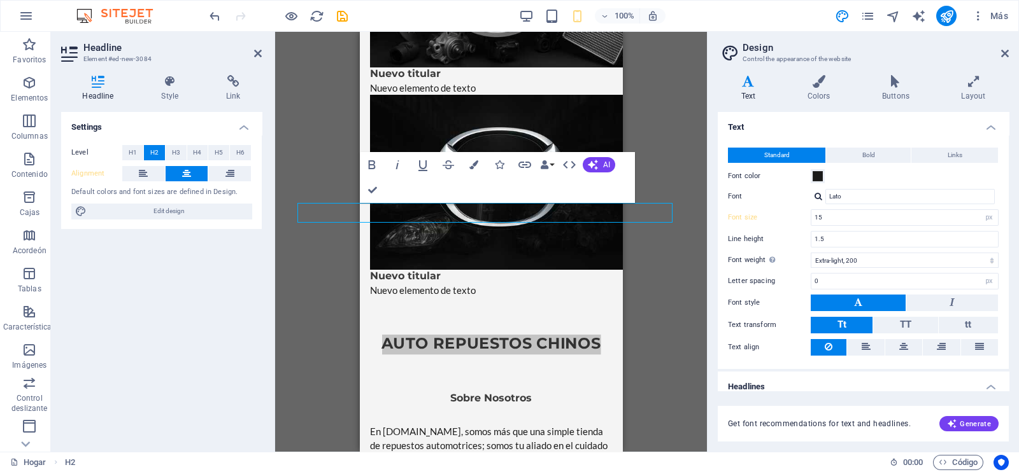
click at [166, 81] on icon at bounding box center [170, 81] width 60 height 13
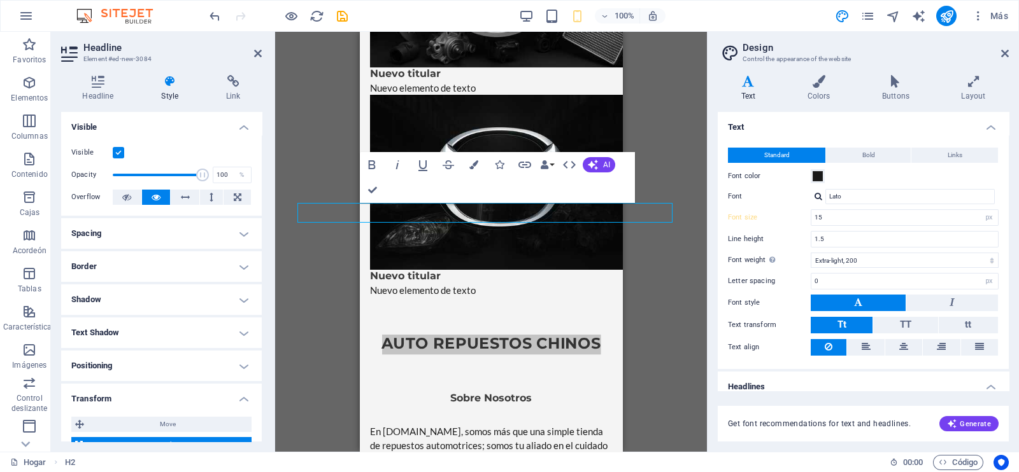
click at [125, 322] on h4 "Text Shadow" at bounding box center [161, 333] width 201 height 31
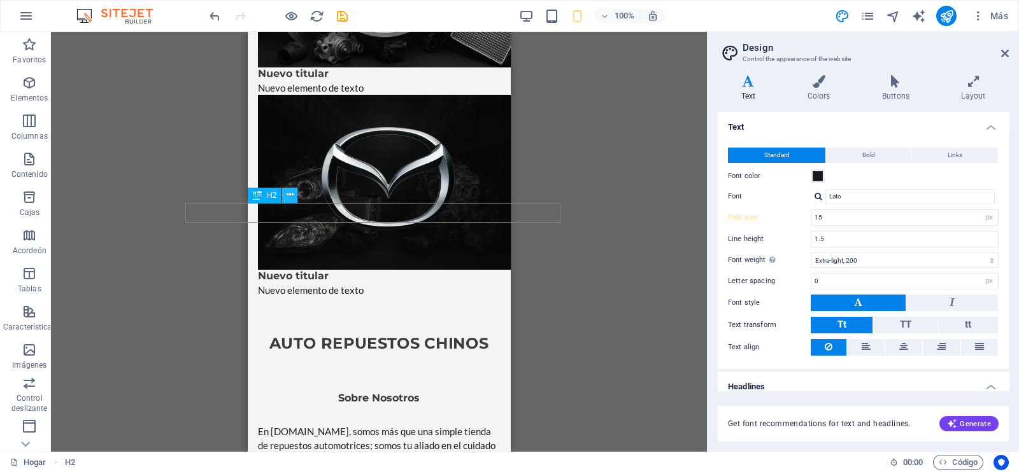
click at [289, 193] on icon at bounding box center [289, 194] width 7 height 13
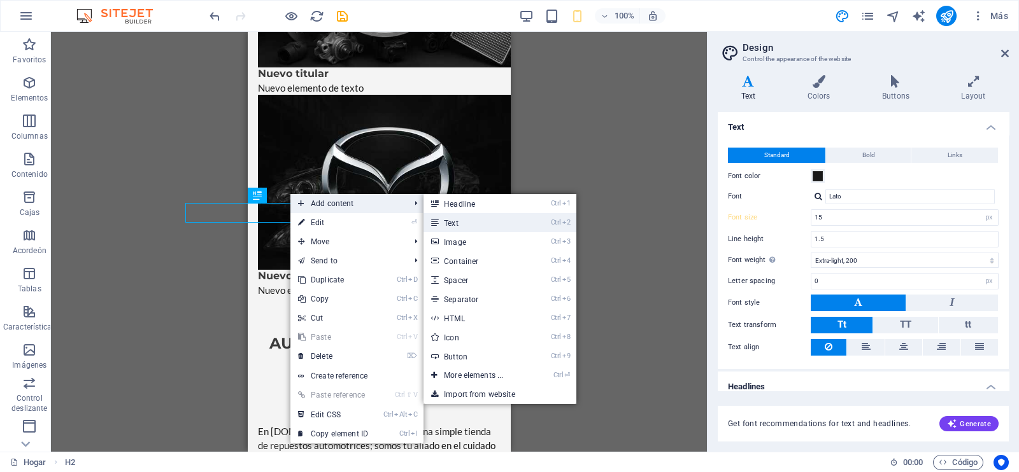
click at [453, 220] on link "Ctrl 2 Text" at bounding box center [475, 222] width 105 height 19
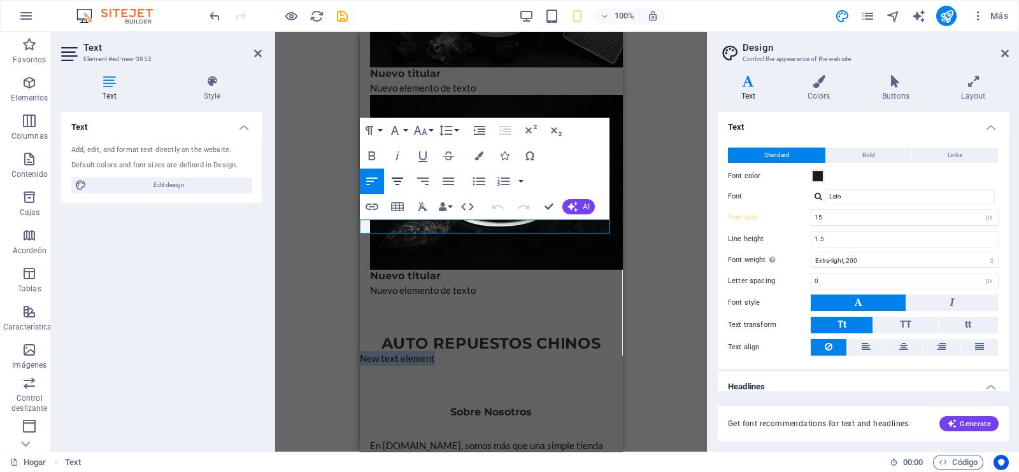
click at [399, 181] on icon "button" at bounding box center [397, 182] width 11 height 8
click at [452, 171] on button "Align Justify" at bounding box center [448, 181] width 24 height 25
click at [398, 176] on icon "button" at bounding box center [397, 181] width 15 height 15
drag, startPoint x: 567, startPoint y: 230, endPoint x: 405, endPoint y: 224, distance: 161.8
click at [405, 351] on p "Bodegas disponibles en el [DATE][PERSON_NAME]" at bounding box center [491, 358] width 262 height 15
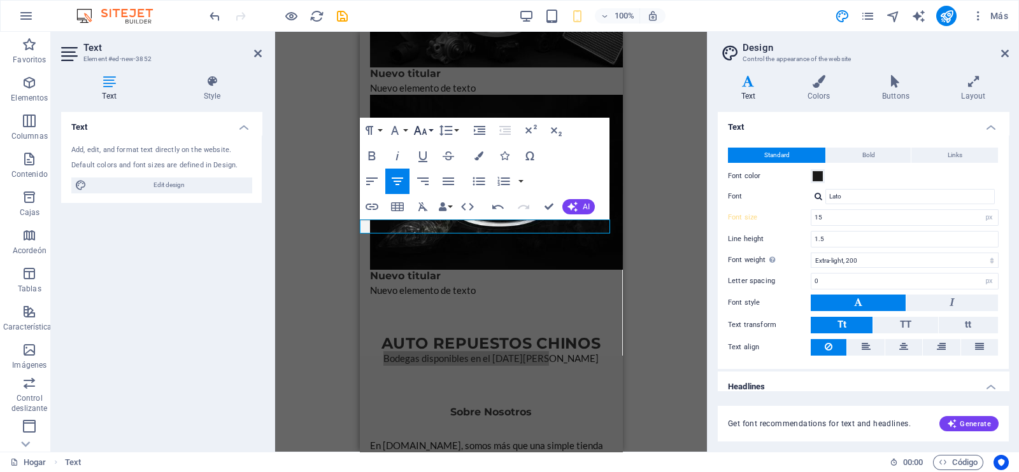
click at [423, 128] on icon "button" at bounding box center [420, 130] width 15 height 15
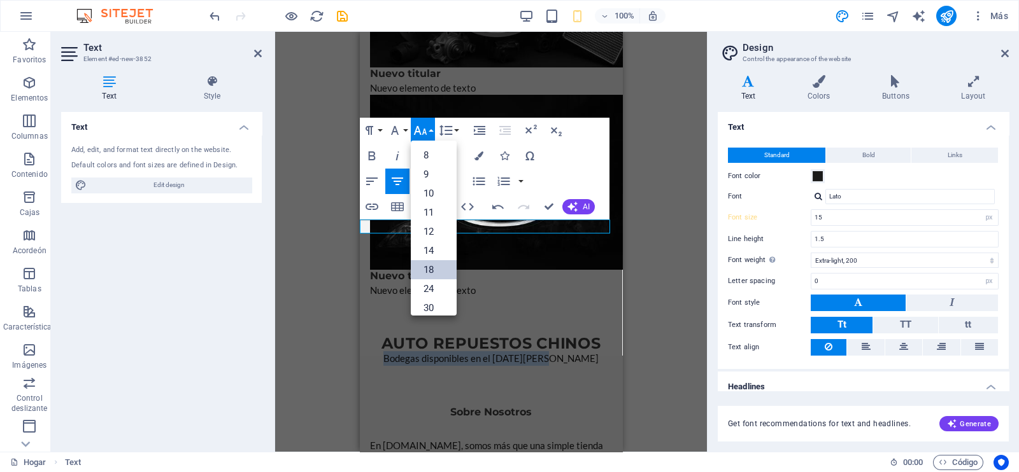
click at [430, 269] on link "18" at bounding box center [434, 269] width 46 height 19
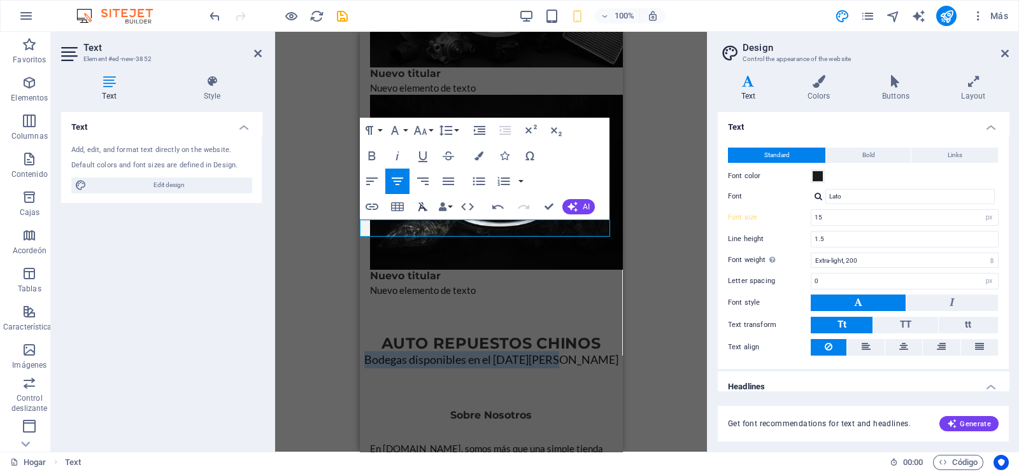
drag, startPoint x: 426, startPoint y: 128, endPoint x: 432, endPoint y: 213, distance: 85.5
click at [426, 128] on icon "button" at bounding box center [420, 130] width 15 height 15
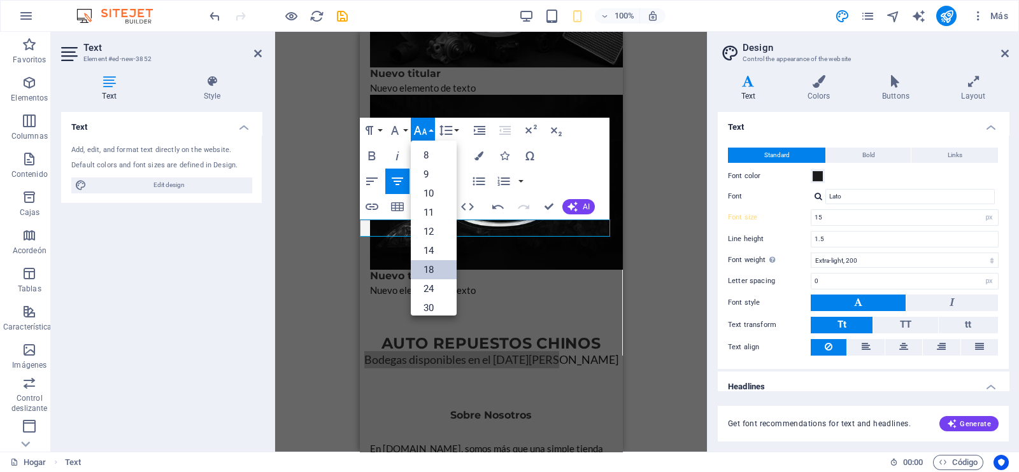
scroll to position [102, 0]
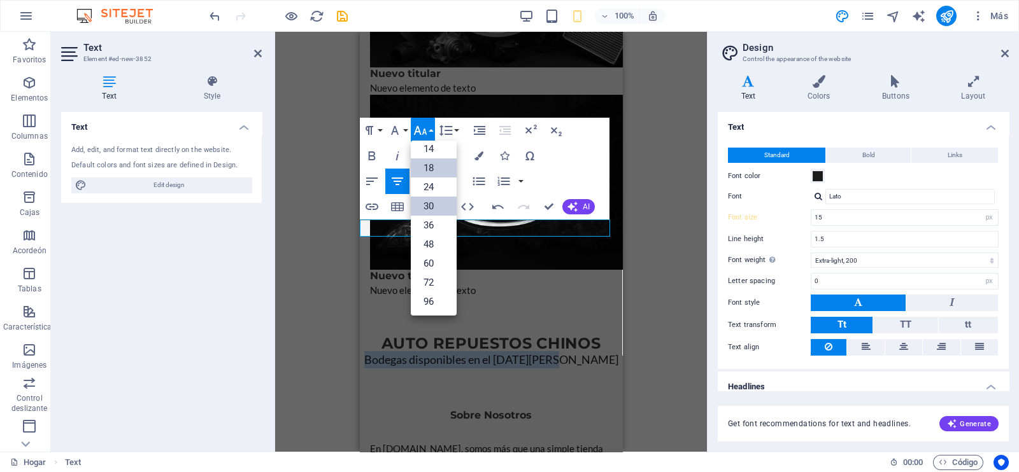
click at [430, 205] on link "30" at bounding box center [434, 206] width 46 height 19
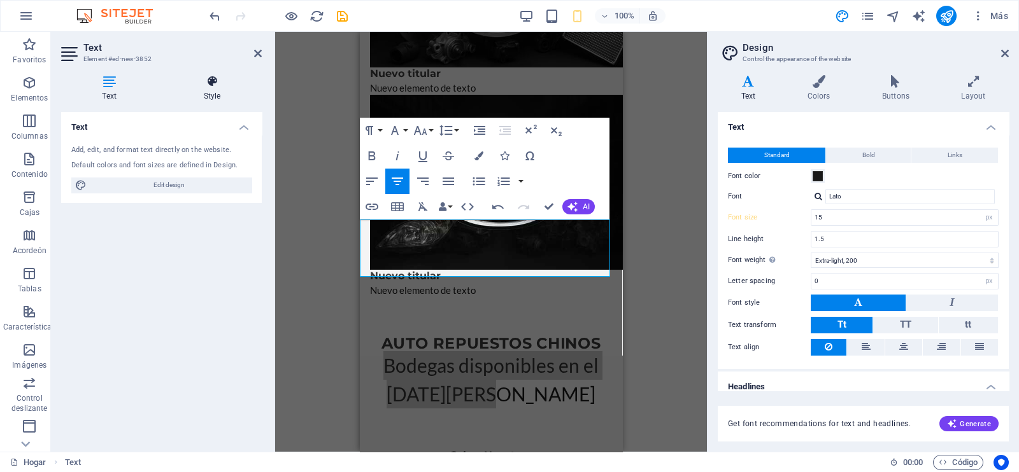
click at [220, 97] on h4 "Style" at bounding box center [211, 88] width 99 height 27
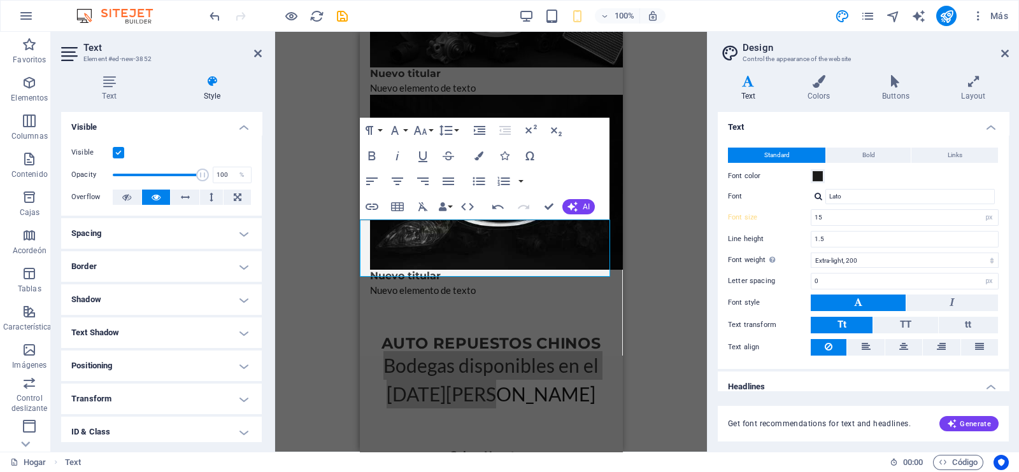
scroll to position [71, 0]
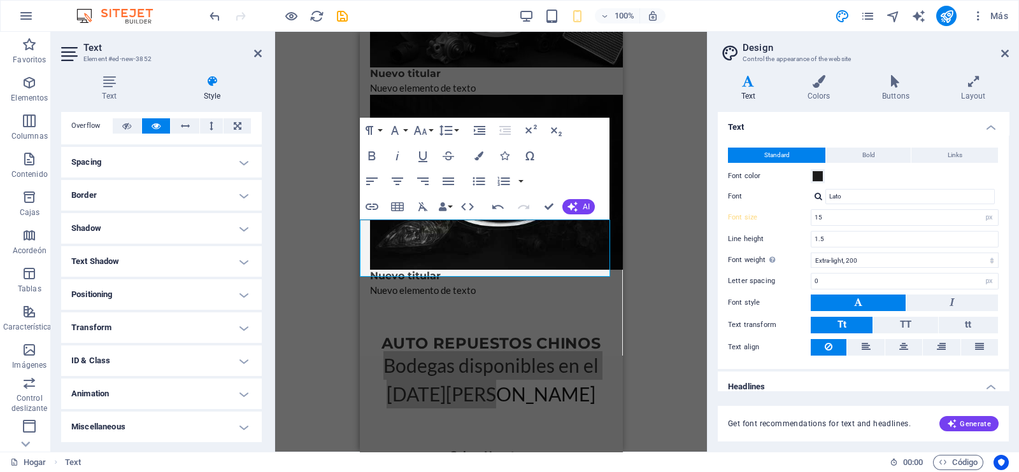
click at [139, 322] on h4 "Transform" at bounding box center [161, 328] width 201 height 31
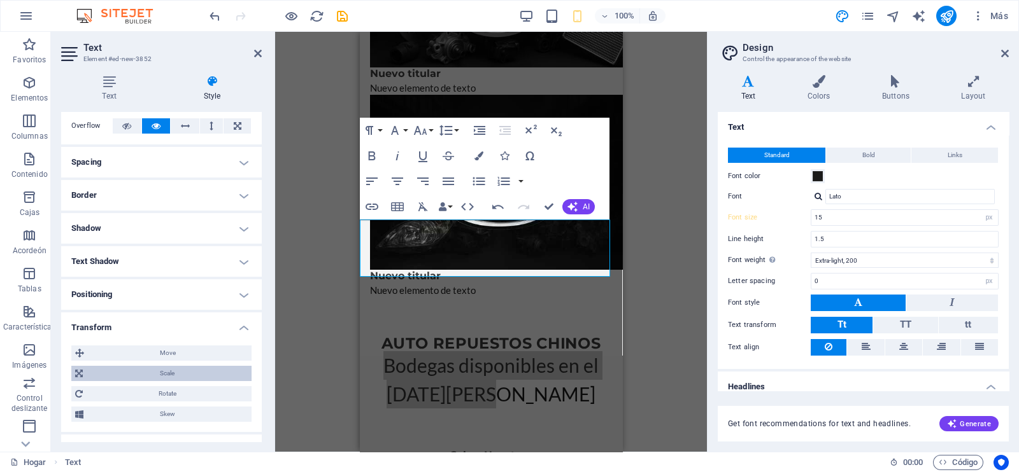
click at [150, 366] on span "Scale" at bounding box center [167, 373] width 161 height 15
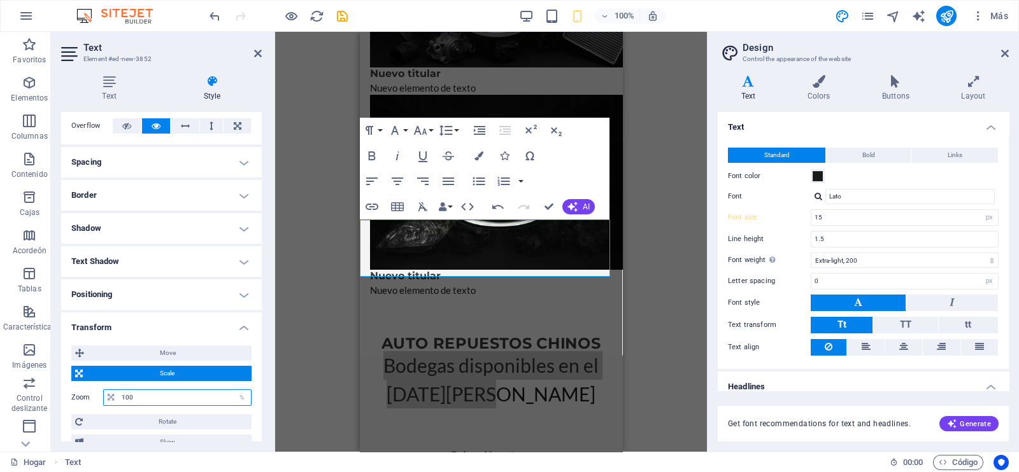
drag, startPoint x: 134, startPoint y: 396, endPoint x: 122, endPoint y: 396, distance: 12.1
click at [122, 396] on input "100" at bounding box center [184, 397] width 132 height 15
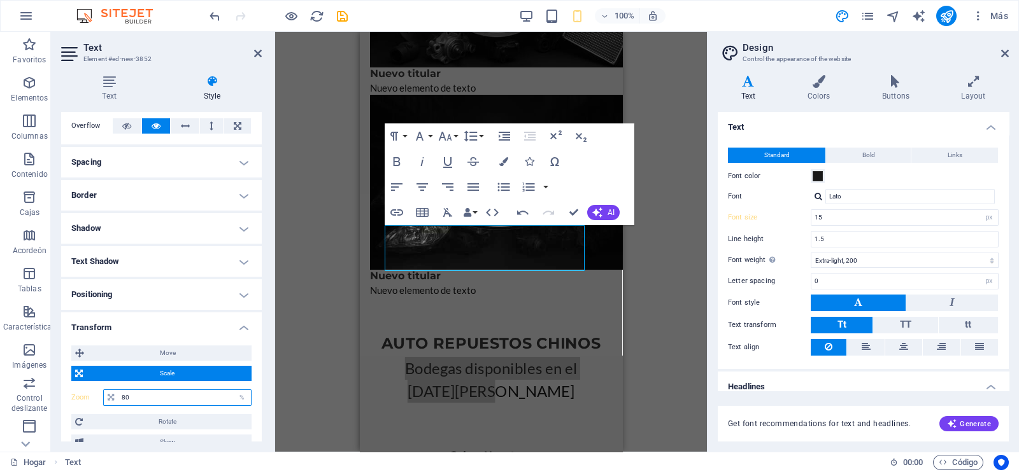
drag, startPoint x: 136, startPoint y: 397, endPoint x: 117, endPoint y: 396, distance: 19.1
click at [117, 396] on div "80 %" at bounding box center [177, 398] width 148 height 17
type input "60"
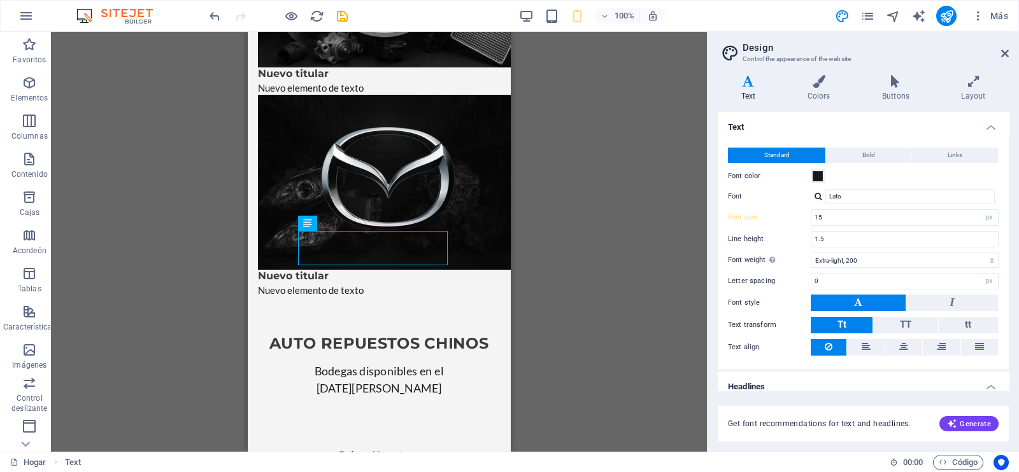
drag, startPoint x: 261, startPoint y: 262, endPoint x: 255, endPoint y: 269, distance: 9.9
drag, startPoint x: 7, startPoint y: 237, endPoint x: 41, endPoint y: 92, distance: 149.6
click at [29, 92] on span "Elementos" at bounding box center [29, 90] width 59 height 31
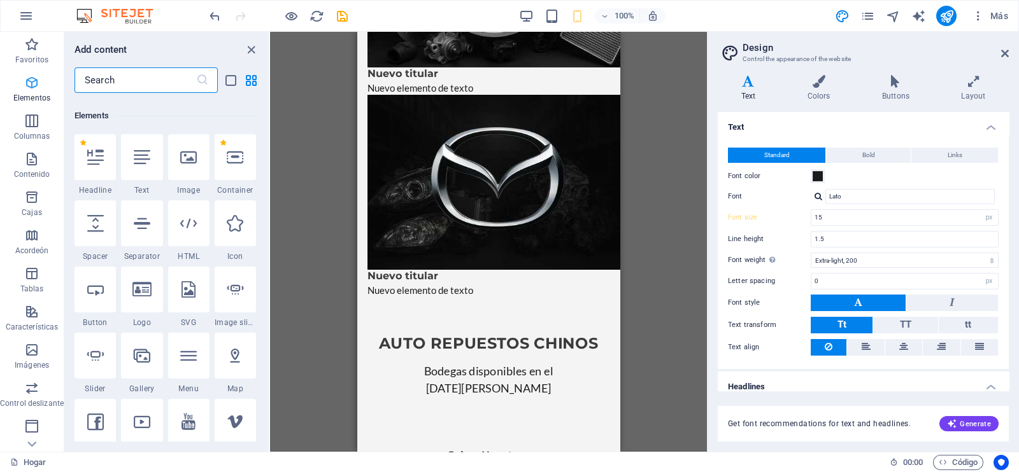
scroll to position [239, 0]
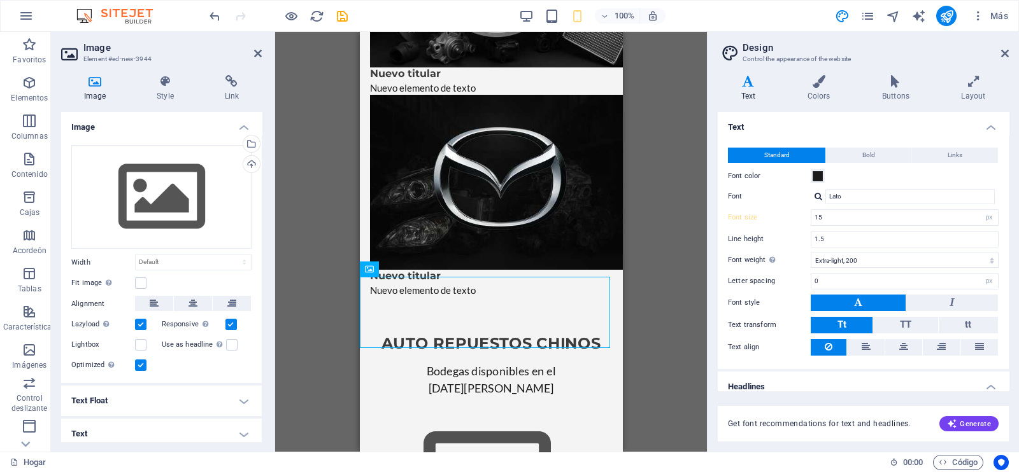
click at [367, 271] on icon at bounding box center [369, 269] width 9 height 15
click at [413, 269] on icon at bounding box center [413, 268] width 7 height 13
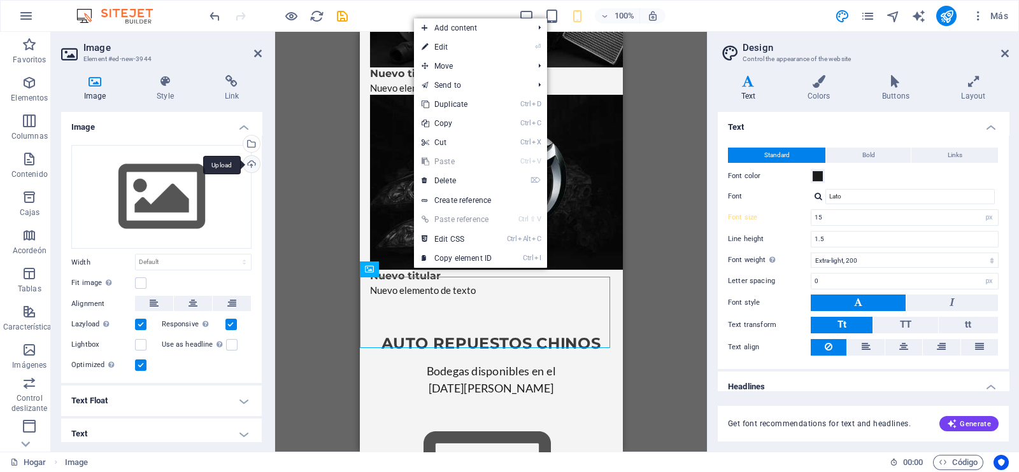
click at [251, 166] on div "Upload" at bounding box center [250, 165] width 19 height 19
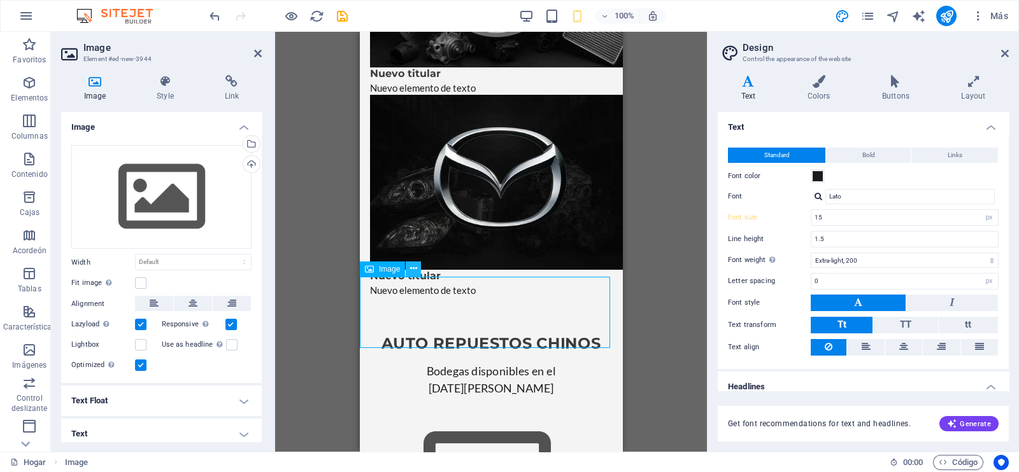
click at [413, 271] on icon at bounding box center [413, 268] width 7 height 13
click at [341, 10] on icon "ahorrar" at bounding box center [342, 16] width 15 height 15
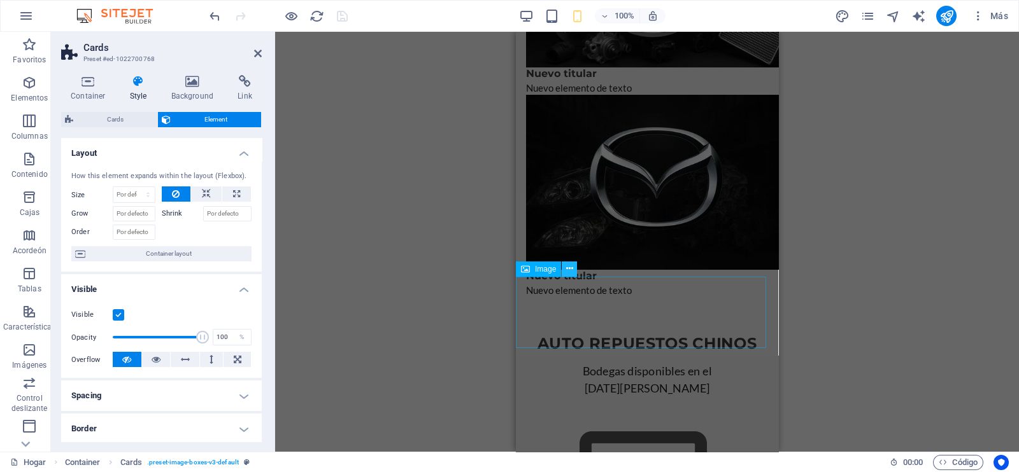
click at [564, 265] on button at bounding box center [569, 269] width 15 height 15
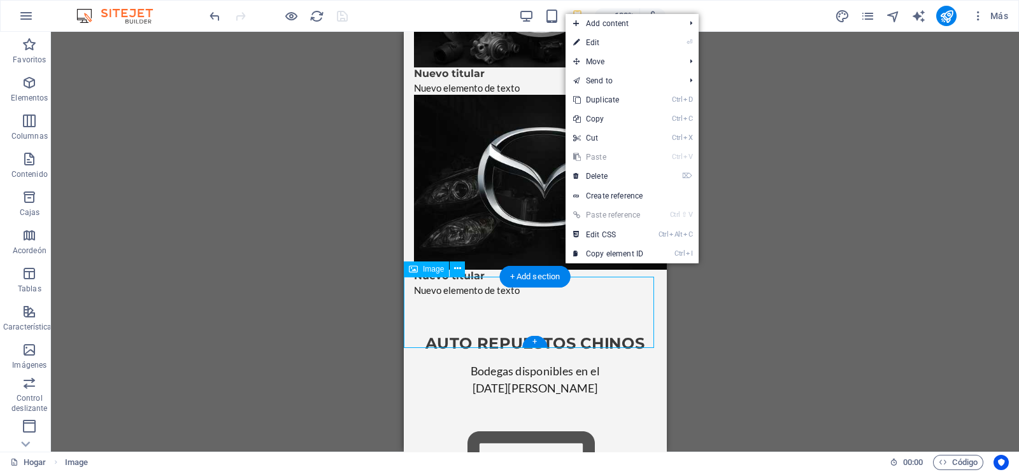
click at [427, 409] on figure at bounding box center [535, 480] width 262 height 143
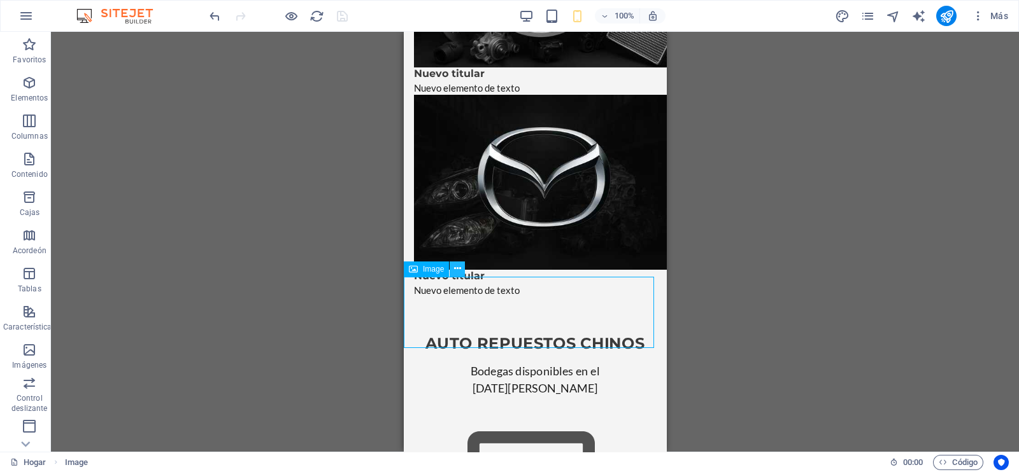
click at [458, 269] on icon at bounding box center [457, 268] width 7 height 13
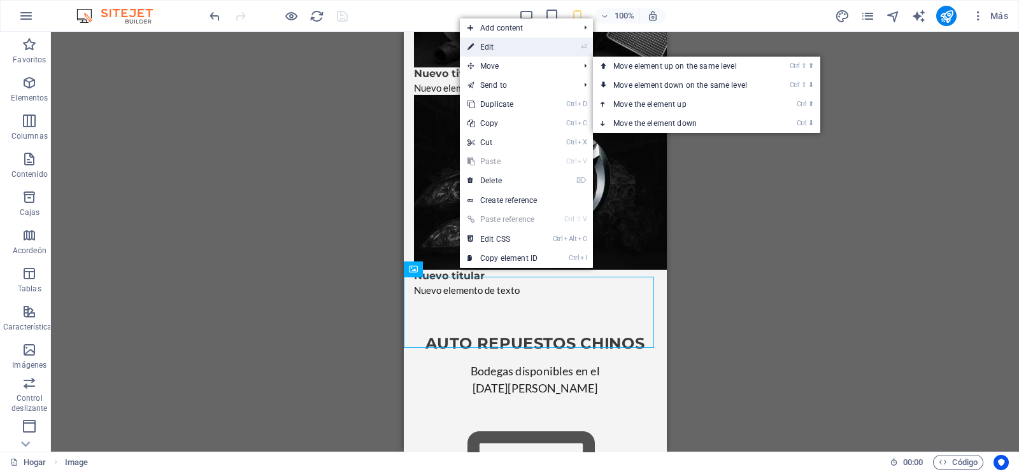
click at [496, 46] on link "⏎ Edit" at bounding box center [502, 47] width 85 height 19
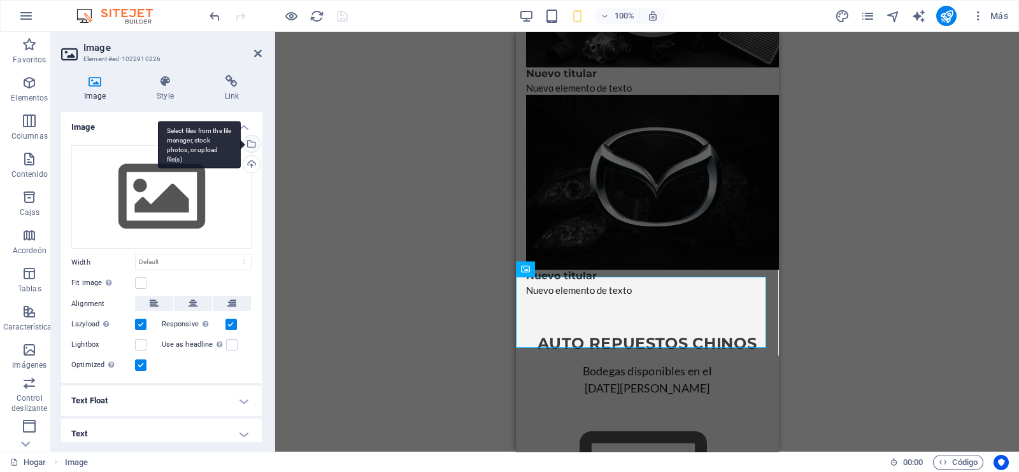
click at [253, 145] on div "Select files from the file manager, stock photos, or upload file(s)" at bounding box center [250, 145] width 19 height 19
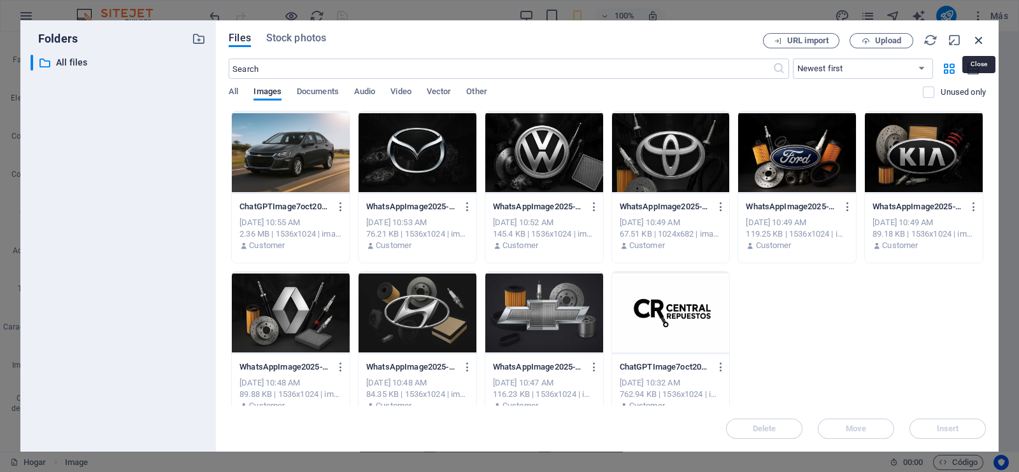
click at [975, 43] on icon "button" at bounding box center [979, 40] width 14 height 14
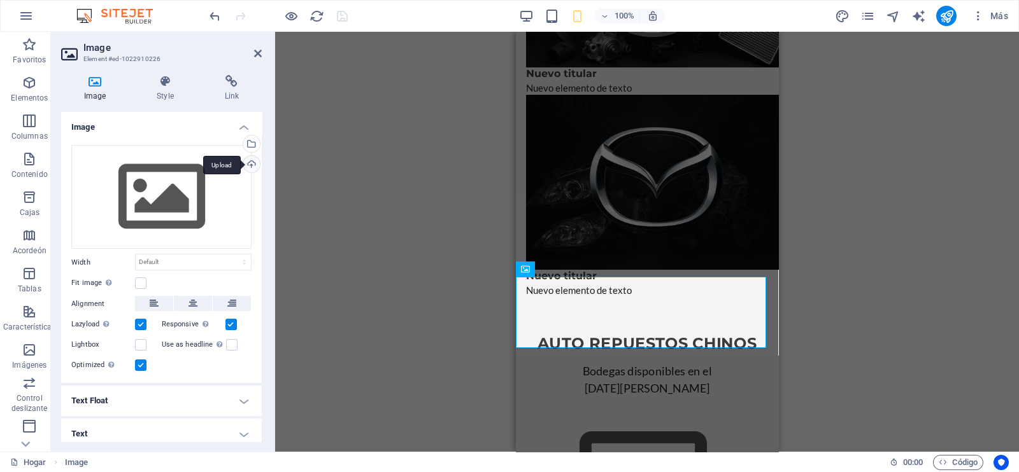
click at [256, 163] on div "Upload" at bounding box center [250, 165] width 19 height 19
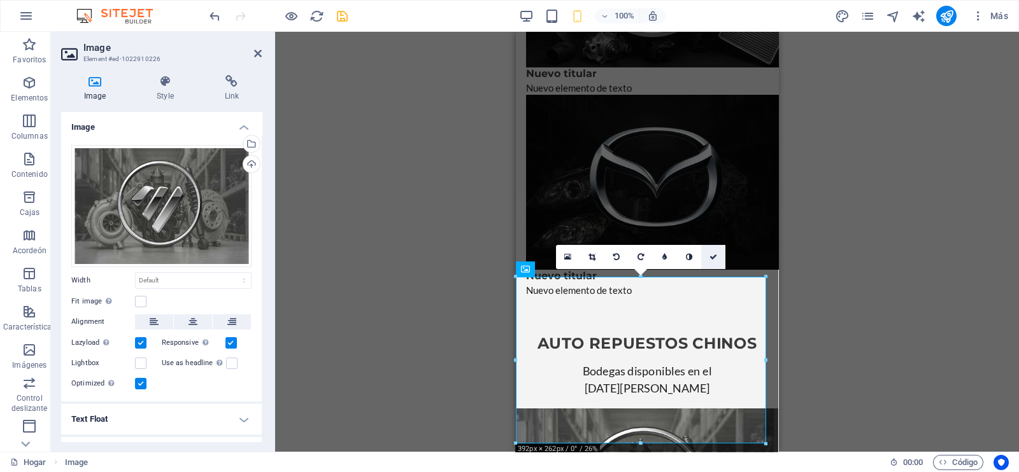
click at [715, 256] on icon at bounding box center [713, 257] width 8 height 8
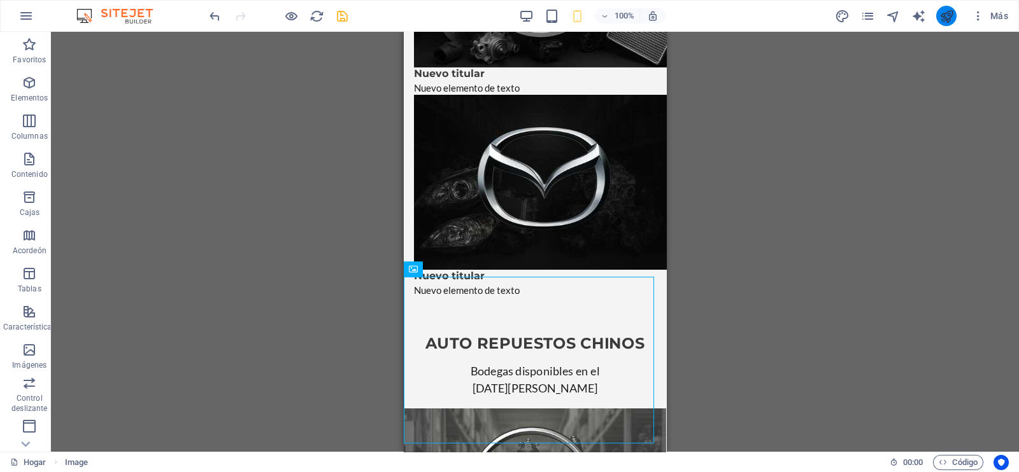
click at [949, 15] on icon "publicar" at bounding box center [946, 16] width 15 height 15
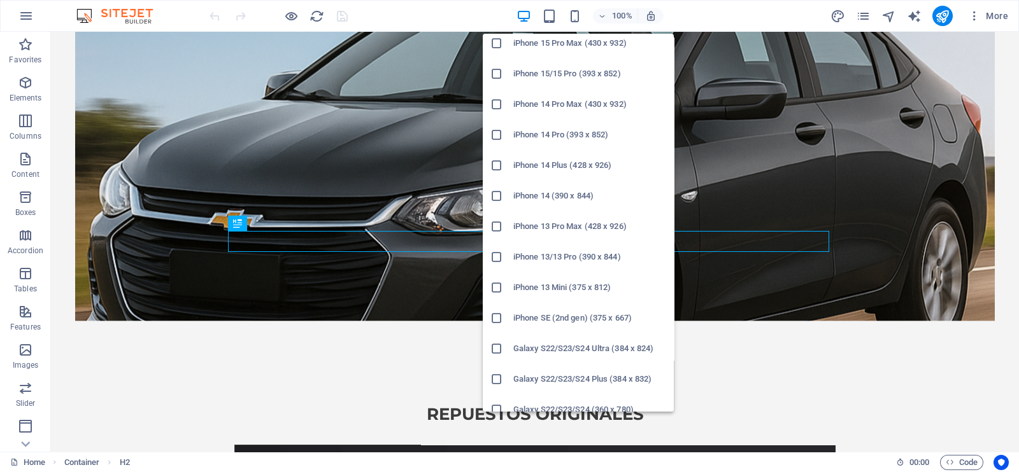
scroll to position [398, 0]
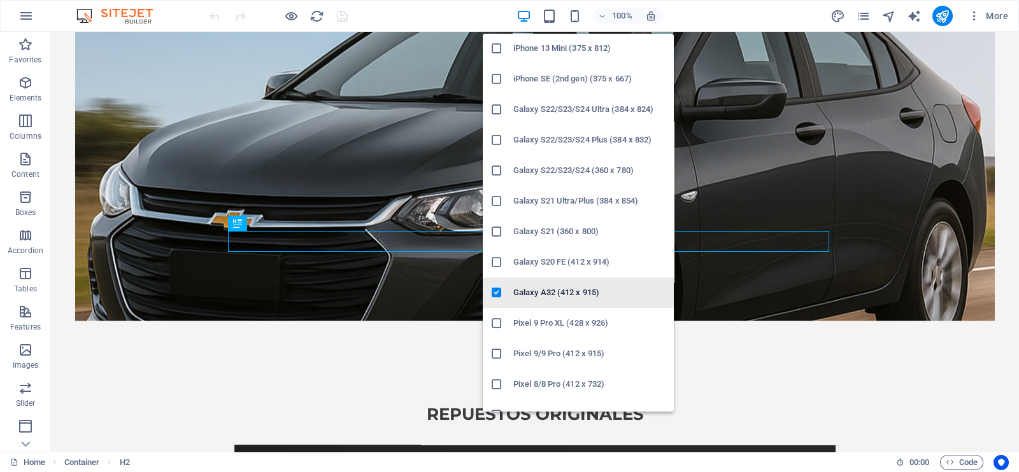
click at [538, 293] on h6 "Galaxy A32 (412 x 915)" at bounding box center [589, 292] width 153 height 15
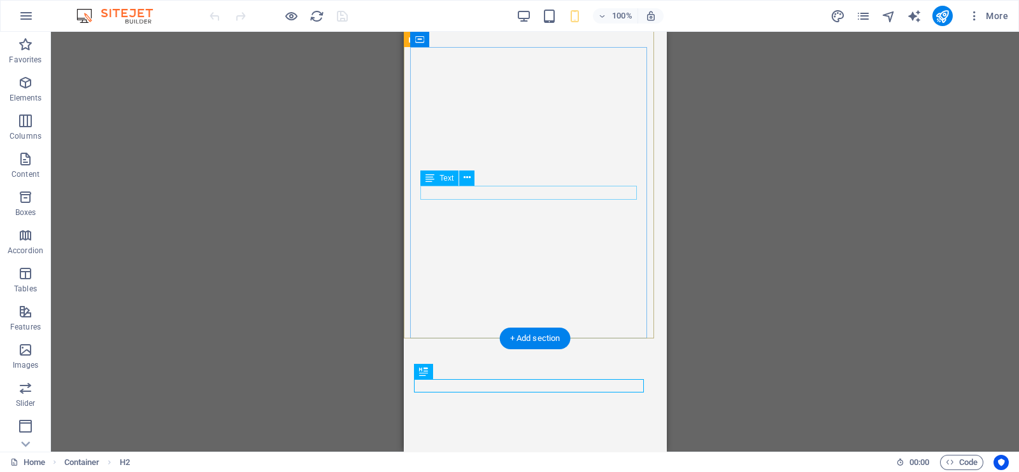
scroll to position [0, 0]
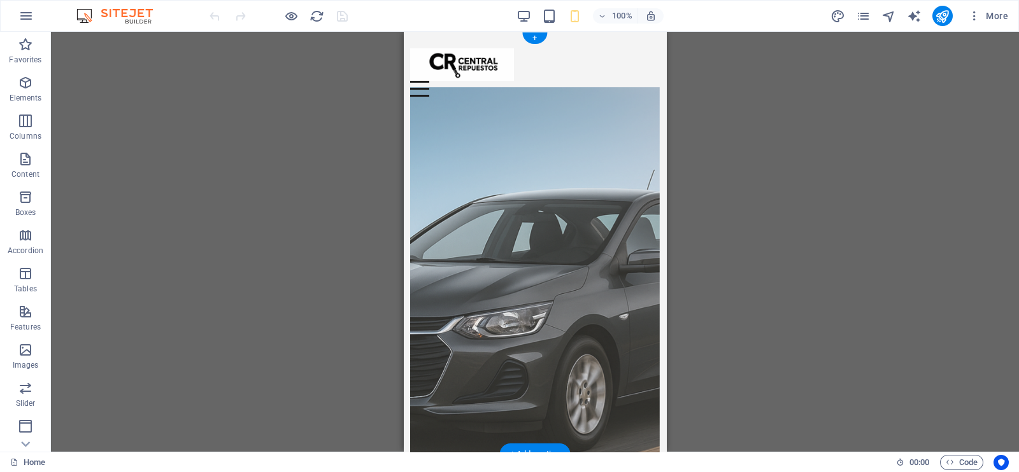
click at [530, 227] on figure at bounding box center [534, 278] width 249 height 383
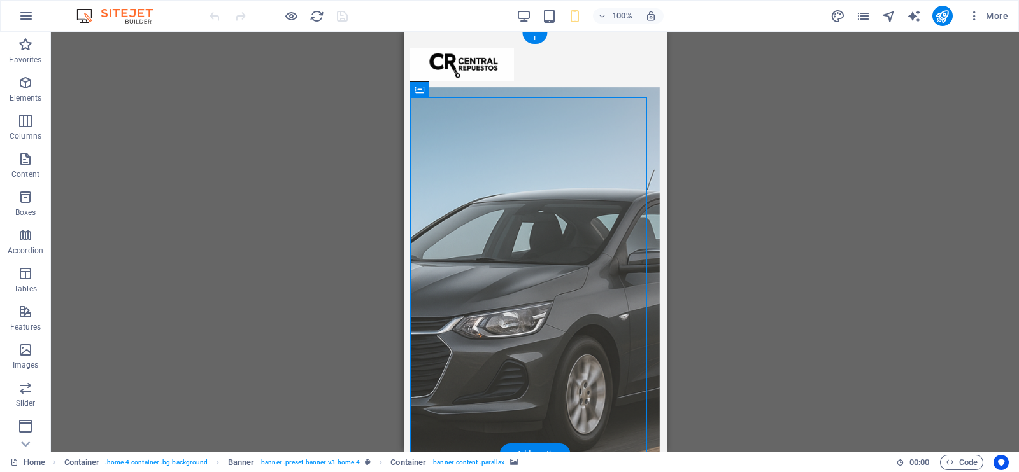
click at [421, 108] on figure at bounding box center [534, 278] width 249 height 383
select select "%"
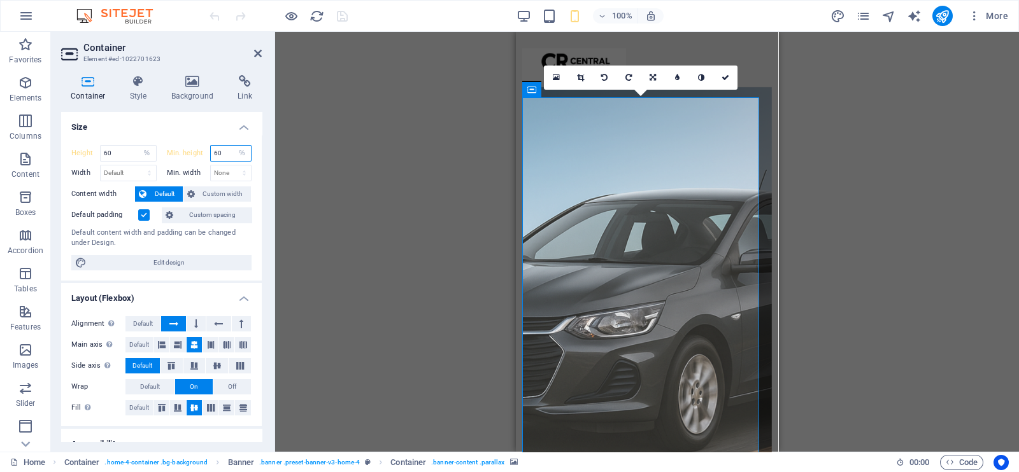
drag, startPoint x: 223, startPoint y: 150, endPoint x: 203, endPoint y: 150, distance: 20.4
click at [203, 150] on div "Min. height 60 None px rem % vh vw" at bounding box center [209, 153] width 85 height 17
drag, startPoint x: 227, startPoint y: 155, endPoint x: 211, endPoint y: 157, distance: 16.1
click at [211, 157] on input "40" at bounding box center [231, 153] width 41 height 15
type input "30"
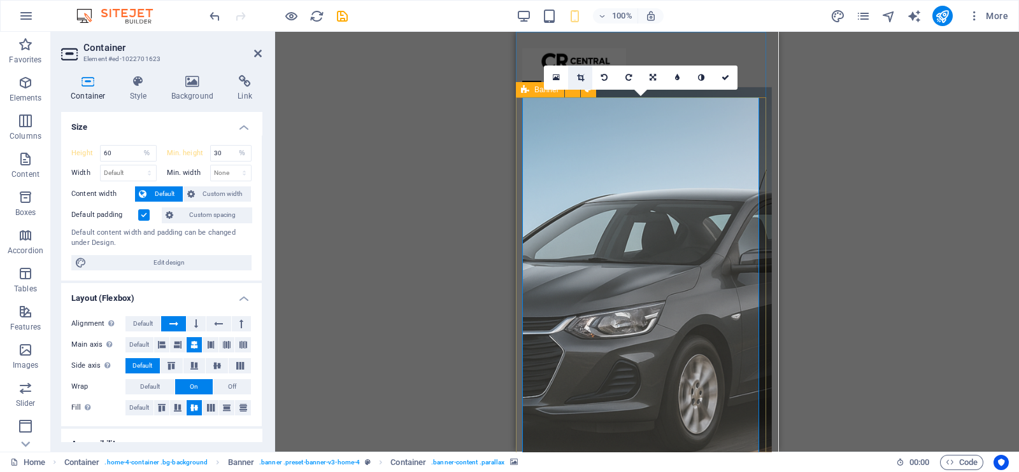
click at [583, 74] on icon at bounding box center [580, 78] width 7 height 8
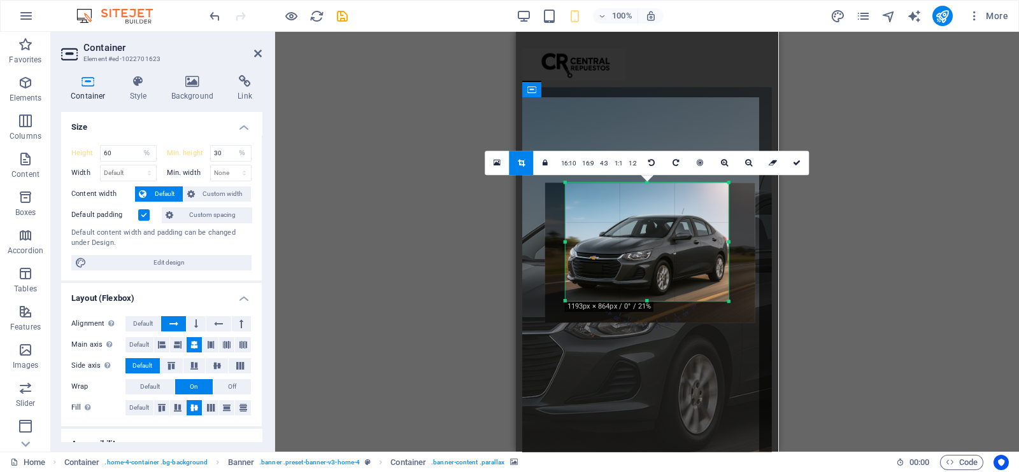
click at [646, 185] on div at bounding box center [650, 253] width 210 height 140
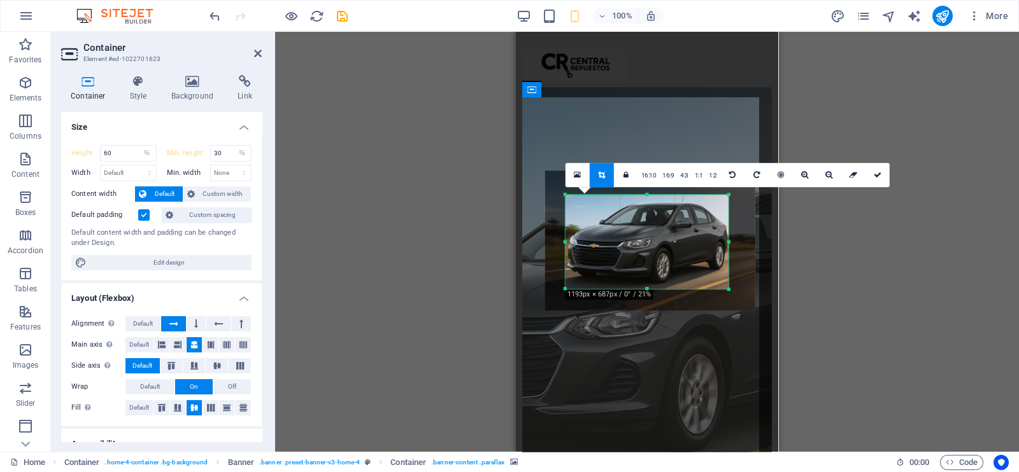
drag, startPoint x: 647, startPoint y: 181, endPoint x: 646, endPoint y: 206, distance: 24.2
click at [646, 206] on div "180 170 160 150 140 130 120 110 100 90 80 70 60 50 40 30 20 10 0 -10 -20 -30 -4…" at bounding box center [646, 242] width 163 height 94
click at [875, 173] on icon at bounding box center [877, 175] width 8 height 8
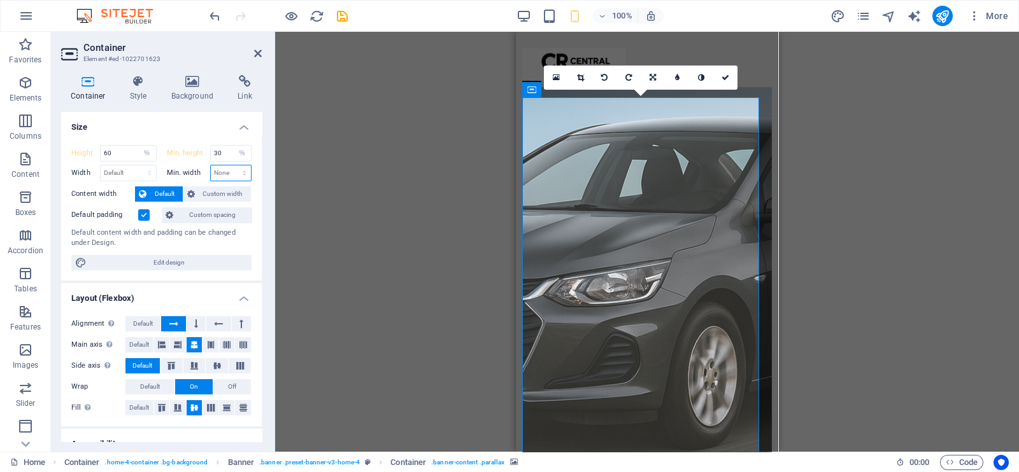
click at [229, 176] on select "None px rem % vh vw" at bounding box center [231, 173] width 41 height 15
select select "px"
click at [231, 166] on select "None px rem % vh vw" at bounding box center [231, 173] width 41 height 15
type input "60"
click at [218, 195] on span "Custom width" at bounding box center [223, 194] width 49 height 15
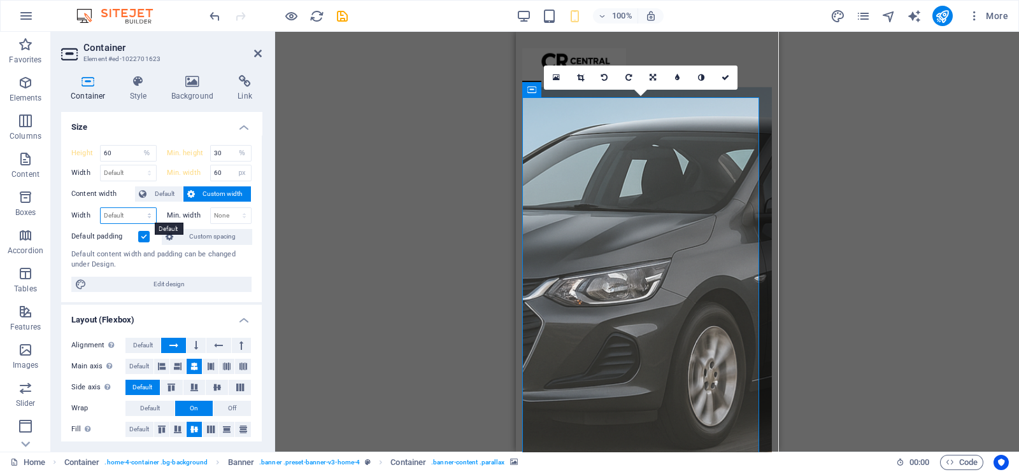
click at [129, 213] on select "Default px rem % em vh vw" at bounding box center [128, 215] width 55 height 15
select select "px"
click at [137, 208] on select "Default px rem % em vh vw" at bounding box center [128, 215] width 55 height 15
click at [125, 218] on input "372" at bounding box center [128, 215] width 55 height 15
type input "3"
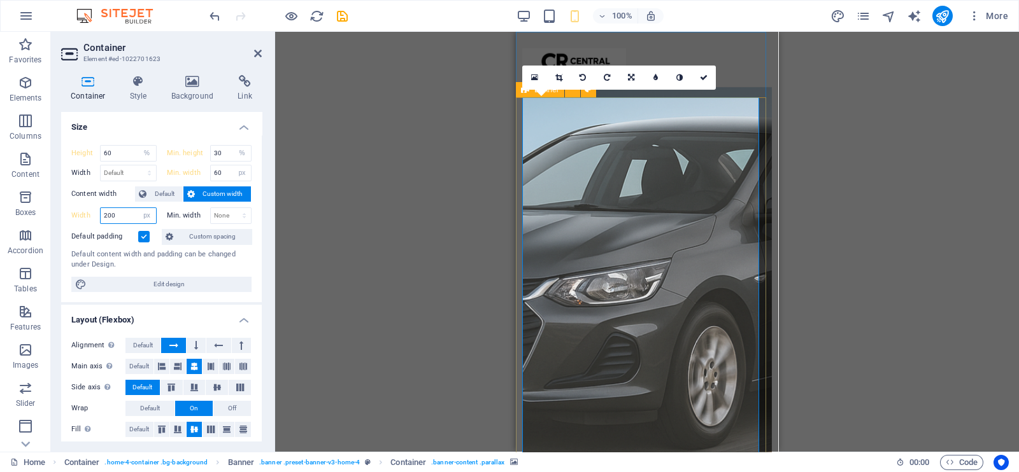
type input "200"
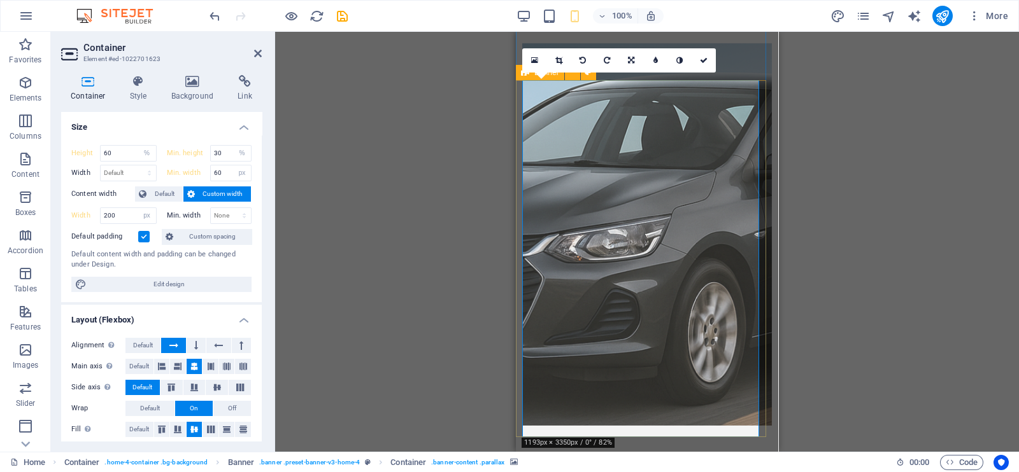
scroll to position [79, 0]
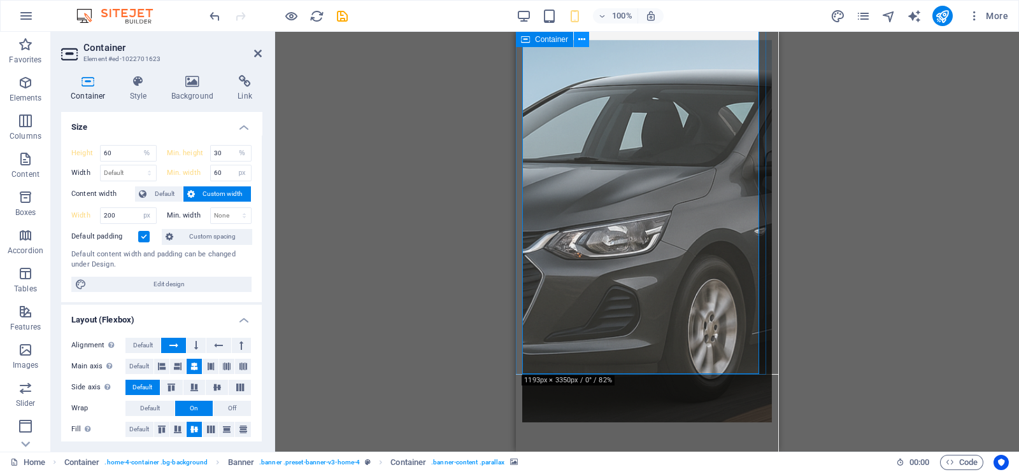
click at [580, 39] on icon at bounding box center [581, 39] width 7 height 13
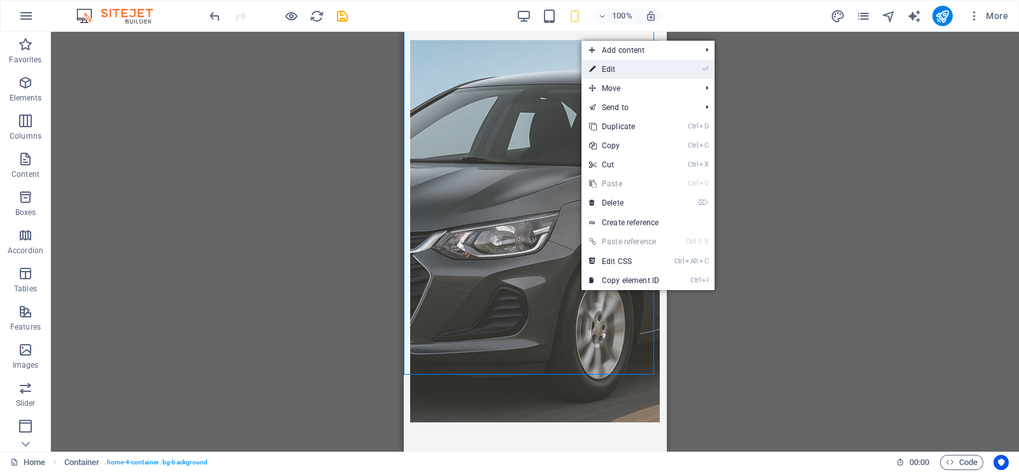
click at [619, 73] on link "⏎ Edit" at bounding box center [623, 69] width 85 height 19
select select "header"
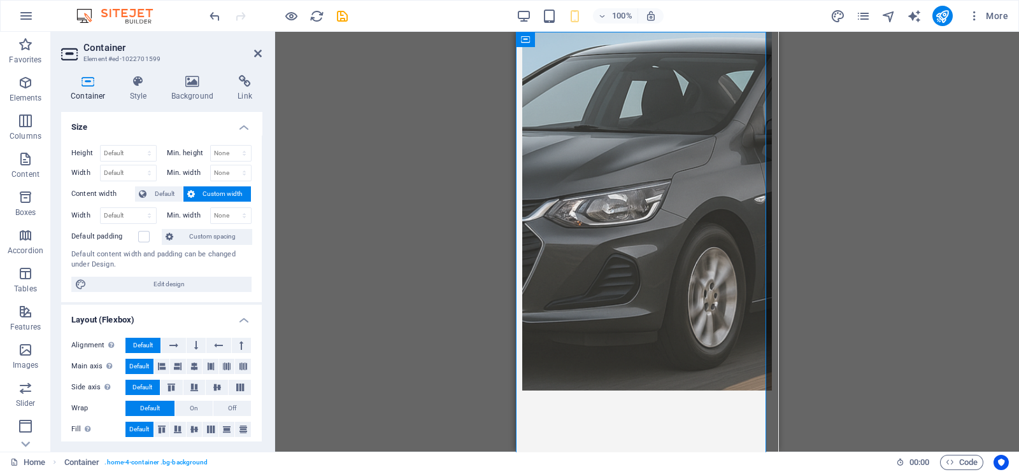
scroll to position [0, 0]
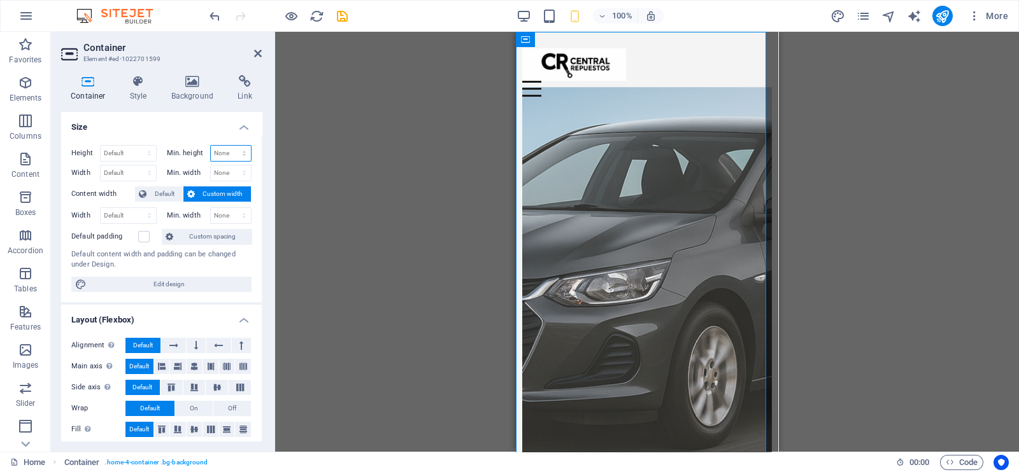
click at [216, 152] on select "None px rem % vh vw" at bounding box center [231, 153] width 41 height 15
select select "px"
click at [231, 146] on select "None px rem % vh vw" at bounding box center [231, 153] width 41 height 15
drag, startPoint x: 220, startPoint y: 148, endPoint x: 201, endPoint y: 148, distance: 19.1
click at [201, 148] on div "Min. height 40 None px rem % vh vw" at bounding box center [209, 153] width 85 height 17
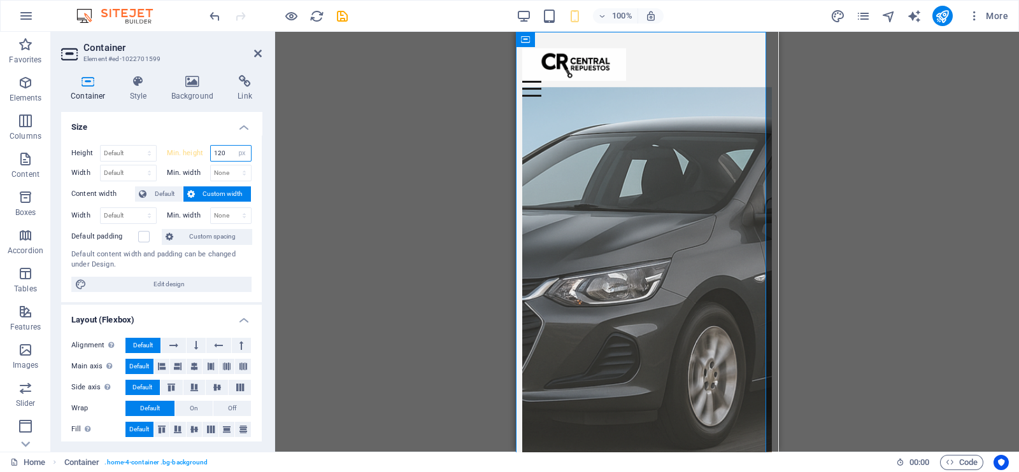
click at [229, 153] on input "120" at bounding box center [231, 153] width 41 height 15
drag, startPoint x: 229, startPoint y: 153, endPoint x: 208, endPoint y: 154, distance: 20.4
click at [210, 154] on div "120 None px rem % vh vw" at bounding box center [231, 153] width 42 height 17
type input "20"
click at [111, 152] on select "Default px rem % vh vw" at bounding box center [128, 153] width 55 height 15
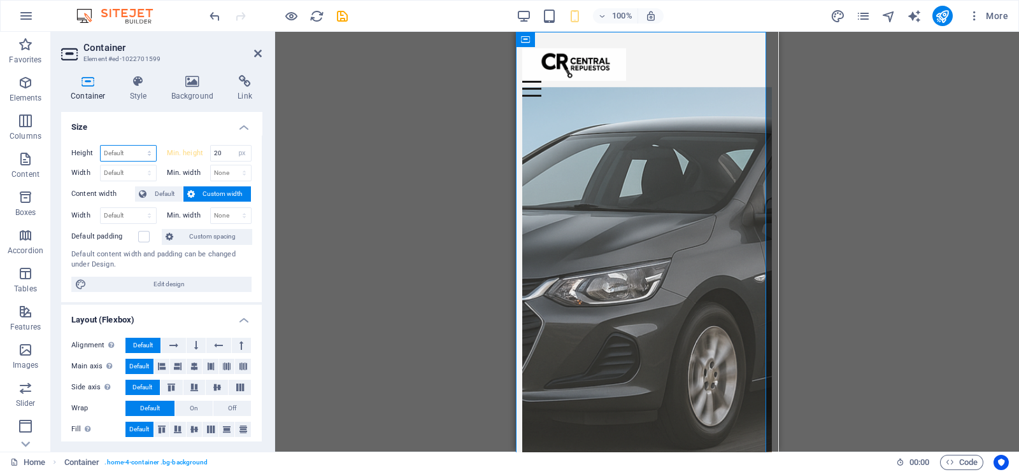
select select "px"
click at [137, 146] on select "Default px rem % vh vw" at bounding box center [128, 153] width 55 height 15
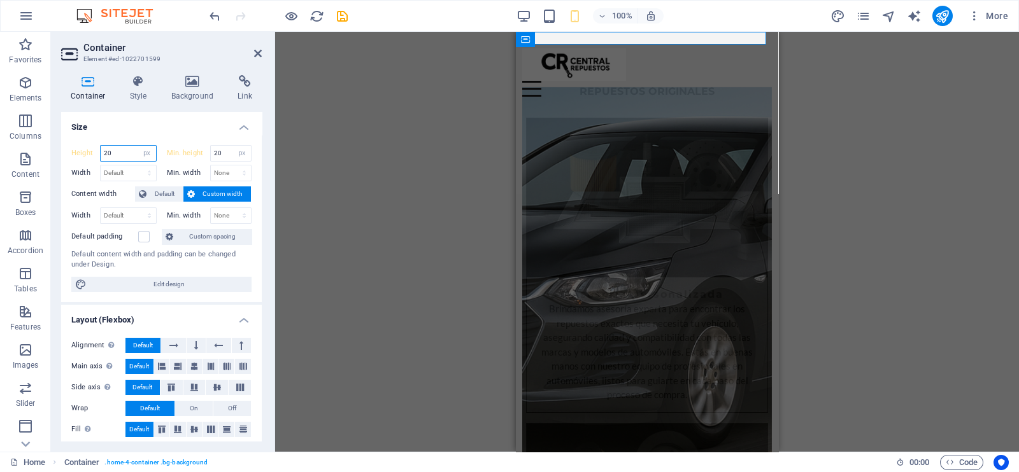
drag, startPoint x: 129, startPoint y: 155, endPoint x: 96, endPoint y: 153, distance: 33.2
click at [96, 153] on div "Height 20 Default px rem % vh vw" at bounding box center [113, 153] width 85 height 17
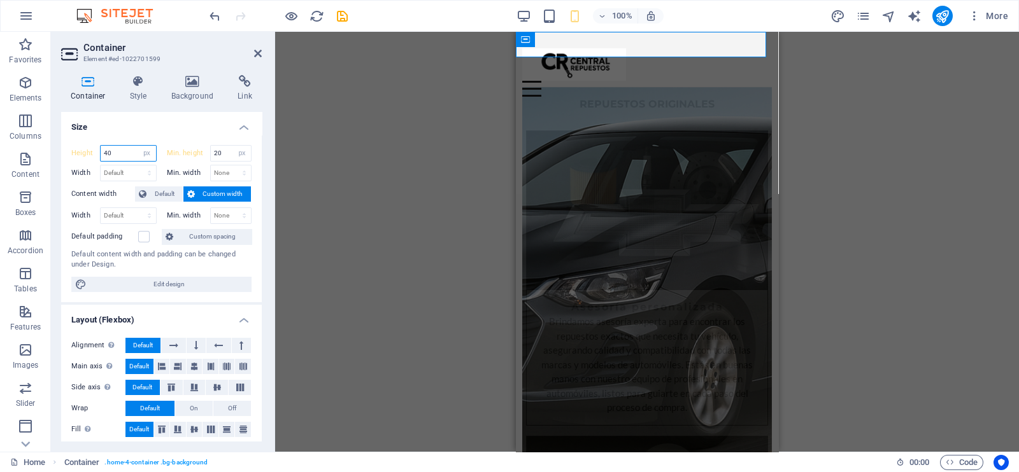
drag, startPoint x: 113, startPoint y: 153, endPoint x: 97, endPoint y: 153, distance: 15.9
click at [97, 153] on div "Height 40 Default px rem % vh vw" at bounding box center [113, 153] width 85 height 17
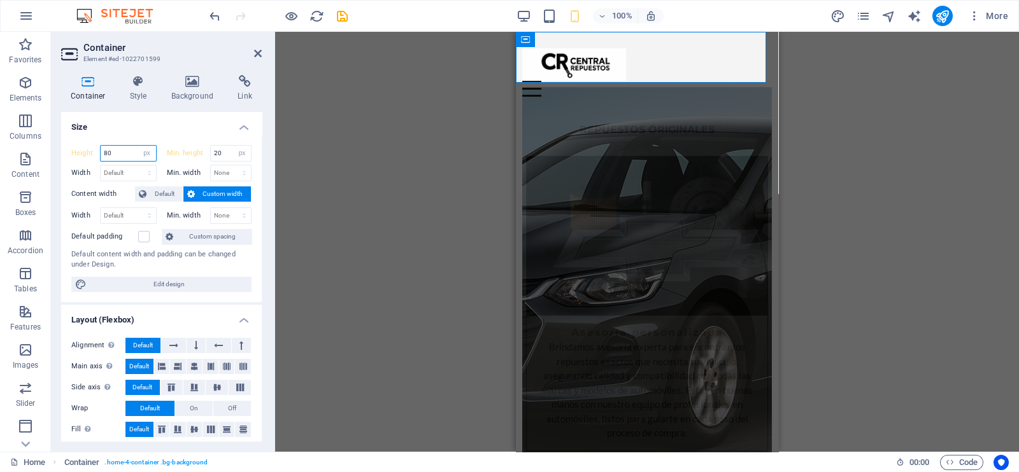
drag, startPoint x: 129, startPoint y: 152, endPoint x: 88, endPoint y: 154, distance: 40.8
click at [88, 154] on div "Height 80 Default px rem % vh vw" at bounding box center [113, 153] width 85 height 17
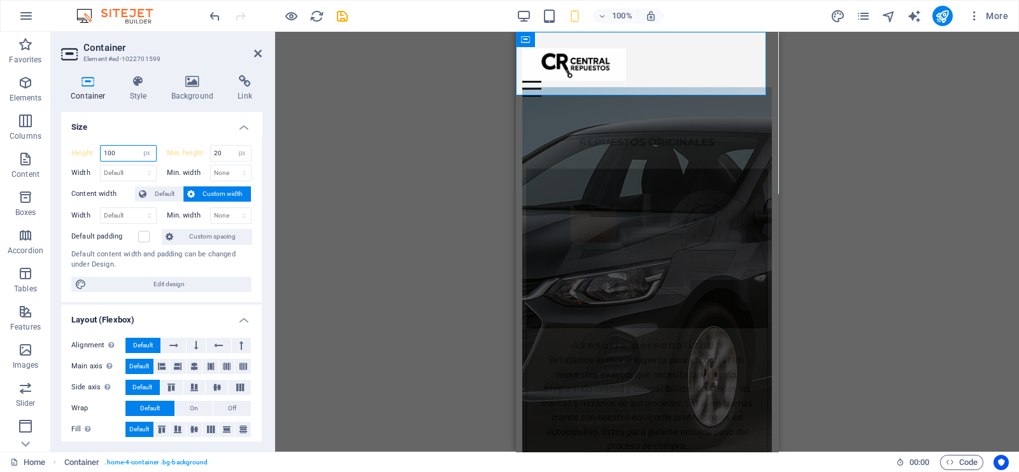
drag, startPoint x: 118, startPoint y: 153, endPoint x: 103, endPoint y: 153, distance: 15.3
click at [103, 153] on input "100" at bounding box center [128, 153] width 55 height 15
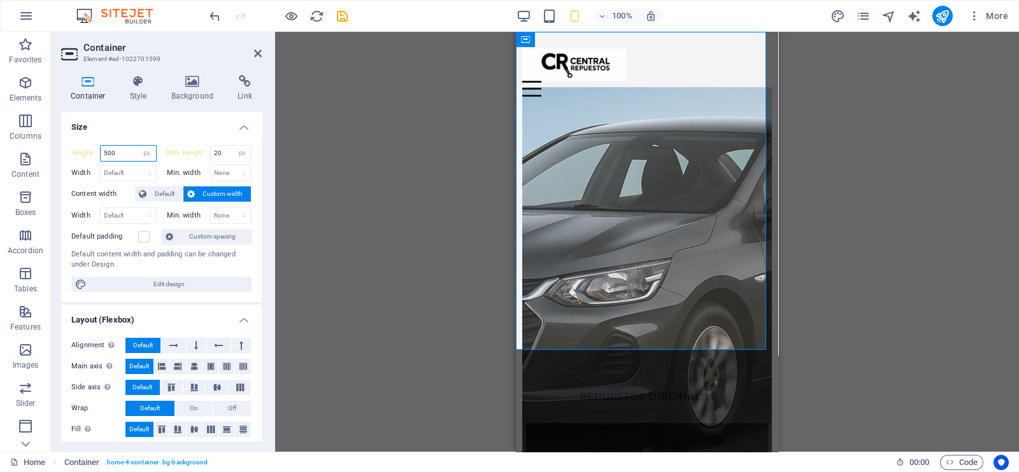
drag, startPoint x: 114, startPoint y: 150, endPoint x: 101, endPoint y: 153, distance: 13.1
click at [101, 153] on input "500" at bounding box center [128, 153] width 55 height 15
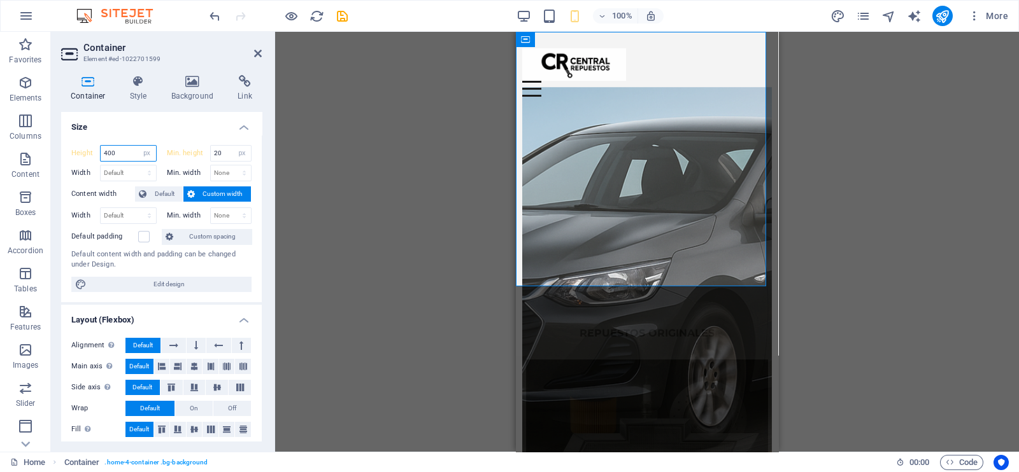
click at [124, 148] on input "400" at bounding box center [128, 153] width 55 height 15
type input "450"
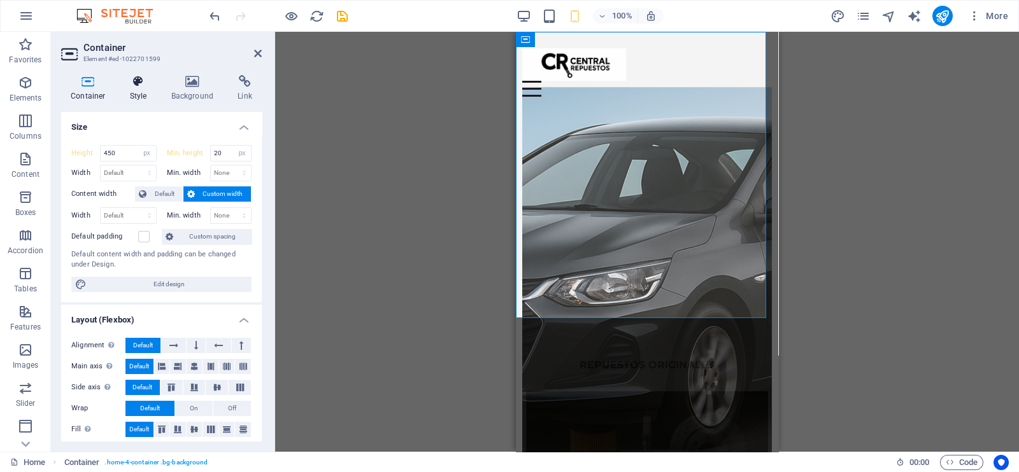
click at [131, 84] on icon at bounding box center [138, 81] width 36 height 13
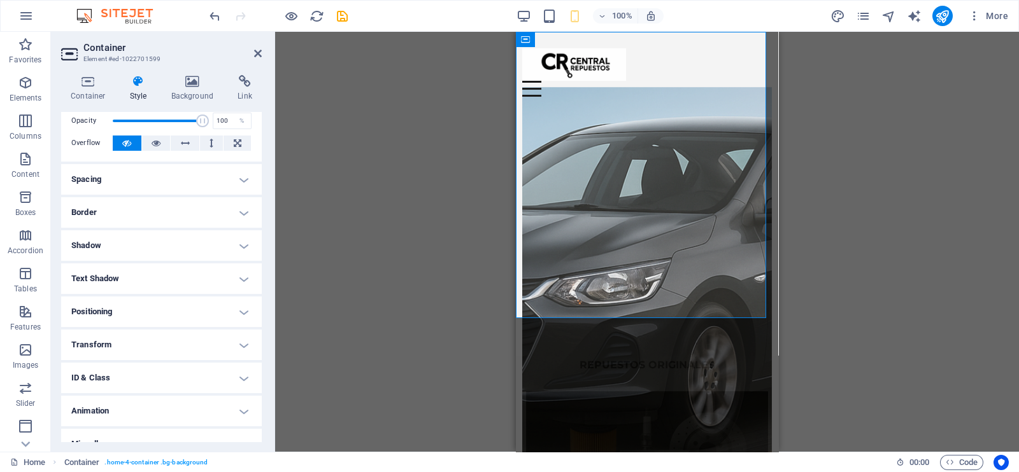
scroll to position [71, 0]
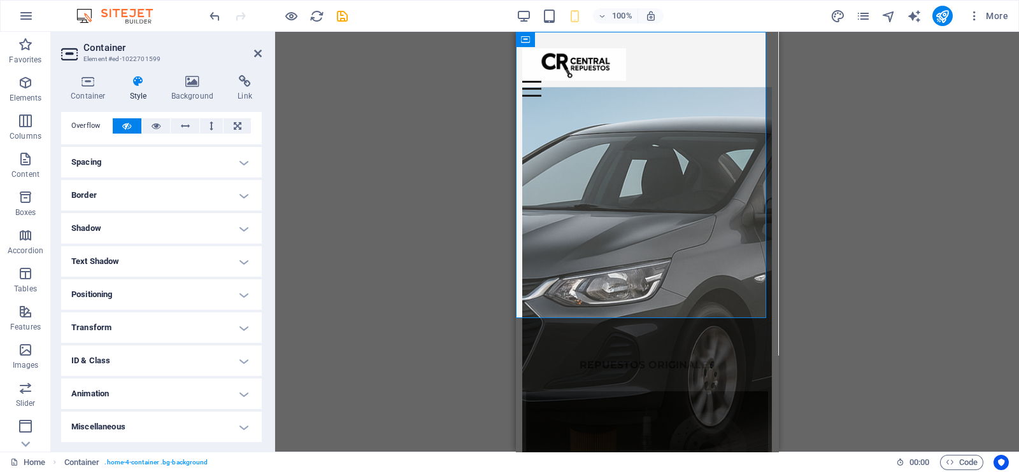
click at [127, 325] on h4 "Transform" at bounding box center [161, 328] width 201 height 31
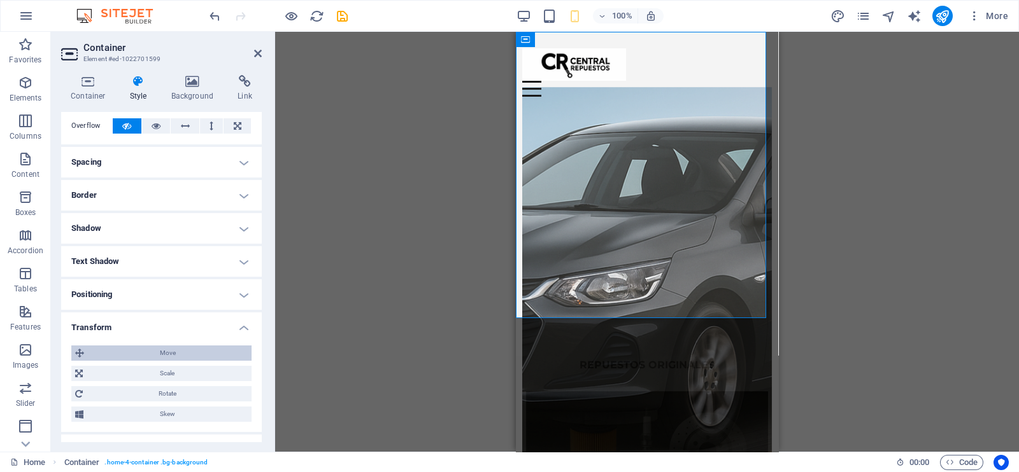
click at [150, 353] on span "Move" at bounding box center [168, 353] width 160 height 15
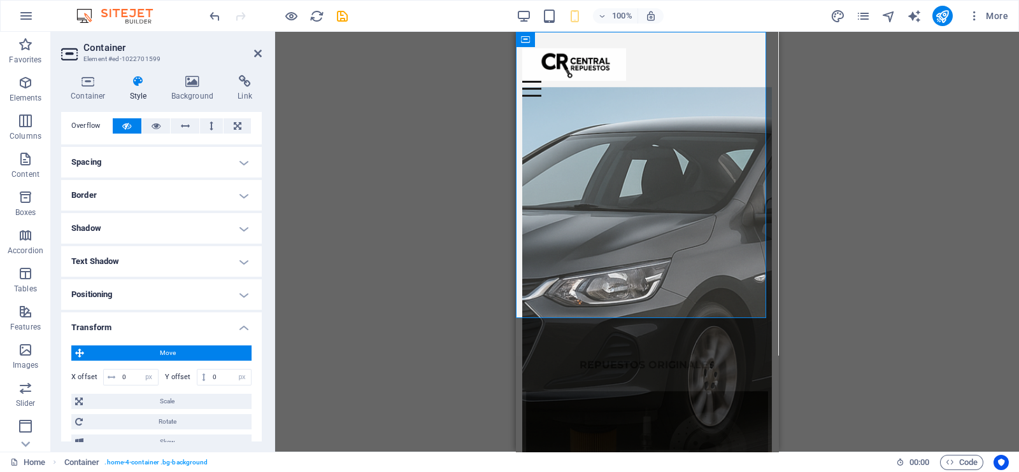
click at [150, 353] on span "Move" at bounding box center [168, 353] width 160 height 15
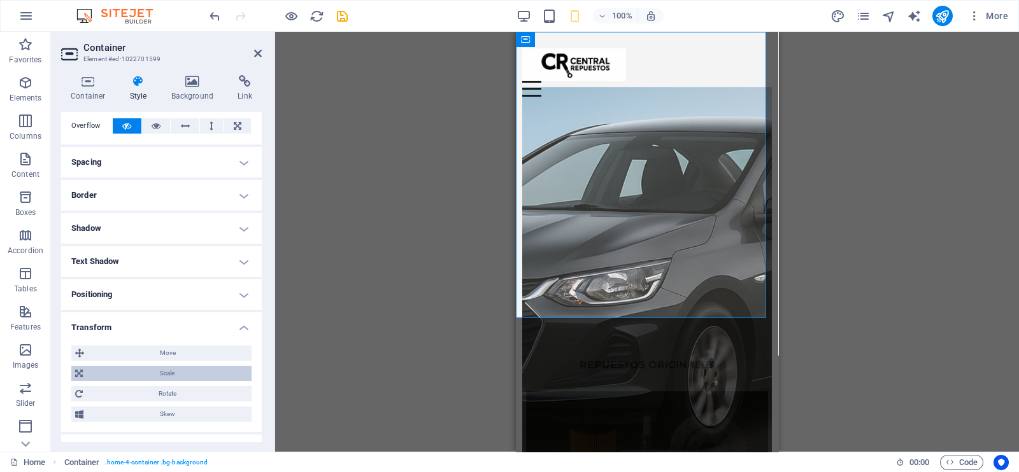
click at [153, 366] on span "Scale" at bounding box center [167, 373] width 161 height 15
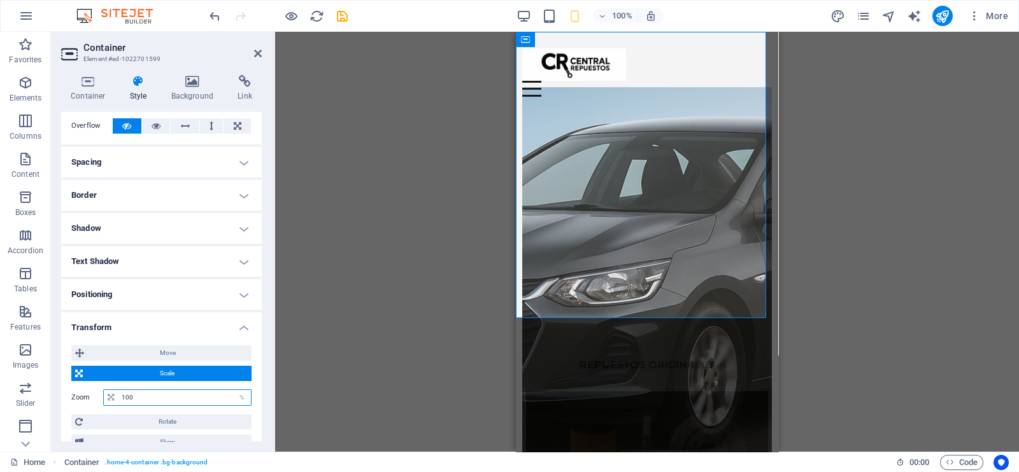
drag, startPoint x: 150, startPoint y: 396, endPoint x: 112, endPoint y: 390, distance: 38.1
click at [112, 390] on div "100 %" at bounding box center [177, 398] width 148 height 17
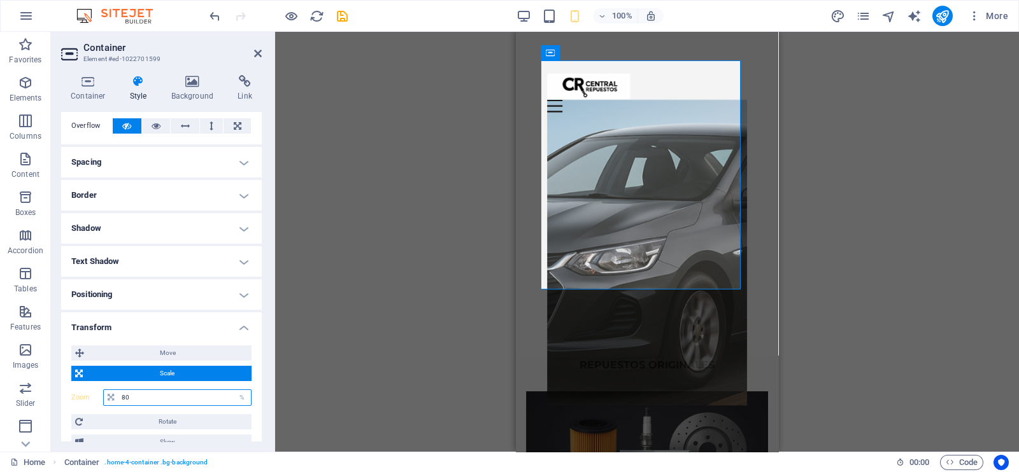
drag, startPoint x: 127, startPoint y: 396, endPoint x: 117, endPoint y: 396, distance: 10.2
click at [117, 396] on div "80 %" at bounding box center [177, 398] width 148 height 17
type input "100"
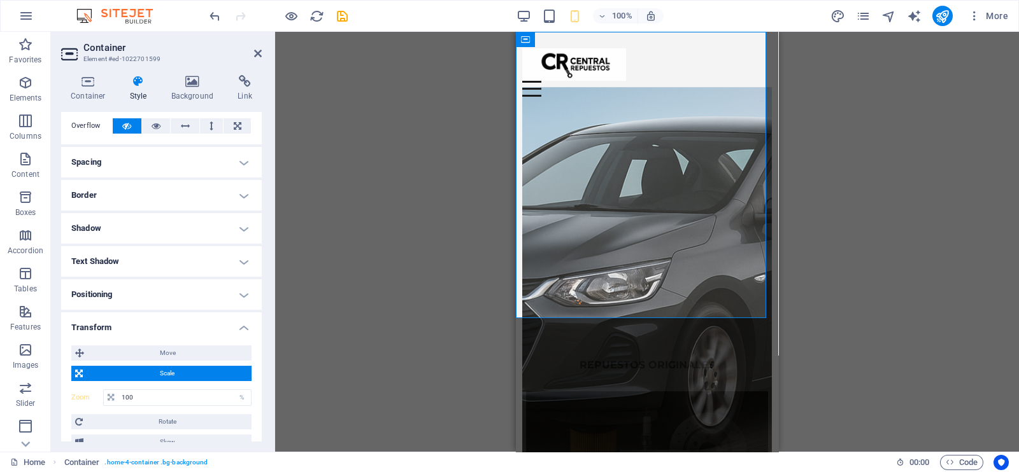
click at [656, 250] on figure at bounding box center [646, 278] width 249 height 383
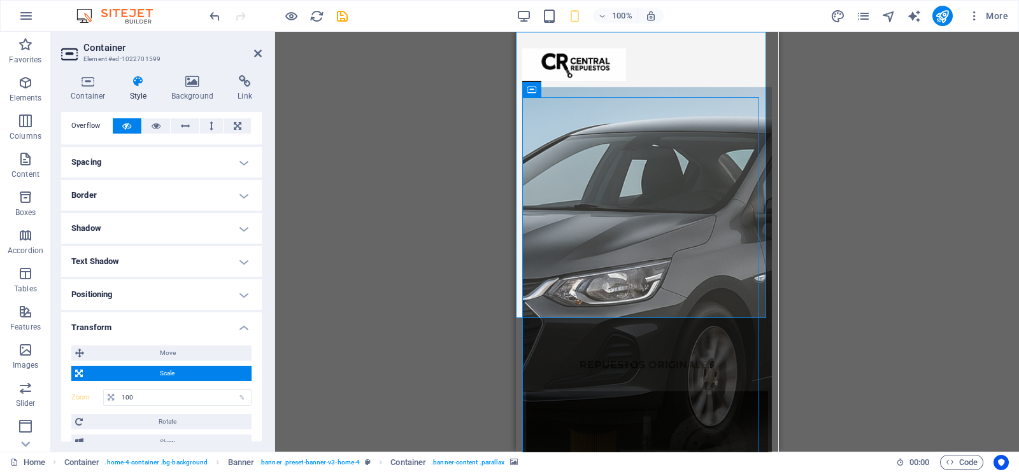
click at [553, 130] on figure at bounding box center [646, 278] width 249 height 383
select select "%"
select select "px"
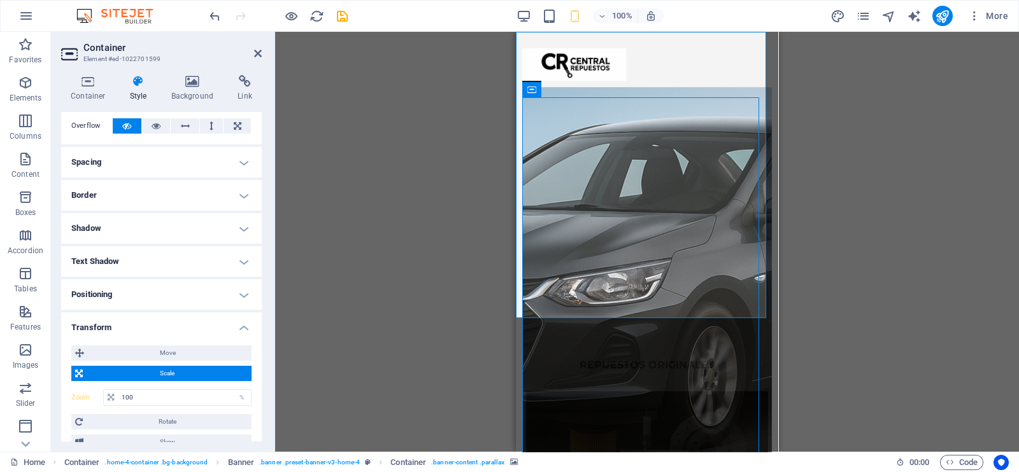
select select "px"
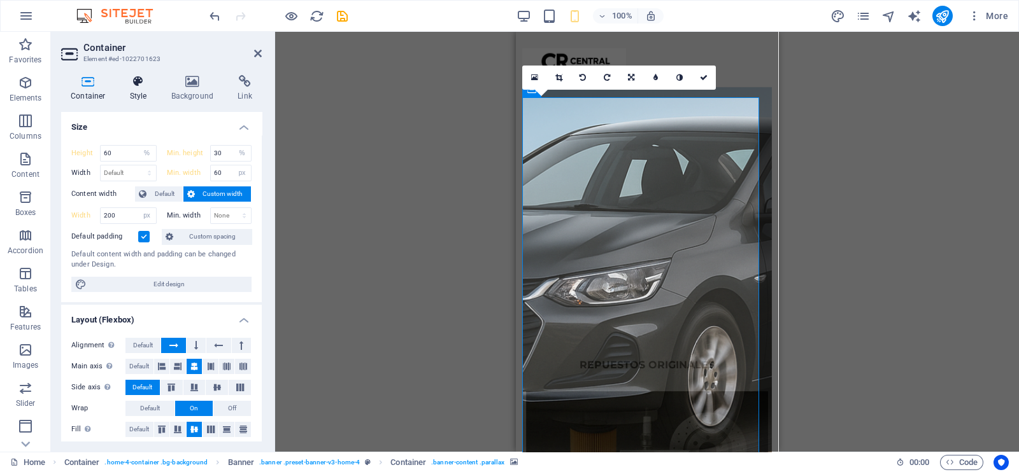
click at [136, 94] on h4 "Style" at bounding box center [140, 88] width 41 height 27
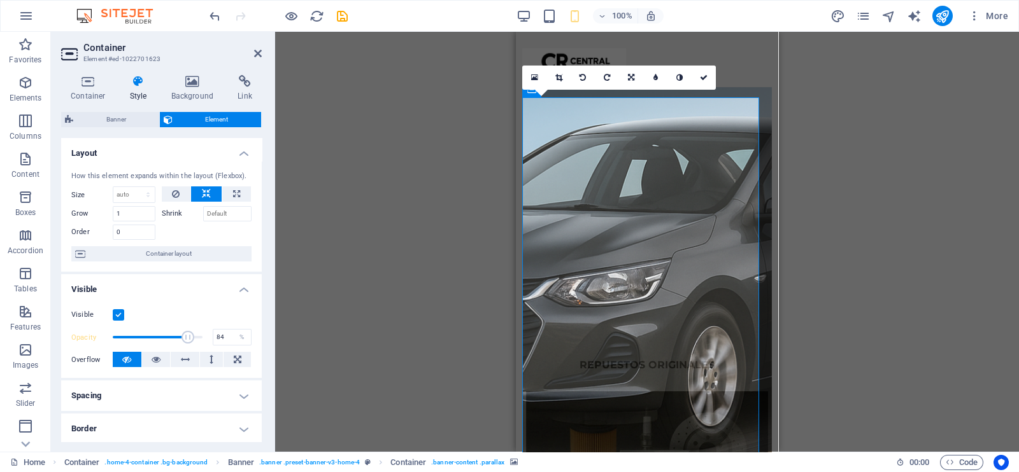
scroll to position [234, 0]
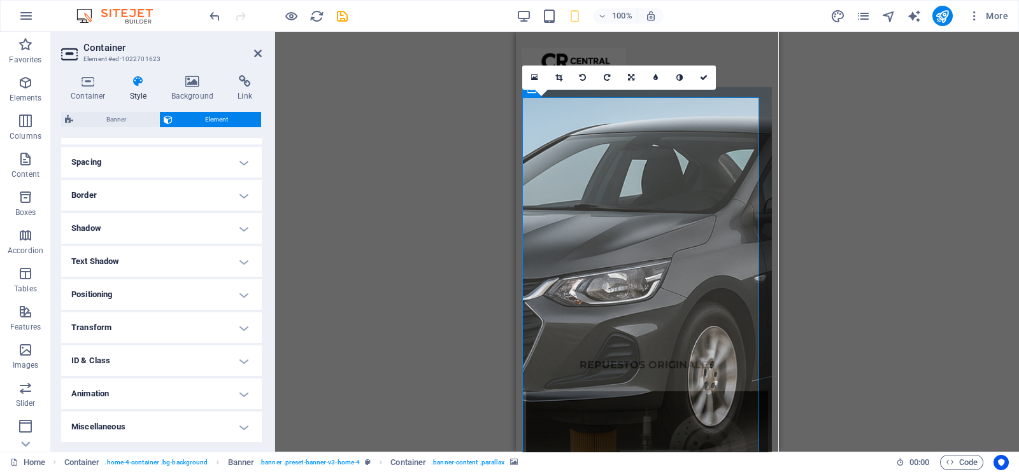
click at [131, 326] on h4 "Transform" at bounding box center [161, 328] width 201 height 31
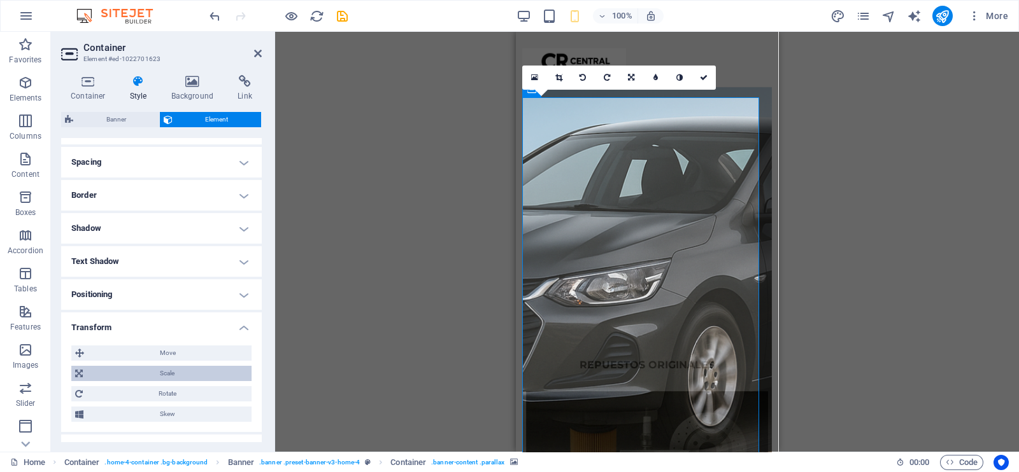
click at [141, 373] on span "Scale" at bounding box center [167, 373] width 161 height 15
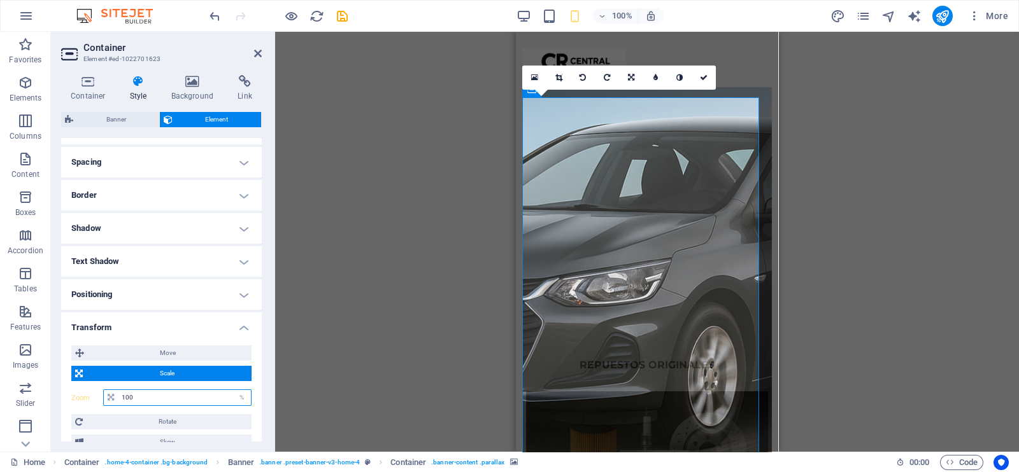
drag, startPoint x: 141, startPoint y: 398, endPoint x: 115, endPoint y: 393, distance: 26.6
click at [115, 393] on div "100 %" at bounding box center [177, 398] width 148 height 17
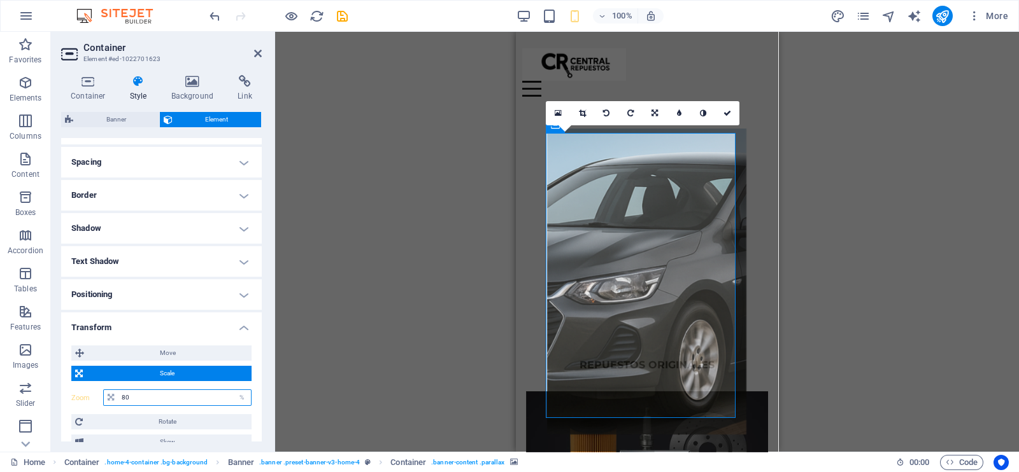
type input "100"
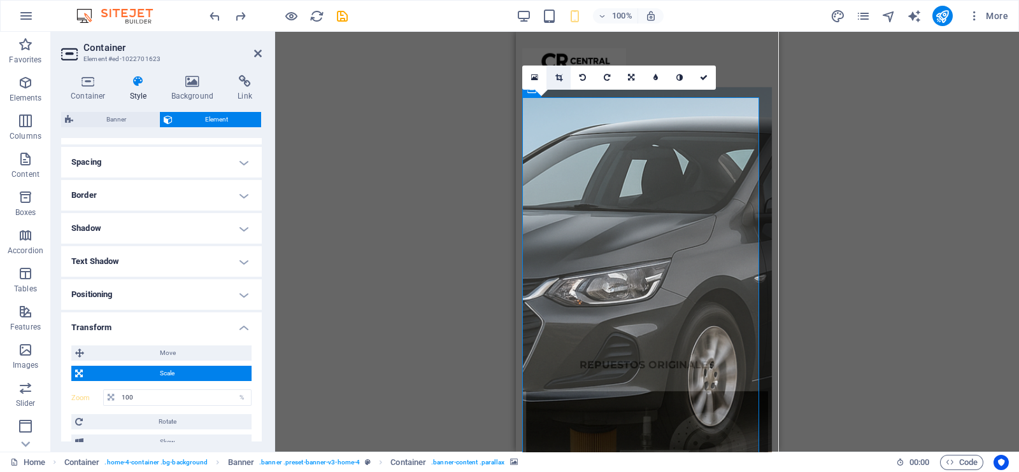
click at [557, 81] on link at bounding box center [558, 78] width 24 height 24
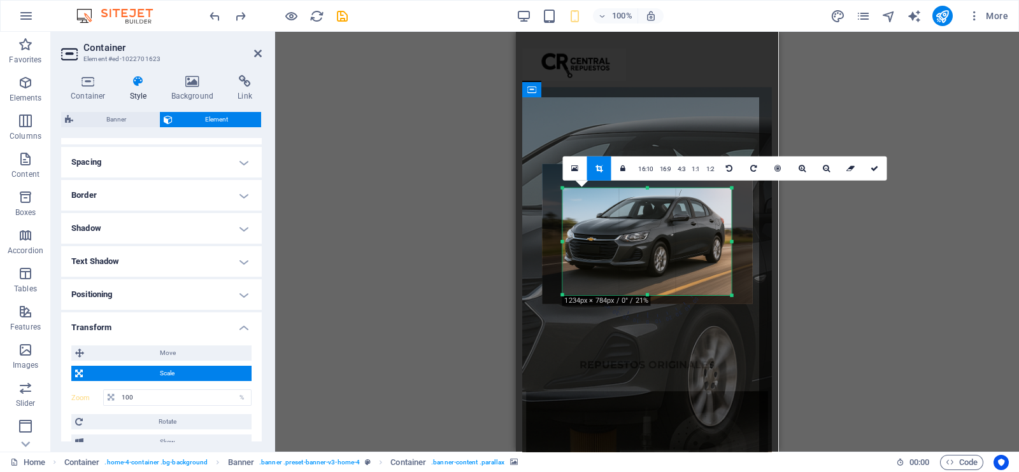
drag, startPoint x: 726, startPoint y: 291, endPoint x: 731, endPoint y: 304, distance: 14.5
click at [731, 295] on div "180 170 160 150 140 130 120 110 100 90 80 70 60 50 40 30 20 10 0 -10 -20 -30 -4…" at bounding box center [646, 241] width 169 height 107
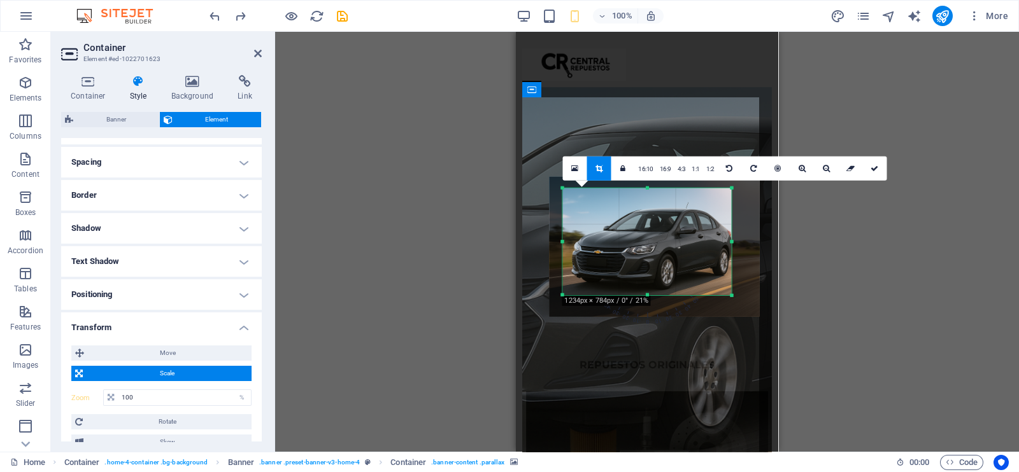
drag, startPoint x: 694, startPoint y: 267, endPoint x: 701, endPoint y: 279, distance: 14.0
click at [701, 279] on div at bounding box center [654, 247] width 210 height 140
click at [879, 167] on link at bounding box center [874, 169] width 24 height 24
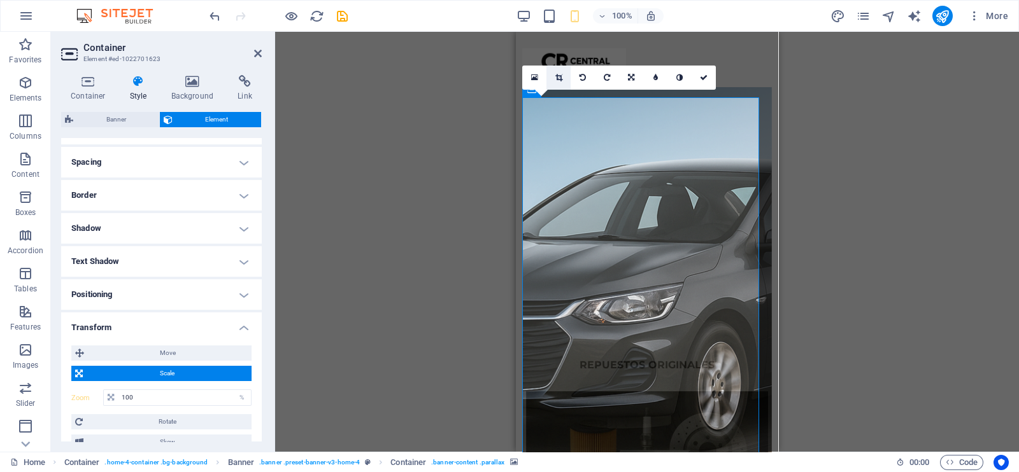
click at [562, 78] on icon at bounding box center [558, 78] width 7 height 8
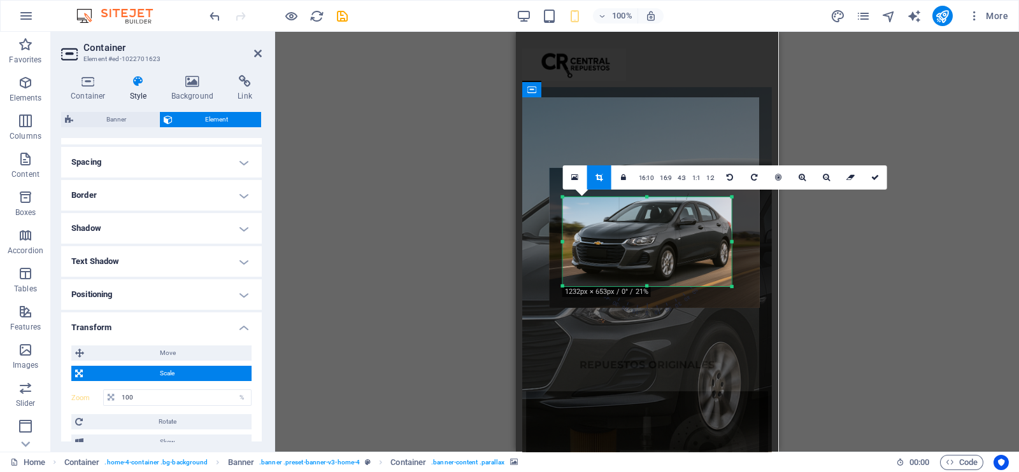
drag, startPoint x: 646, startPoint y: 187, endPoint x: 645, endPoint y: 205, distance: 17.9
click at [645, 205] on div "180 170 160 150 140 130 120 110 100 90 80 70 60 50 40 30 20 10 0 -10 -20 -30 -4…" at bounding box center [647, 241] width 169 height 89
drag, startPoint x: 563, startPoint y: 240, endPoint x: 747, endPoint y: 247, distance: 184.1
click at [567, 237] on div at bounding box center [565, 241] width 4 height 89
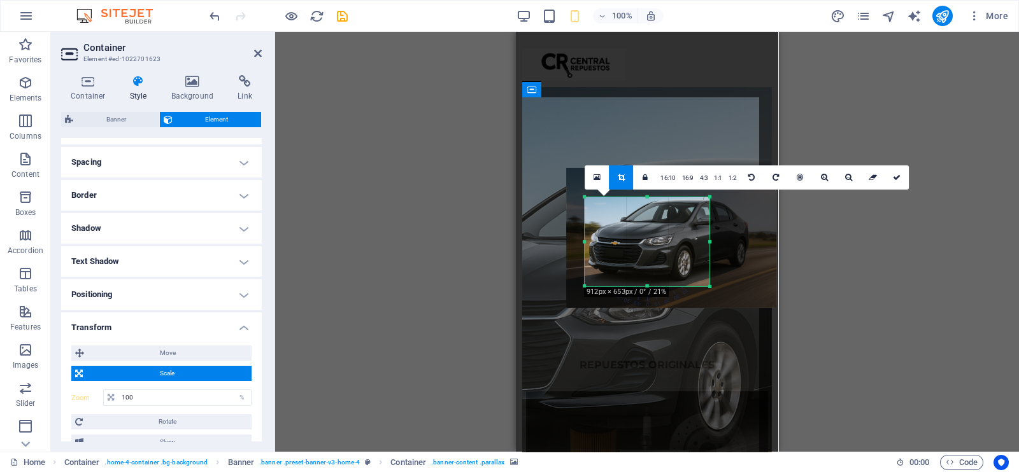
drag, startPoint x: 728, startPoint y: 242, endPoint x: 689, endPoint y: 248, distance: 39.3
click at [689, 248] on div "180 170 160 150 140 130 120 110 100 90 80 70 60 50 40 30 20 10 0 -10 -20 -30 -4…" at bounding box center [646, 241] width 125 height 89
click at [898, 175] on icon at bounding box center [897, 178] width 8 height 8
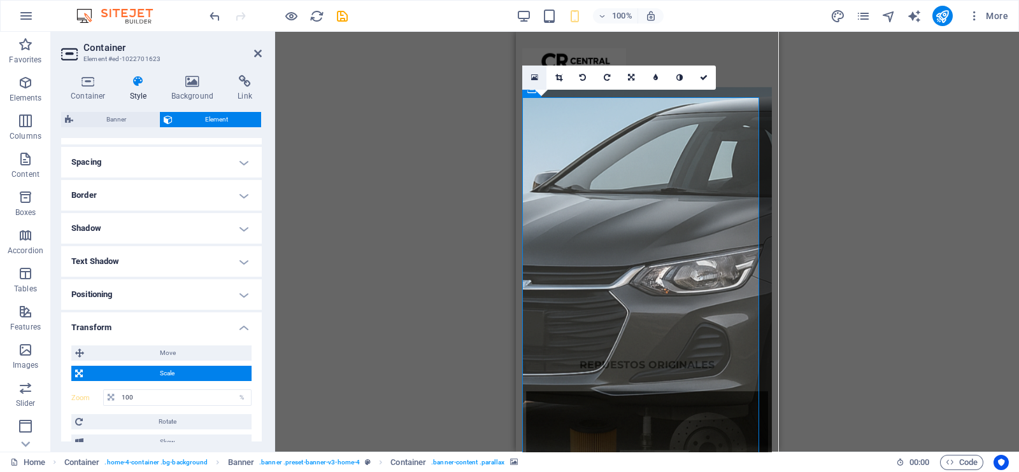
click at [537, 79] on icon at bounding box center [534, 77] width 7 height 9
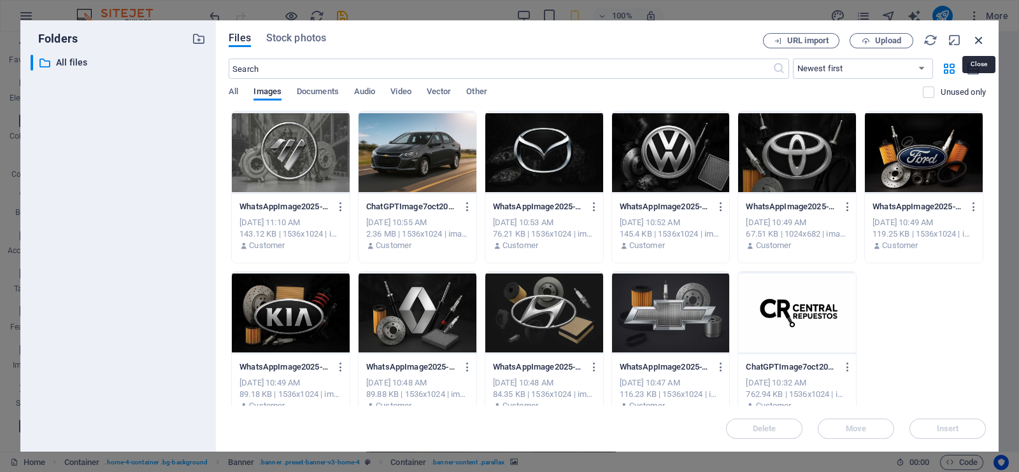
click at [984, 39] on icon "button" at bounding box center [979, 40] width 14 height 14
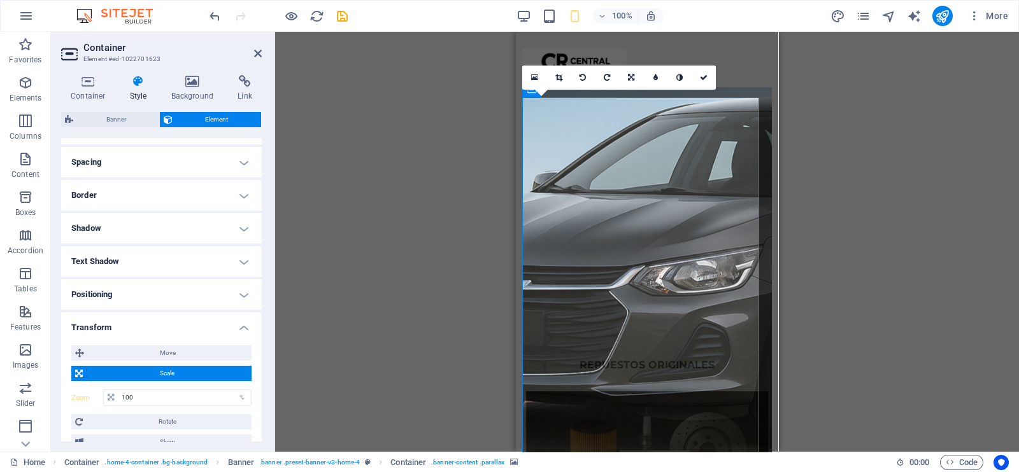
click at [534, 108] on figure at bounding box center [646, 278] width 249 height 383
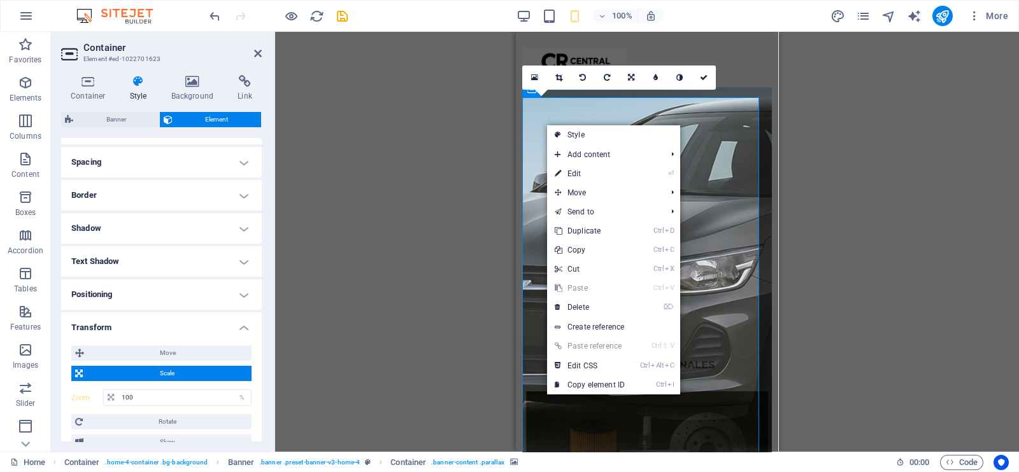
click at [551, 106] on figure at bounding box center [646, 278] width 249 height 383
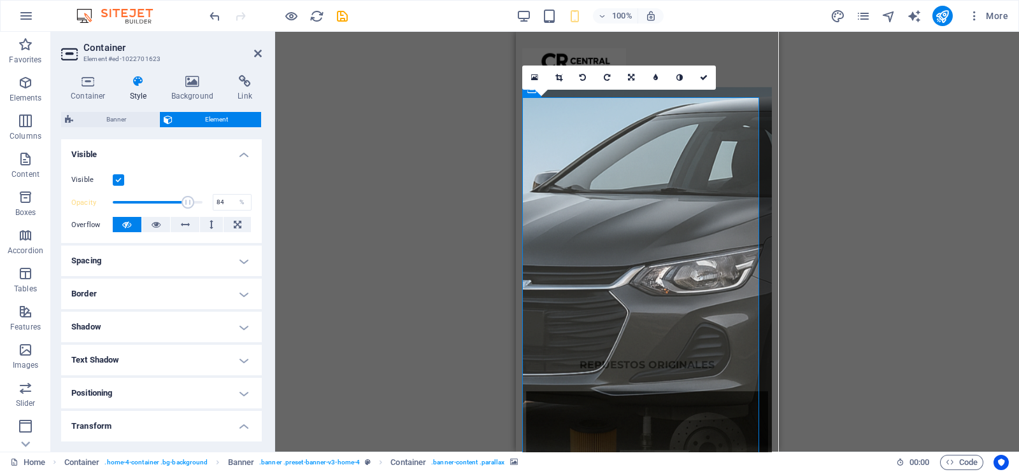
scroll to position [111, 0]
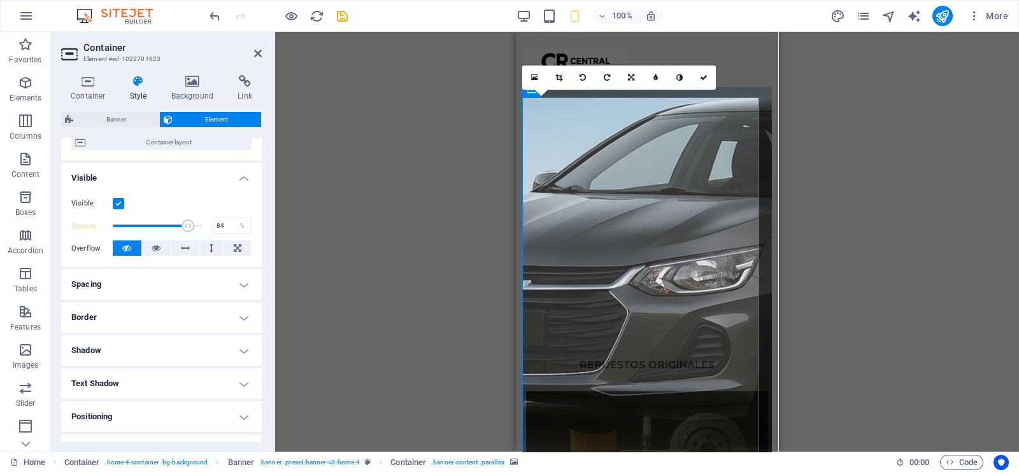
click at [178, 278] on h4 "Spacing" at bounding box center [161, 284] width 201 height 31
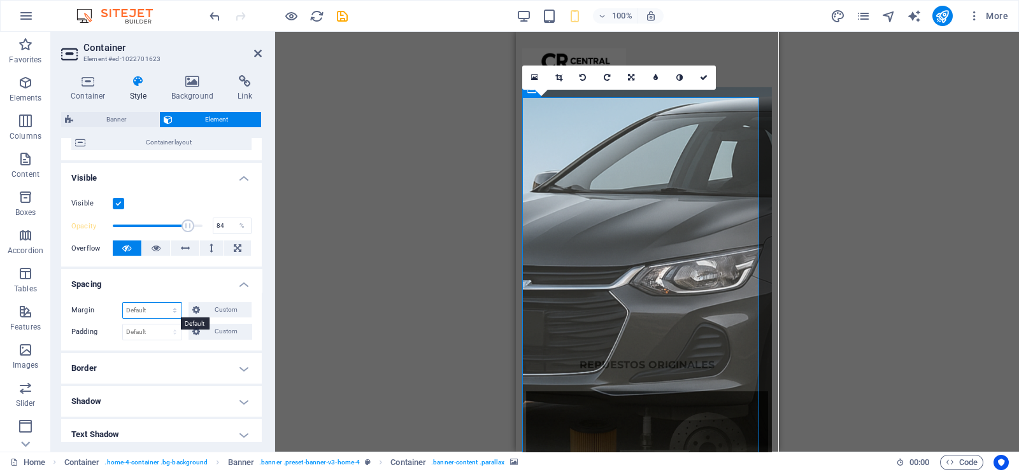
click at [147, 307] on select "Default auto px % rem vw vh Custom" at bounding box center [152, 310] width 59 height 15
select select "px"
click at [163, 303] on select "Default auto px % rem vw vh Custom" at bounding box center [152, 310] width 59 height 15
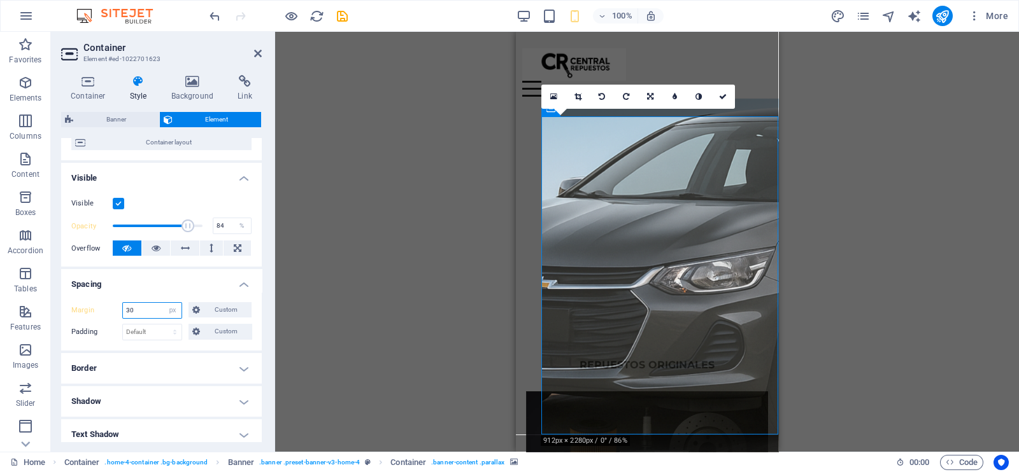
type input "0"
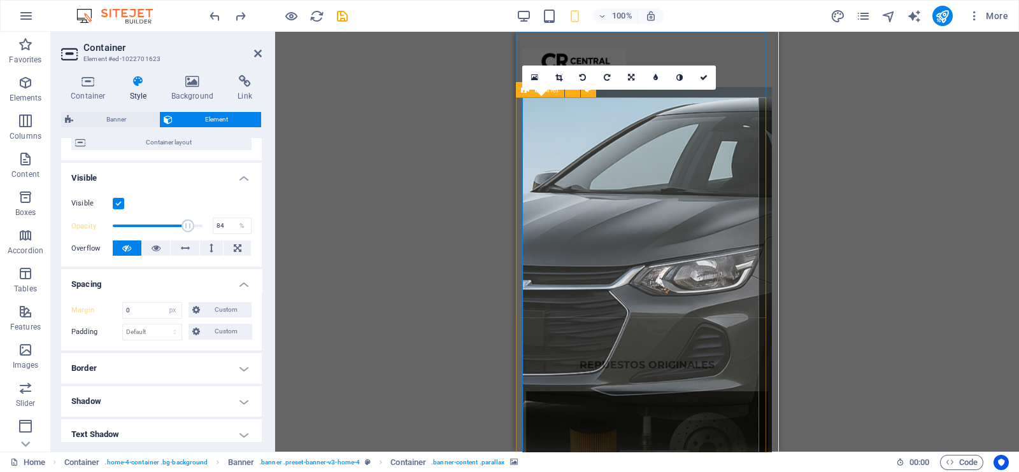
click at [166, 167] on h4 "Visible" at bounding box center [161, 174] width 201 height 23
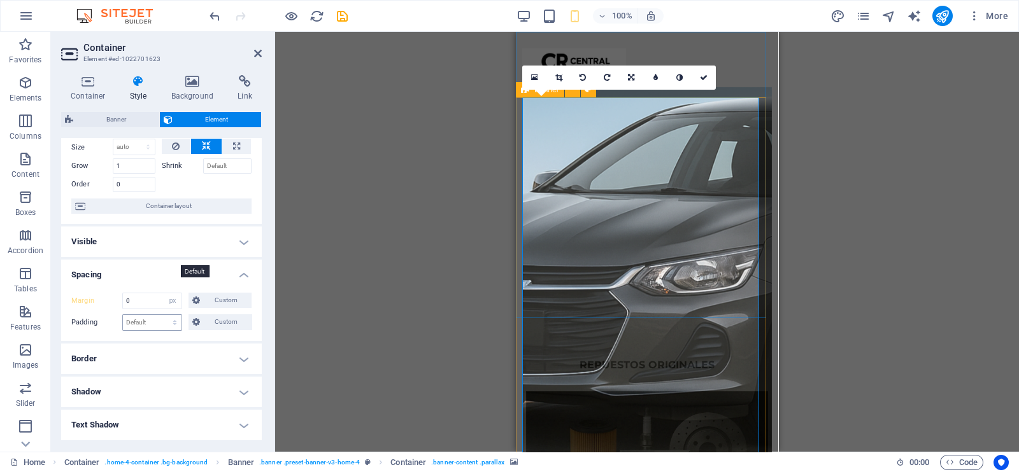
scroll to position [0, 0]
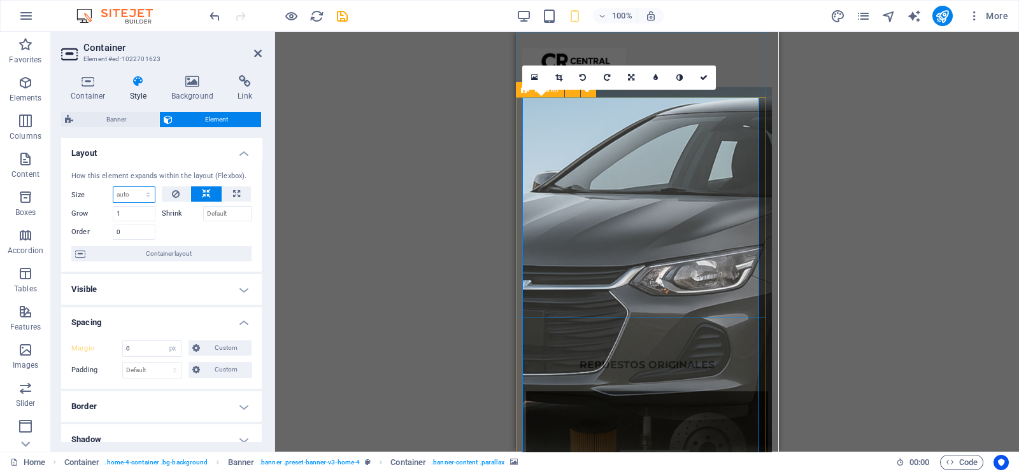
click at [146, 195] on select "Default auto px % 1/1 1/2 1/3 1/4 1/5 1/6 1/7 1/8 1/9 1/10" at bounding box center [133, 194] width 41 height 15
select select "px"
click at [136, 187] on select "Default auto px % 1/1 1/2 1/3 1/4 1/5 1/6 1/7 1/8 1/9 1/10" at bounding box center [133, 194] width 41 height 15
type input "0"
select select "DISABLED_OPTION_VALUE"
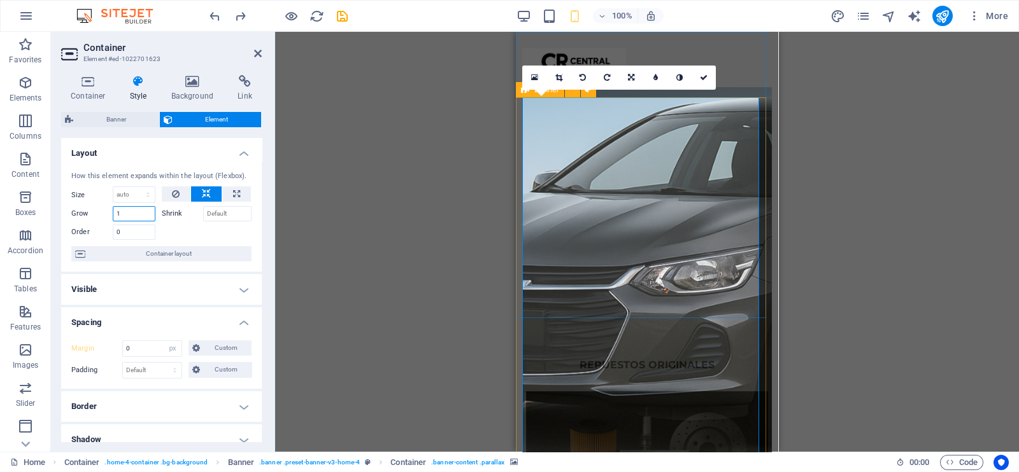
drag, startPoint x: 126, startPoint y: 211, endPoint x: 116, endPoint y: 213, distance: 10.5
click at [116, 213] on input "1" at bounding box center [134, 213] width 43 height 15
type input "1"
click at [141, 292] on h4 "Visible" at bounding box center [161, 289] width 201 height 31
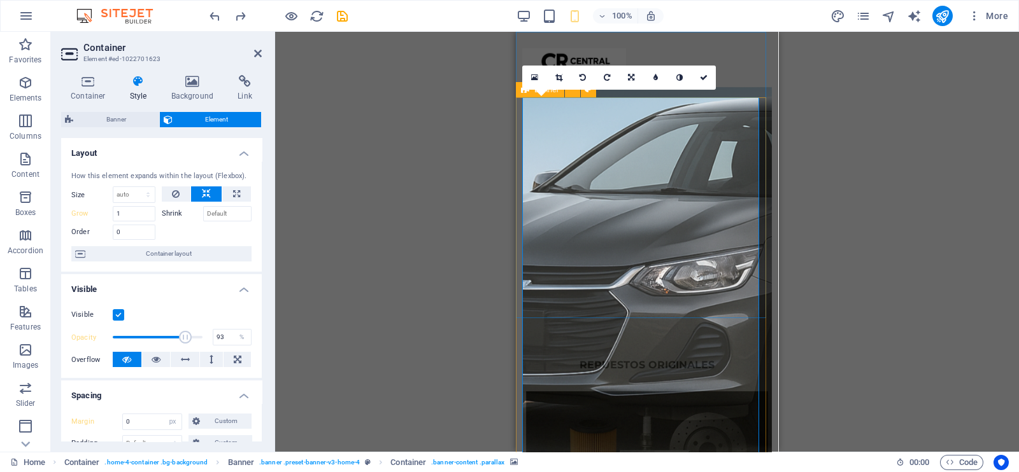
type input "100"
drag, startPoint x: 184, startPoint y: 336, endPoint x: 208, endPoint y: 339, distance: 23.8
click at [208, 339] on div "Opacity 100 %" at bounding box center [161, 337] width 180 height 19
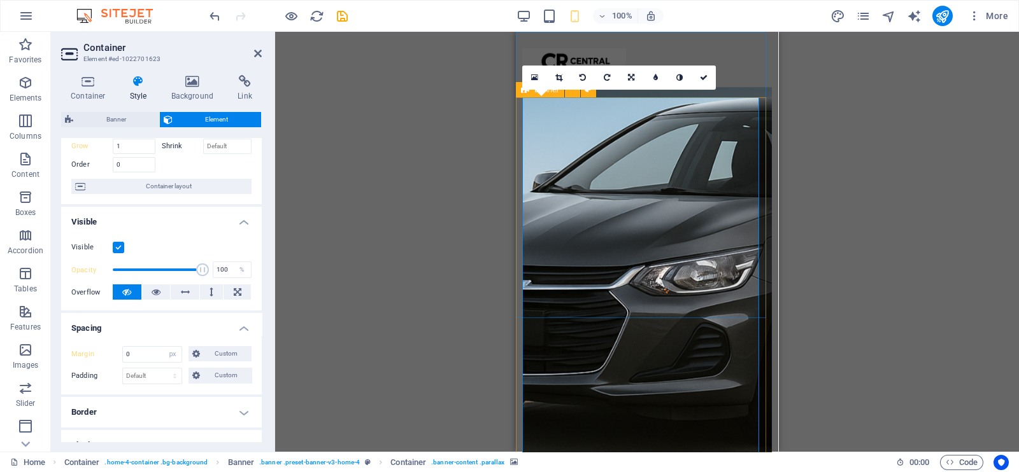
scroll to position [79, 0]
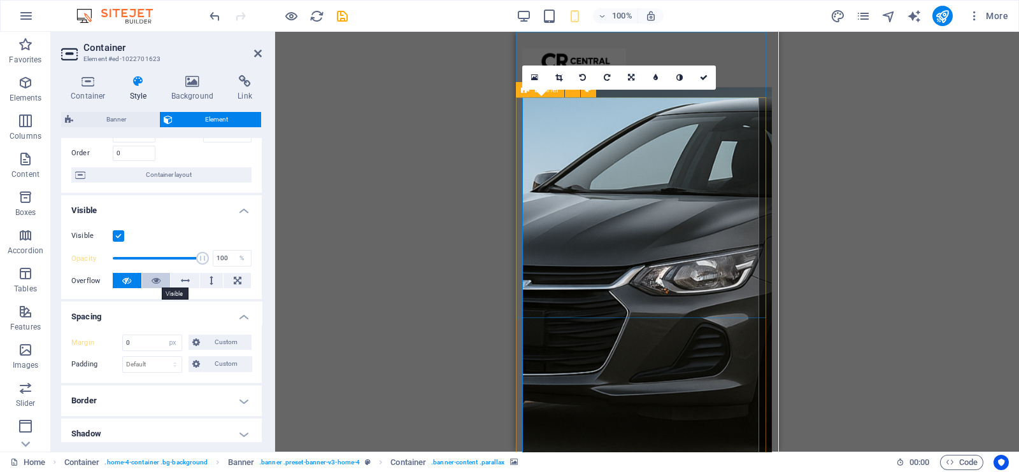
click at [148, 278] on button at bounding box center [156, 280] width 29 height 15
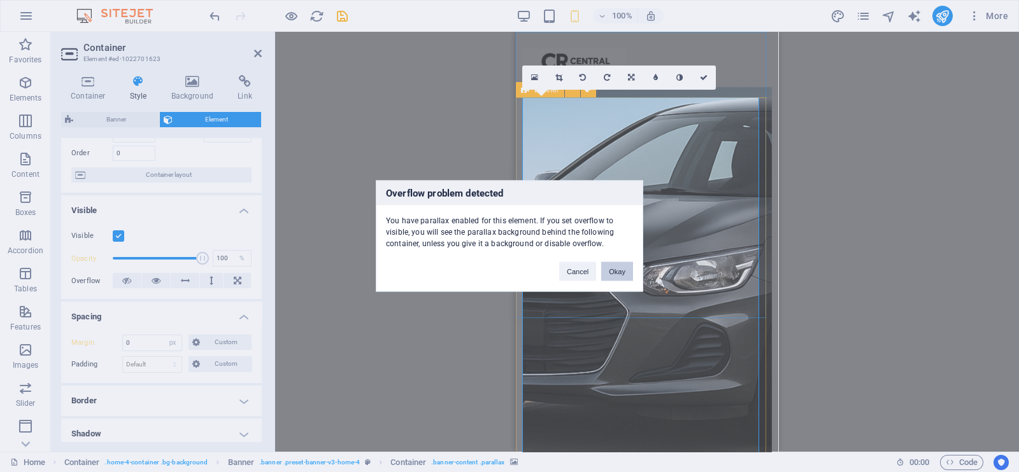
click at [607, 271] on button "Okay" at bounding box center [617, 271] width 32 height 19
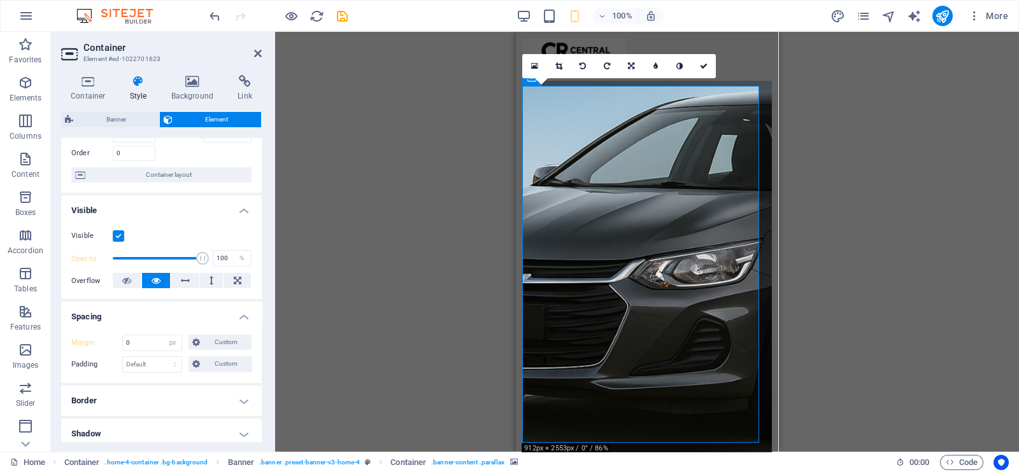
scroll to position [0, 0]
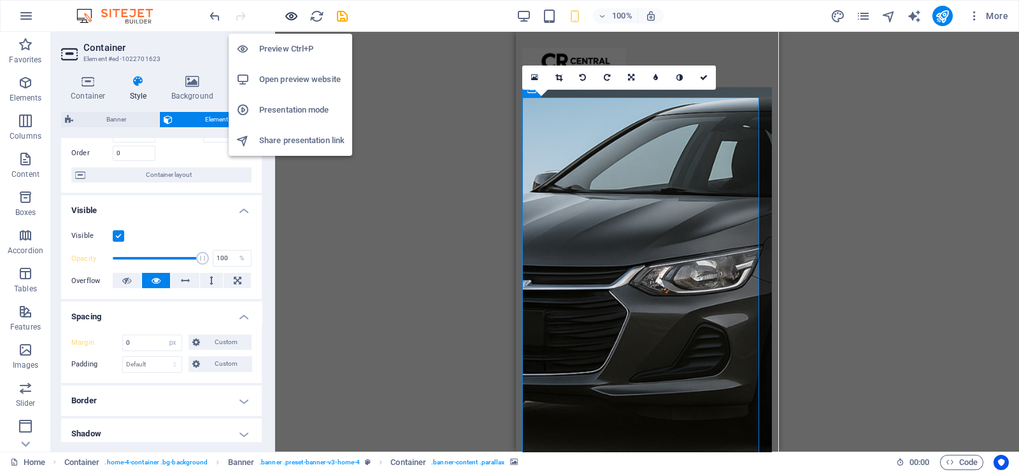
click at [290, 20] on icon "button" at bounding box center [291, 16] width 15 height 15
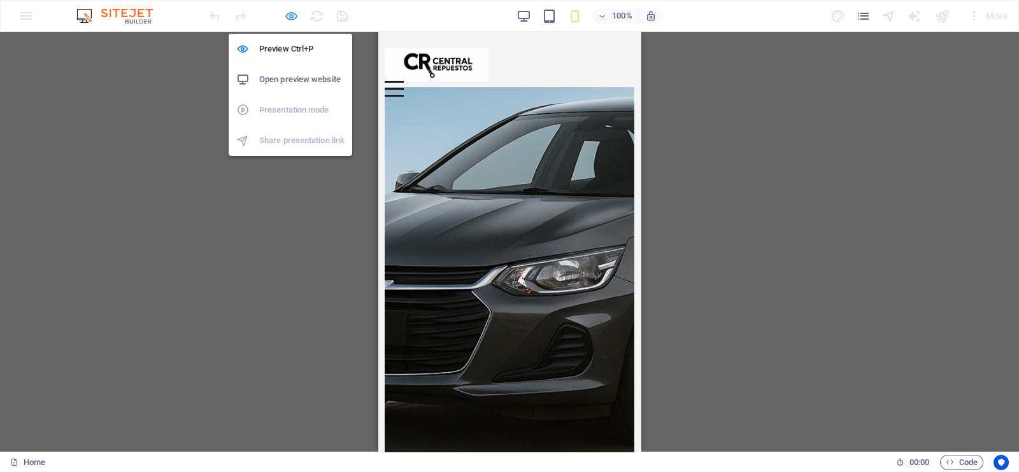
click at [293, 19] on icon "button" at bounding box center [291, 16] width 15 height 15
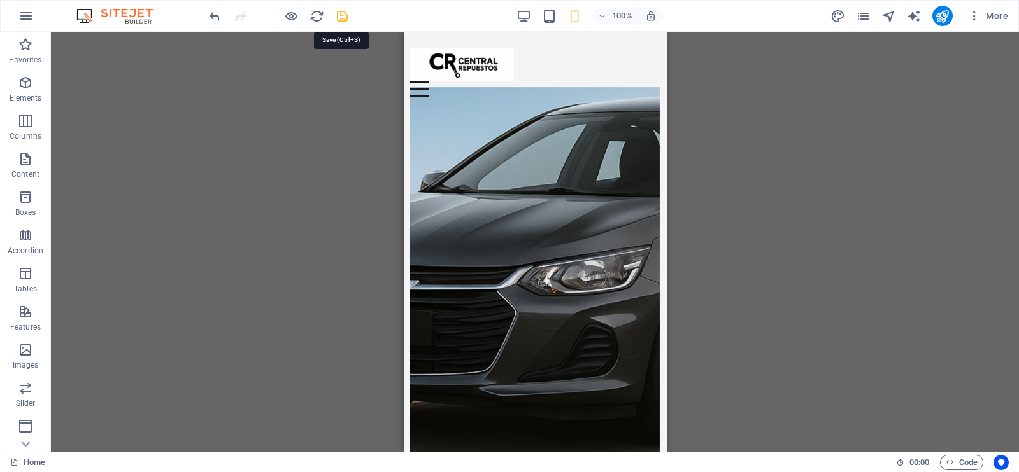
click at [348, 12] on icon "save" at bounding box center [342, 16] width 15 height 15
click at [25, 78] on icon "button" at bounding box center [25, 82] width 15 height 15
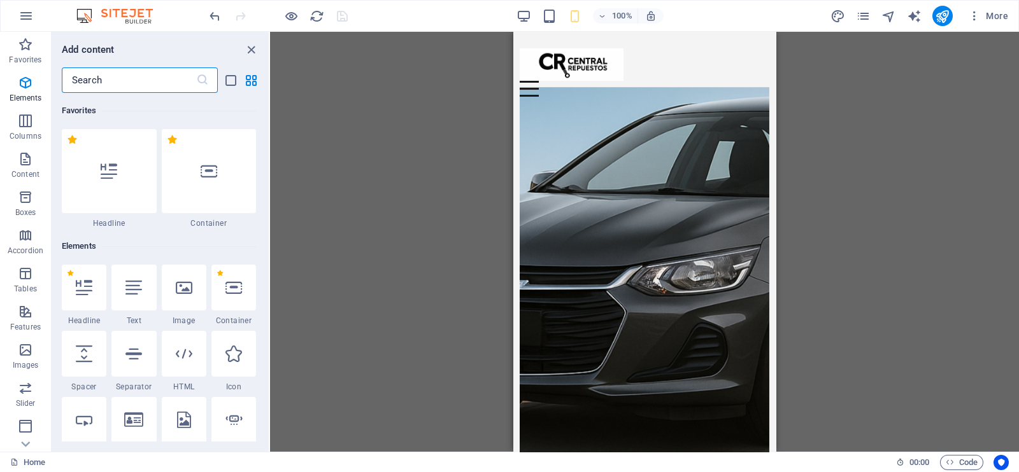
scroll to position [127, 0]
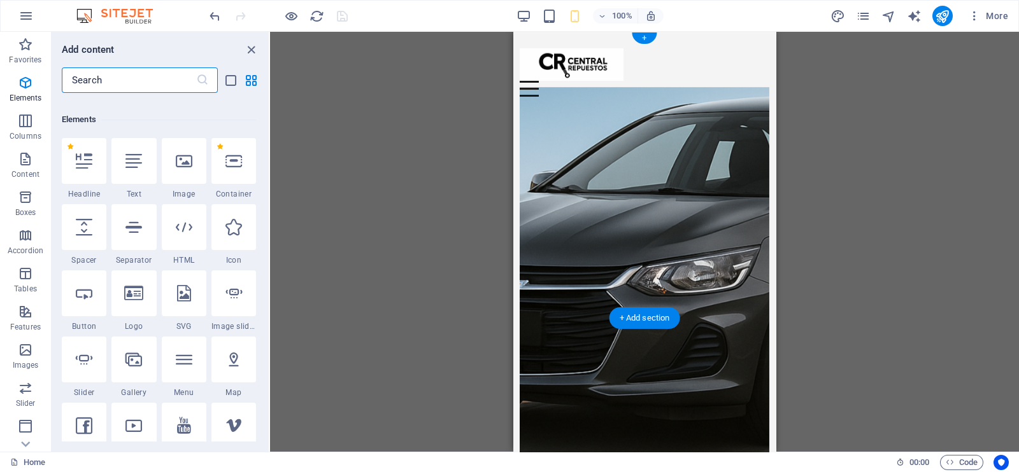
click at [611, 145] on figure at bounding box center [643, 278] width 249 height 383
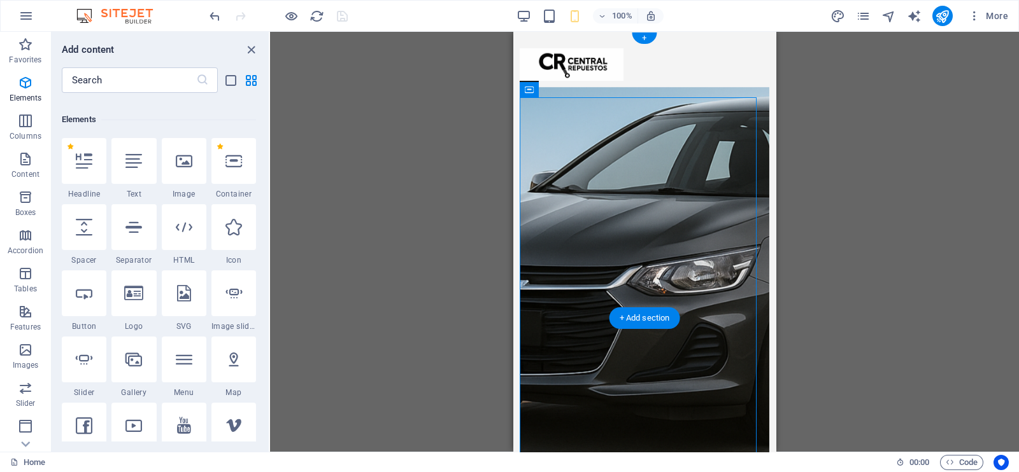
scroll to position [136, 0]
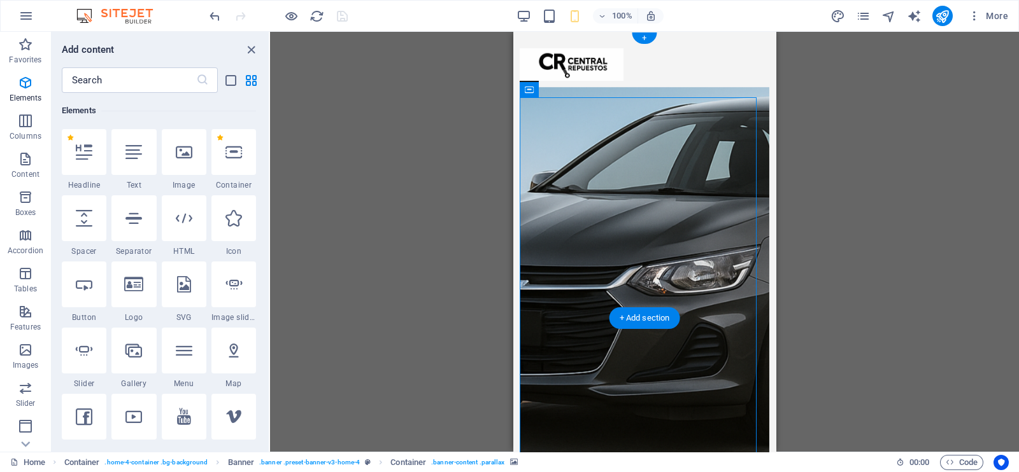
click at [571, 162] on figure at bounding box center [643, 278] width 249 height 383
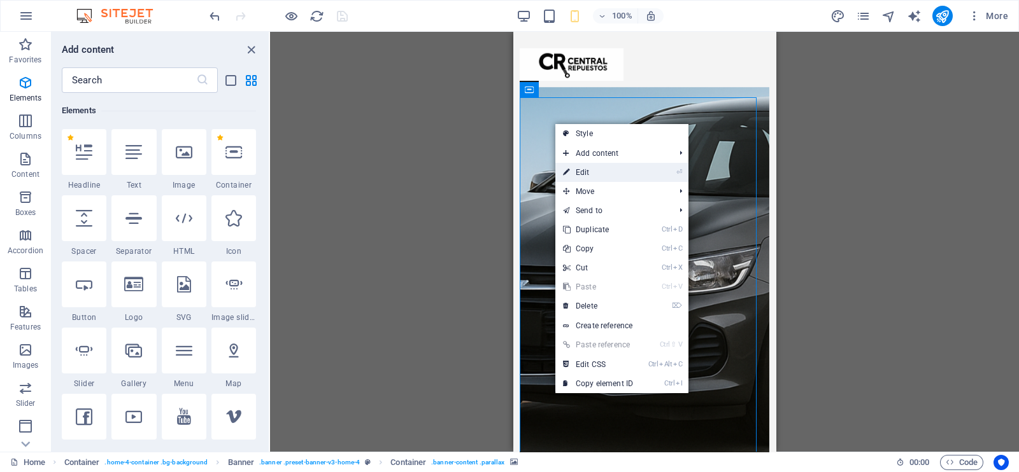
drag, startPoint x: 592, startPoint y: 172, endPoint x: 77, endPoint y: 139, distance: 516.1
click at [592, 172] on link "⏎ Edit" at bounding box center [597, 172] width 85 height 19
select select "px"
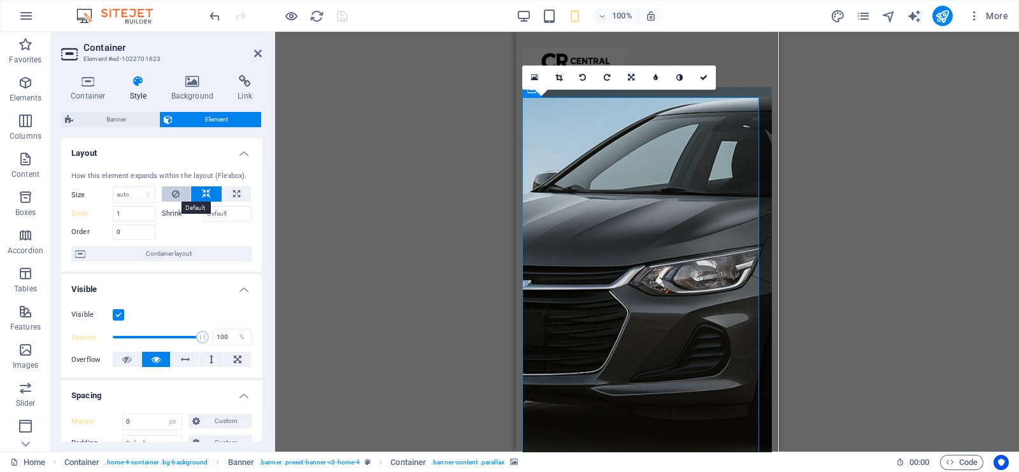
click at [178, 195] on icon at bounding box center [176, 194] width 8 height 15
click at [227, 189] on button at bounding box center [236, 194] width 29 height 15
type input "100"
select select "%"
click at [207, 190] on icon at bounding box center [206, 194] width 9 height 15
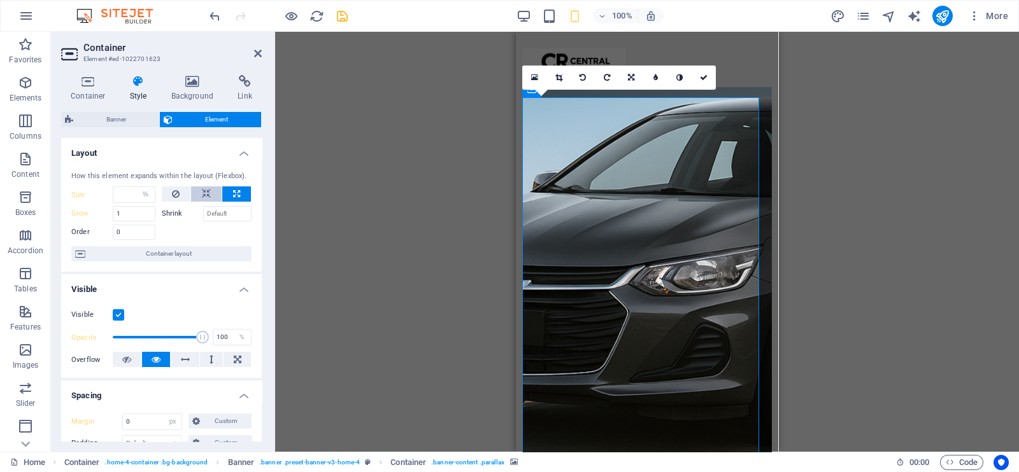
select select "DISABLED_OPTION_VALUE"
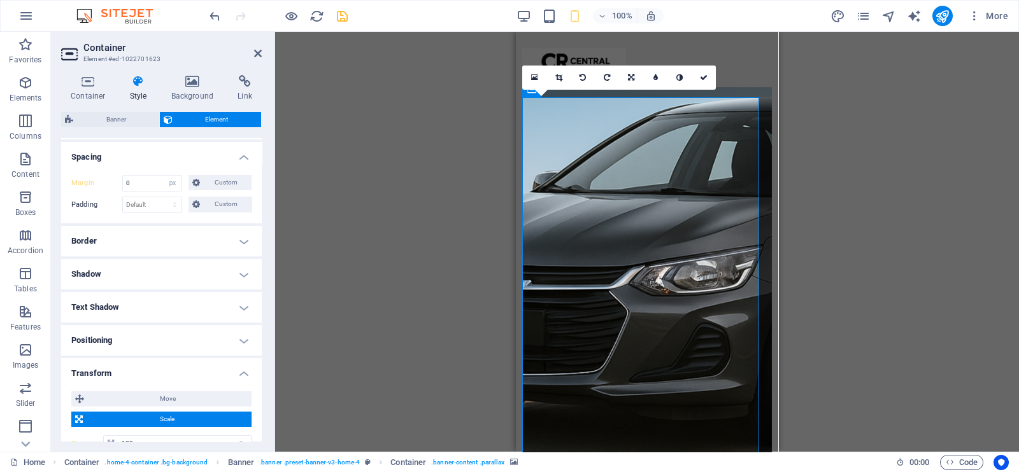
scroll to position [318, 0]
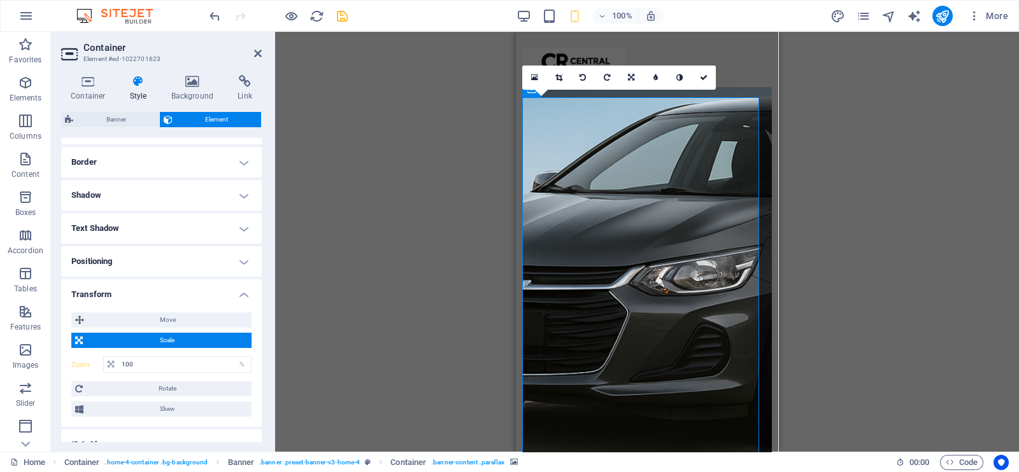
click at [152, 256] on h4 "Positioning" at bounding box center [161, 261] width 201 height 31
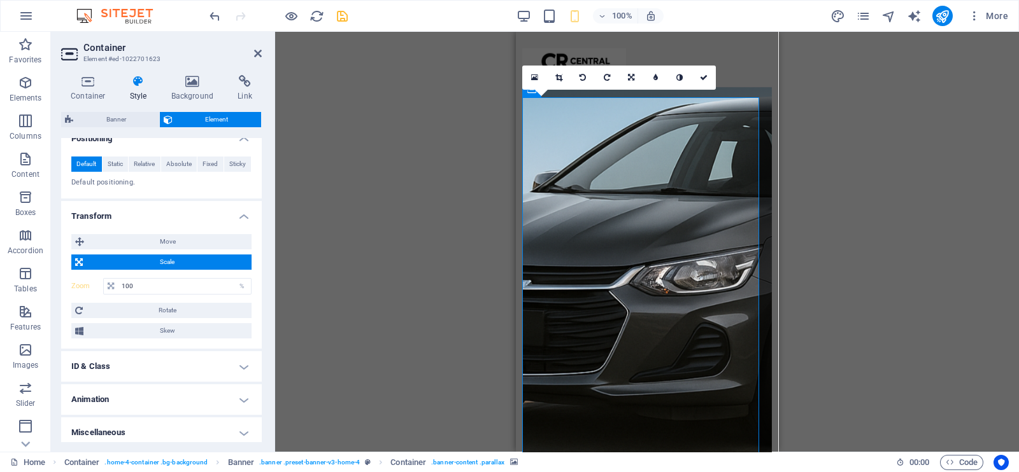
scroll to position [446, 0]
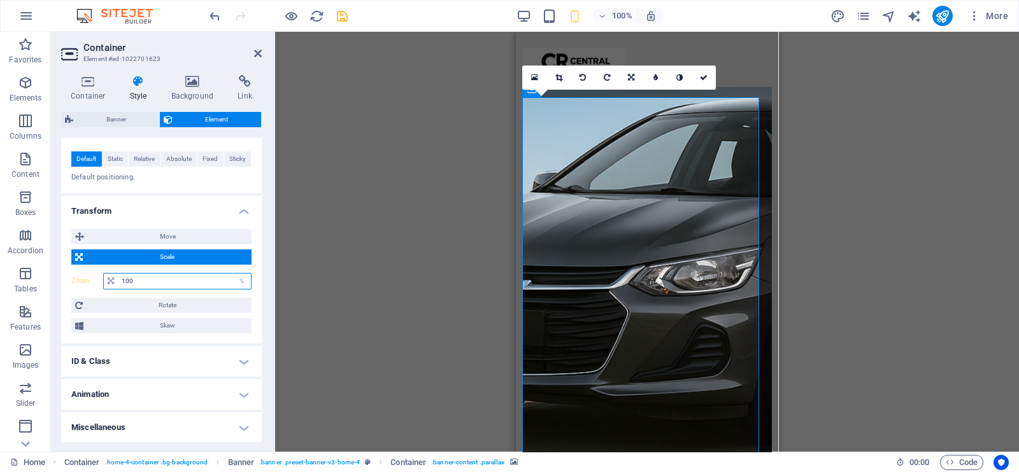
drag, startPoint x: 143, startPoint y: 280, endPoint x: 136, endPoint y: 278, distance: 7.3
click at [136, 278] on input "100" at bounding box center [184, 281] width 132 height 15
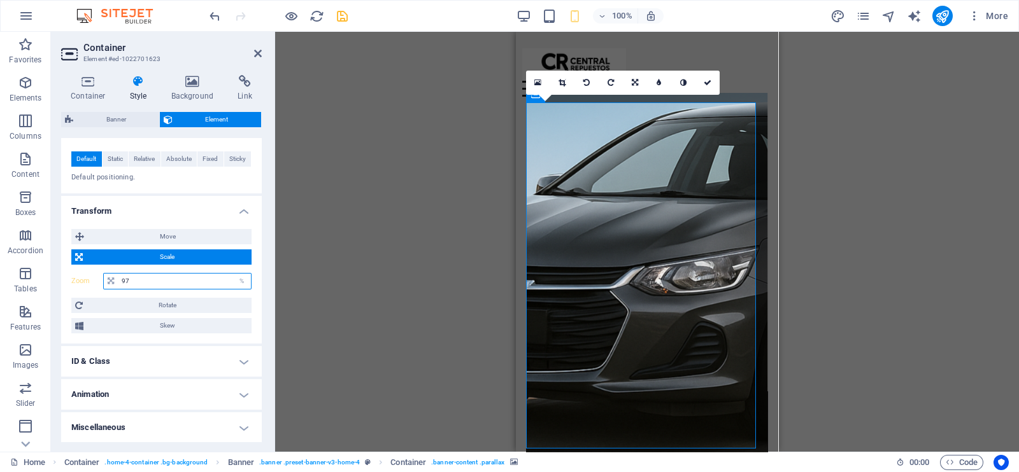
click at [108, 280] on div "97 %" at bounding box center [177, 281] width 148 height 17
type input "100"
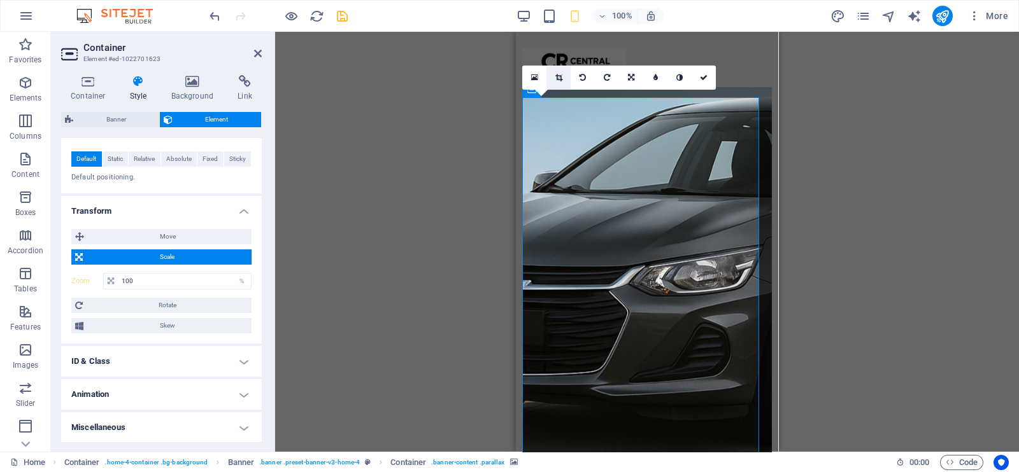
click at [567, 78] on link at bounding box center [558, 78] width 24 height 24
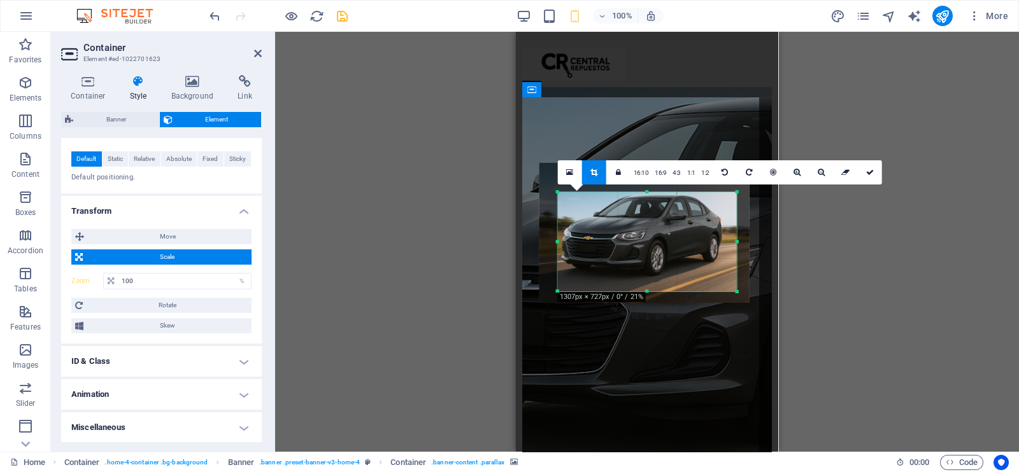
drag, startPoint x: 710, startPoint y: 288, endPoint x: 764, endPoint y: 297, distance: 55.0
click at [764, 297] on div "Drag here to replace the existing content. Press “Ctrl” if you want to create a…" at bounding box center [647, 242] width 262 height 420
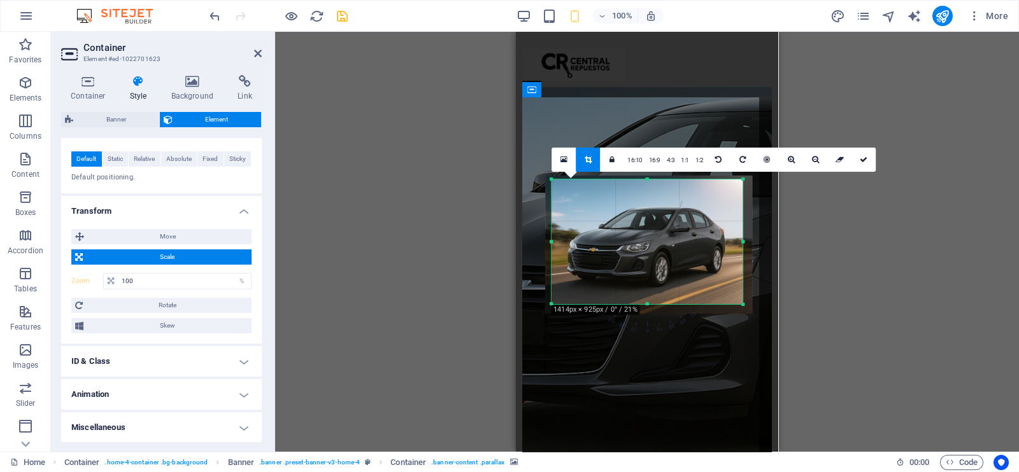
drag, startPoint x: 557, startPoint y: 193, endPoint x: 545, endPoint y: 167, distance: 28.2
click at [551, 180] on div "180 170 160 150 140 130 120 110 100 90 80 70 60 50 40 30 20 10 0 -10 -20 -30 -4…" at bounding box center [646, 242] width 191 height 125
click at [864, 156] on icon at bounding box center [863, 160] width 8 height 8
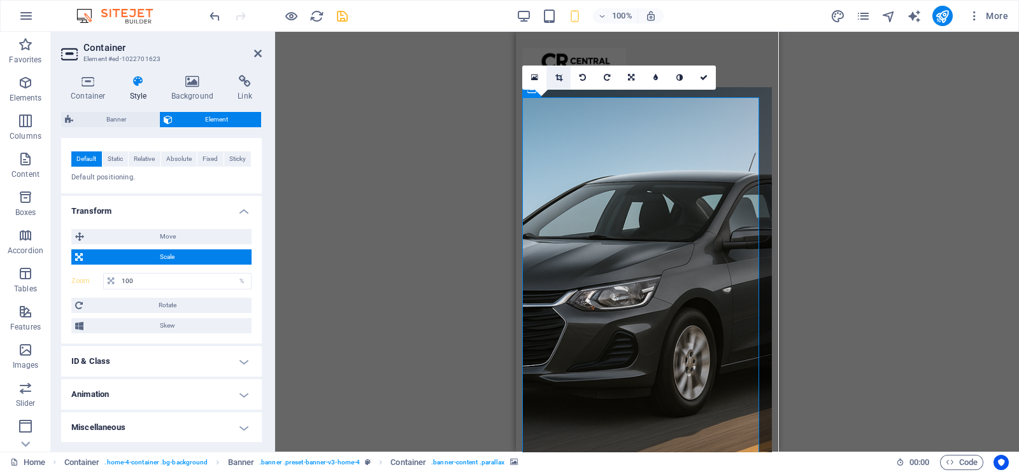
click at [560, 78] on icon at bounding box center [558, 78] width 7 height 8
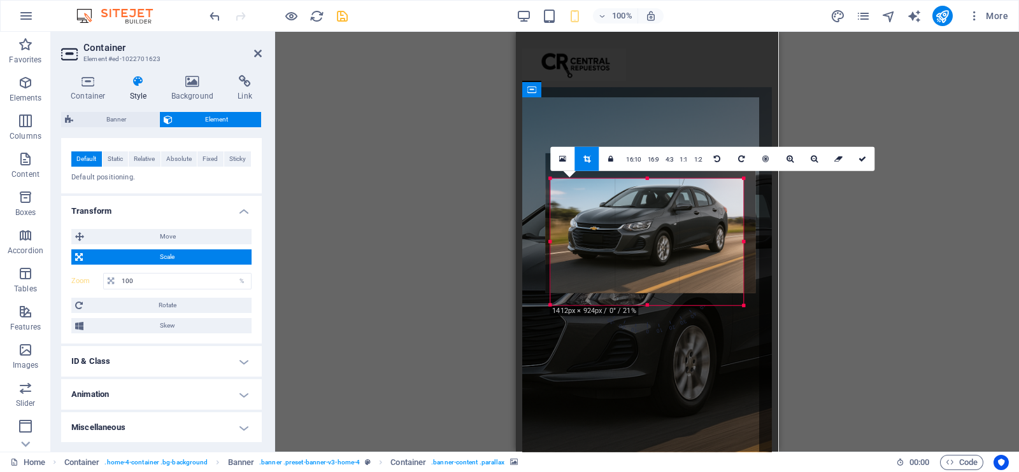
drag, startPoint x: 660, startPoint y: 225, endPoint x: 661, endPoint y: 204, distance: 21.7
click at [661, 204] on div at bounding box center [650, 223] width 210 height 140
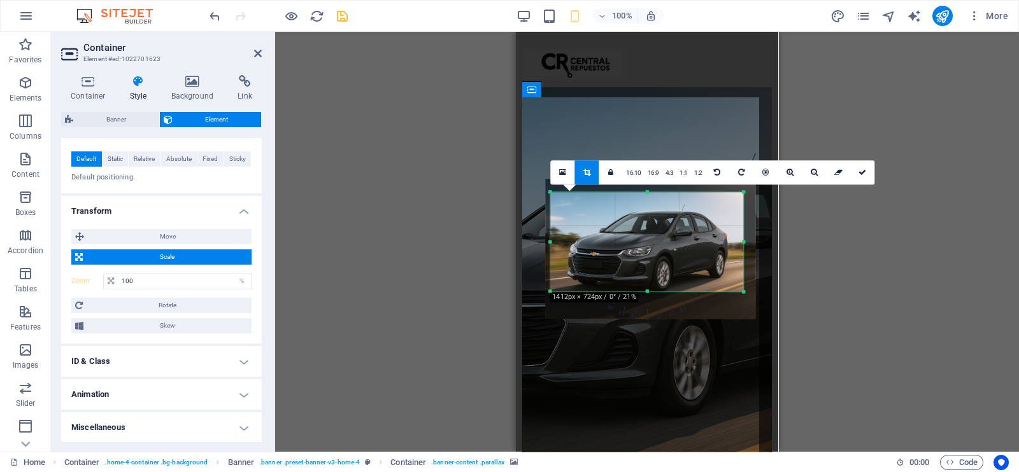
drag, startPoint x: 647, startPoint y: 304, endPoint x: 649, endPoint y: 278, distance: 26.9
click at [649, 278] on div "180 170 160 150 140 130 120 110 100 90 80 70 60 50 40 30 20 10 0 -10 -20 -30 -4…" at bounding box center [646, 241] width 193 height 99
click at [865, 171] on link at bounding box center [862, 172] width 24 height 24
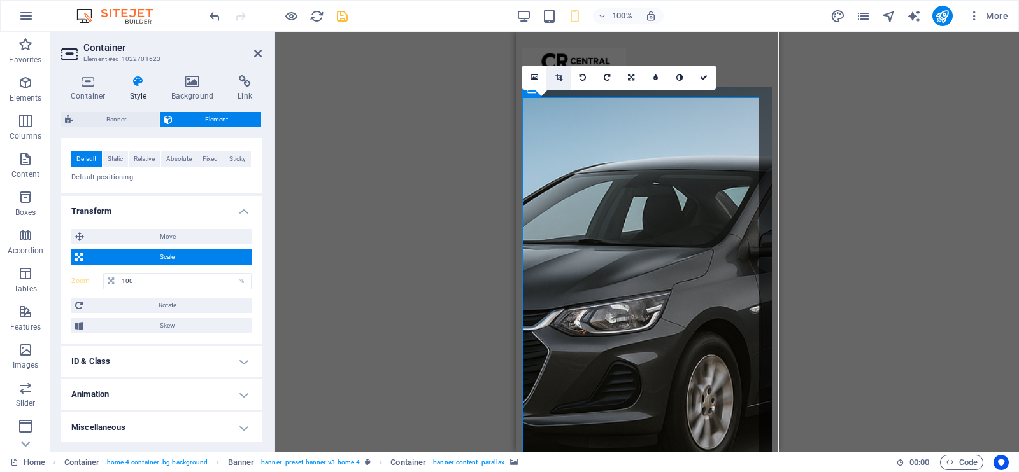
click at [560, 74] on icon at bounding box center [558, 78] width 7 height 8
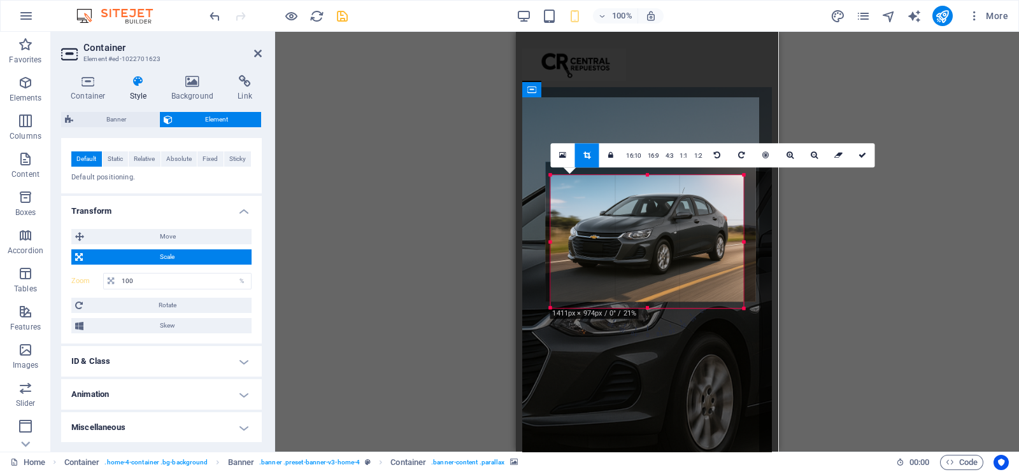
drag, startPoint x: 646, startPoint y: 291, endPoint x: 647, endPoint y: 325, distance: 33.8
click at [647, 308] on div "180 170 160 150 140 130 120 110 100 90 80 70 60 50 40 30 20 10 0 -10 -20 -30 -4…" at bounding box center [646, 241] width 193 height 133
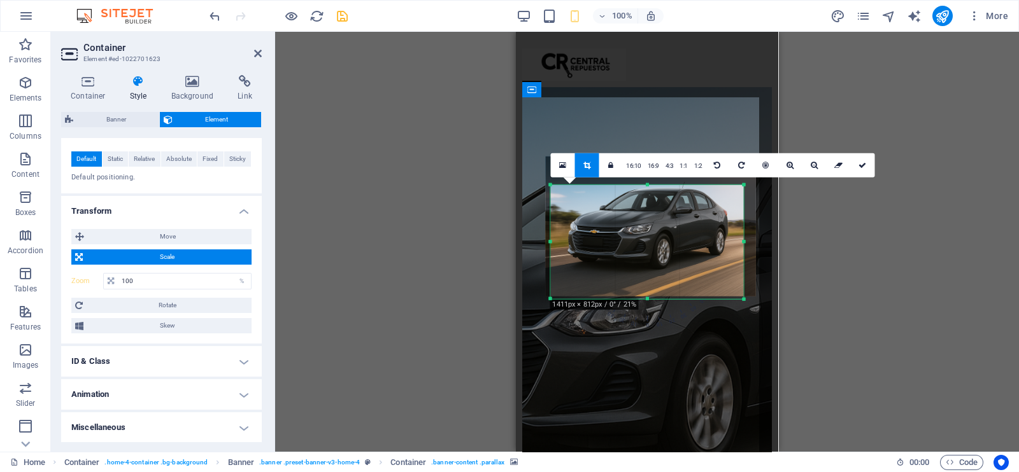
drag, startPoint x: 646, startPoint y: 177, endPoint x: 646, endPoint y: 193, distance: 15.9
click at [646, 193] on div "180 170 160 150 140 130 120 110 100 90 80 70 60 50 40 30 20 10 0 -10 -20 -30 -4…" at bounding box center [646, 242] width 193 height 114
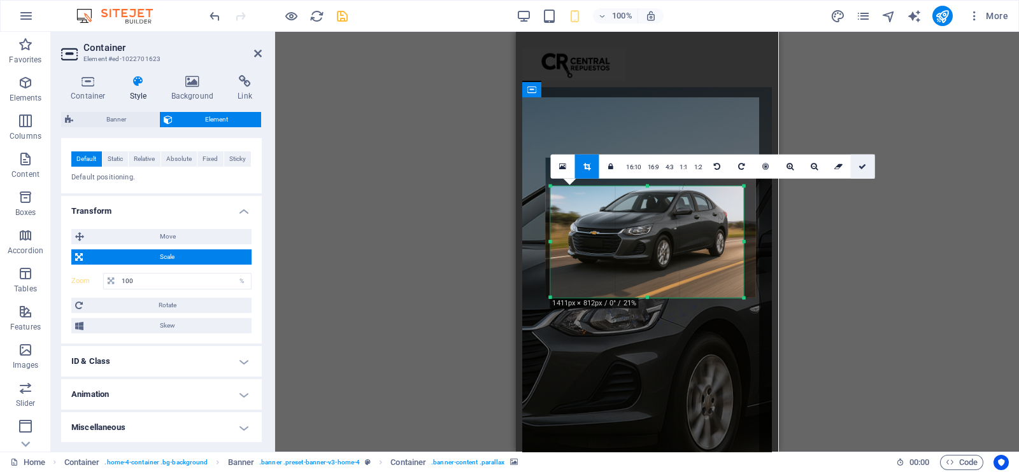
click at [858, 165] on icon at bounding box center [862, 167] width 8 height 8
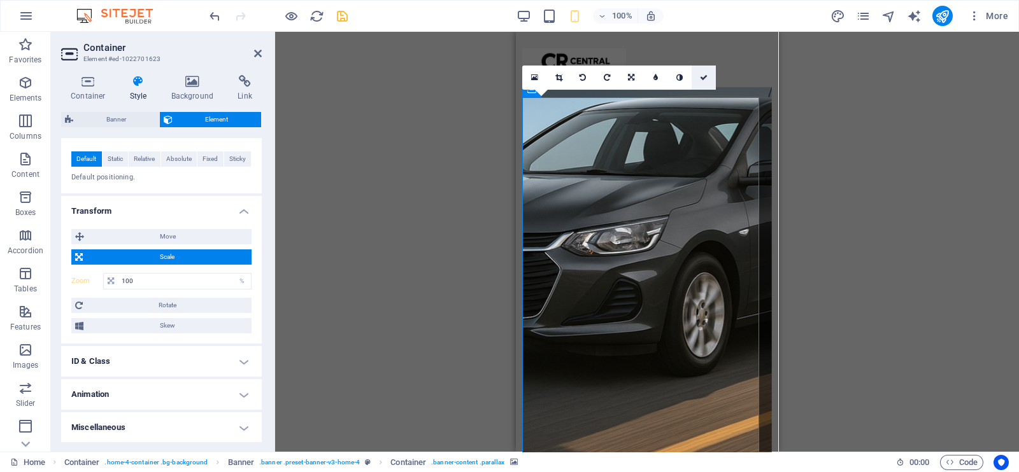
click at [708, 73] on link at bounding box center [703, 78] width 24 height 24
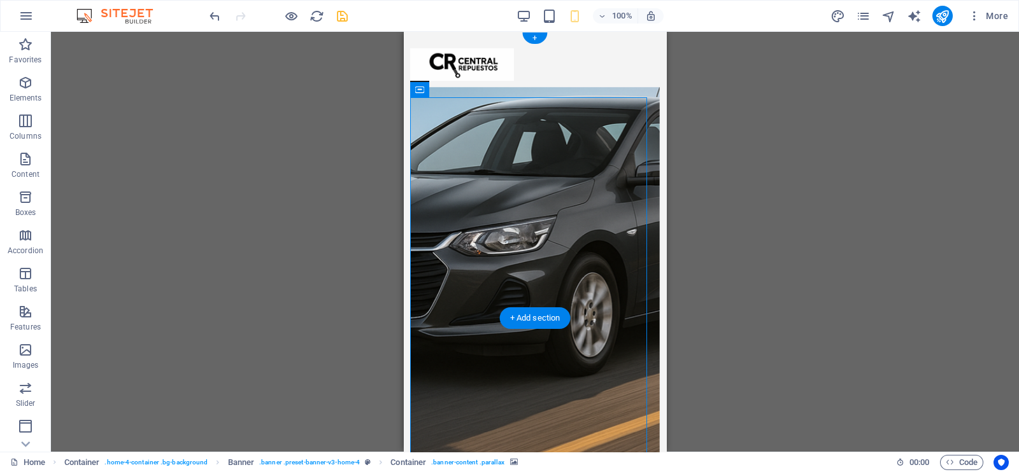
click at [501, 145] on figure at bounding box center [534, 278] width 249 height 383
select select "px"
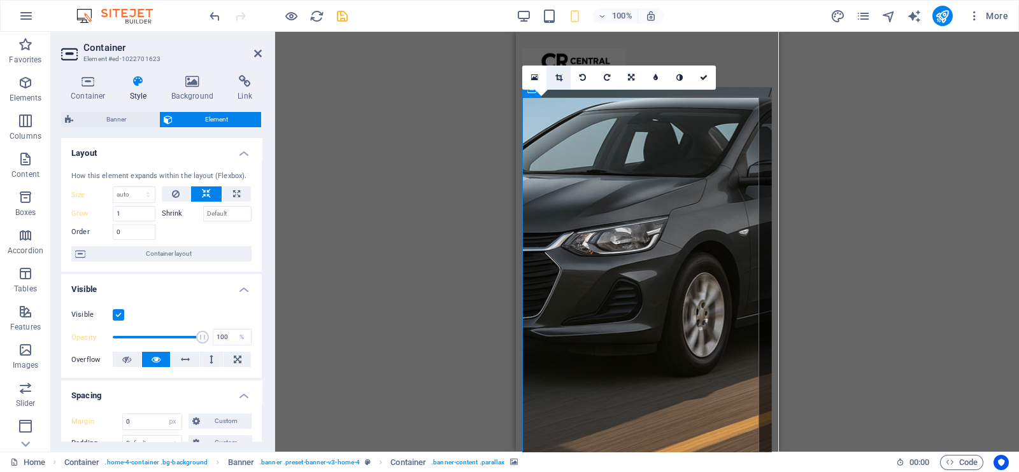
click at [561, 83] on link at bounding box center [558, 78] width 24 height 24
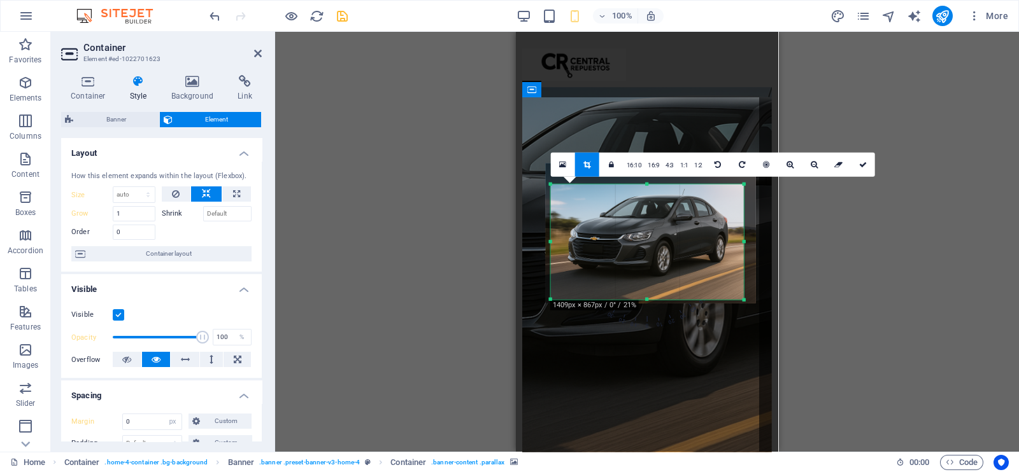
drag, startPoint x: 649, startPoint y: 187, endPoint x: 649, endPoint y: 179, distance: 8.3
click at [649, 185] on div "180 170 160 150 140 130 120 110 100 90 80 70 60 50 40 30 20 10 0 -10 -20 -30 -4…" at bounding box center [647, 242] width 193 height 115
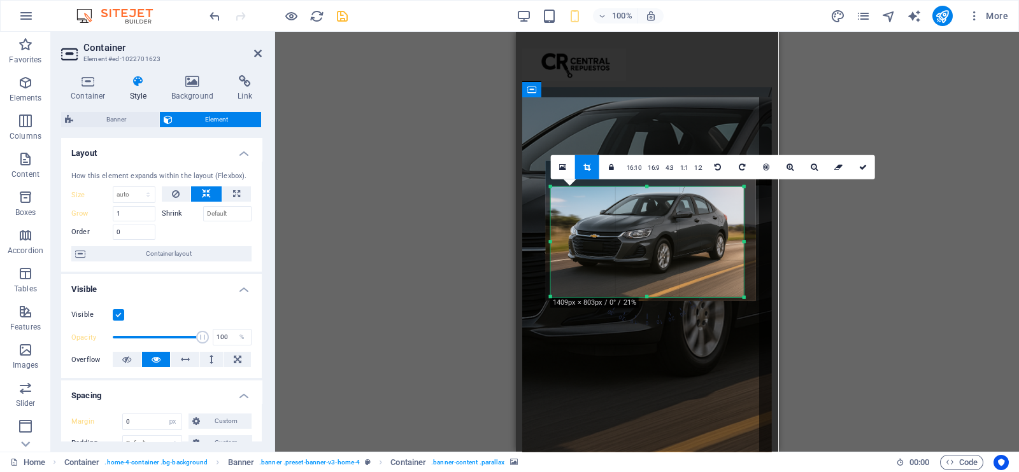
click at [649, 189] on div "180 170 160 150 140 130 120 110 100 90 80 70 60 50 40 30 20 10 0 -10 -20 -30 -4…" at bounding box center [647, 242] width 193 height 110
click at [854, 174] on link at bounding box center [863, 167] width 24 height 24
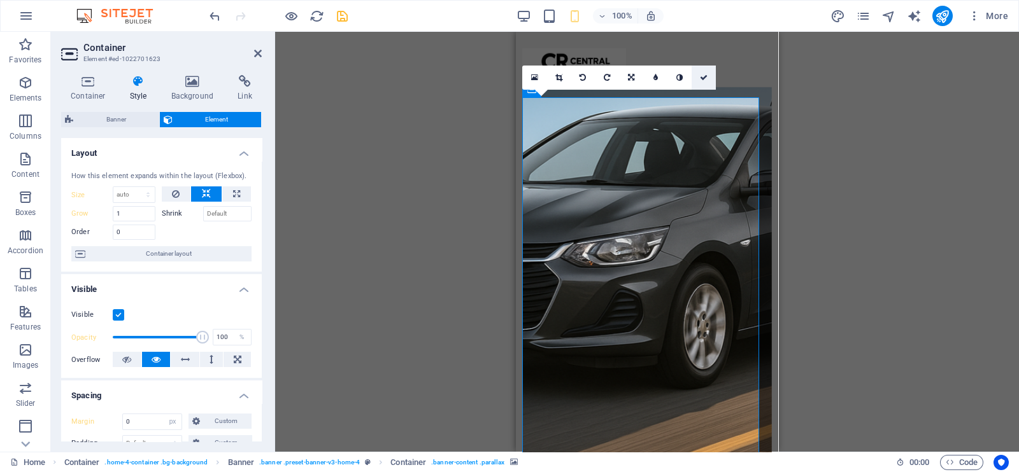
click at [702, 74] on icon at bounding box center [704, 78] width 8 height 8
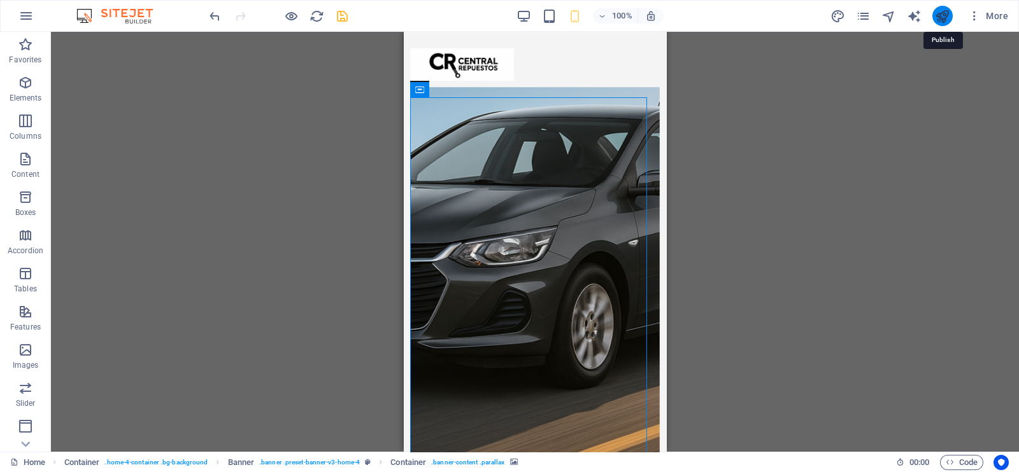
click at [945, 16] on icon "publish" at bounding box center [942, 16] width 15 height 15
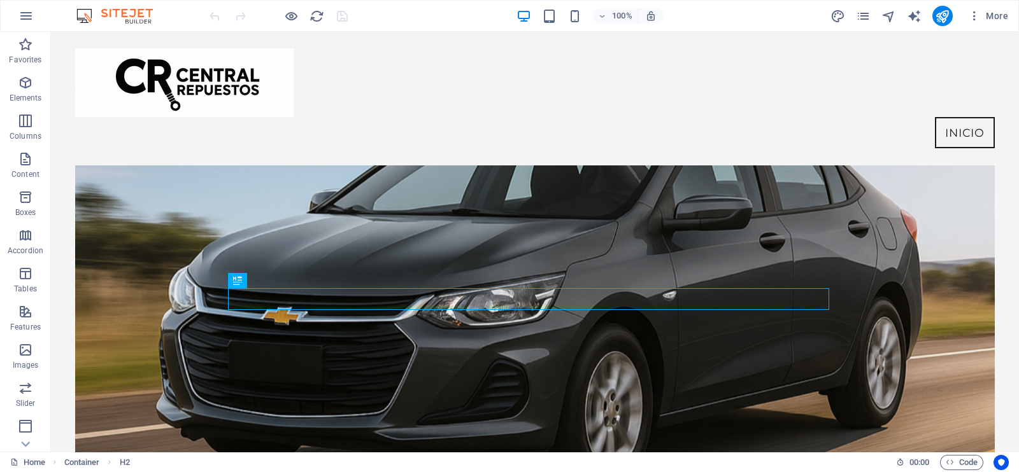
scroll to position [151, 0]
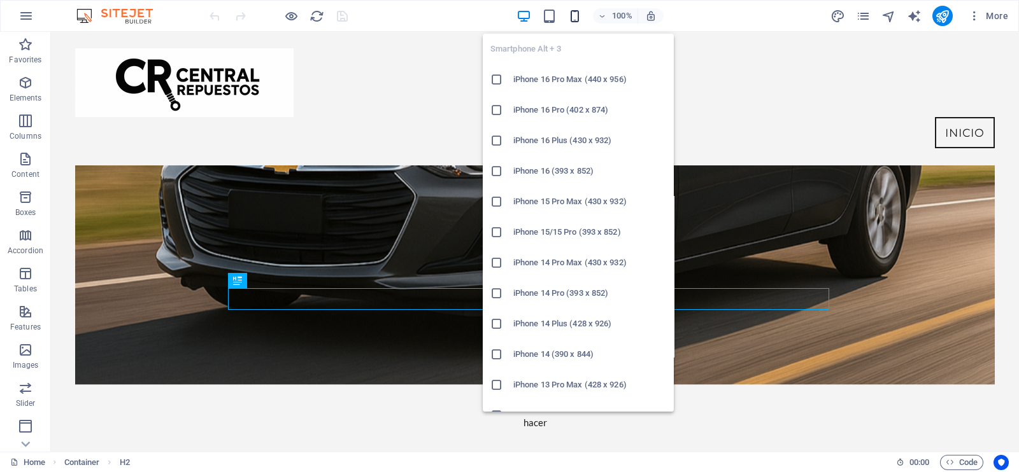
click at [576, 17] on icon "button" at bounding box center [574, 16] width 15 height 15
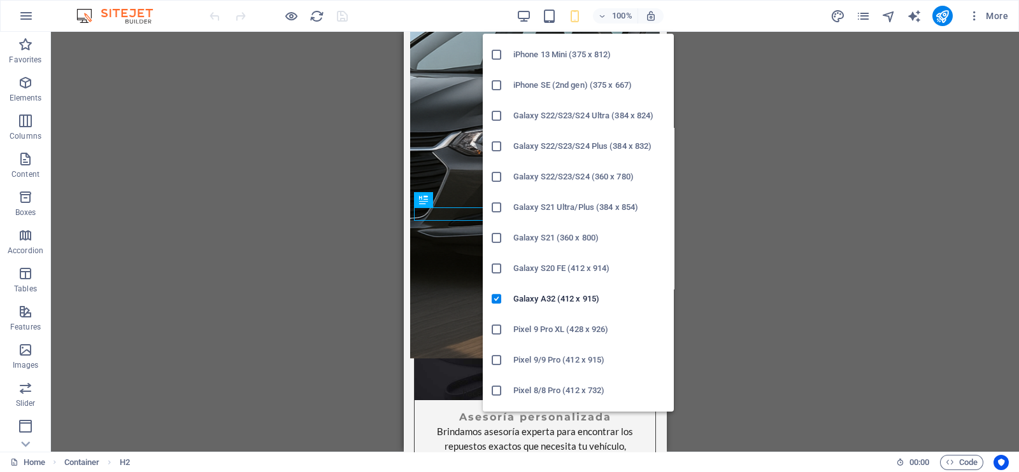
scroll to position [311, 0]
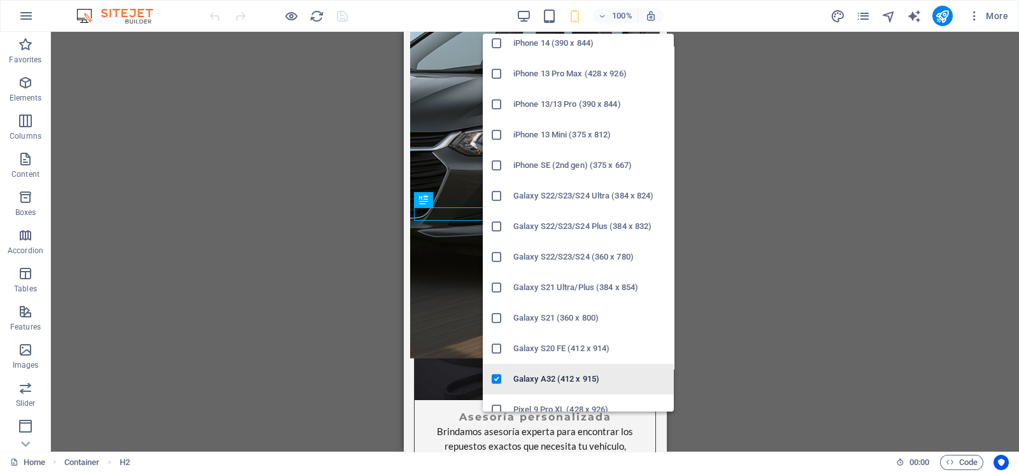
click at [546, 365] on li "Galaxy A32 (412 x 915)" at bounding box center [578, 379] width 191 height 31
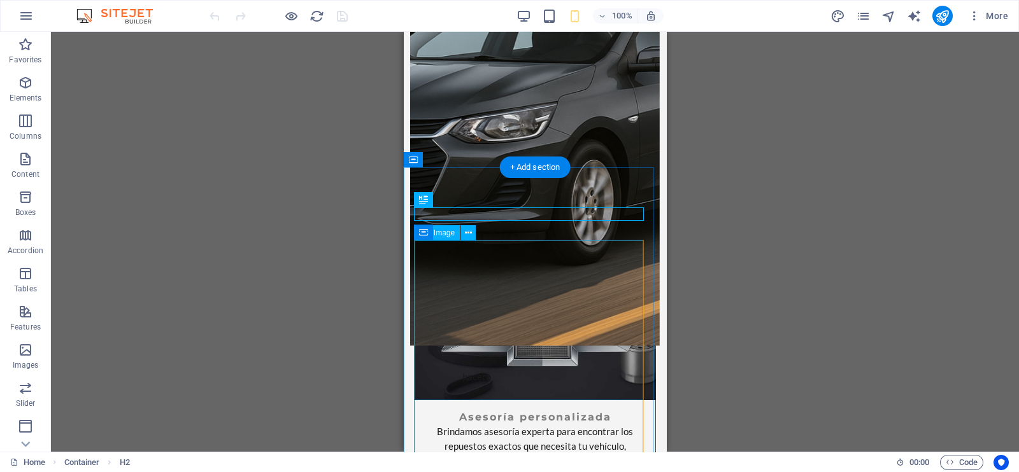
scroll to position [0, 0]
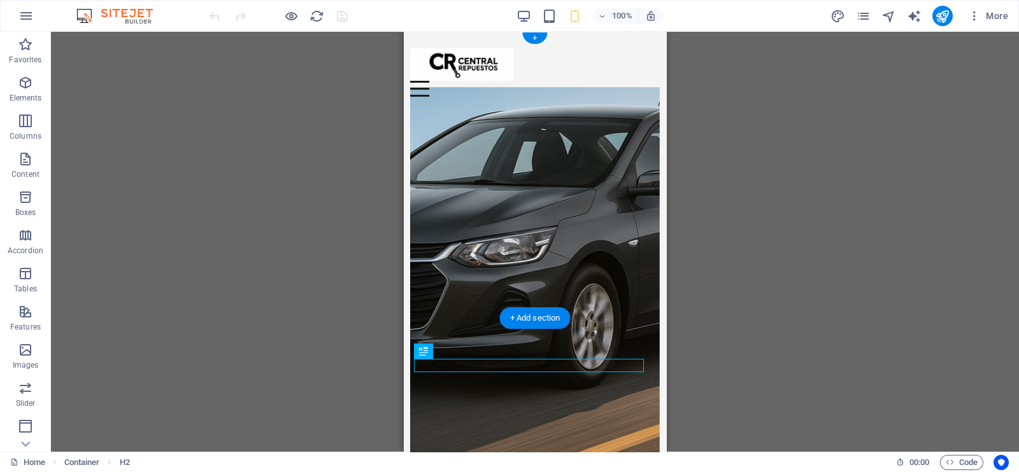
click at [427, 113] on figure at bounding box center [534, 278] width 249 height 383
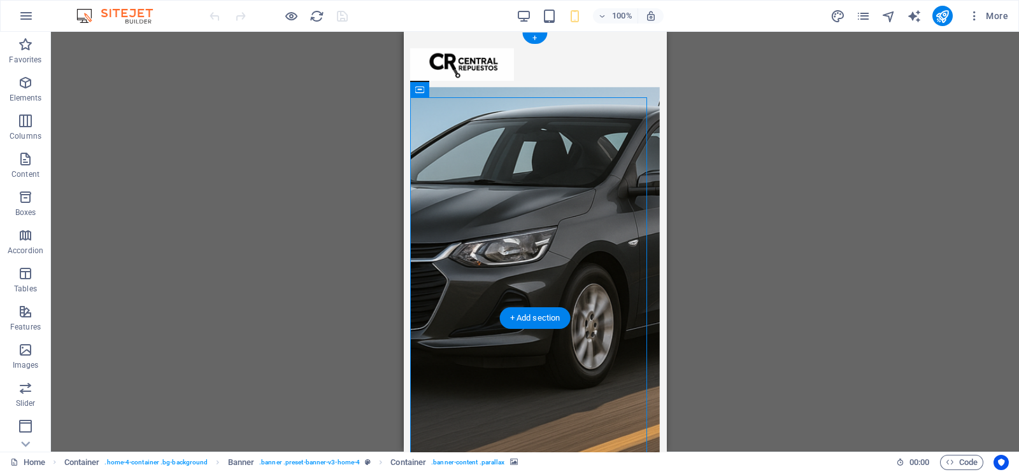
click at [433, 127] on figure at bounding box center [534, 278] width 249 height 383
select select "%"
select select "px"
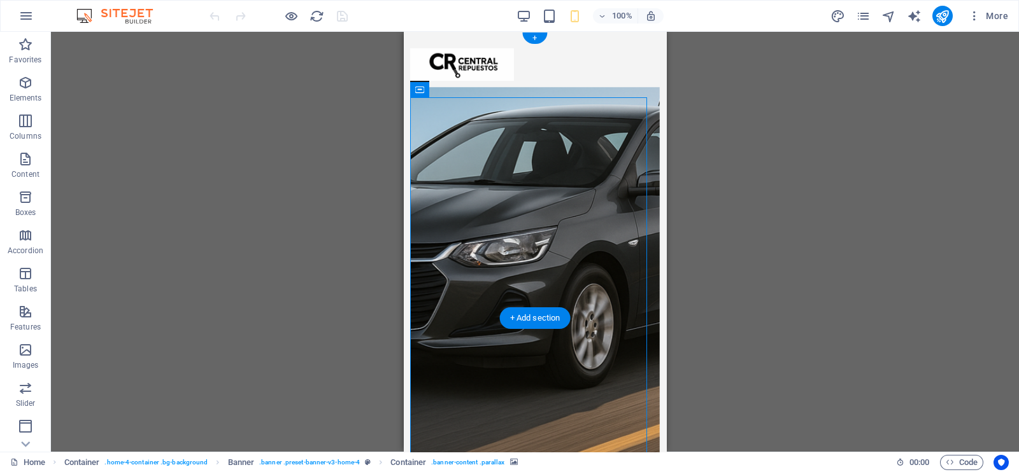
select select "px"
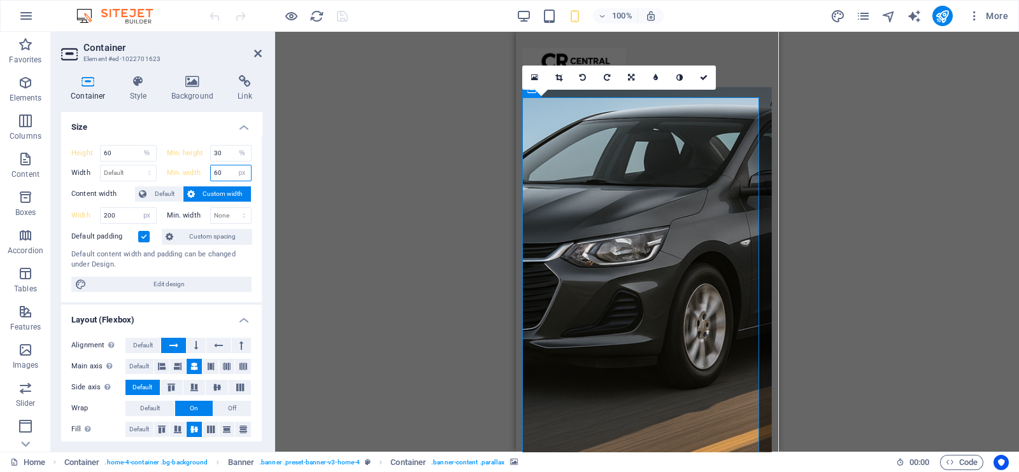
drag, startPoint x: 228, startPoint y: 171, endPoint x: 213, endPoint y: 171, distance: 14.7
click at [213, 171] on input "60" at bounding box center [231, 173] width 41 height 15
click at [122, 214] on input "200" at bounding box center [128, 215] width 55 height 15
type input "2"
type input "300"
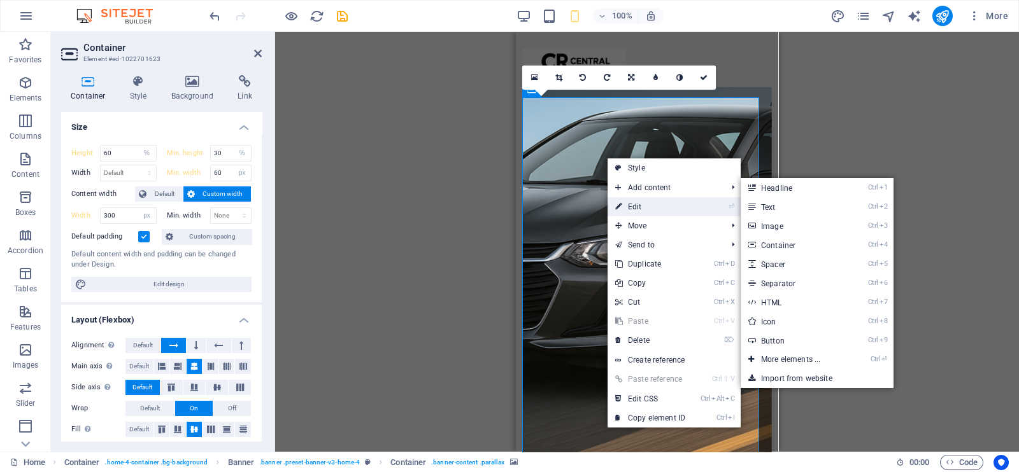
click at [649, 201] on link "⏎ Edit" at bounding box center [649, 206] width 85 height 19
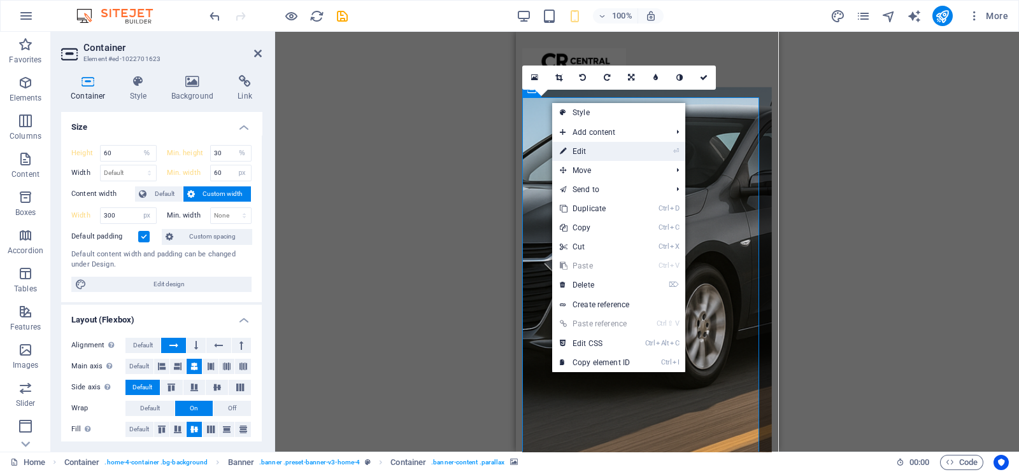
click at [600, 154] on link "⏎ Edit" at bounding box center [594, 151] width 85 height 19
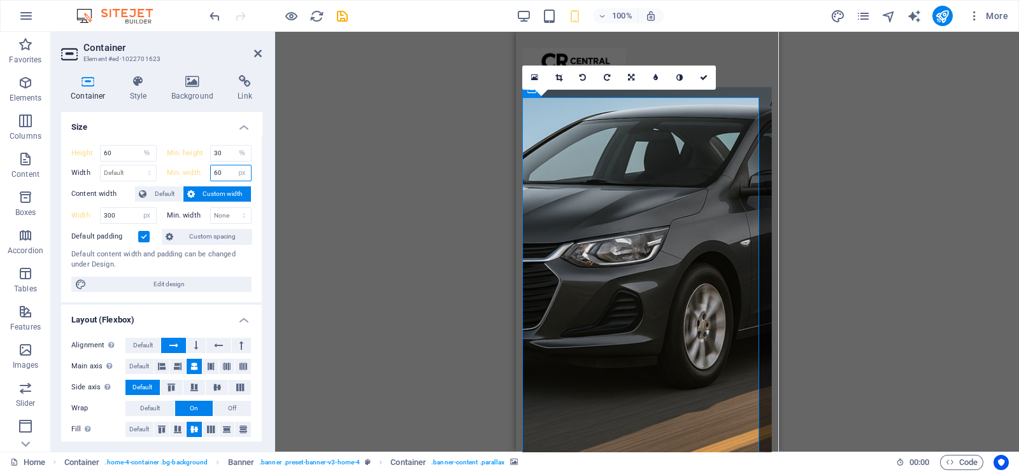
drag, startPoint x: 229, startPoint y: 171, endPoint x: 210, endPoint y: 172, distance: 19.1
click at [211, 172] on input "60" at bounding box center [231, 173] width 41 height 15
type input "80"
click at [118, 215] on input "300" at bounding box center [128, 215] width 55 height 15
click at [140, 213] on select "Default px rem % em vh vw" at bounding box center [147, 215] width 18 height 15
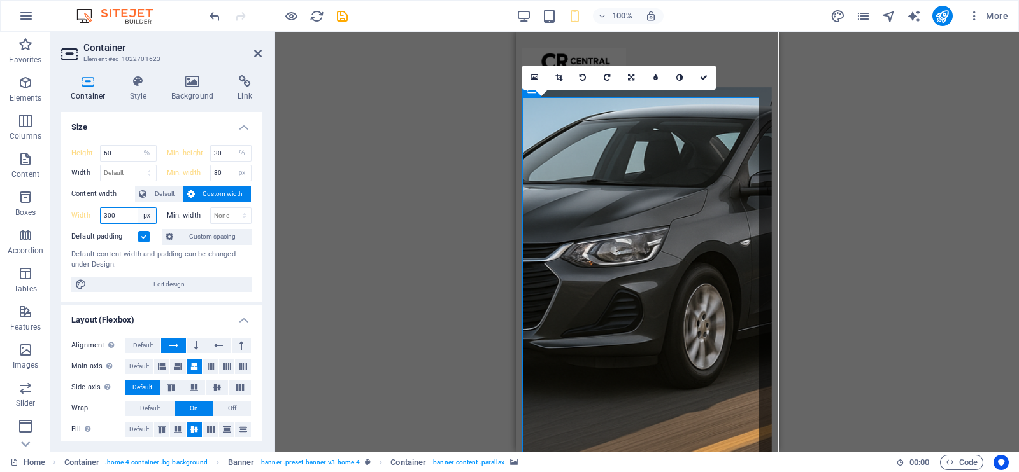
select select "rem"
click at [138, 208] on select "Default px rem % em vh vw" at bounding box center [147, 215] width 18 height 15
type input "18.75"
click at [146, 213] on select "Default px rem % em vh vw" at bounding box center [147, 215] width 18 height 15
select select "px"
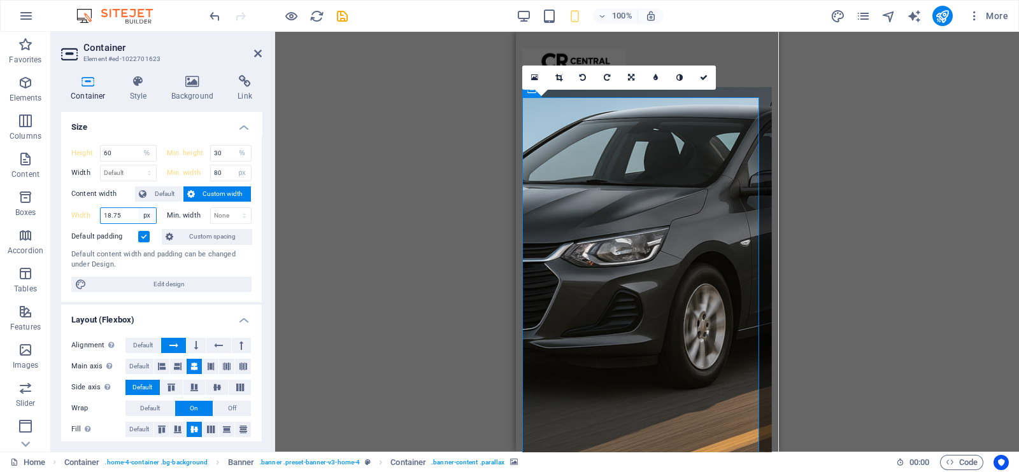
click at [138, 208] on select "Default px rem % em vh vw" at bounding box center [147, 215] width 18 height 15
click at [124, 213] on input "300" at bounding box center [128, 215] width 55 height 15
type input "350"
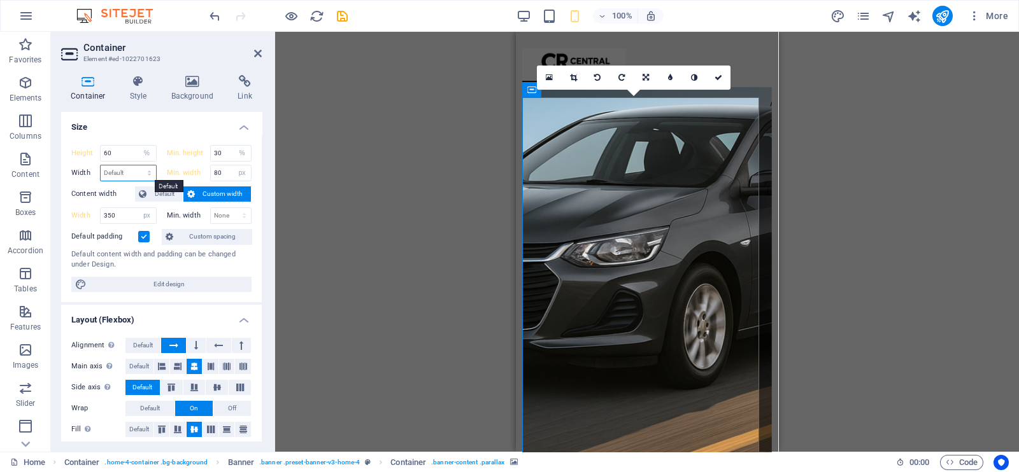
click at [131, 166] on select "Default px rem % em vh vw" at bounding box center [128, 173] width 55 height 15
select select "px"
click at [137, 166] on select "Default px rem % em vh vw" at bounding box center [128, 173] width 55 height 15
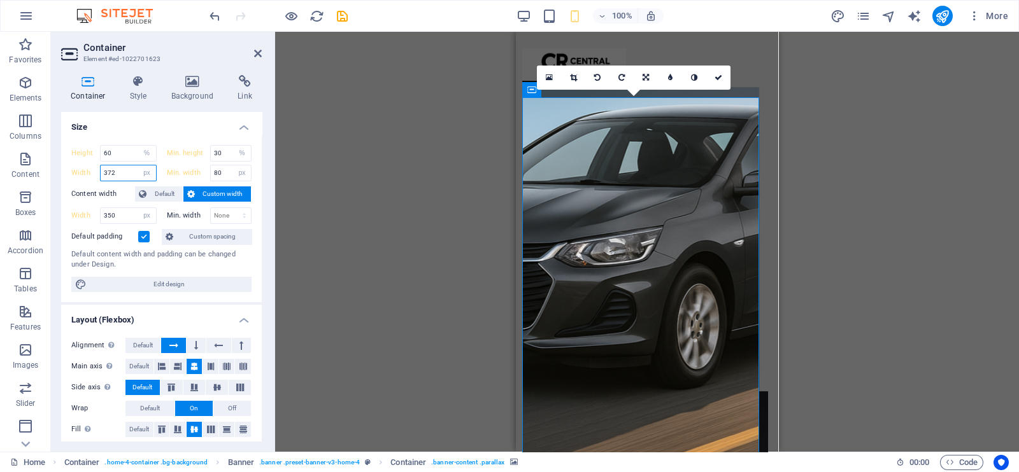
click at [121, 171] on input "372" at bounding box center [128, 173] width 55 height 15
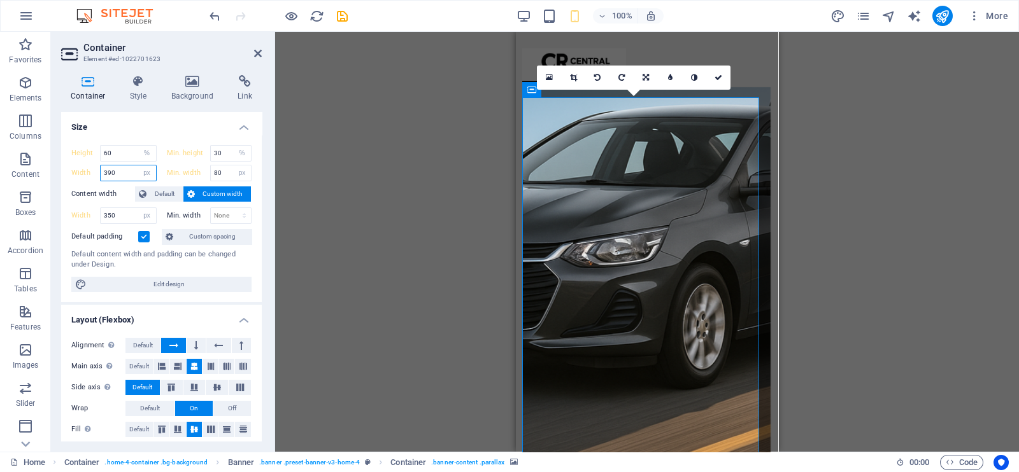
type input "390"
click at [137, 236] on label "Default padding" at bounding box center [104, 236] width 67 height 15
click at [0, 0] on input "Default padding" at bounding box center [0, 0] width 0 height 0
click at [142, 232] on label at bounding box center [143, 236] width 11 height 11
click at [0, 0] on input "Default padding" at bounding box center [0, 0] width 0 height 0
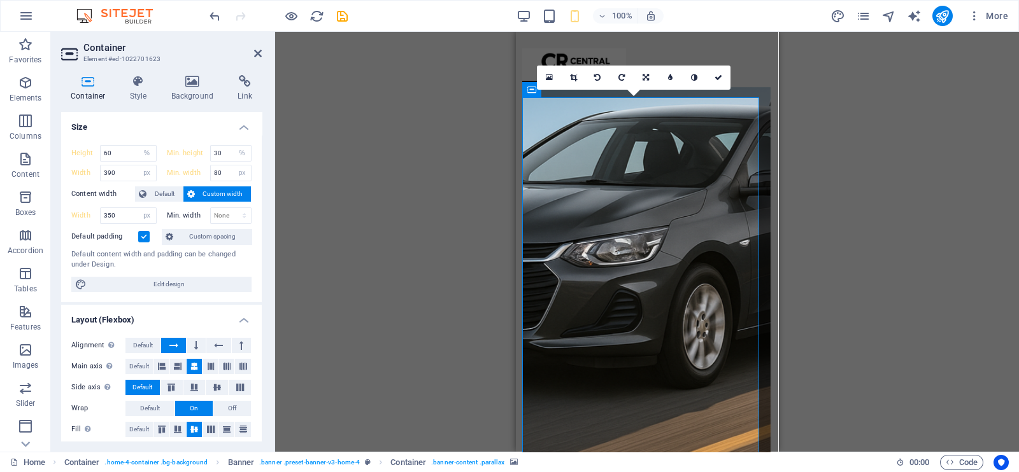
click at [142, 232] on label at bounding box center [143, 236] width 11 height 11
click at [0, 0] on input "Default padding" at bounding box center [0, 0] width 0 height 0
click at [145, 232] on label at bounding box center [143, 236] width 11 height 11
click at [0, 0] on input "Default padding" at bounding box center [0, 0] width 0 height 0
click at [204, 234] on span "Custom spacing" at bounding box center [212, 236] width 71 height 15
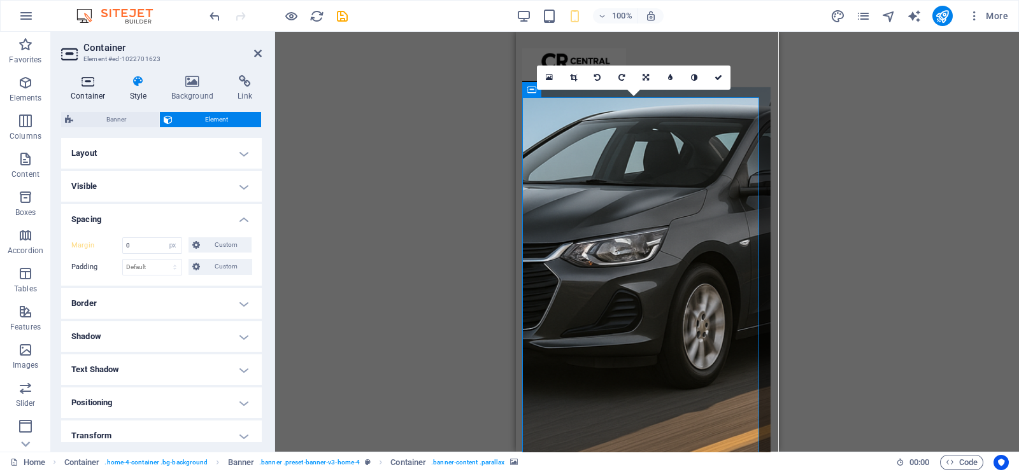
click at [81, 77] on icon at bounding box center [88, 81] width 54 height 13
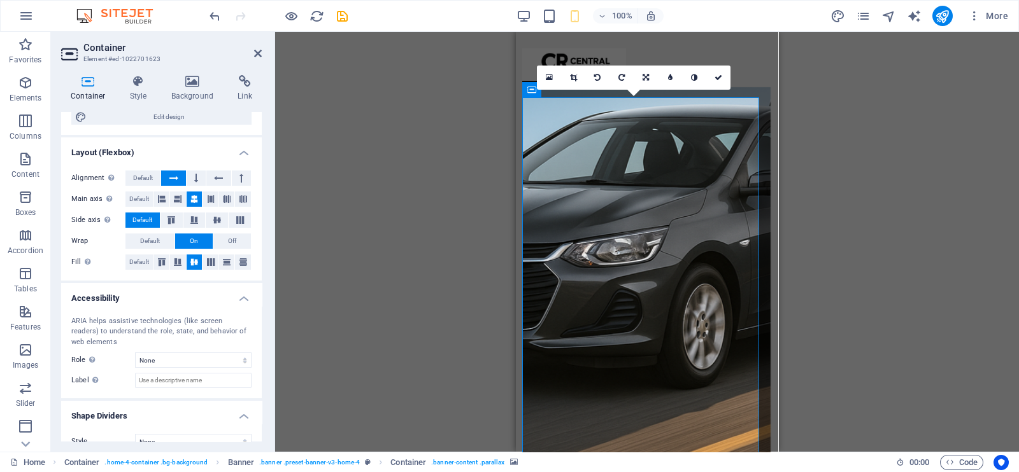
scroll to position [185, 0]
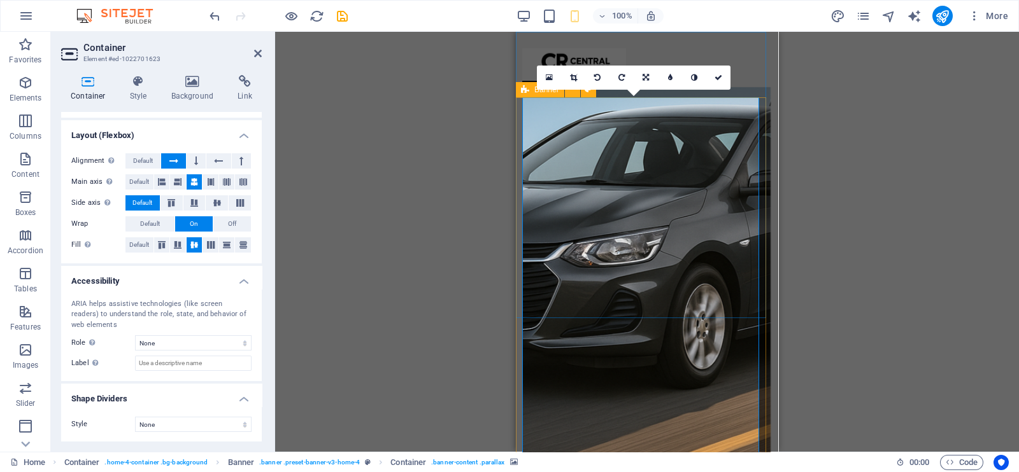
click at [532, 89] on div "Banner" at bounding box center [540, 89] width 48 height 15
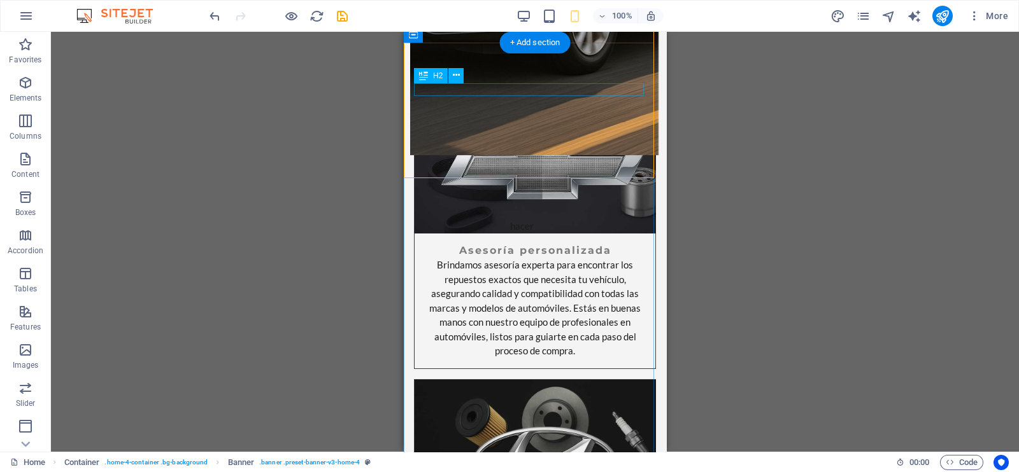
scroll to position [0, 0]
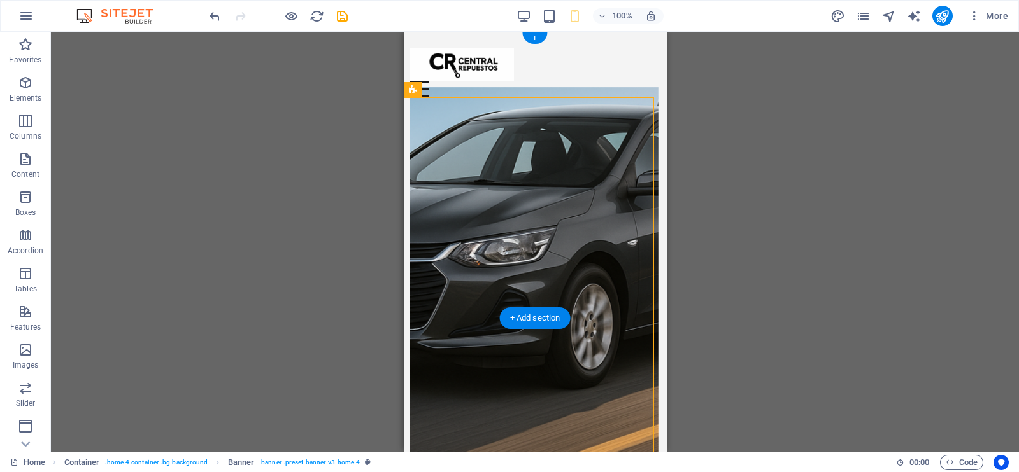
click at [460, 136] on figure at bounding box center [534, 278] width 248 height 383
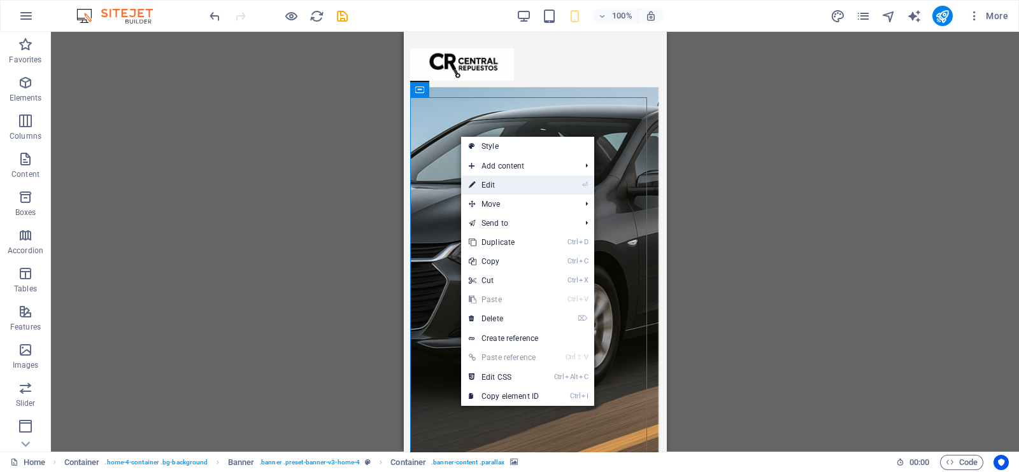
click at [488, 177] on link "⏎ Edit" at bounding box center [503, 185] width 85 height 19
select select "%"
select select "px"
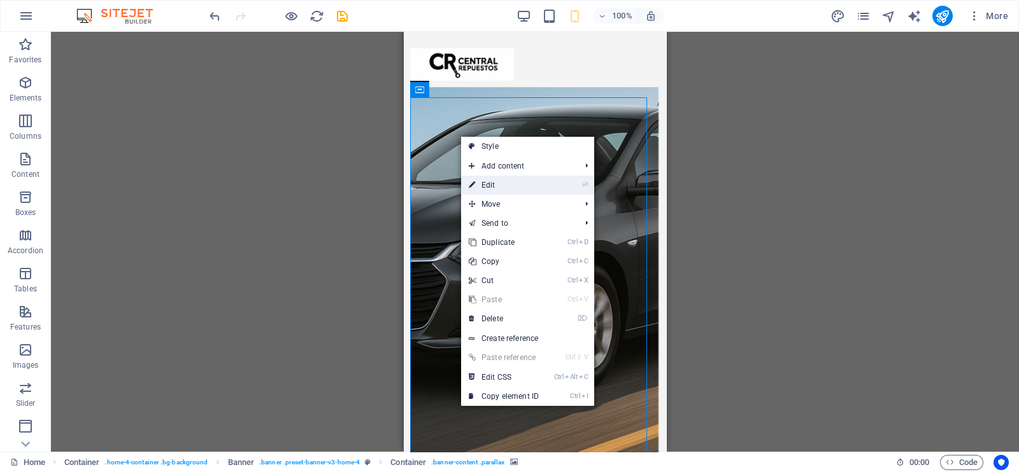
select select "px"
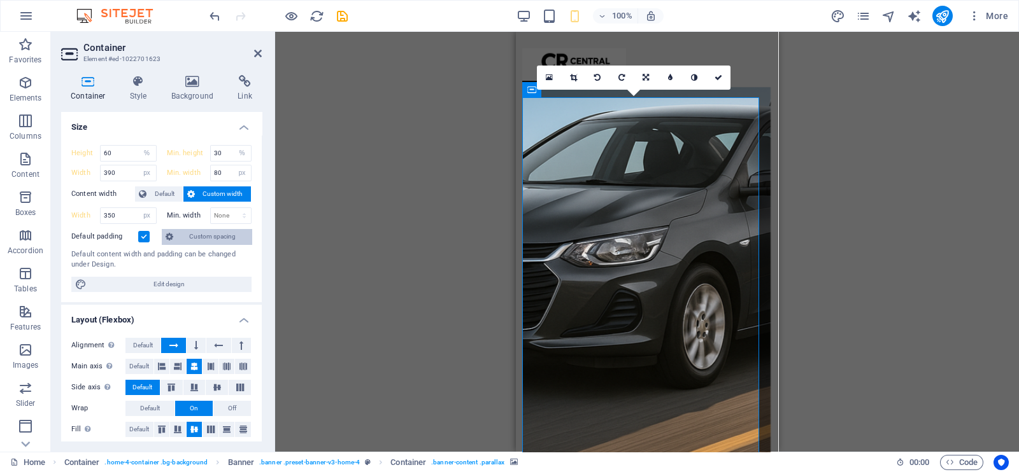
click at [187, 235] on span "Custom spacing" at bounding box center [212, 236] width 71 height 15
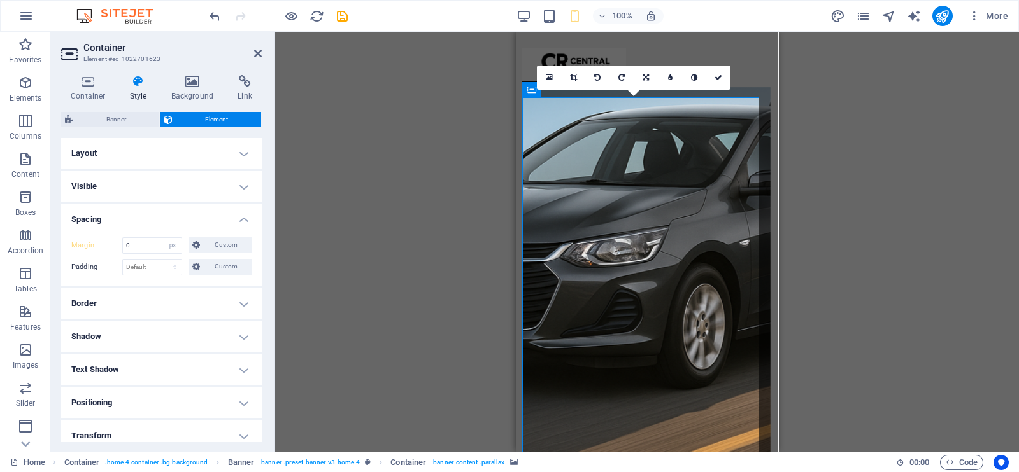
click at [145, 85] on icon at bounding box center [138, 81] width 36 height 13
click at [83, 76] on icon at bounding box center [88, 81] width 54 height 13
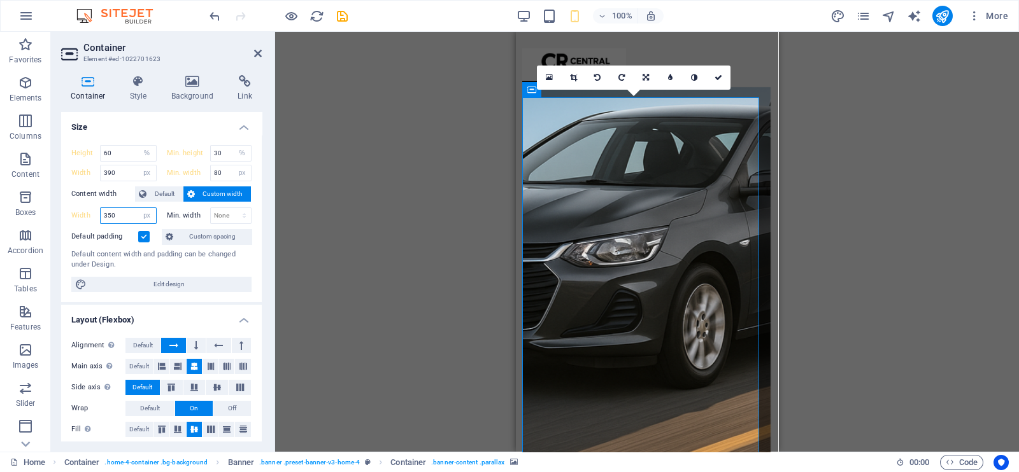
drag, startPoint x: 127, startPoint y: 213, endPoint x: 85, endPoint y: 211, distance: 42.7
click at [85, 211] on div "Width 350 Default px rem % em vh vw" at bounding box center [113, 216] width 85 height 17
type input "5"
click at [450, 316] on div "Drag here to replace the existing content. Press “Ctrl” if you want to create a…" at bounding box center [647, 242] width 744 height 420
click at [439, 364] on div "Drag here to replace the existing content. Press “Ctrl” if you want to create a…" at bounding box center [647, 242] width 744 height 420
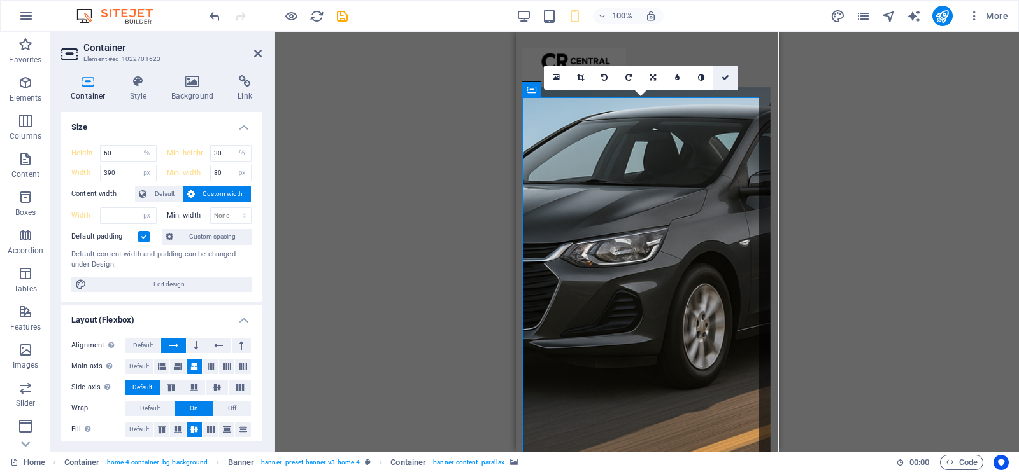
click at [728, 78] on icon at bounding box center [725, 78] width 8 height 8
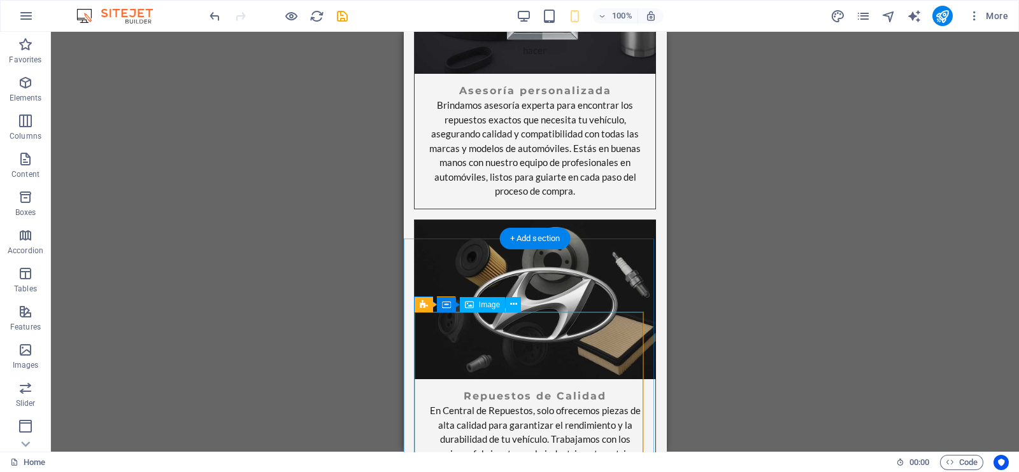
scroll to position [79, 0]
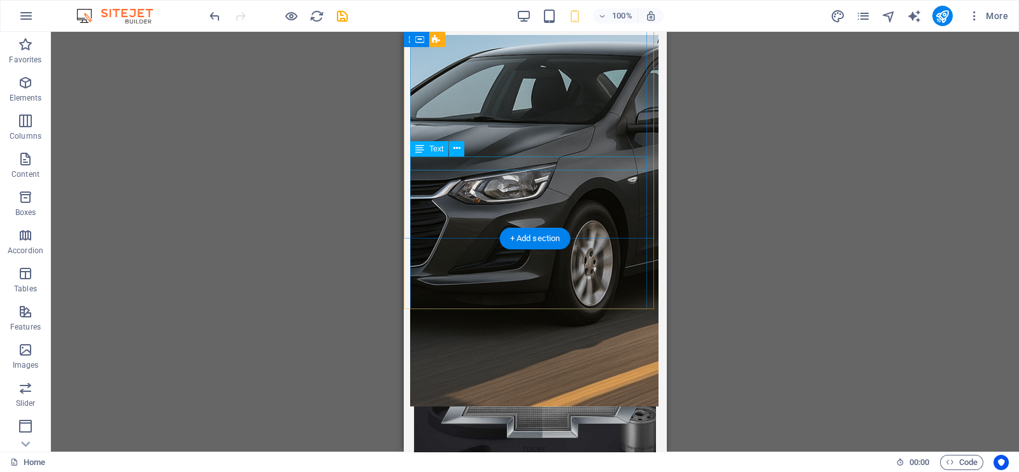
click at [558, 442] on div "hacer" at bounding box center [534, 449] width 248 height 15
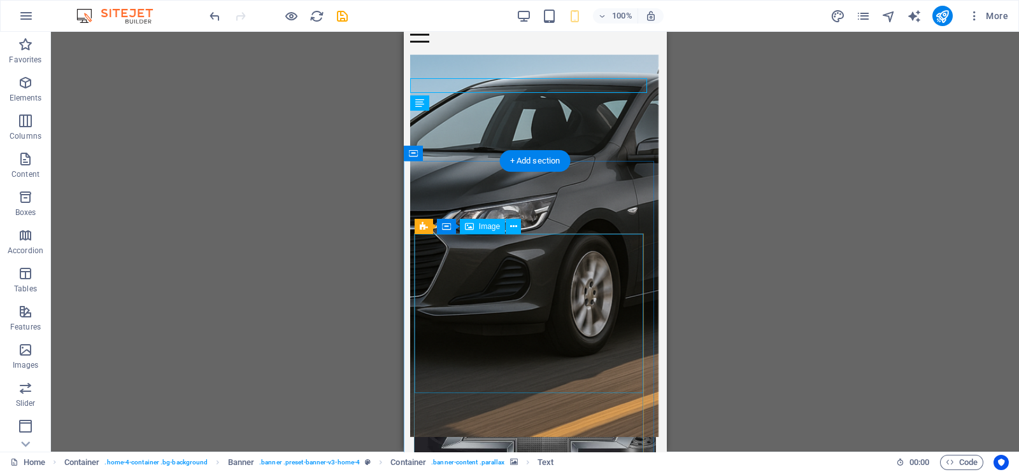
scroll to position [0, 0]
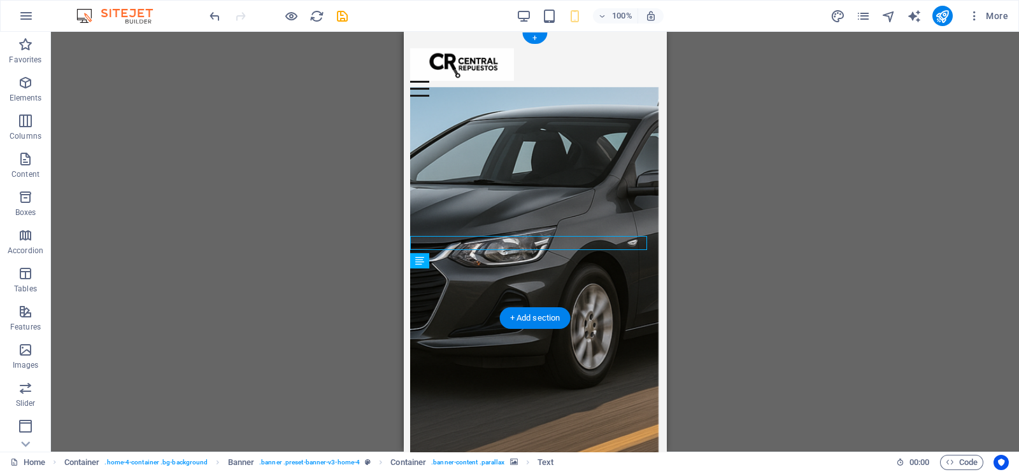
click at [521, 206] on figure at bounding box center [534, 278] width 248 height 383
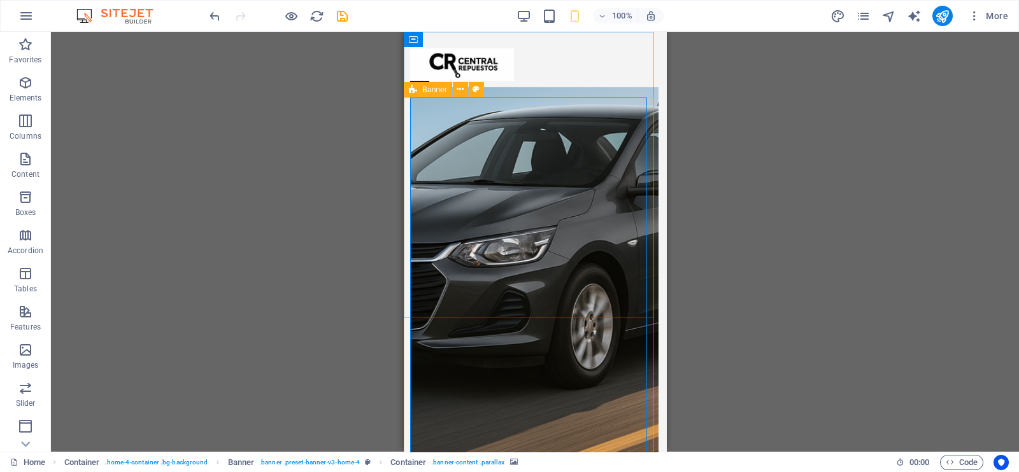
click at [427, 88] on span "Banner" at bounding box center [434, 90] width 25 height 8
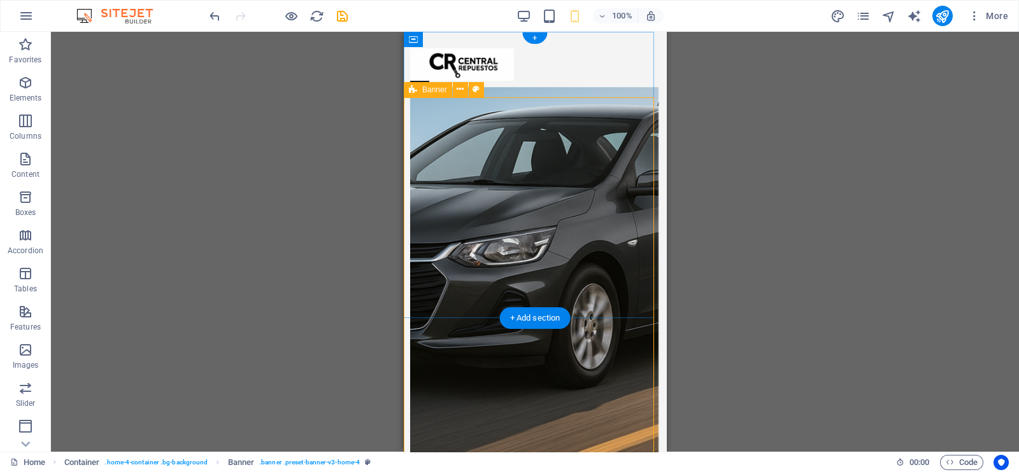
click at [439, 140] on figure at bounding box center [534, 278] width 248 height 383
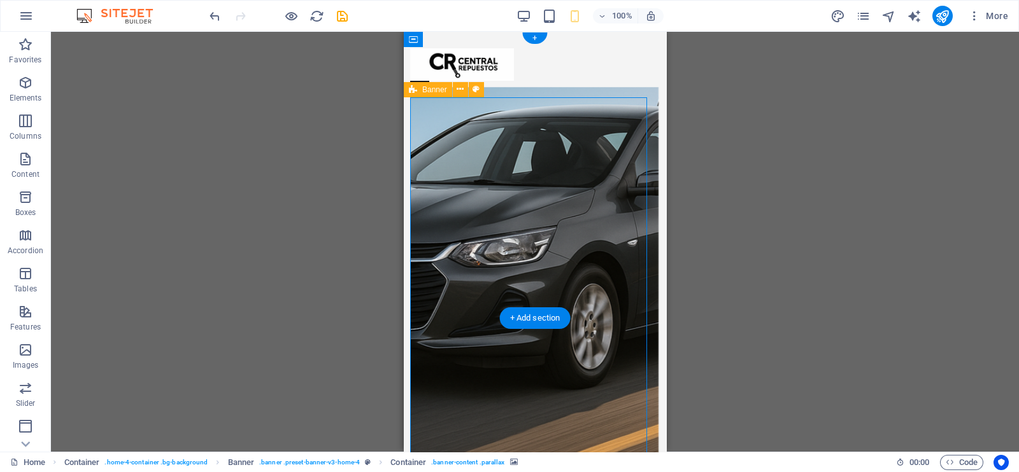
click at [468, 148] on figure at bounding box center [534, 278] width 248 height 383
select select "%"
select select "px"
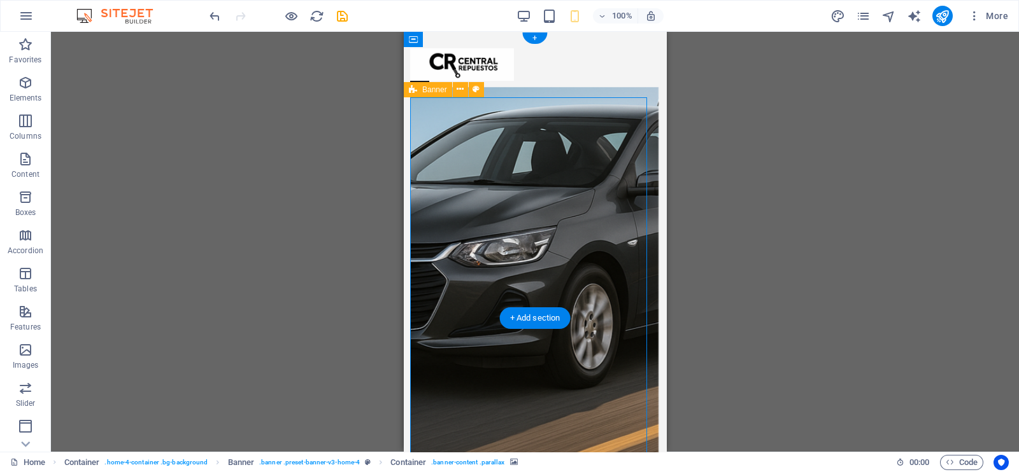
select select "px"
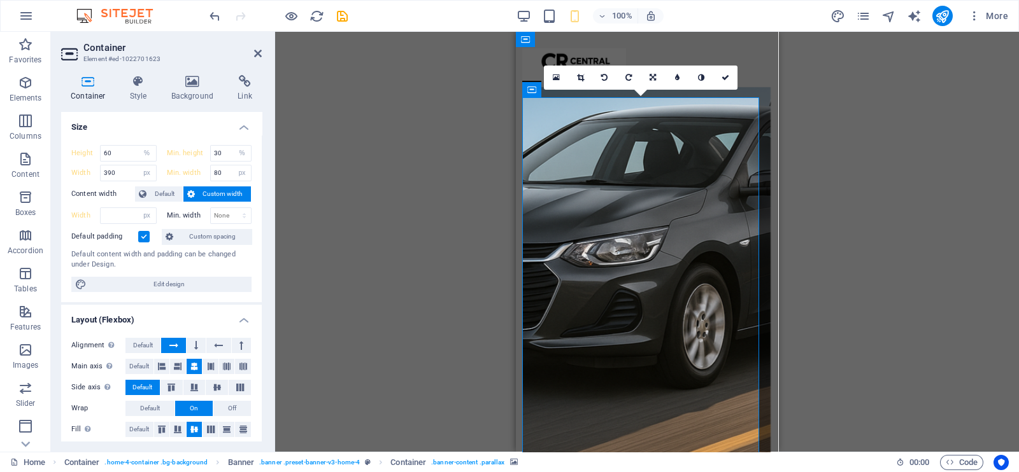
type input "500"
click at [530, 87] on div "Banner" at bounding box center [540, 89] width 48 height 15
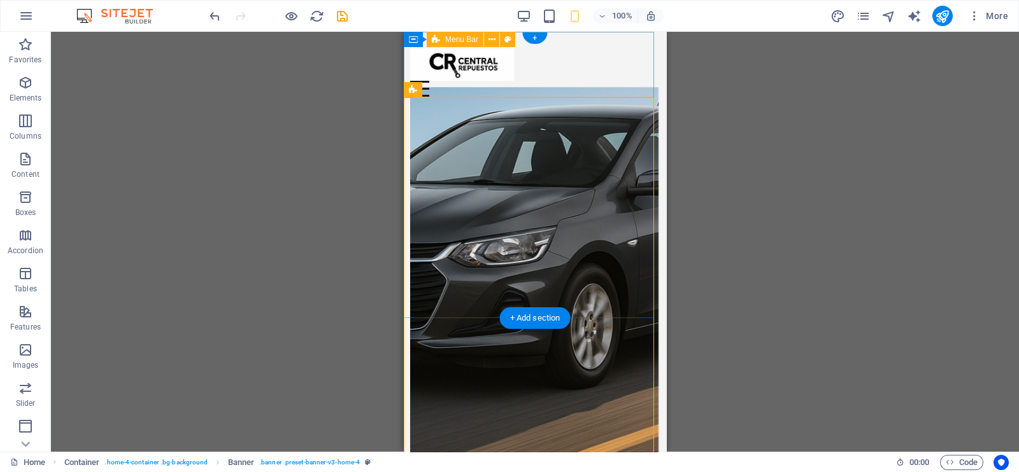
click at [595, 95] on div "Menú Inicio" at bounding box center [535, 72] width 262 height 81
click at [413, 120] on figure at bounding box center [534, 278] width 248 height 383
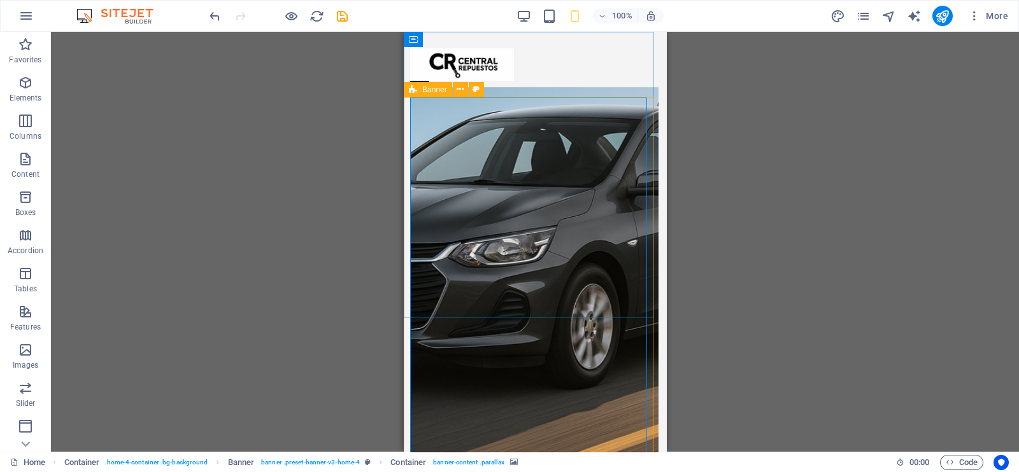
click at [432, 88] on span "Banner" at bounding box center [434, 90] width 25 height 8
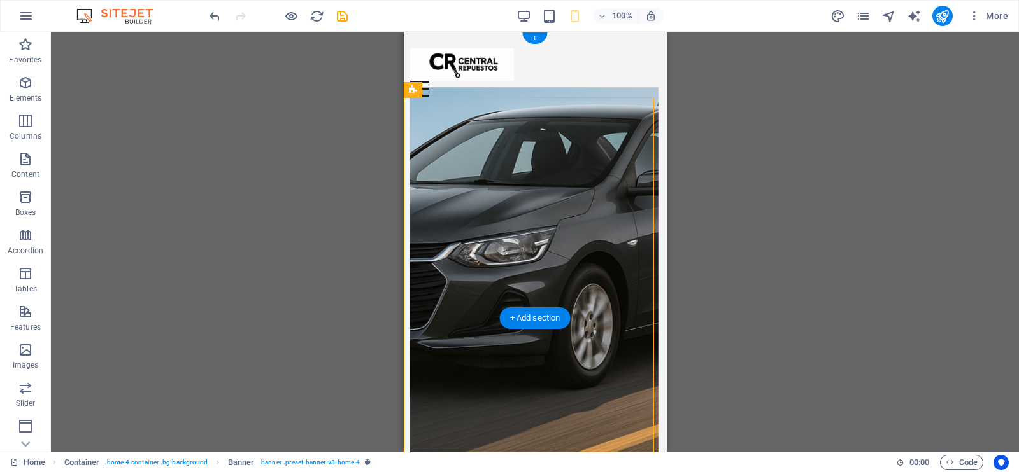
click at [435, 124] on figure at bounding box center [534, 278] width 248 height 383
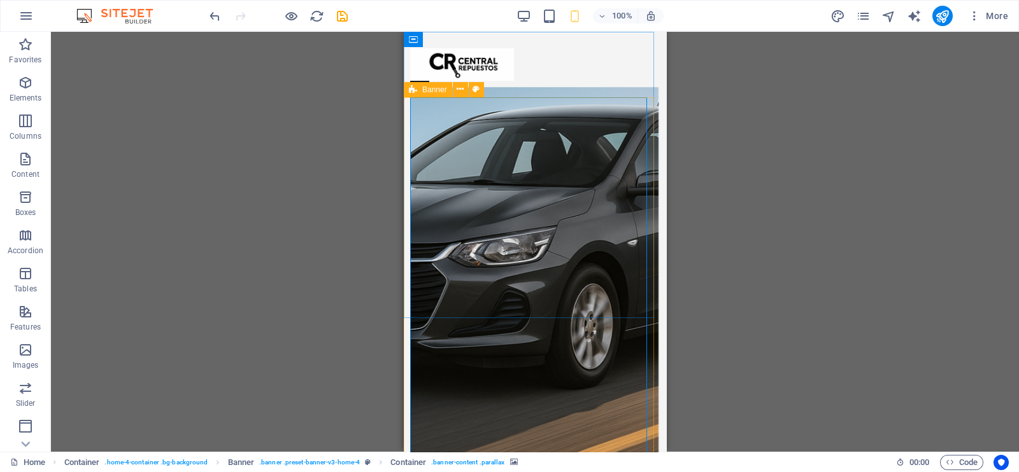
click at [413, 88] on icon at bounding box center [413, 89] width 8 height 15
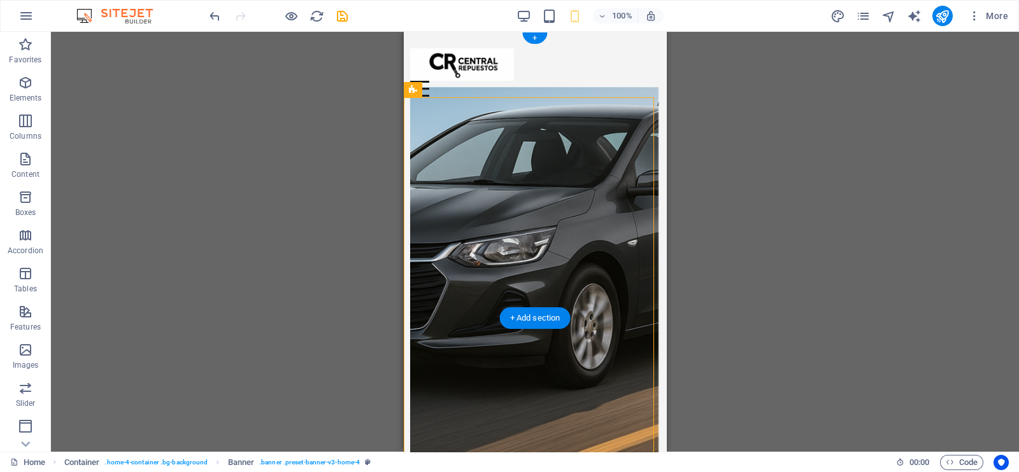
click at [439, 125] on figure at bounding box center [534, 278] width 248 height 383
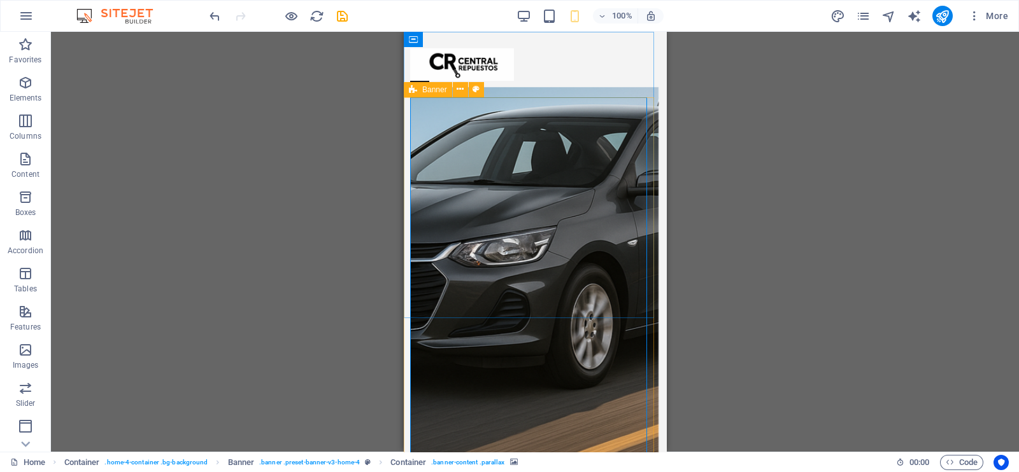
click at [420, 88] on div "Banner" at bounding box center [428, 89] width 48 height 15
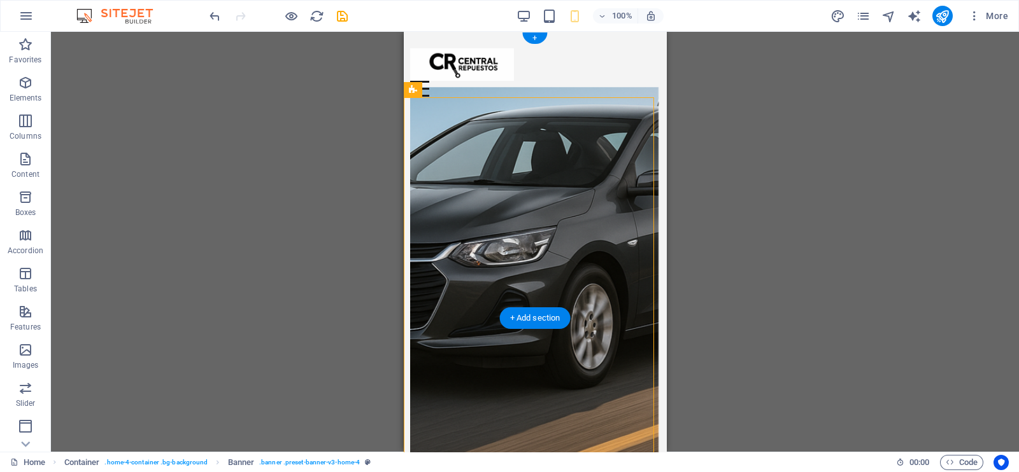
click at [435, 129] on figure at bounding box center [534, 278] width 248 height 383
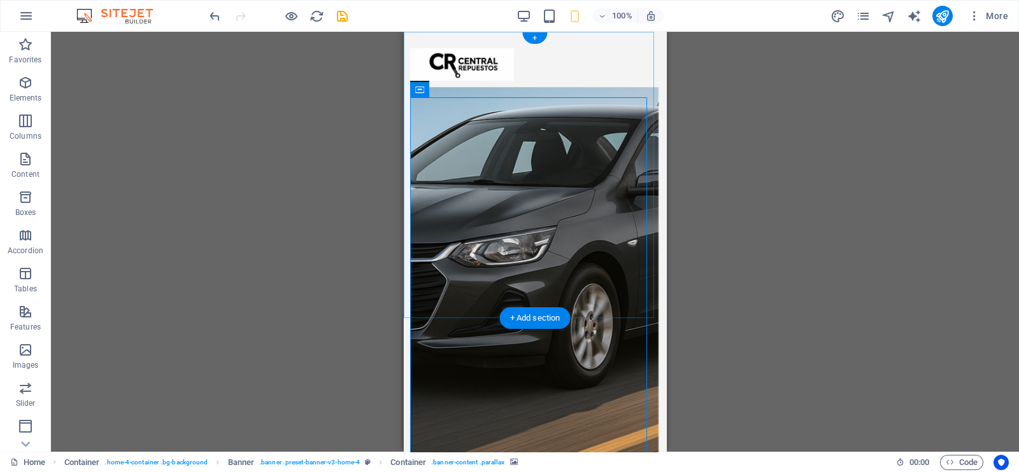
click at [558, 316] on div "+ Add section" at bounding box center [535, 318] width 71 height 22
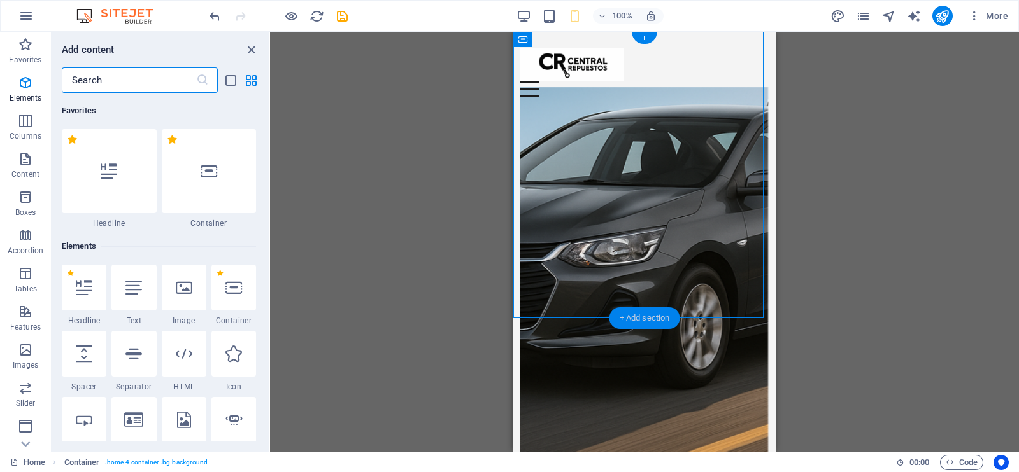
scroll to position [2228, 0]
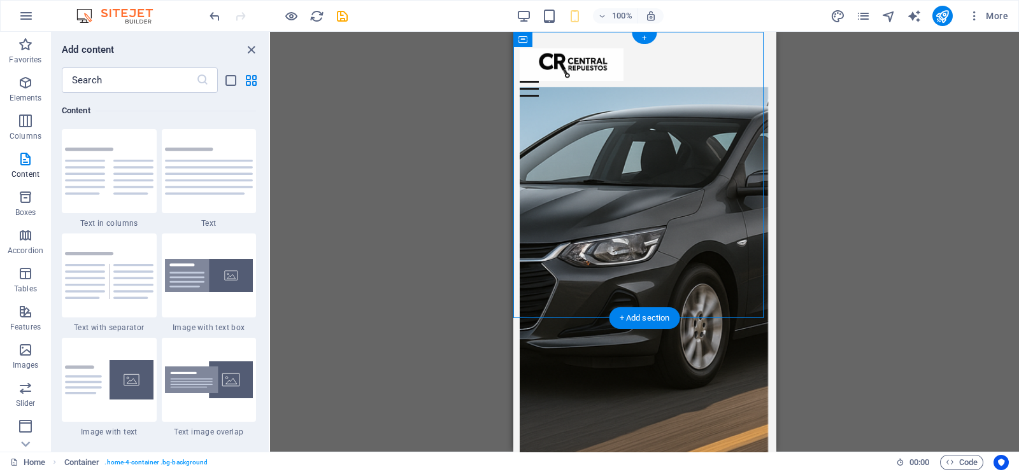
click at [623, 206] on figure at bounding box center [643, 278] width 248 height 383
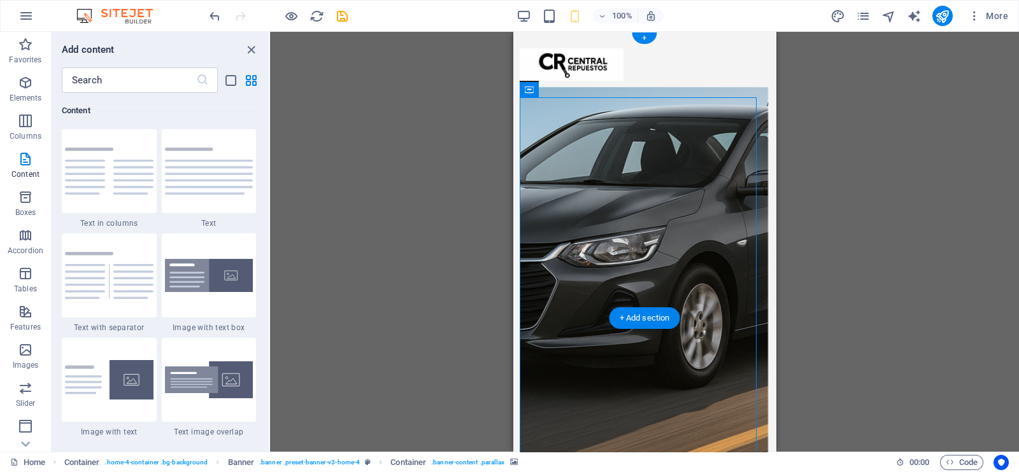
click at [615, 167] on figure at bounding box center [643, 278] width 248 height 383
click at [612, 167] on figure at bounding box center [643, 278] width 248 height 383
select select "%"
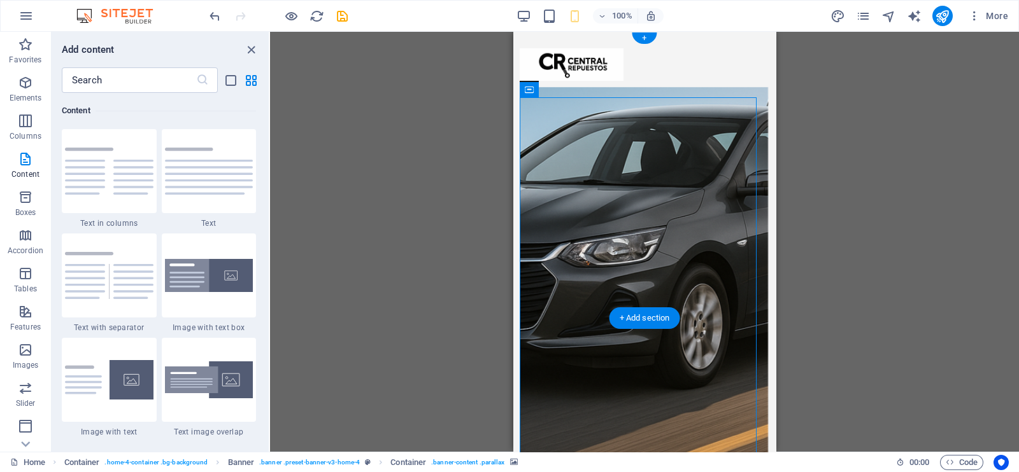
select select "px"
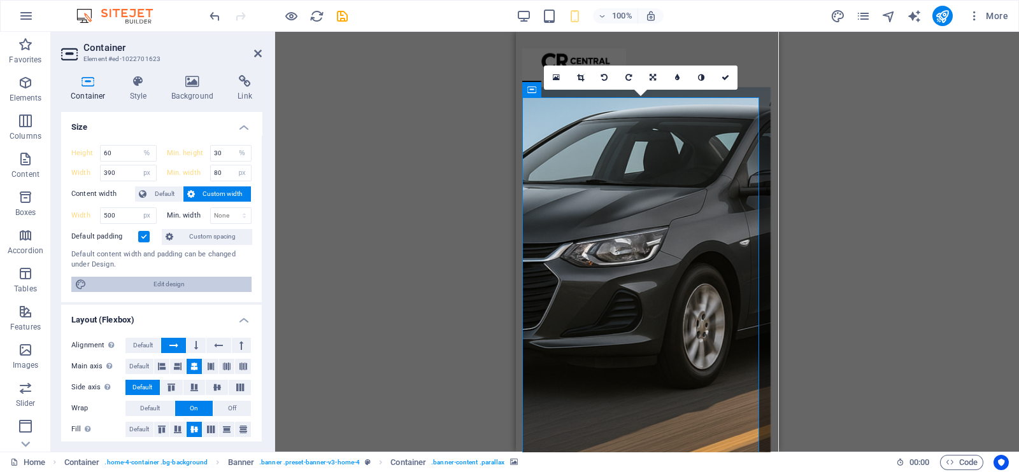
drag, startPoint x: 174, startPoint y: 278, endPoint x: 132, endPoint y: 254, distance: 48.7
click at [174, 278] on span "Edit design" at bounding box center [168, 284] width 157 height 15
select select "rem"
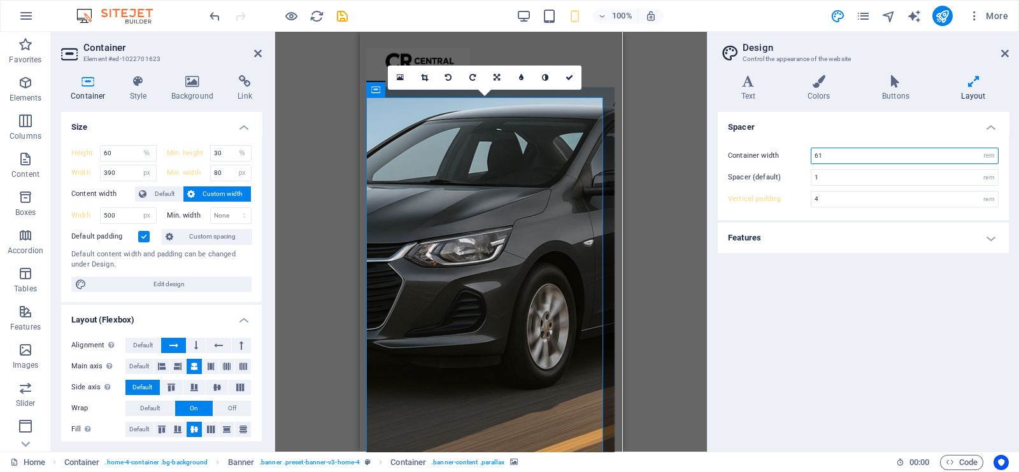
click at [840, 155] on input "61" at bounding box center [904, 155] width 187 height 15
drag, startPoint x: 802, startPoint y: 148, endPoint x: 783, endPoint y: 146, distance: 19.2
click at [783, 146] on div "Container width 61 rem px Spacer (default) 1 rem Vertical padding 4 rem" at bounding box center [863, 177] width 296 height 85
drag, startPoint x: 847, startPoint y: 155, endPoint x: 776, endPoint y: 155, distance: 70.7
click at [776, 155] on div "Container width 61 rem px" at bounding box center [863, 156] width 271 height 17
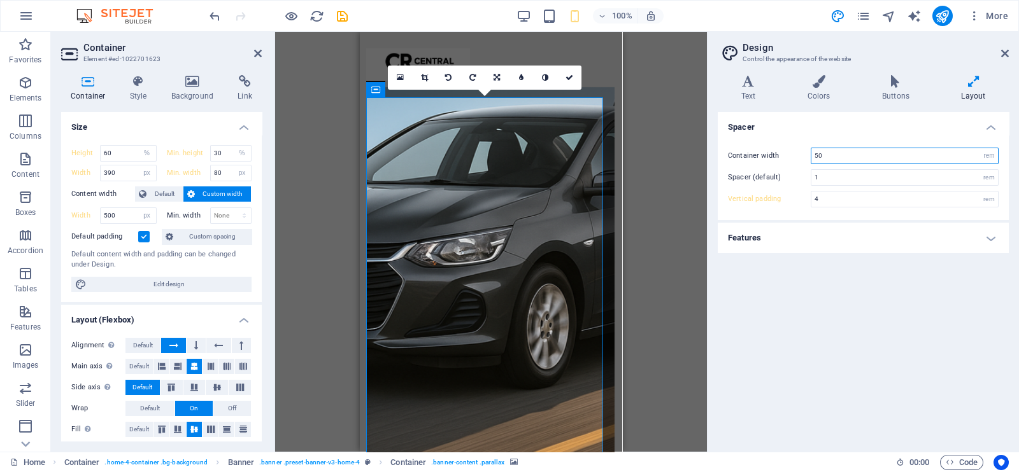
type input "61"
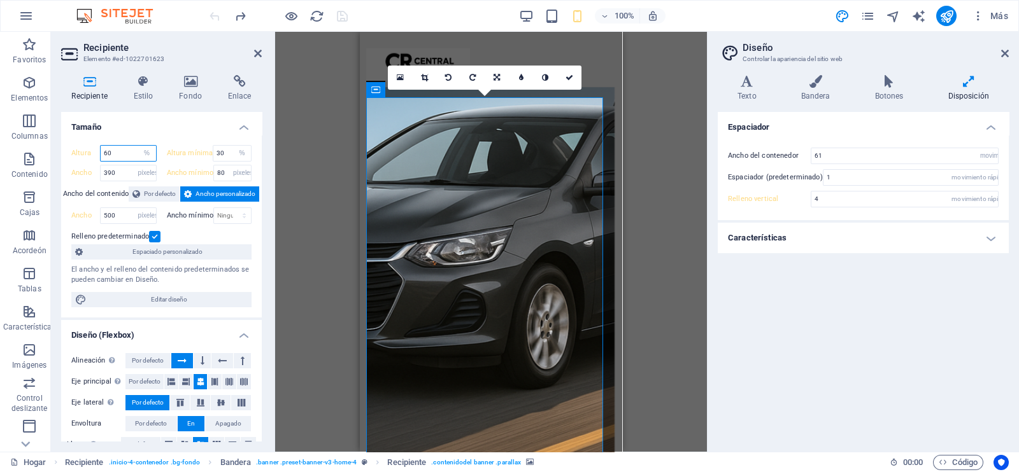
click at [118, 150] on input "60" at bounding box center [128, 153] width 55 height 15
click at [127, 160] on input "60" at bounding box center [128, 153] width 55 height 15
drag, startPoint x: 124, startPoint y: 156, endPoint x: 102, endPoint y: 152, distance: 22.7
click at [102, 152] on input "60" at bounding box center [128, 153] width 55 height 15
type input "30"
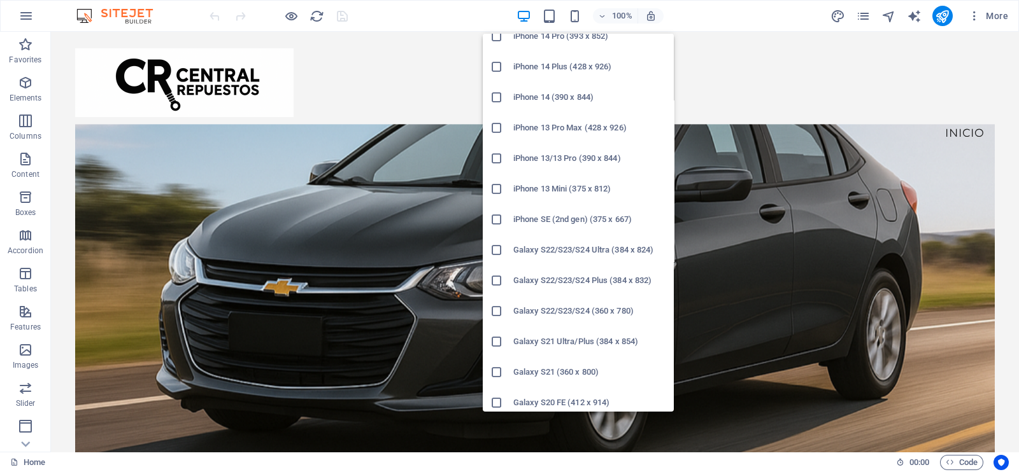
scroll to position [398, 0]
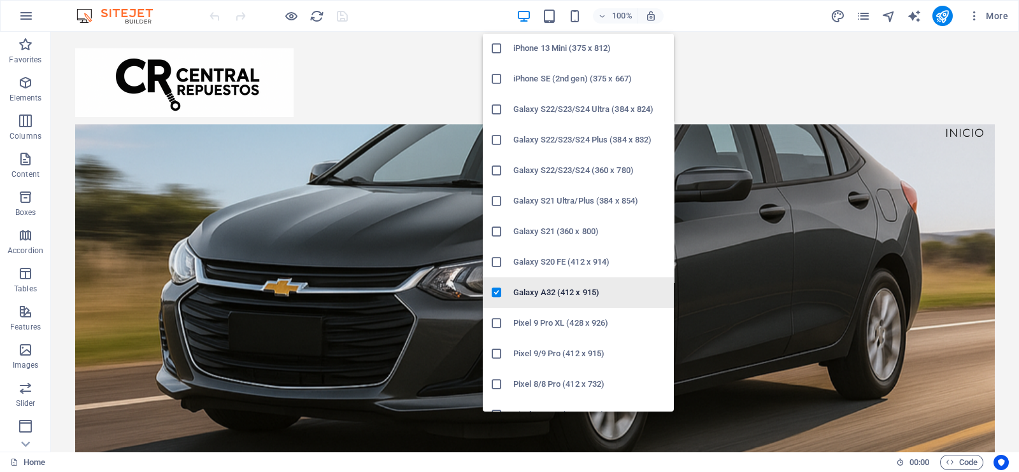
click at [544, 292] on h6 "Galaxy A32 (412 x 915)" at bounding box center [589, 292] width 153 height 15
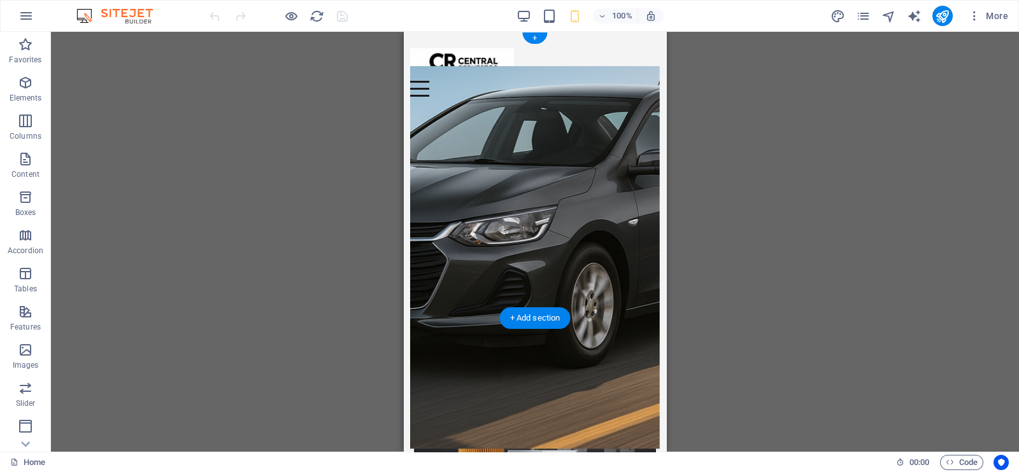
click at [535, 194] on figure at bounding box center [534, 257] width 249 height 383
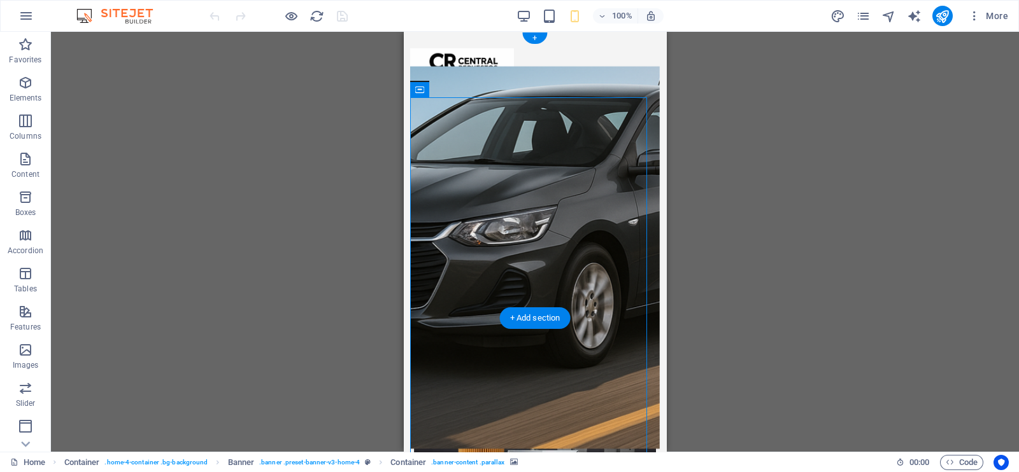
click at [411, 104] on header "Menú Inicio hacer" at bounding box center [535, 312] width 262 height 560
click at [415, 90] on icon at bounding box center [413, 89] width 8 height 15
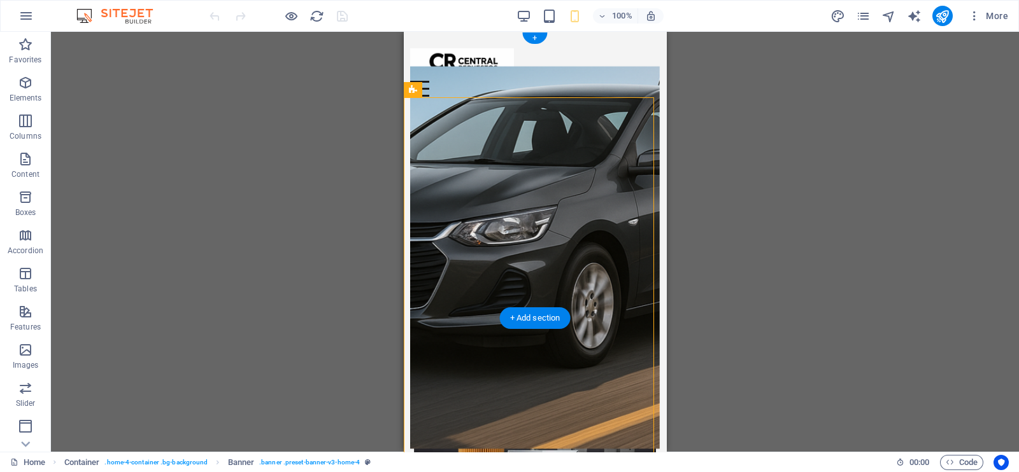
click at [455, 136] on figure at bounding box center [534, 257] width 249 height 383
select select "%"
select select "px"
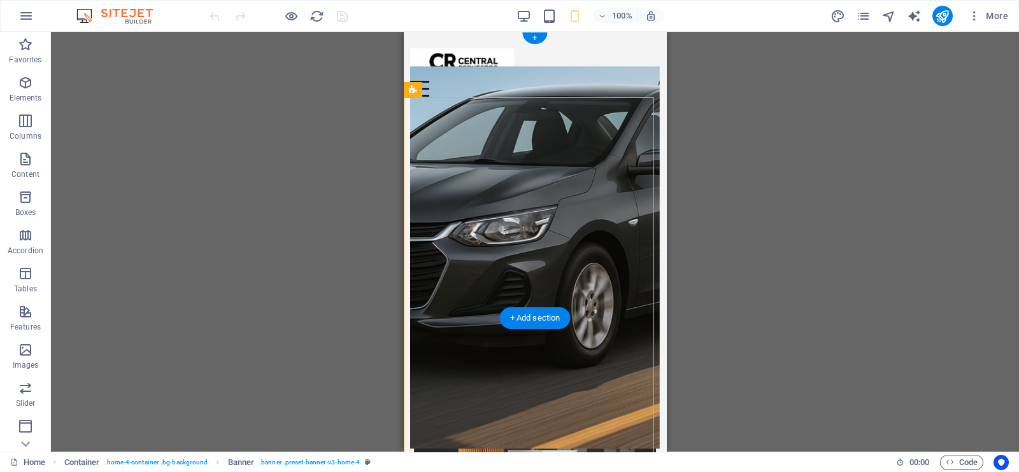
select select "px"
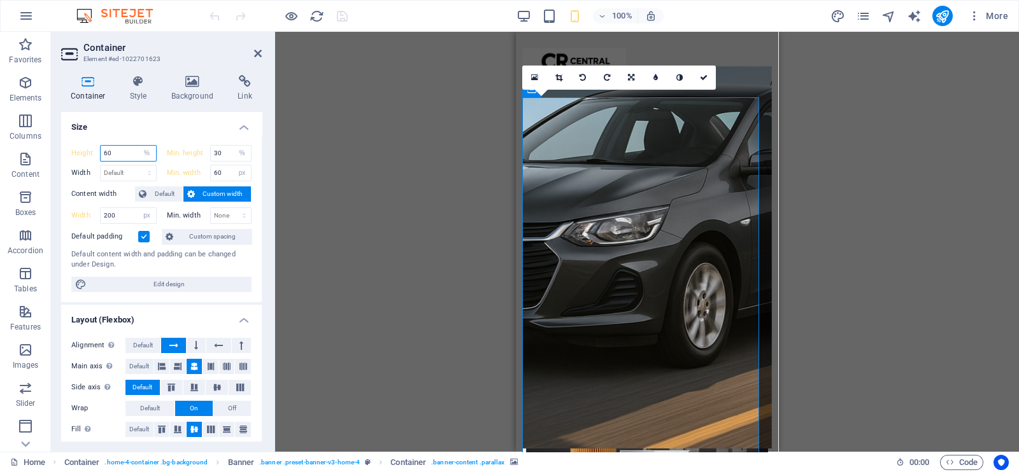
click at [123, 157] on input "60" at bounding box center [128, 153] width 55 height 15
type input "6"
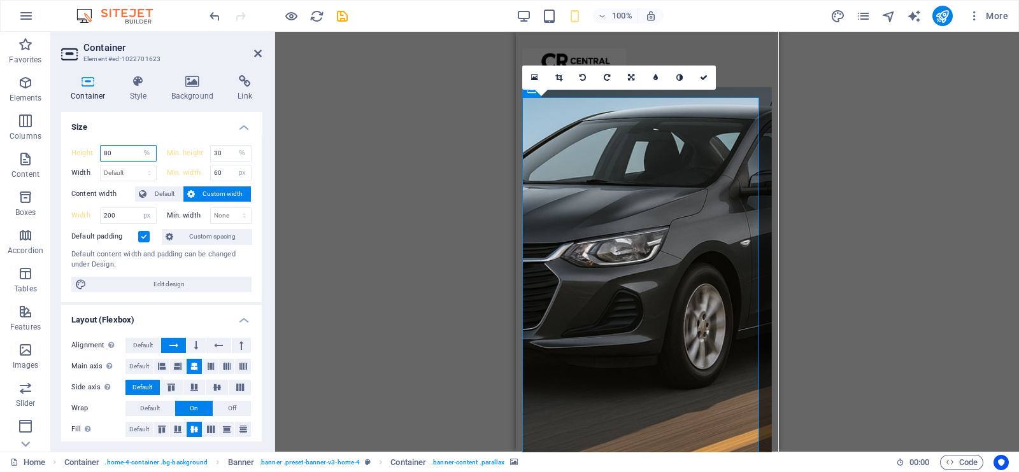
type input "8"
type input "4"
type input "2"
type input "90"
click at [322, 15] on icon "reload" at bounding box center [316, 16] width 15 height 15
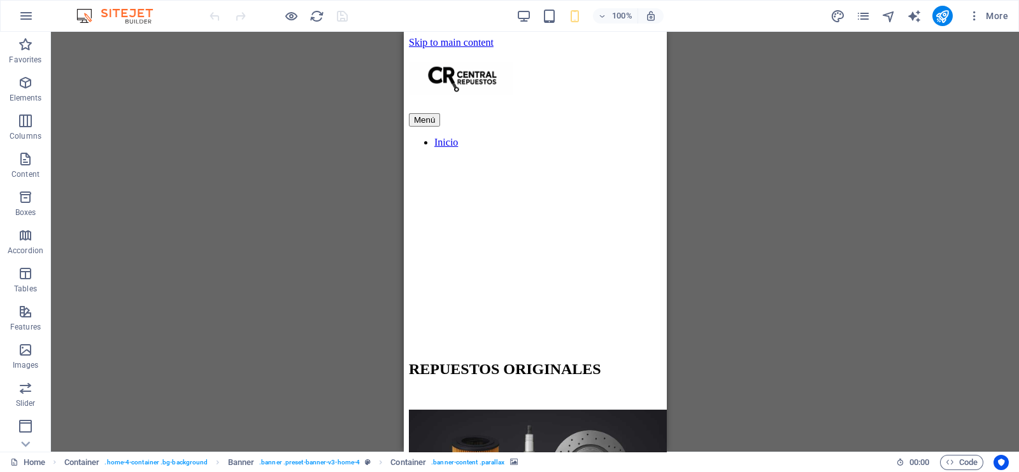
scroll to position [0, 0]
click at [459, 132] on figure at bounding box center [534, 132] width 239 height 0
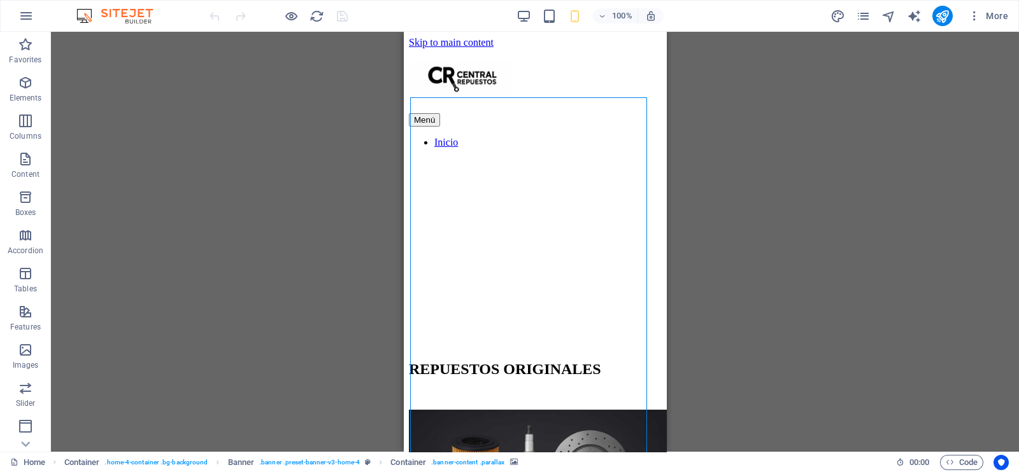
click at [459, 132] on figure at bounding box center [534, 132] width 239 height 0
select select "%"
select select "px"
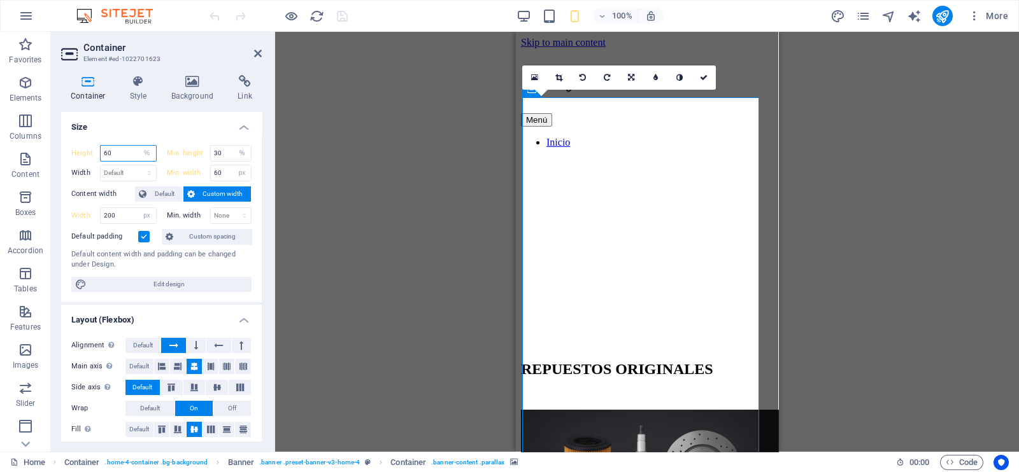
click at [115, 149] on input "60" at bounding box center [128, 153] width 55 height 15
type input "6"
type input "40"
click at [132, 213] on input "200" at bounding box center [128, 215] width 55 height 15
drag, startPoint x: 132, startPoint y: 213, endPoint x: 107, endPoint y: 222, distance: 26.8
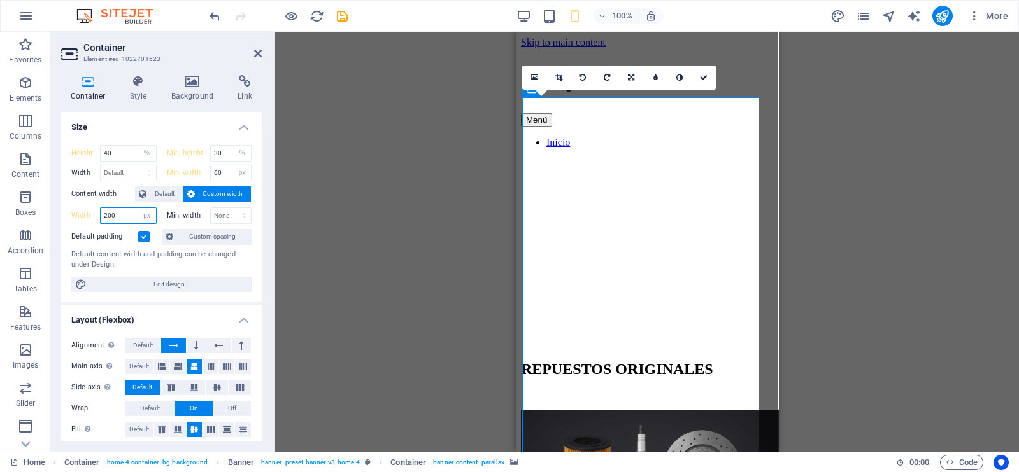
click at [107, 222] on input "200" at bounding box center [128, 215] width 55 height 15
type input "150"
